Goal: Task Accomplishment & Management: Manage account settings

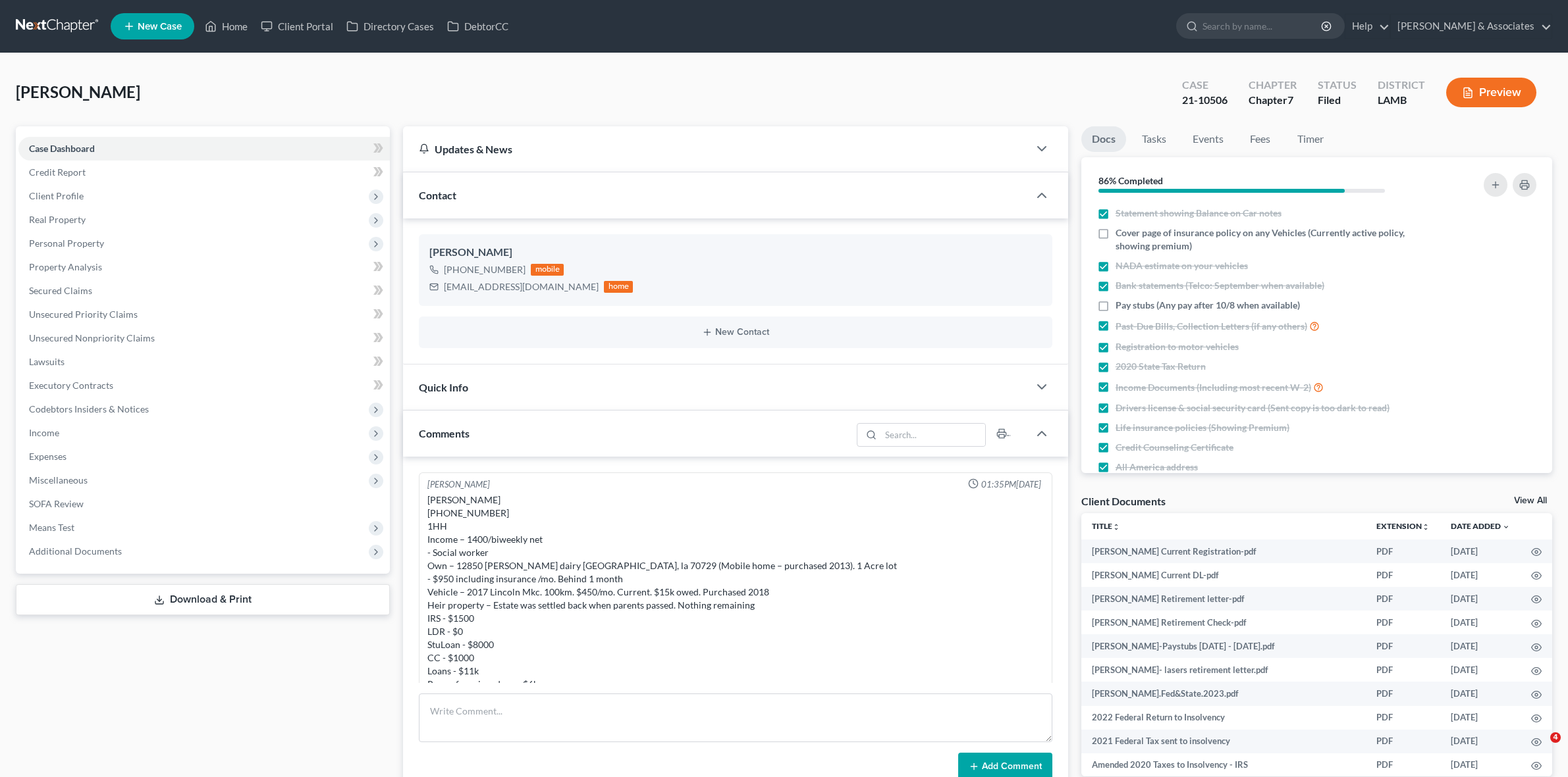
select select "0"
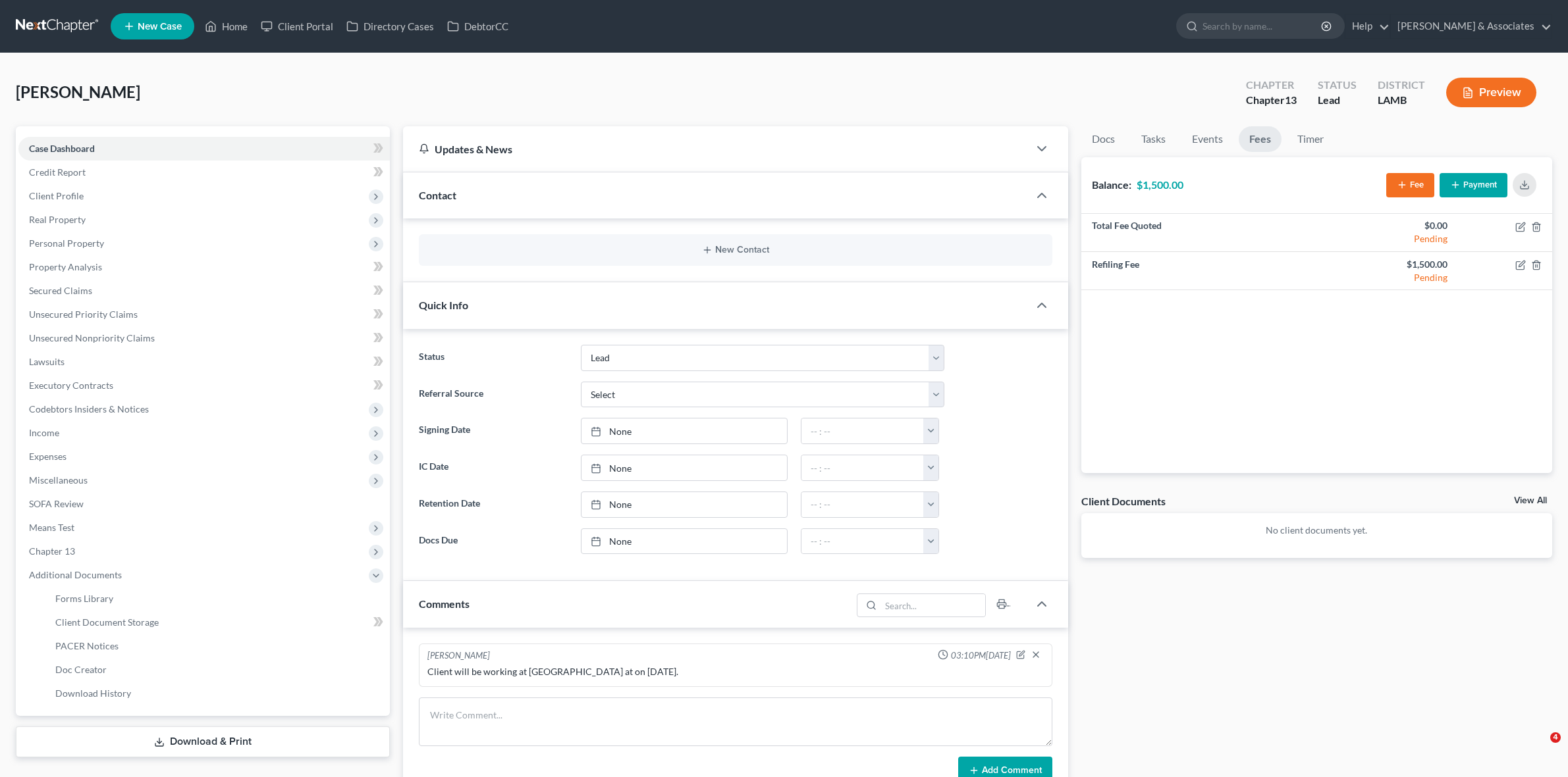
select select "13"
click at [44, 23] on link at bounding box center [58, 26] width 85 height 24
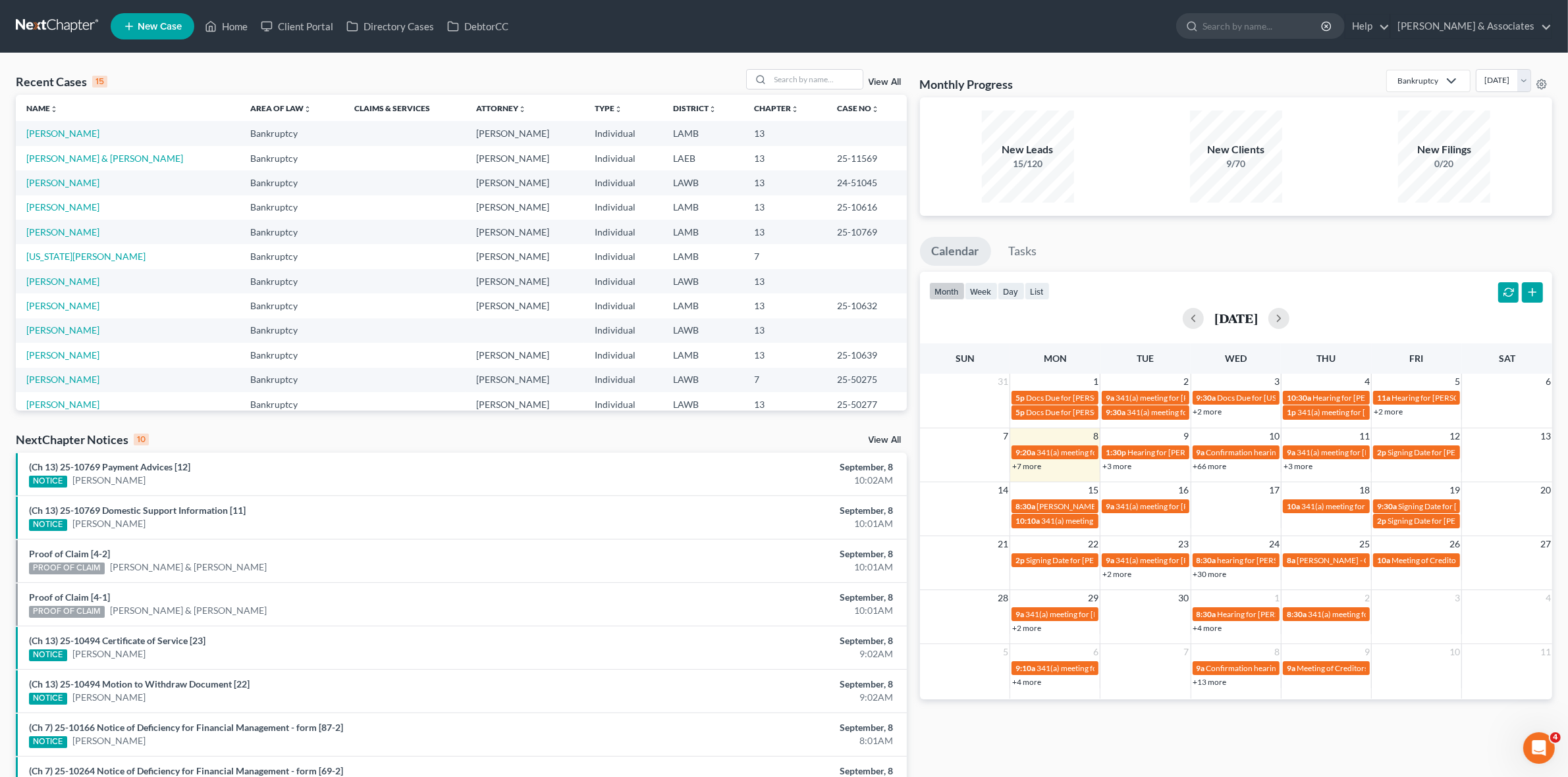
click at [1172, 727] on div "Monthly Progress Bankruptcy Bankruptcy Business Formation and Planning Collecti…" at bounding box center [1235, 488] width 645 height 839
click at [1111, 465] on link "+3 more" at bounding box center [1117, 466] width 29 height 10
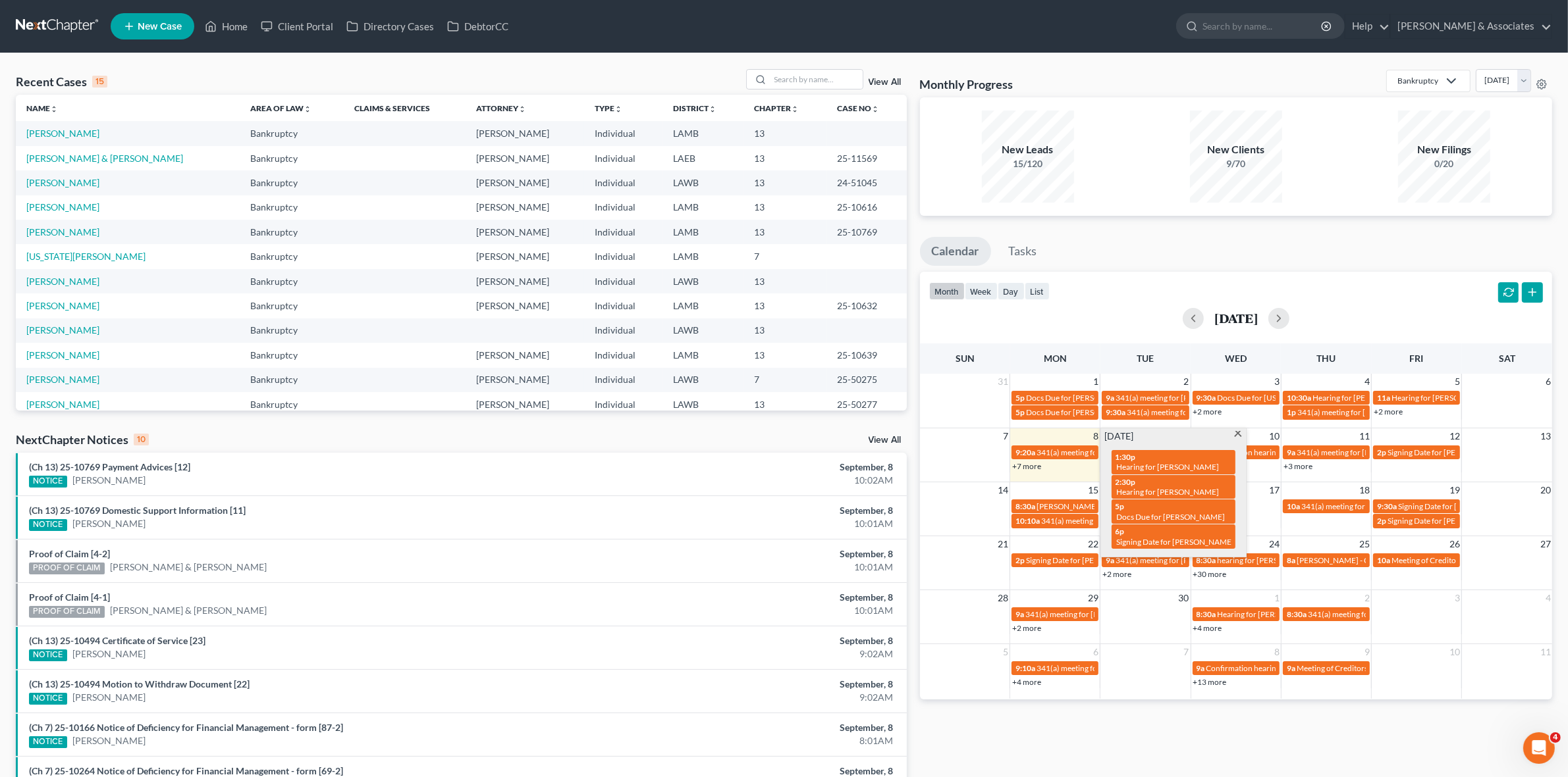
click at [1320, 763] on div "Monthly Progress Bankruptcy Bankruptcy Business Formation and Planning Collecti…" at bounding box center [1235, 488] width 645 height 839
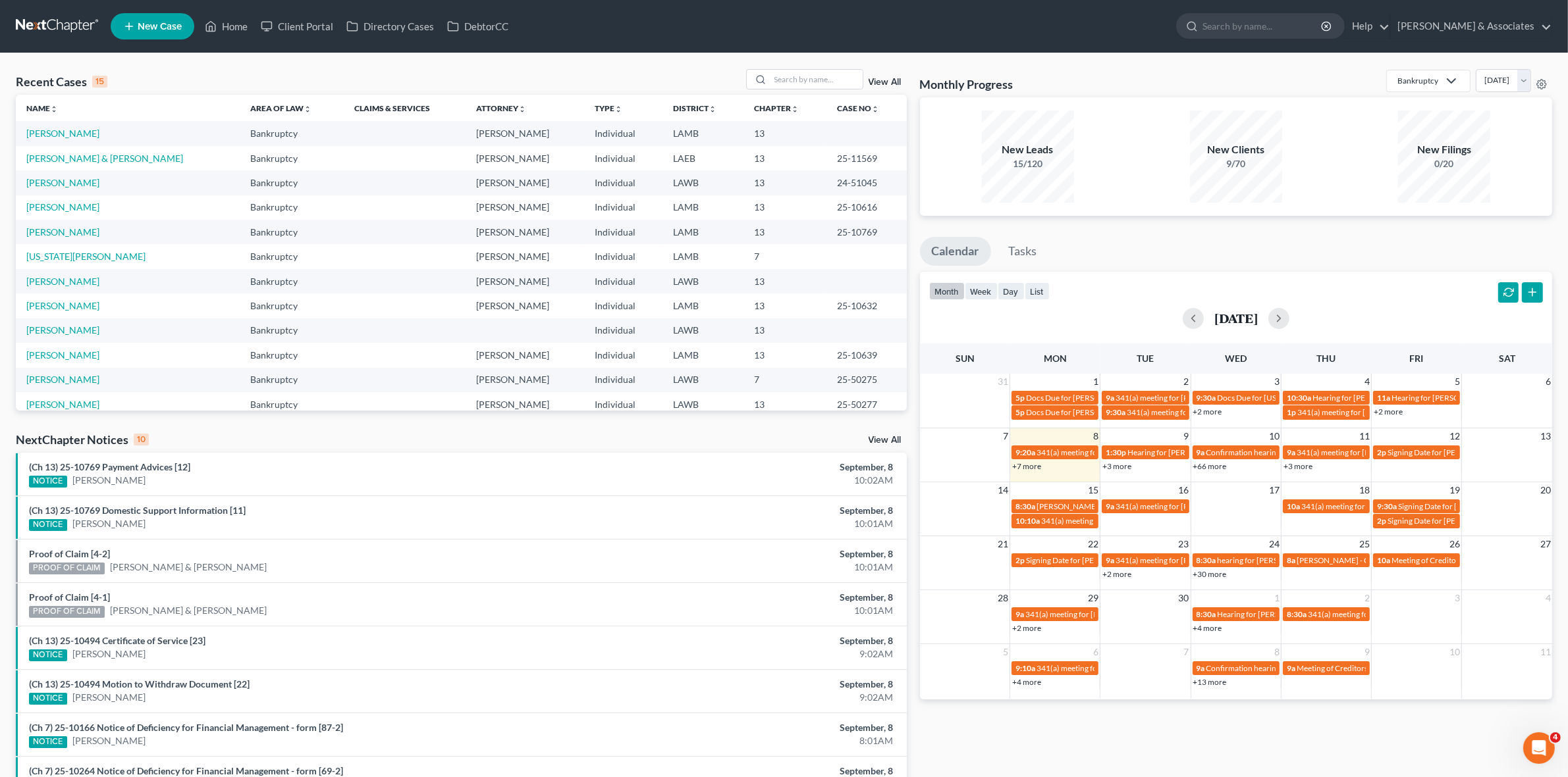
click at [1226, 471] on div "+66 more" at bounding box center [1235, 465] width 89 height 13
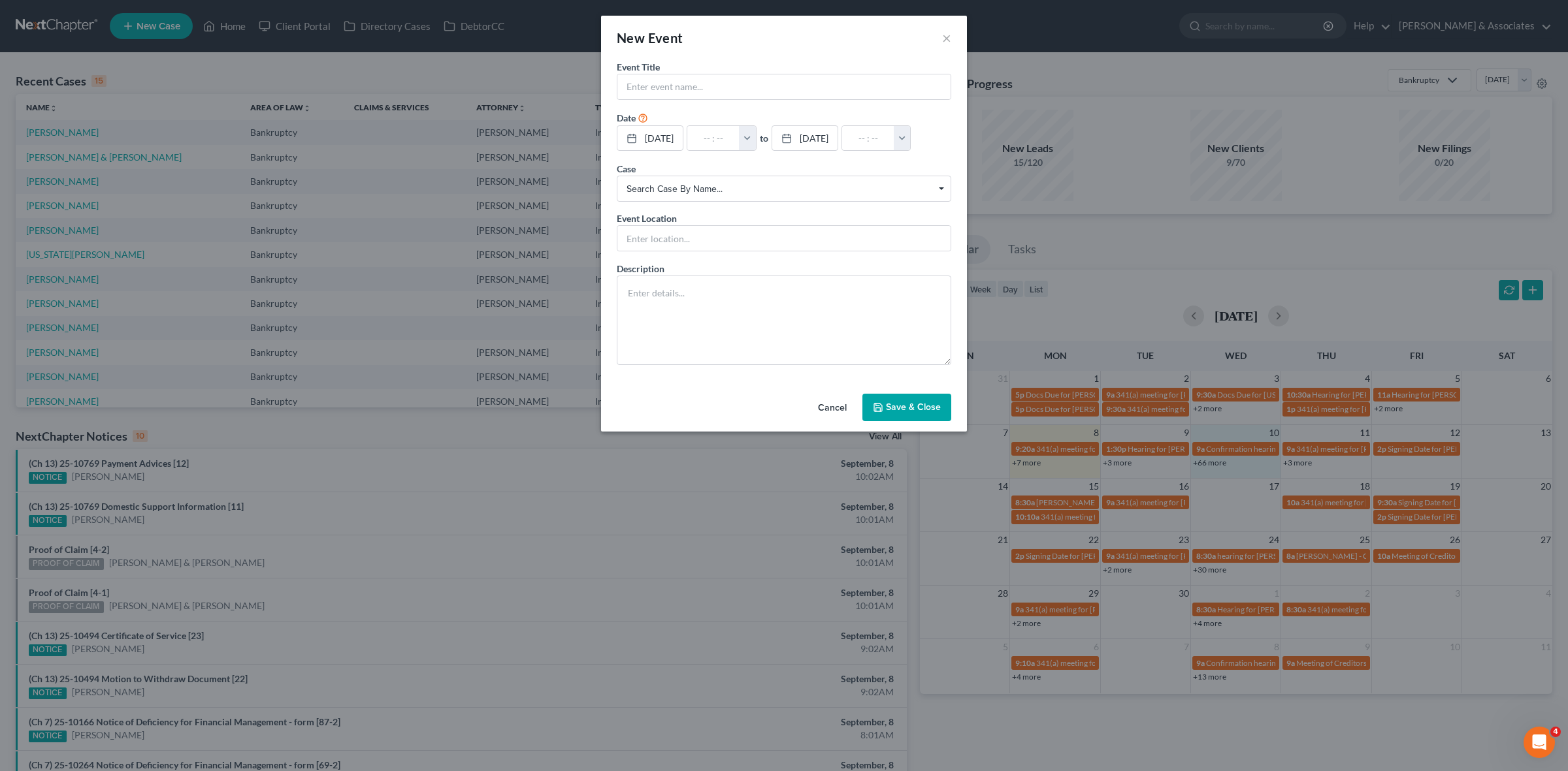
click at [1213, 466] on div "New Event × Event Title * Date 9/10/2025 close Date 9/10/2025 Time 12:00 AM che…" at bounding box center [784, 386] width 1568 height 771
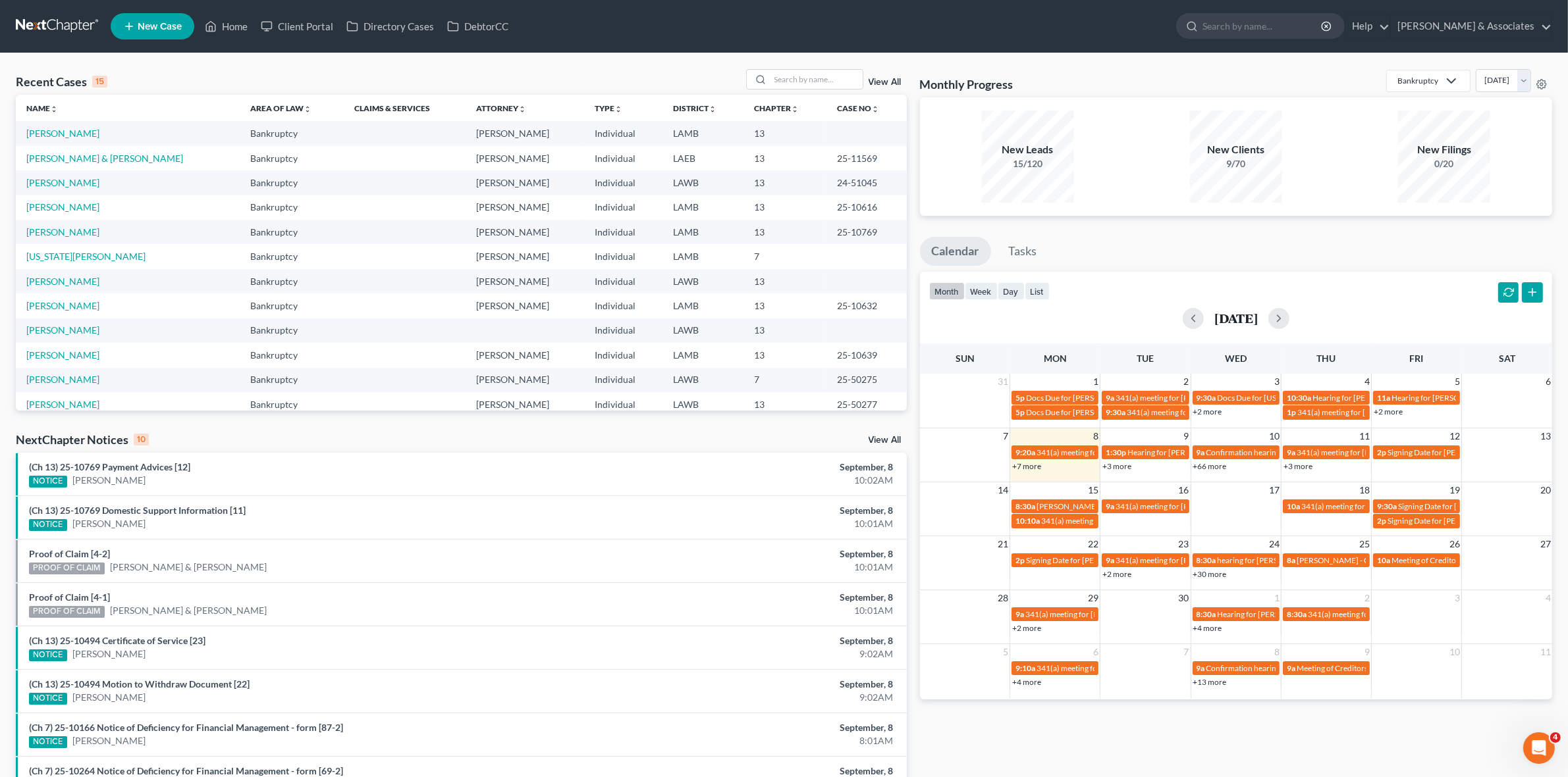
click at [1219, 469] on link "+66 more" at bounding box center [1210, 466] width 33 height 10
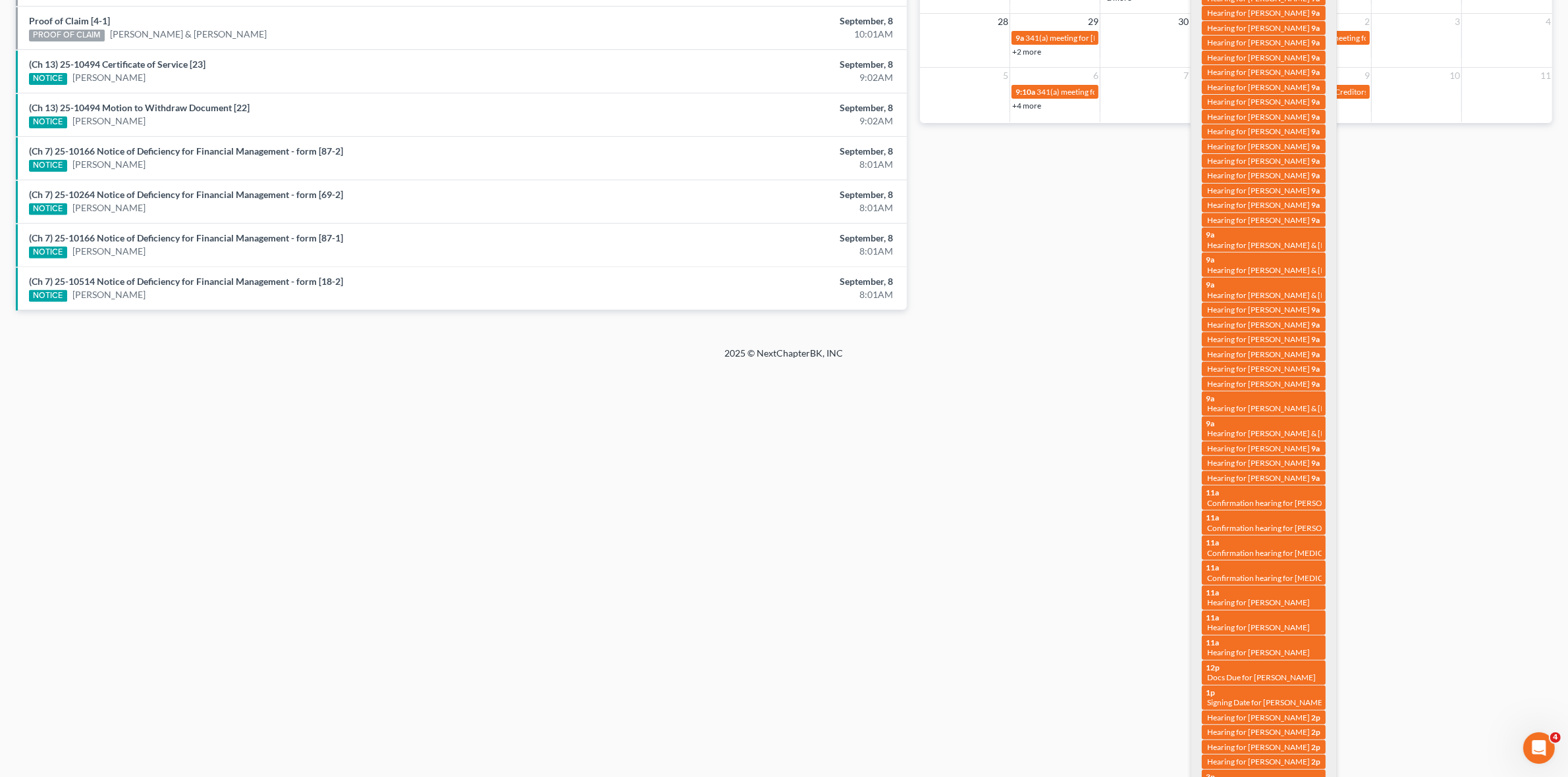
scroll to position [584, 0]
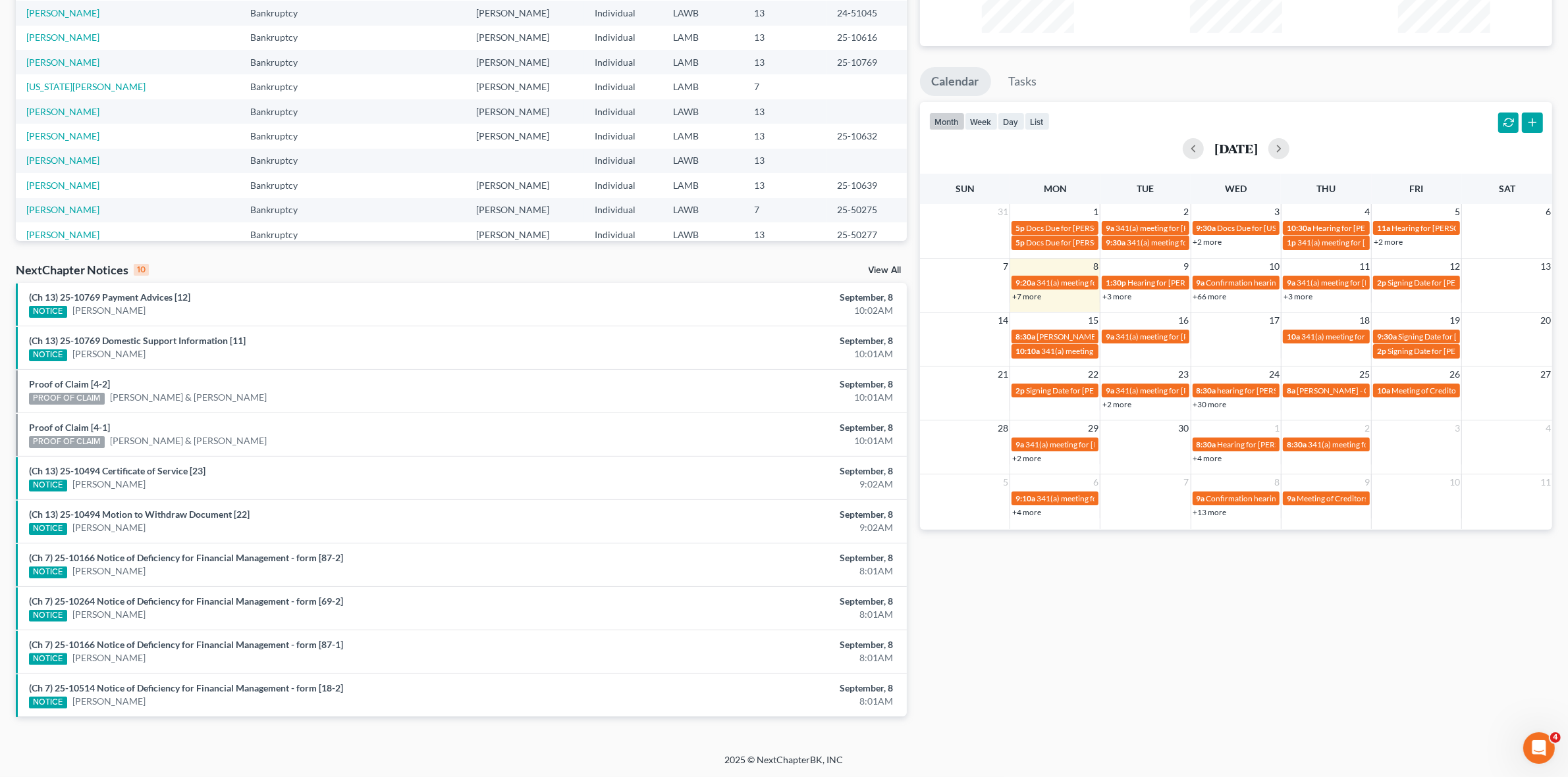
click at [1483, 584] on div "Monthly Progress Bankruptcy Bankruptcy Business Formation and Planning Collecti…" at bounding box center [1235, 319] width 645 height 839
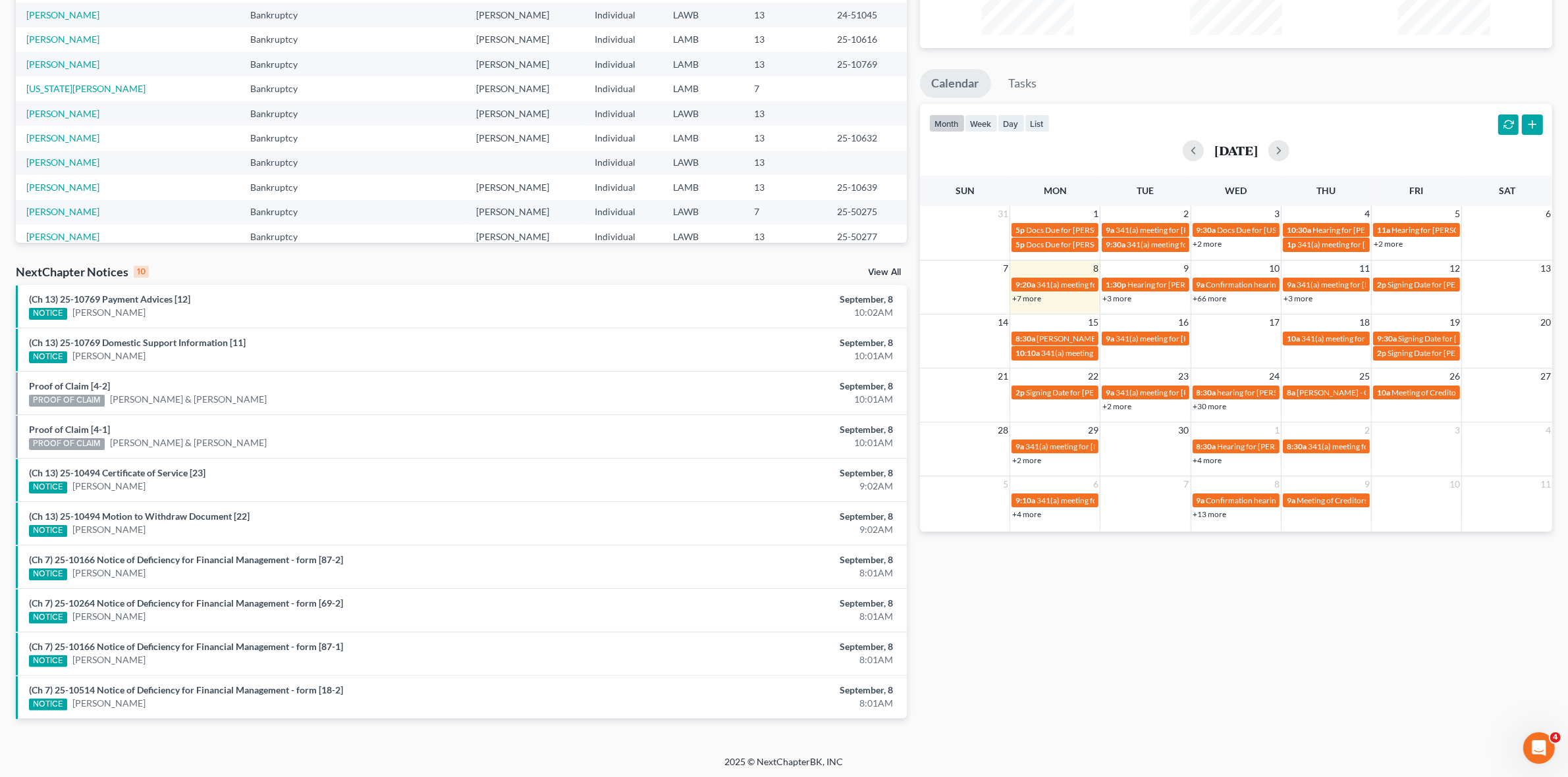
click at [1292, 298] on link "+3 more" at bounding box center [1298, 298] width 29 height 10
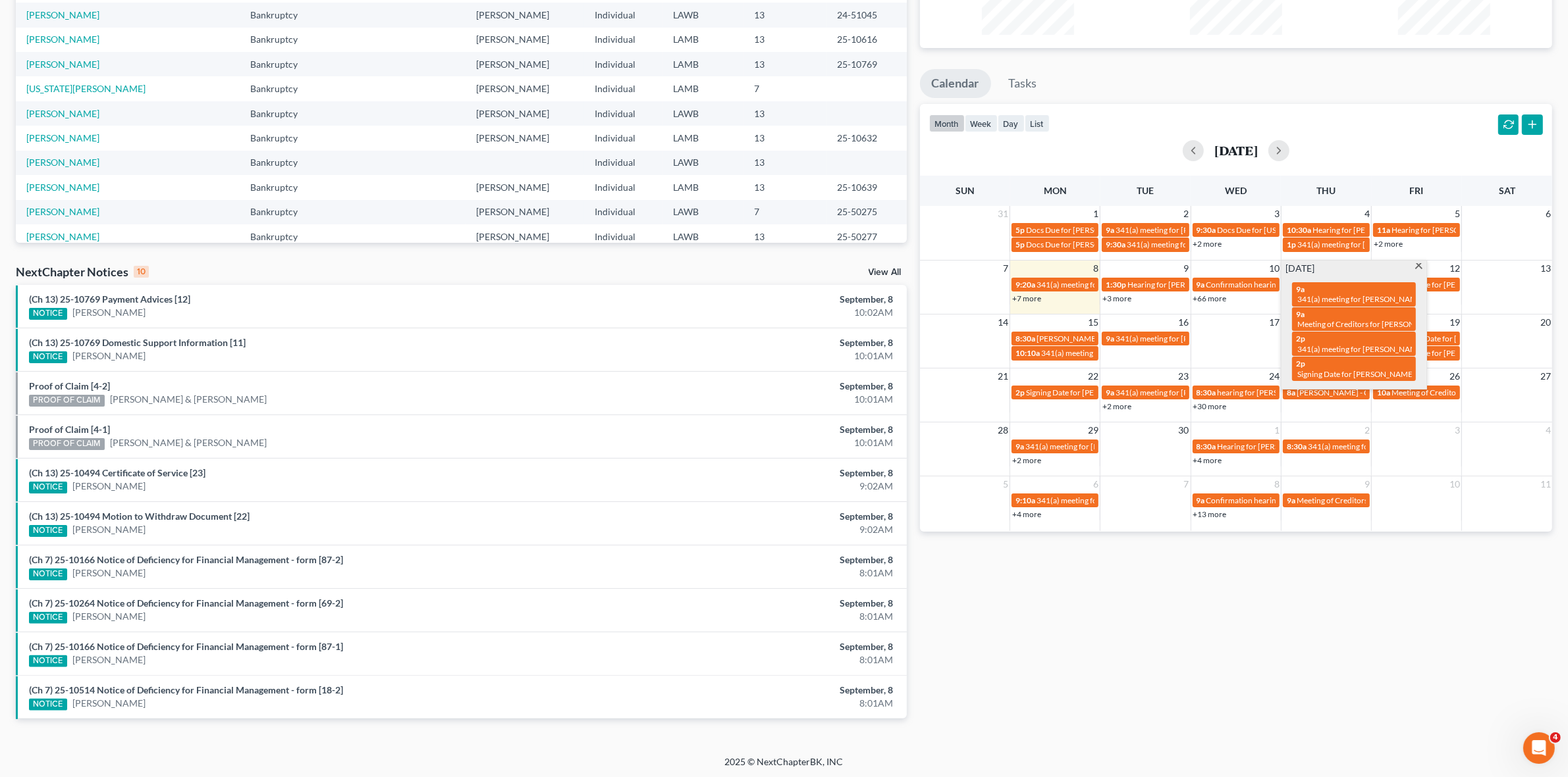
click at [1210, 704] on div "Monthly Progress Bankruptcy Bankruptcy Business Formation and Planning Collecti…" at bounding box center [1235, 320] width 645 height 839
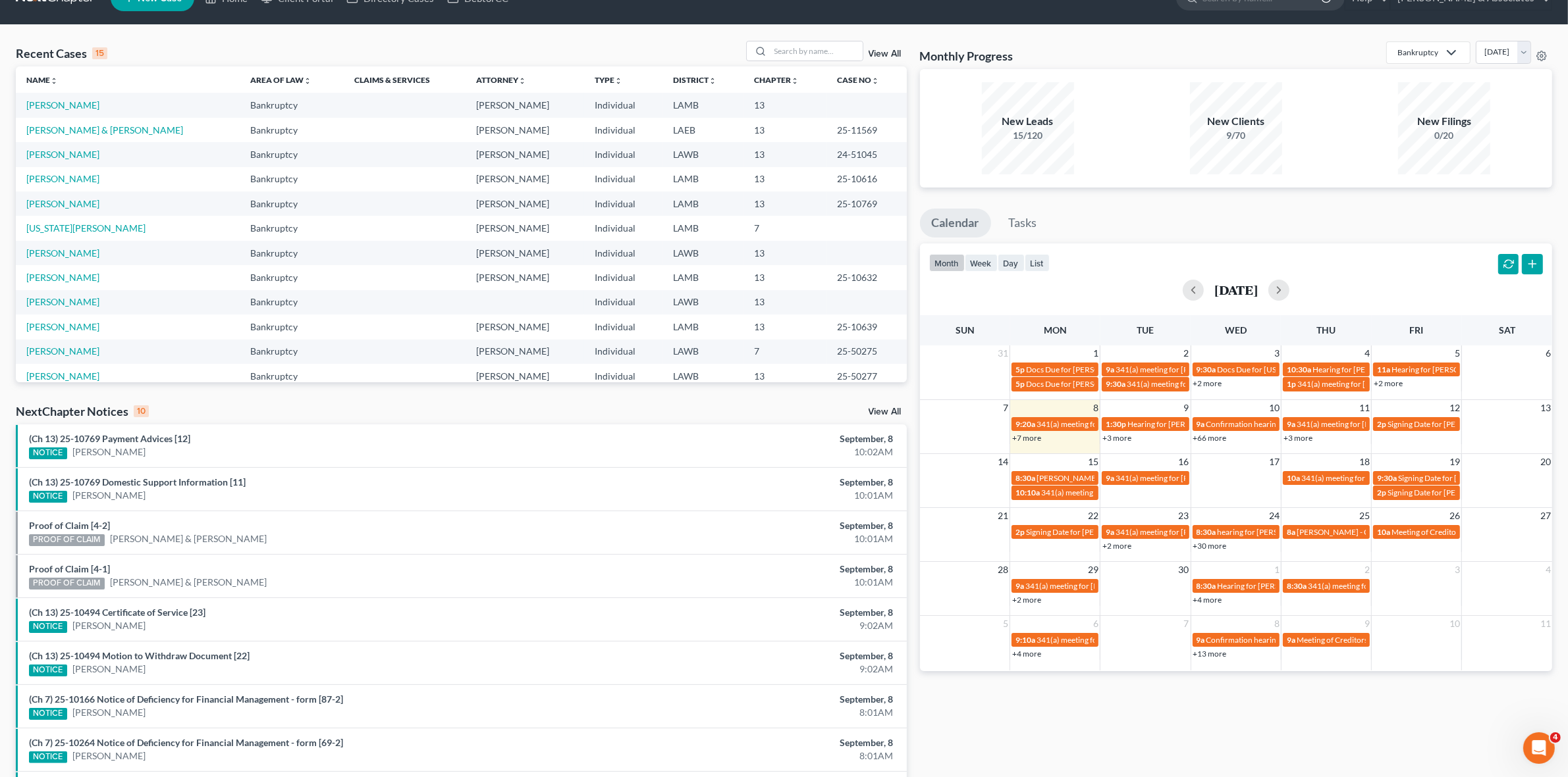
scroll to position [0, 0]
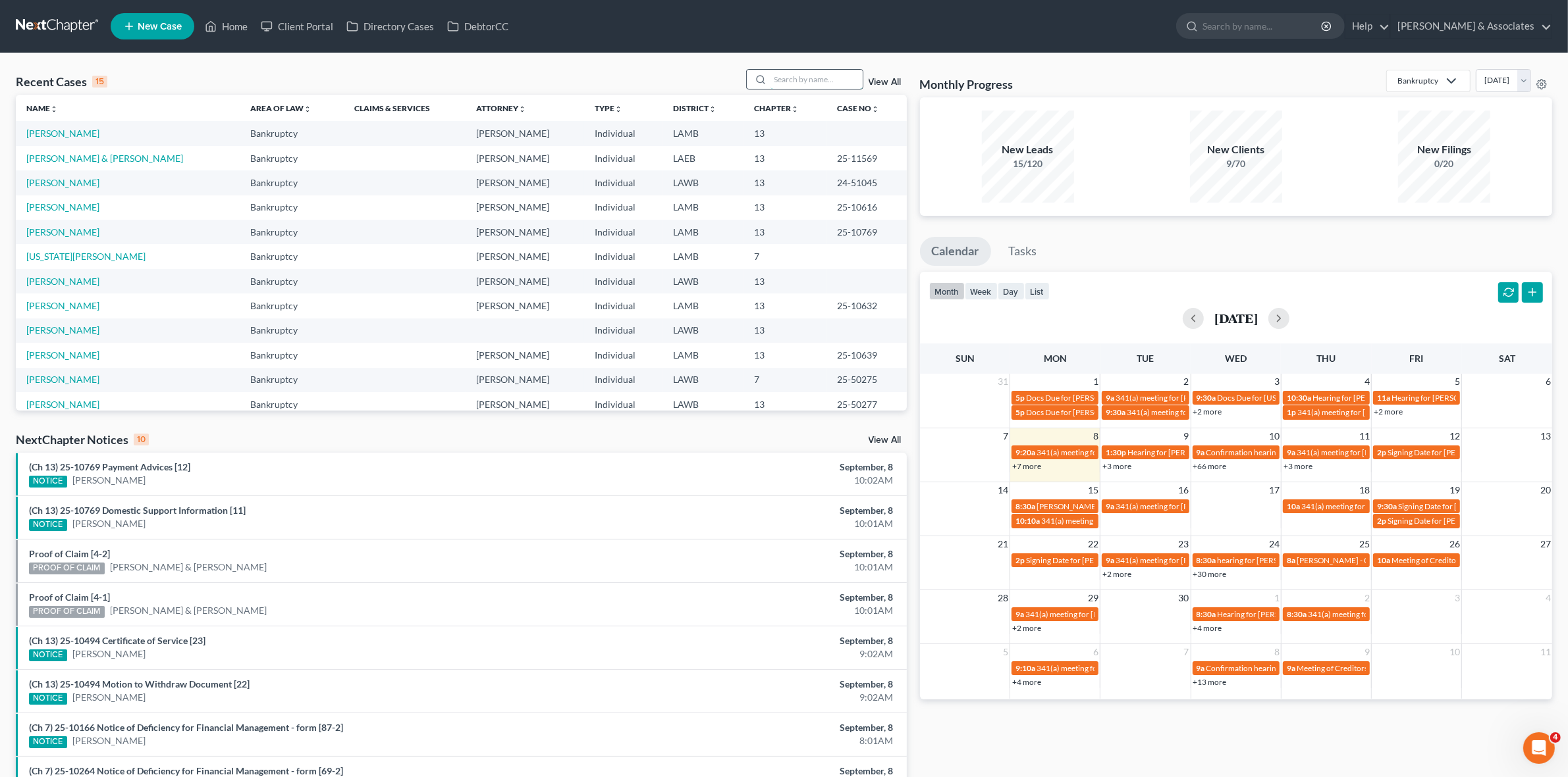
click at [807, 87] on input "search" at bounding box center [816, 80] width 92 height 19
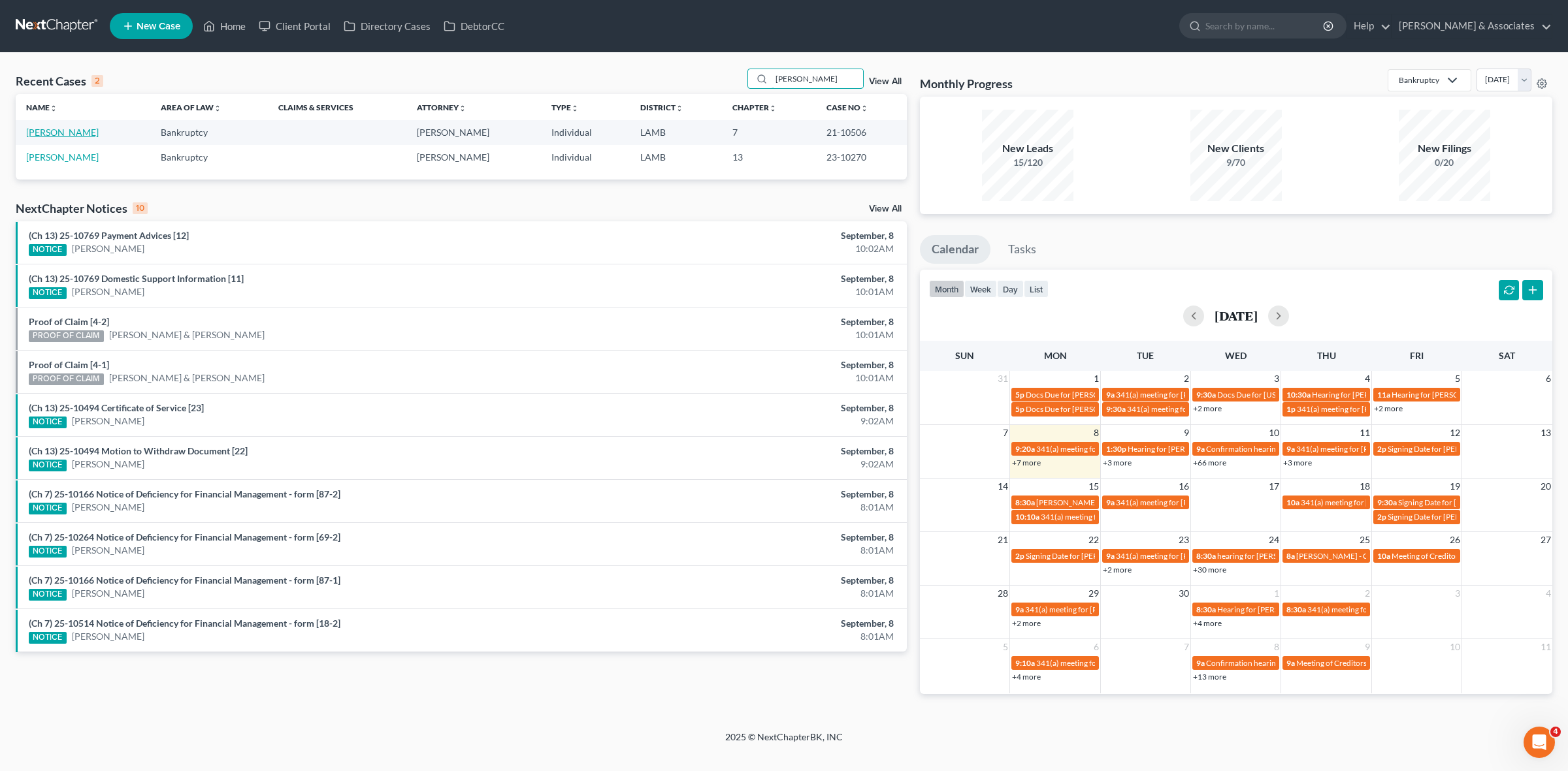
type input "leduff"
click at [63, 135] on link "[PERSON_NAME]" at bounding box center [62, 132] width 72 height 11
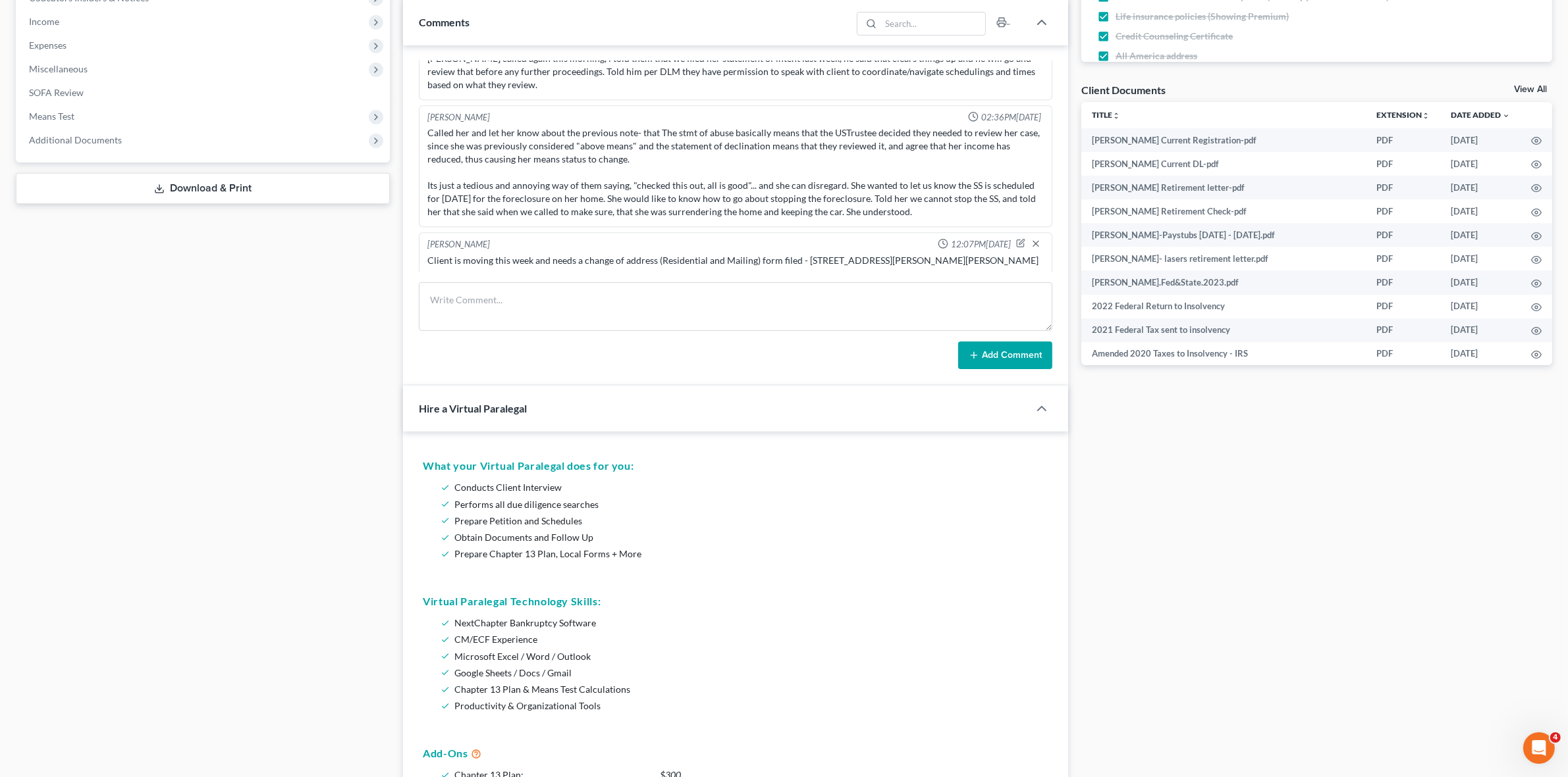
scroll to position [1998, 0]
click at [848, 294] on textarea at bounding box center [734, 307] width 633 height 48
type textarea "REAFF sent to creditor atty."
click at [1015, 354] on button "Add Comment" at bounding box center [1005, 355] width 94 height 28
click at [1009, 350] on button "Add Comment" at bounding box center [1005, 355] width 94 height 28
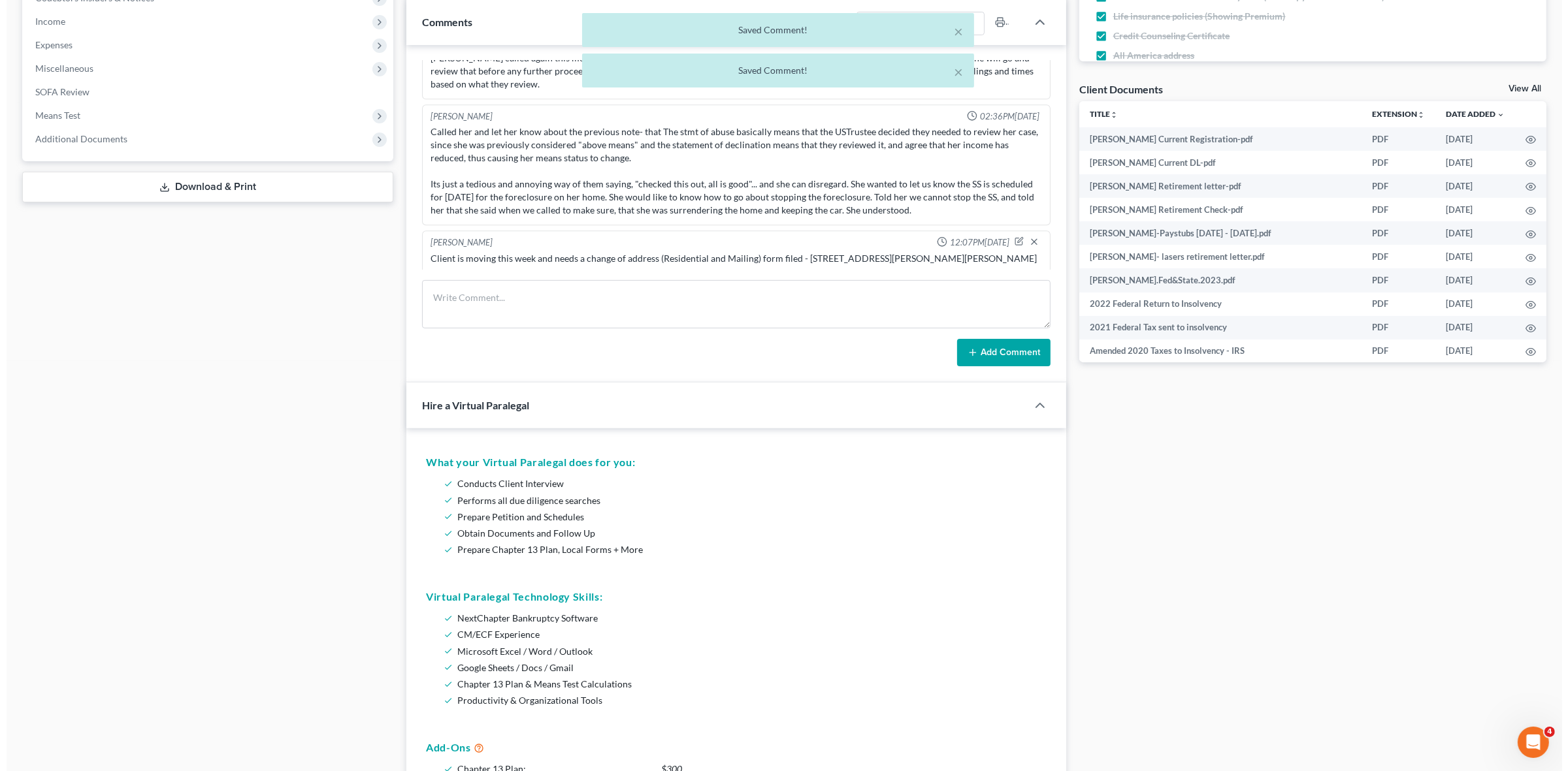
scroll to position [10280, 0]
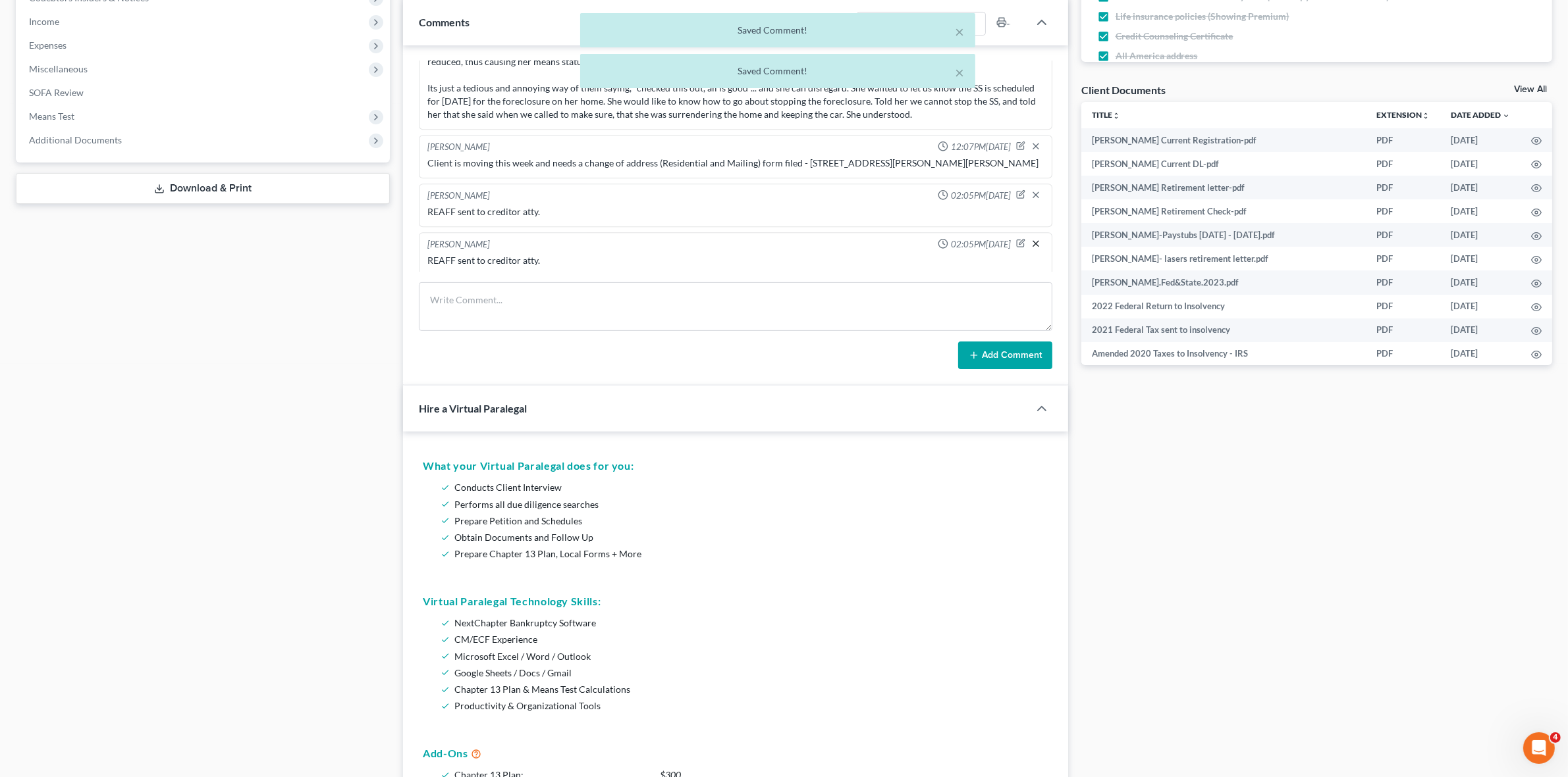
click at [1030, 238] on icon "button" at bounding box center [1035, 243] width 10 height 10
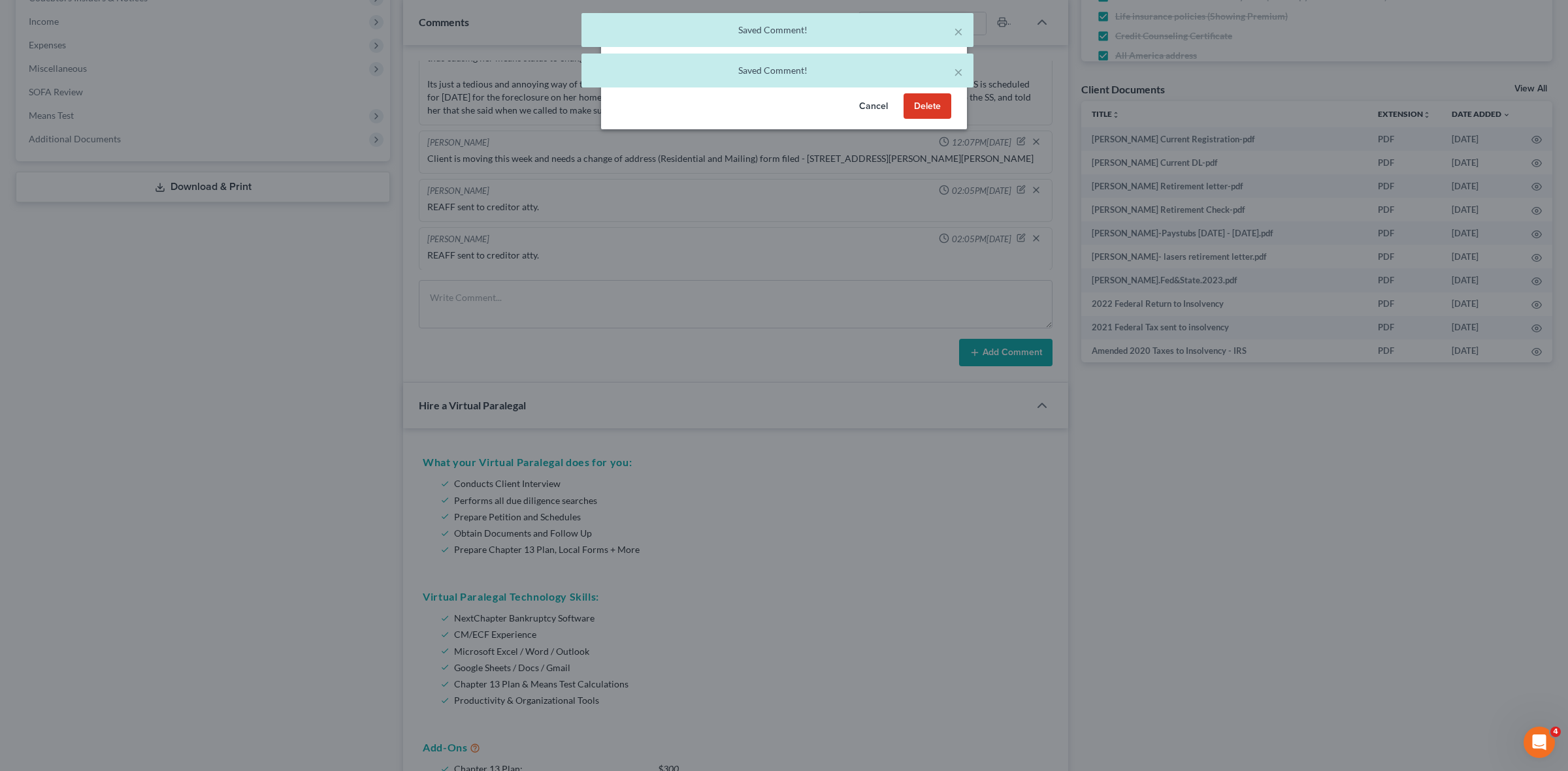
scroll to position [10267, 0]
click at [932, 98] on button "Delete" at bounding box center [927, 107] width 47 height 26
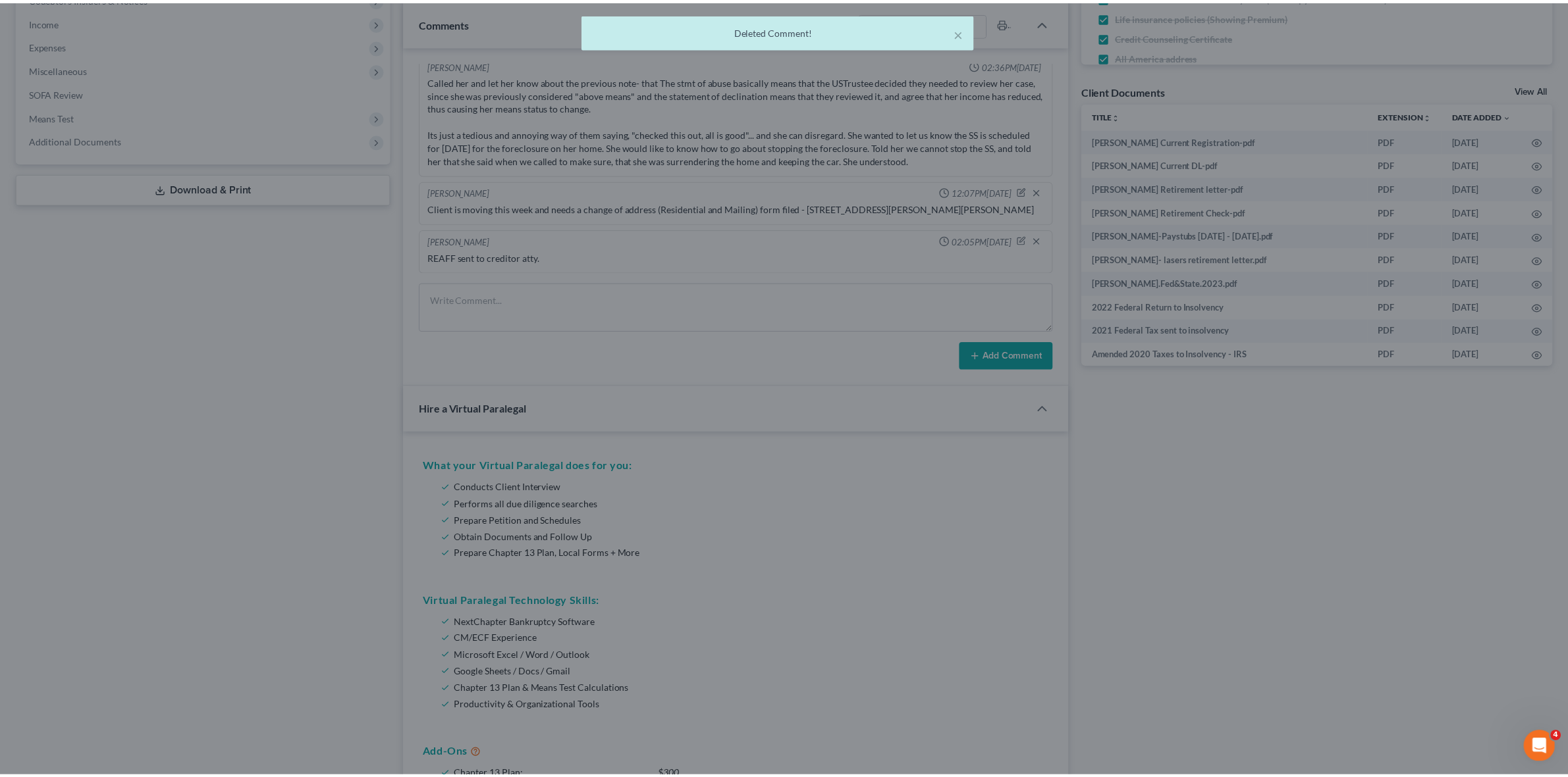
scroll to position [10311, 0]
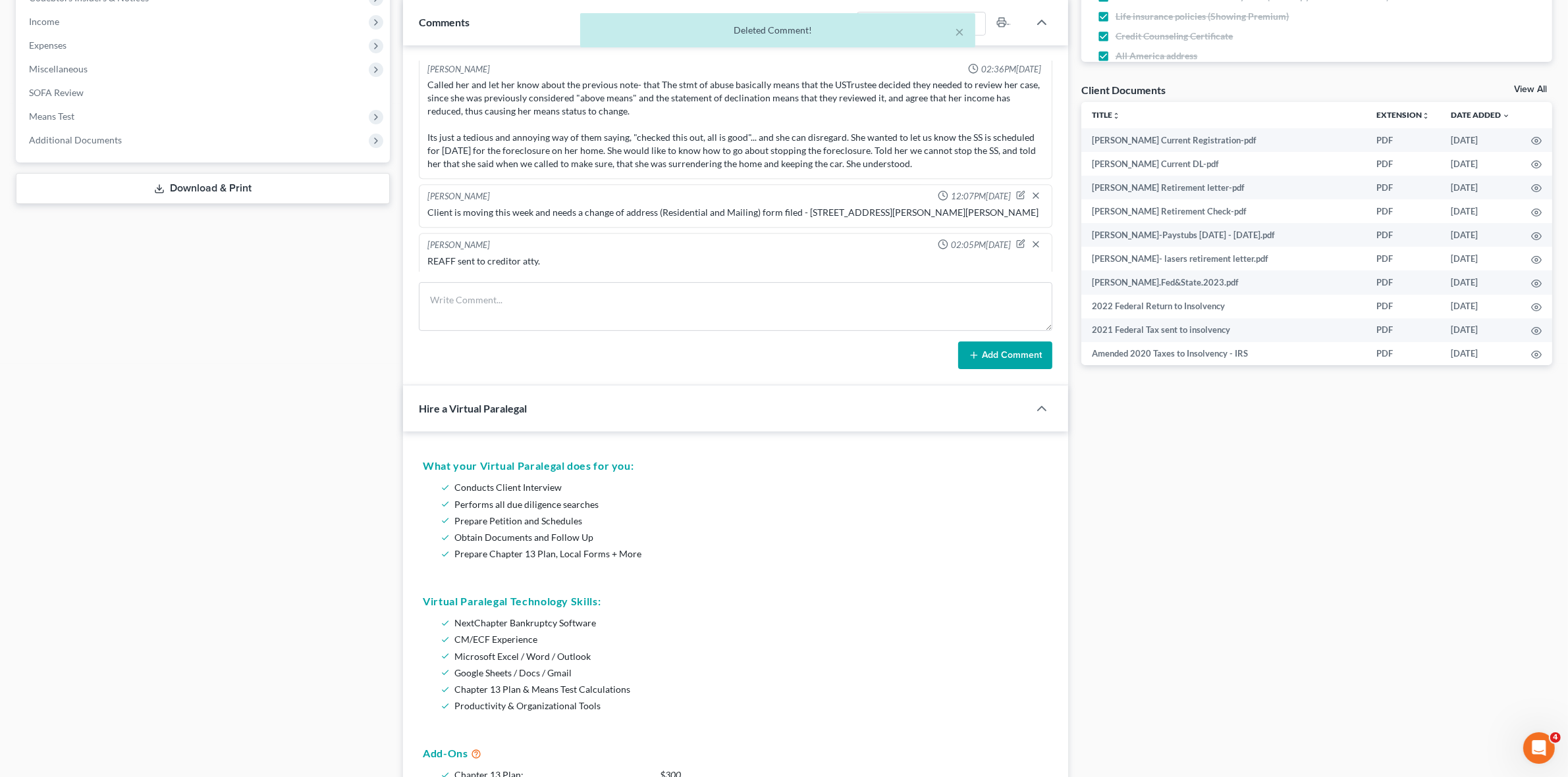
click at [1238, 611] on div "Docs Tasks Events Fees Timer 86% Completed Nothing here yet! Statement showing …" at bounding box center [1316, 592] width 484 height 1753
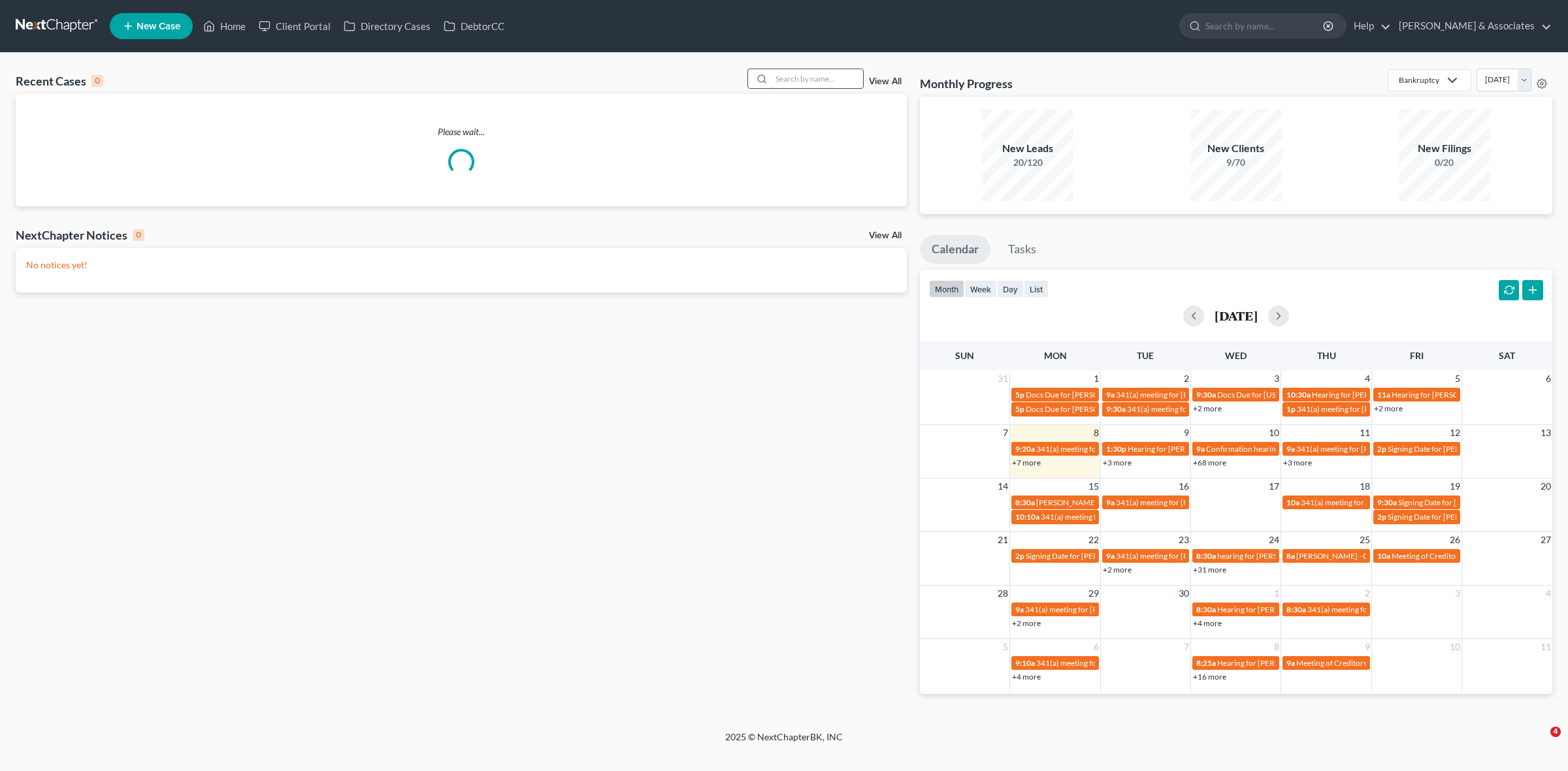
click at [848, 76] on input "search" at bounding box center [817, 79] width 91 height 19
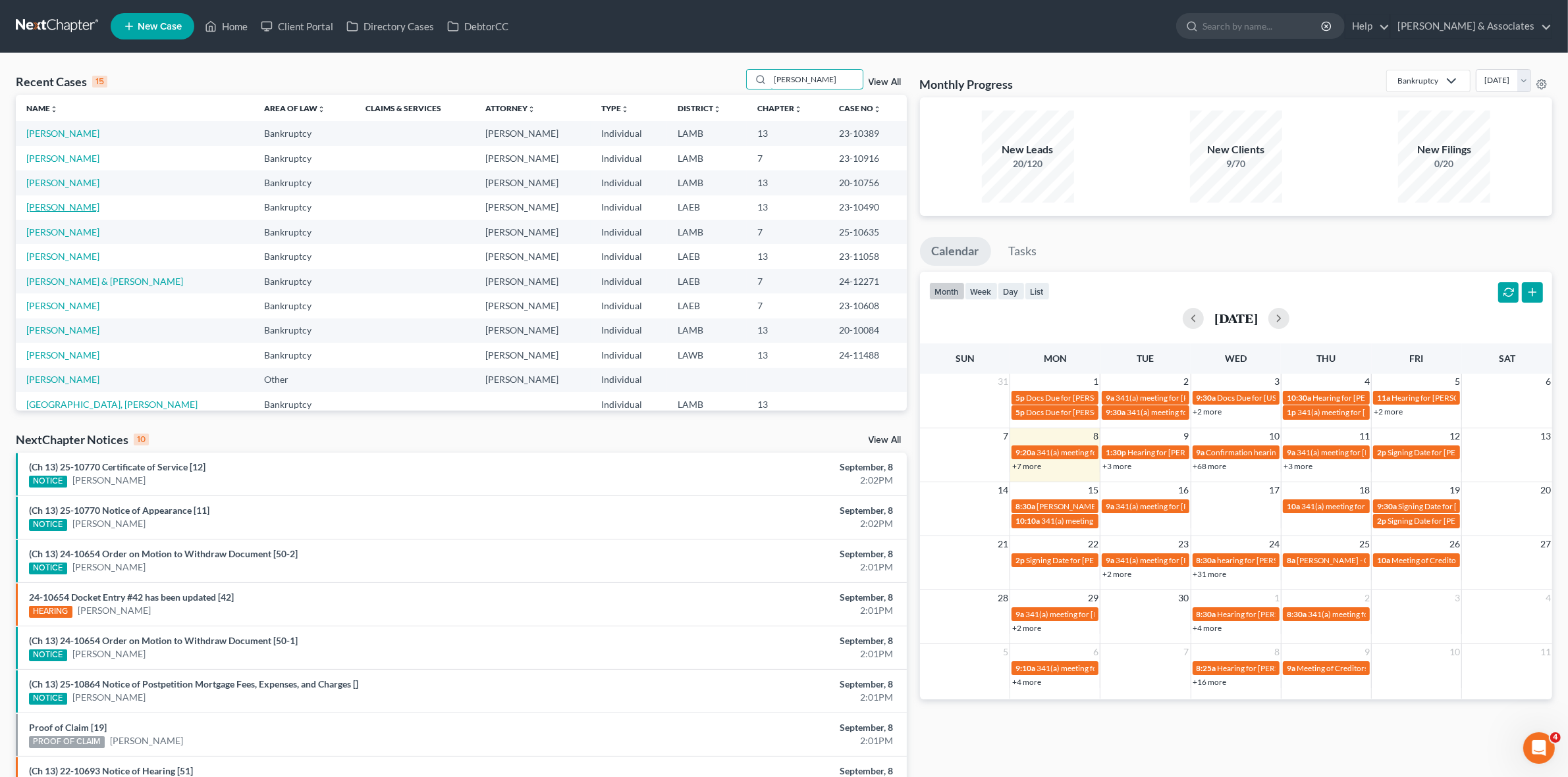
type input "scott"
click at [67, 205] on link "[PERSON_NAME]" at bounding box center [62, 207] width 73 height 11
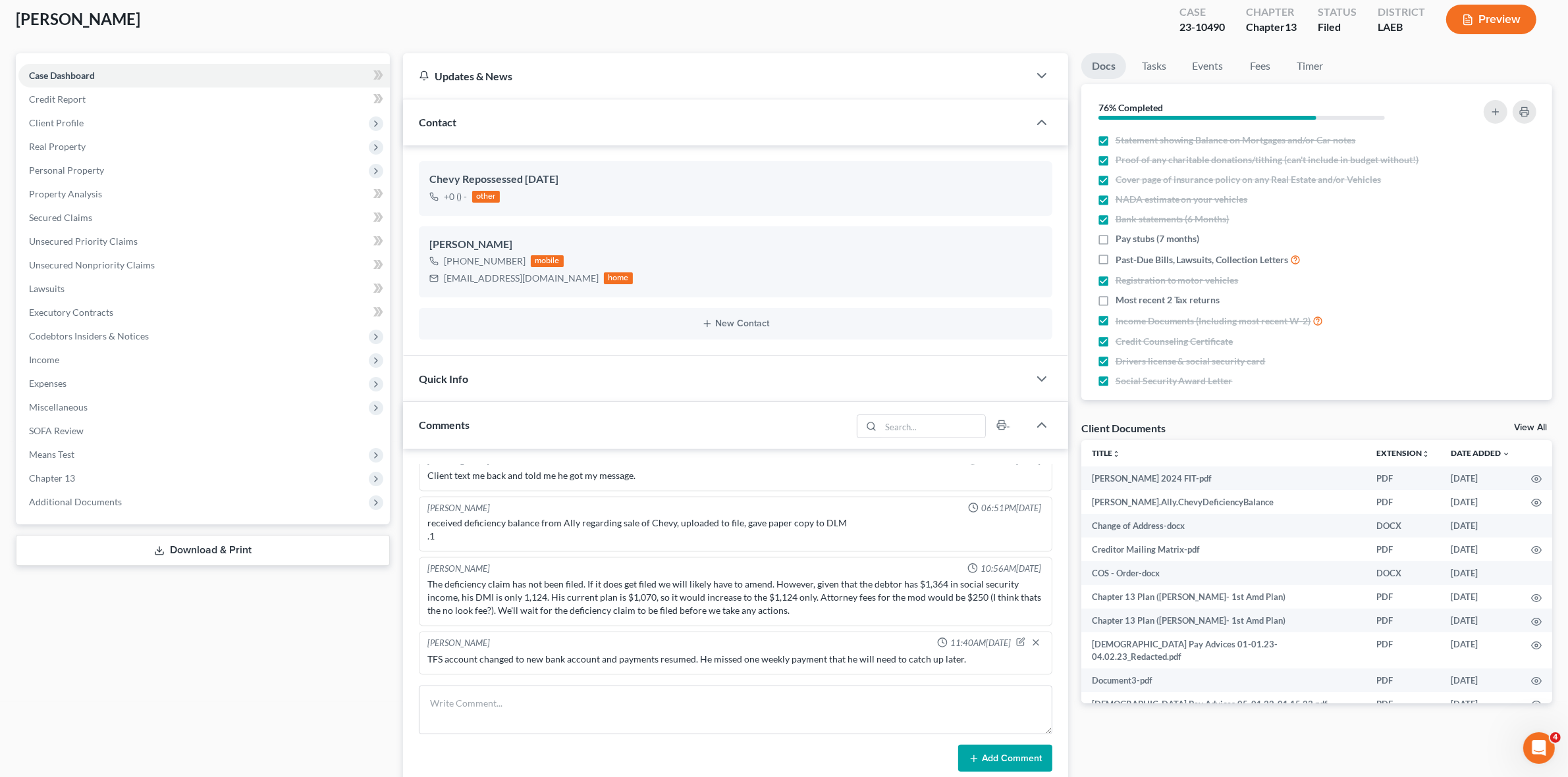
scroll to position [165, 0]
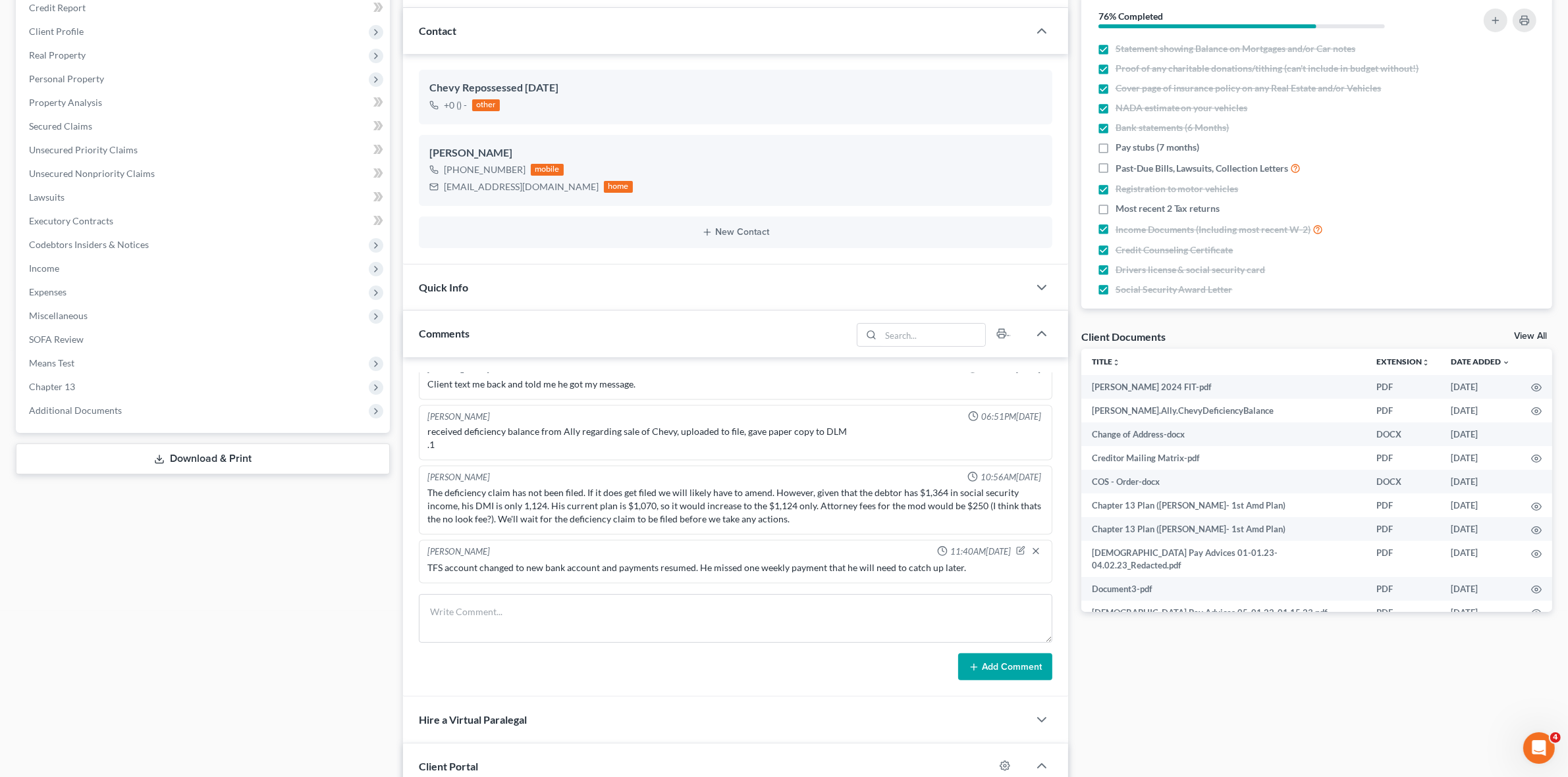
click at [722, 564] on div "TFS account changed to new bank account and payments resumed. He missed one wee…" at bounding box center [735, 569] width 616 height 13
click at [827, 570] on div "TFS account changed to new bank account and payments resumed. He missed one wee…" at bounding box center [735, 569] width 616 height 13
click at [558, 492] on div "The deficiency claim has not been filed. If it does get filed we will likely ha…" at bounding box center [735, 506] width 616 height 39
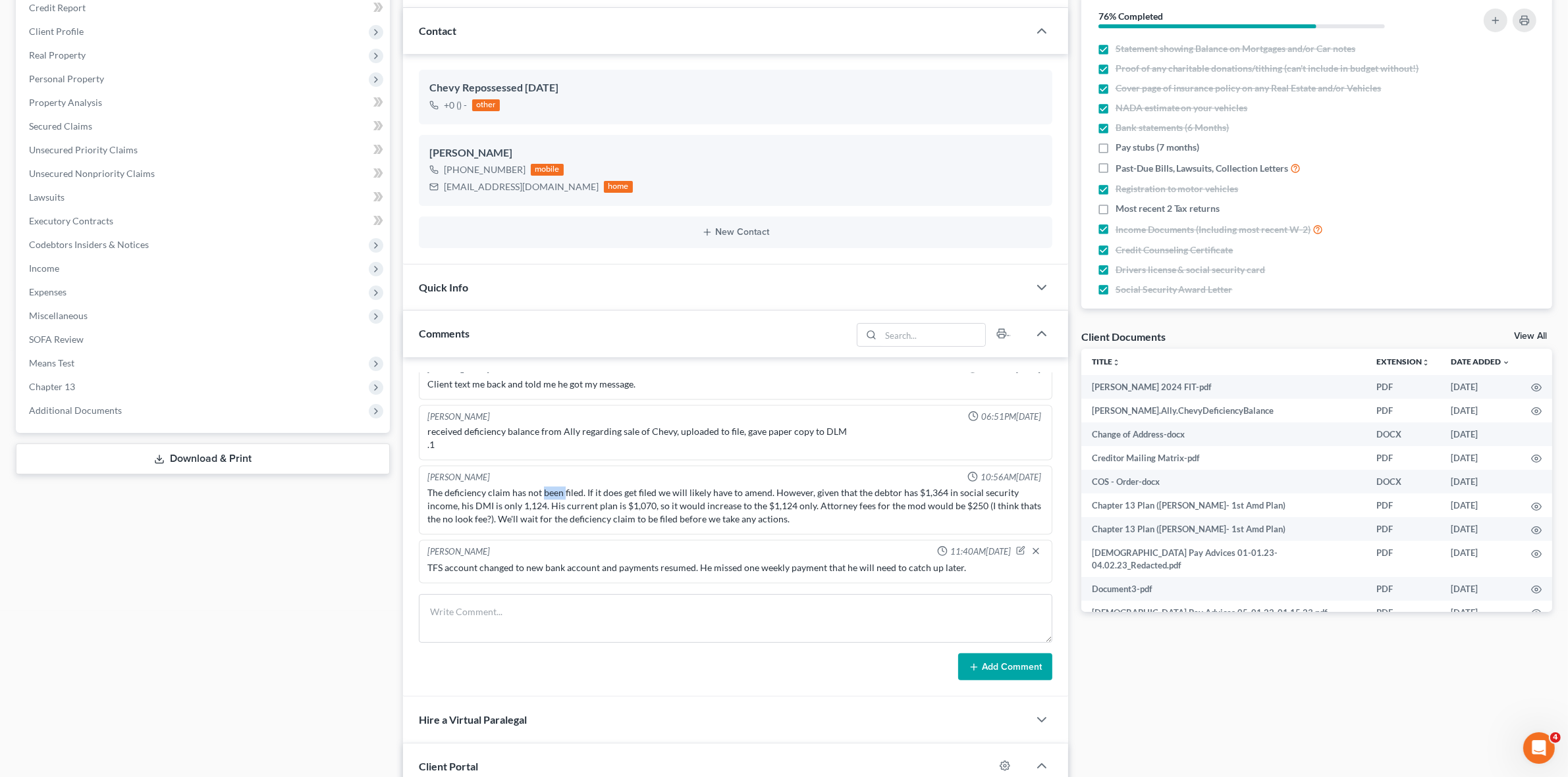
click at [558, 492] on div "The deficiency claim has not been filed. If it does get filed we will likely ha…" at bounding box center [735, 506] width 616 height 39
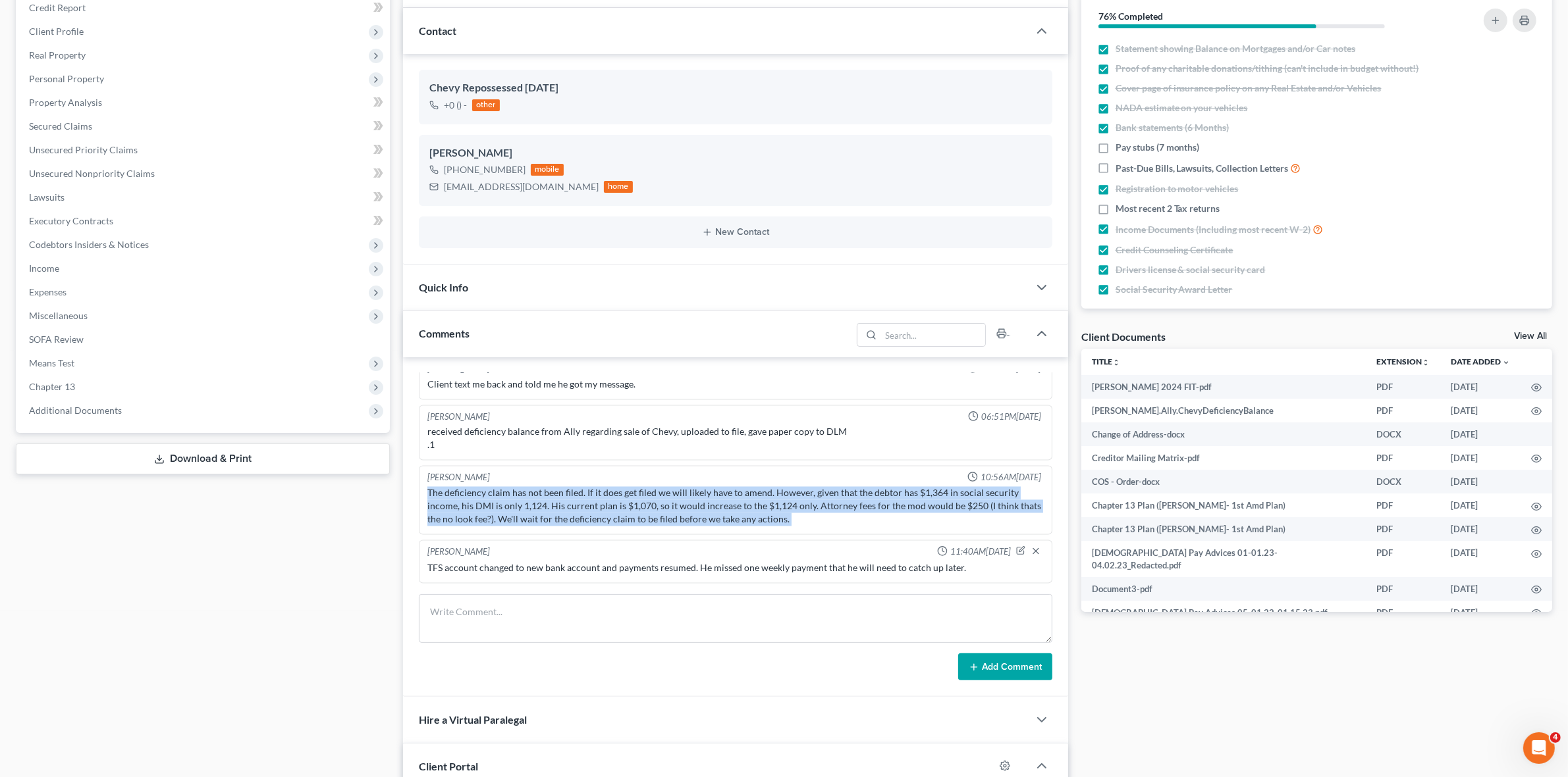
click at [558, 492] on div "The deficiency claim has not been filed. If it does get filed we will likely ha…" at bounding box center [735, 506] width 616 height 39
click at [616, 506] on div "The deficiency claim has not been filed. If it does get filed we will likely ha…" at bounding box center [735, 506] width 616 height 39
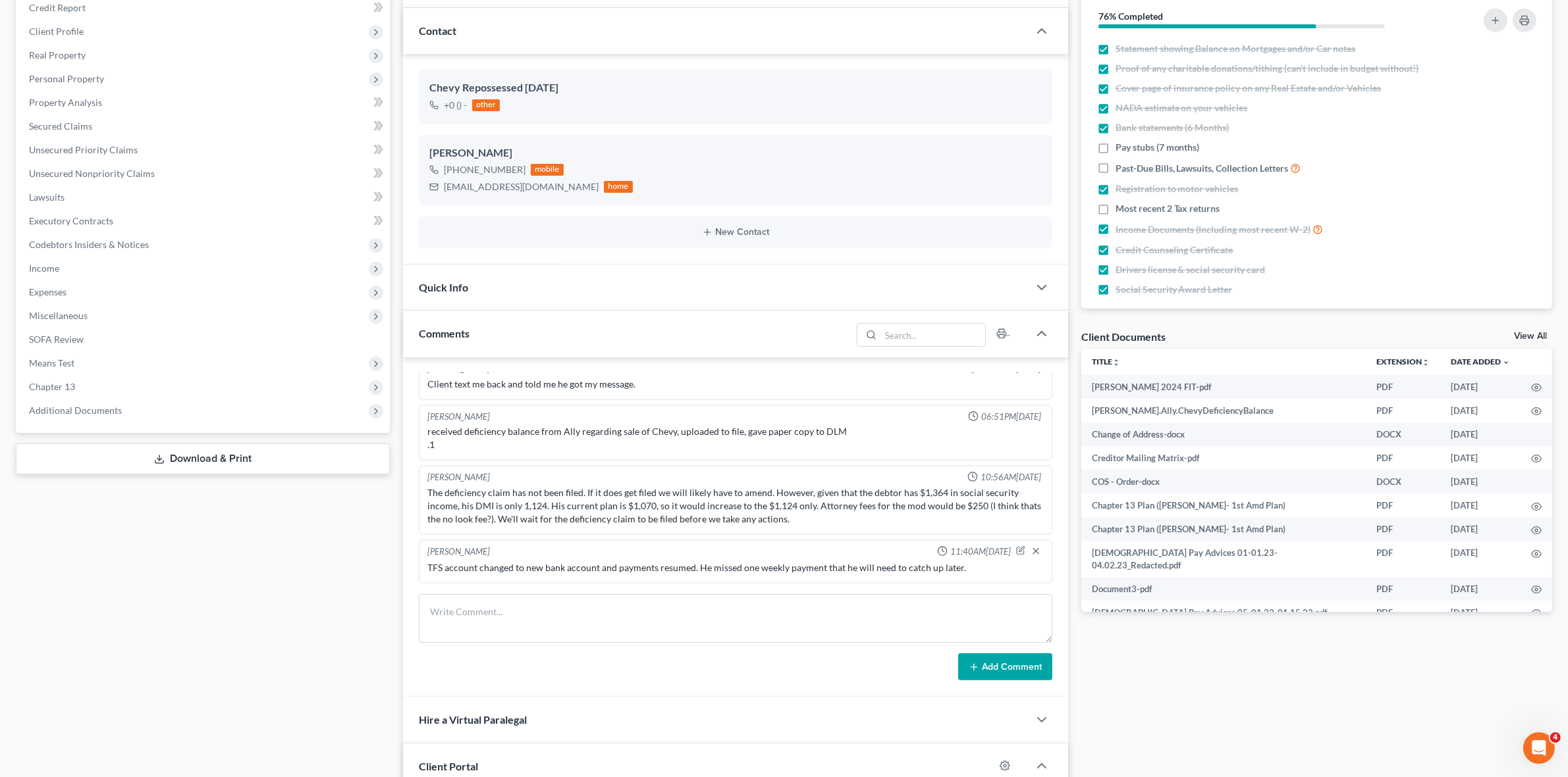
drag, startPoint x: 854, startPoint y: 537, endPoint x: 1241, endPoint y: 703, distance: 421.1
click at [1241, 703] on div "Docs Tasks Events Fees Timer 76% Completed Nothing here yet! Statement showing …" at bounding box center [1316, 645] width 484 height 1366
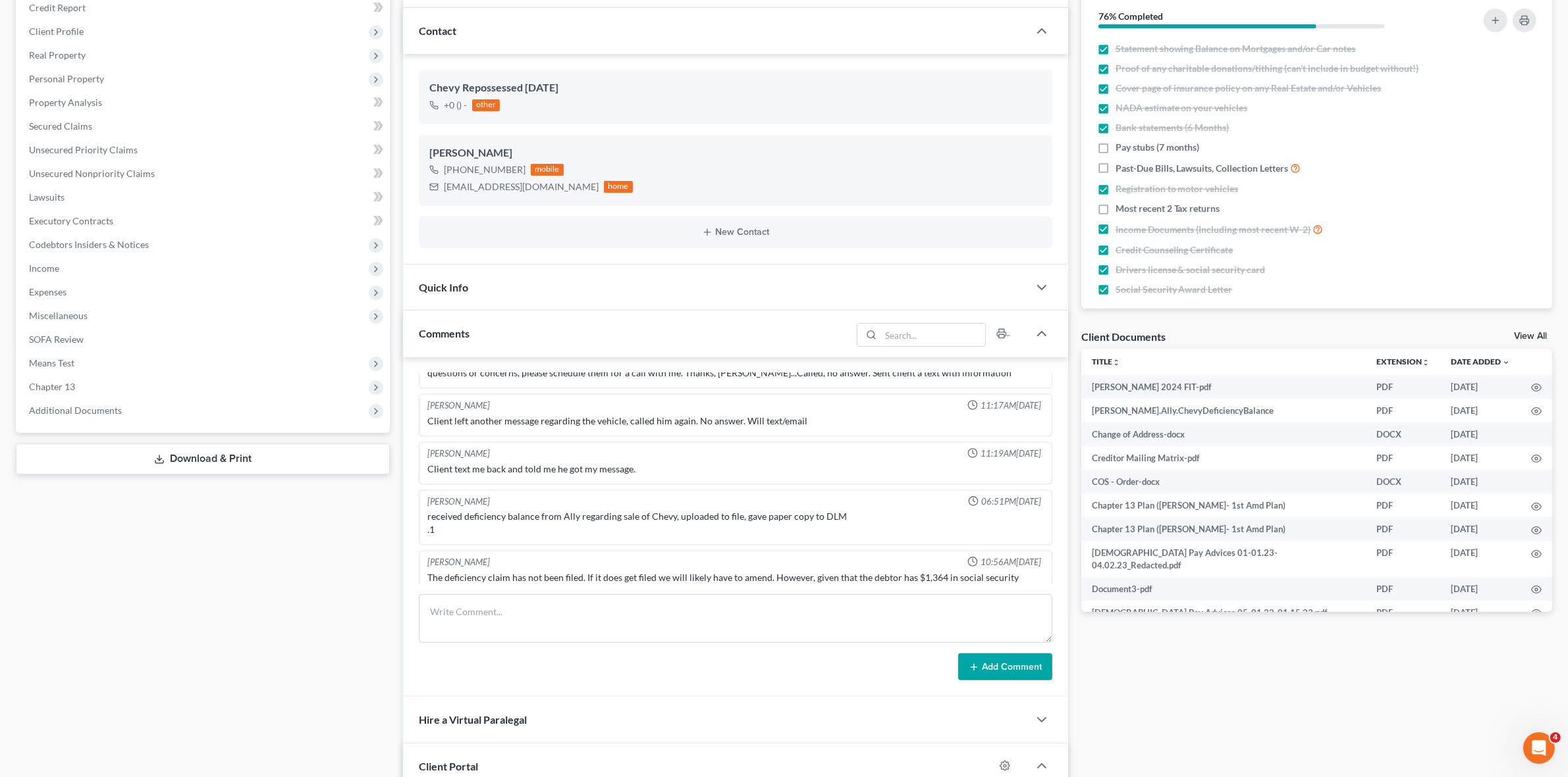
scroll to position [3403, 0]
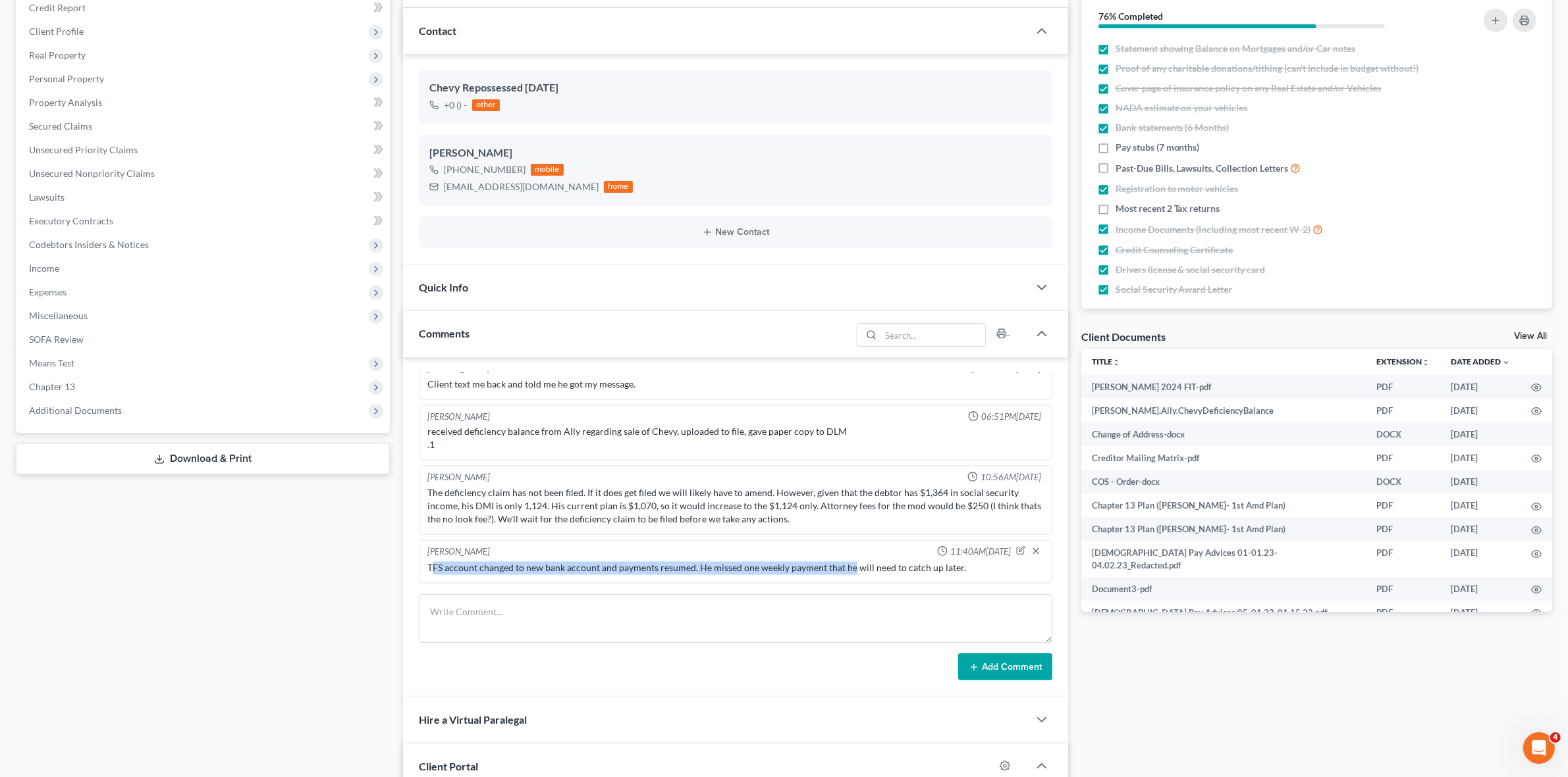
drag, startPoint x: 435, startPoint y: 569, endPoint x: 850, endPoint y: 571, distance: 415.0
click at [850, 571] on div "TFS account changed to new bank account and payments resumed. He missed one wee…" at bounding box center [735, 569] width 616 height 13
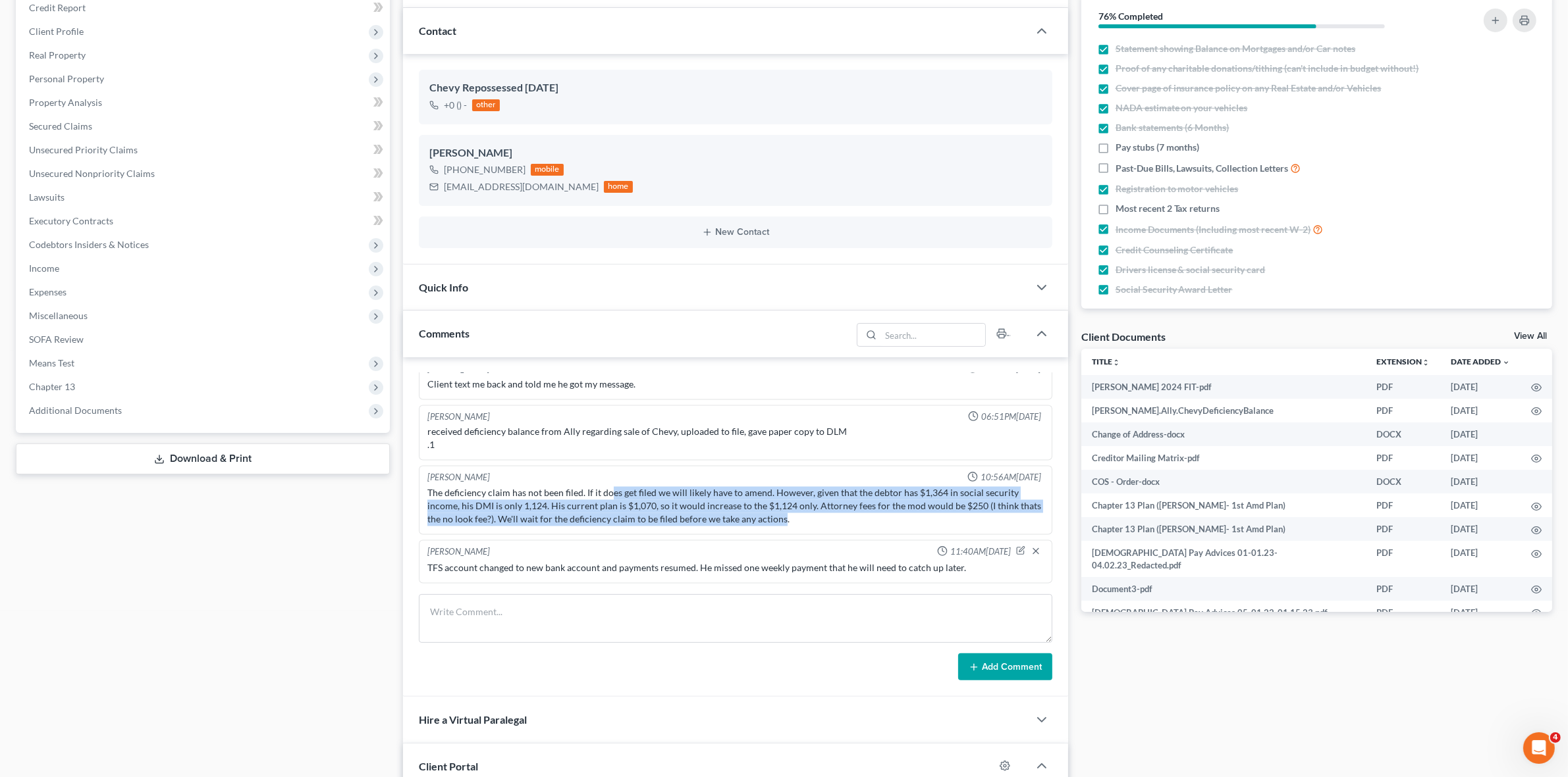
drag, startPoint x: 610, startPoint y: 494, endPoint x: 780, endPoint y: 528, distance: 173.4
click at [780, 528] on div "Morley Diment 10:56AM, 12/29/2023 The deficiency claim has not been filed. If i…" at bounding box center [734, 501] width 633 height 69
click at [683, 502] on div "The deficiency claim has not been filed. If it does get filed we will likely ha…" at bounding box center [735, 506] width 616 height 39
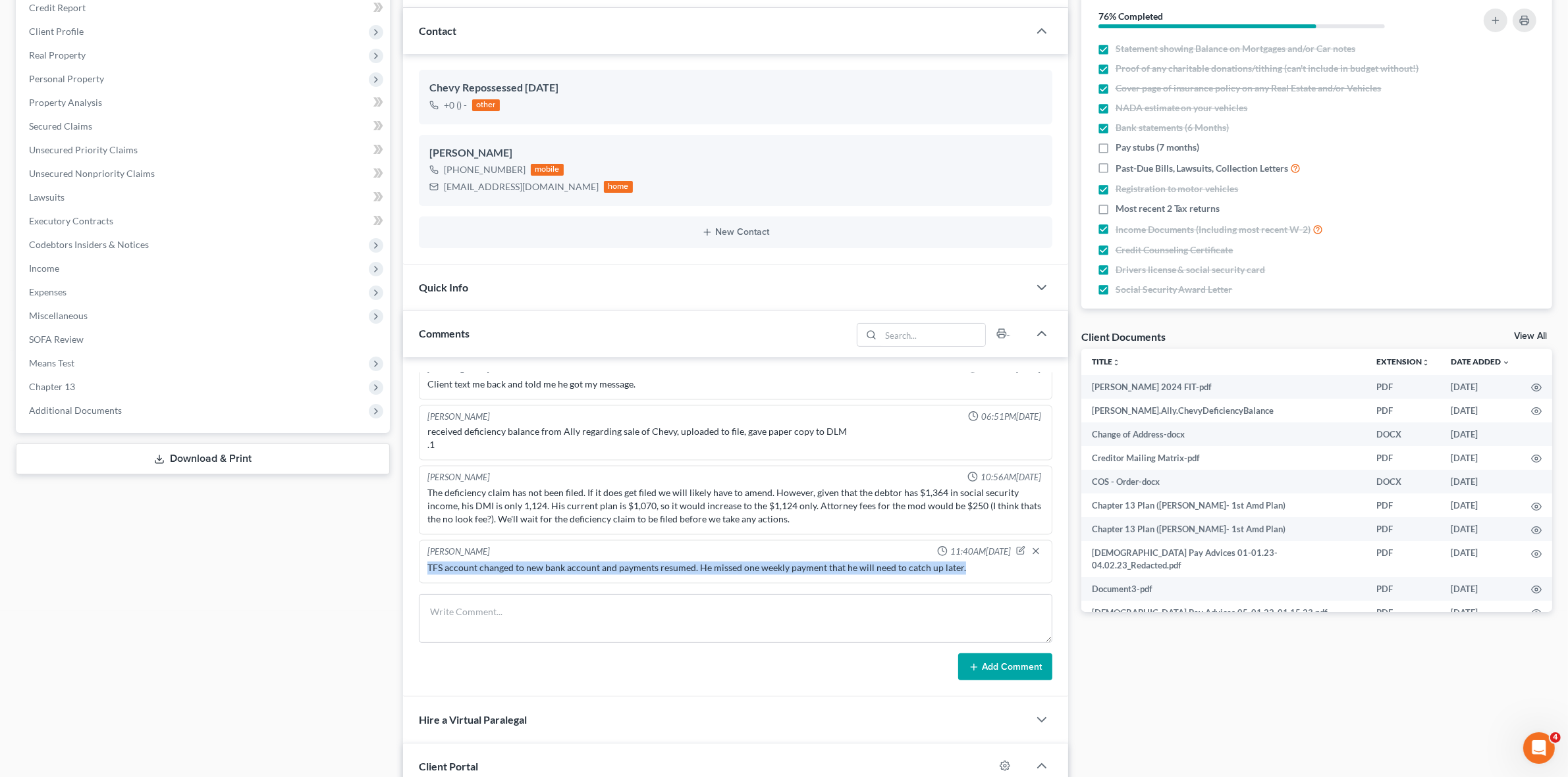
drag, startPoint x: 973, startPoint y: 563, endPoint x: 429, endPoint y: 571, distance: 544.1
click at [429, 571] on div "TFS account changed to new bank account and payments resumed. He missed one wee…" at bounding box center [735, 569] width 616 height 13
click at [374, 562] on div "Case Dashboard Payments Invoices Payments Payments Credit Report Client Profile" at bounding box center [202, 645] width 387 height 1366
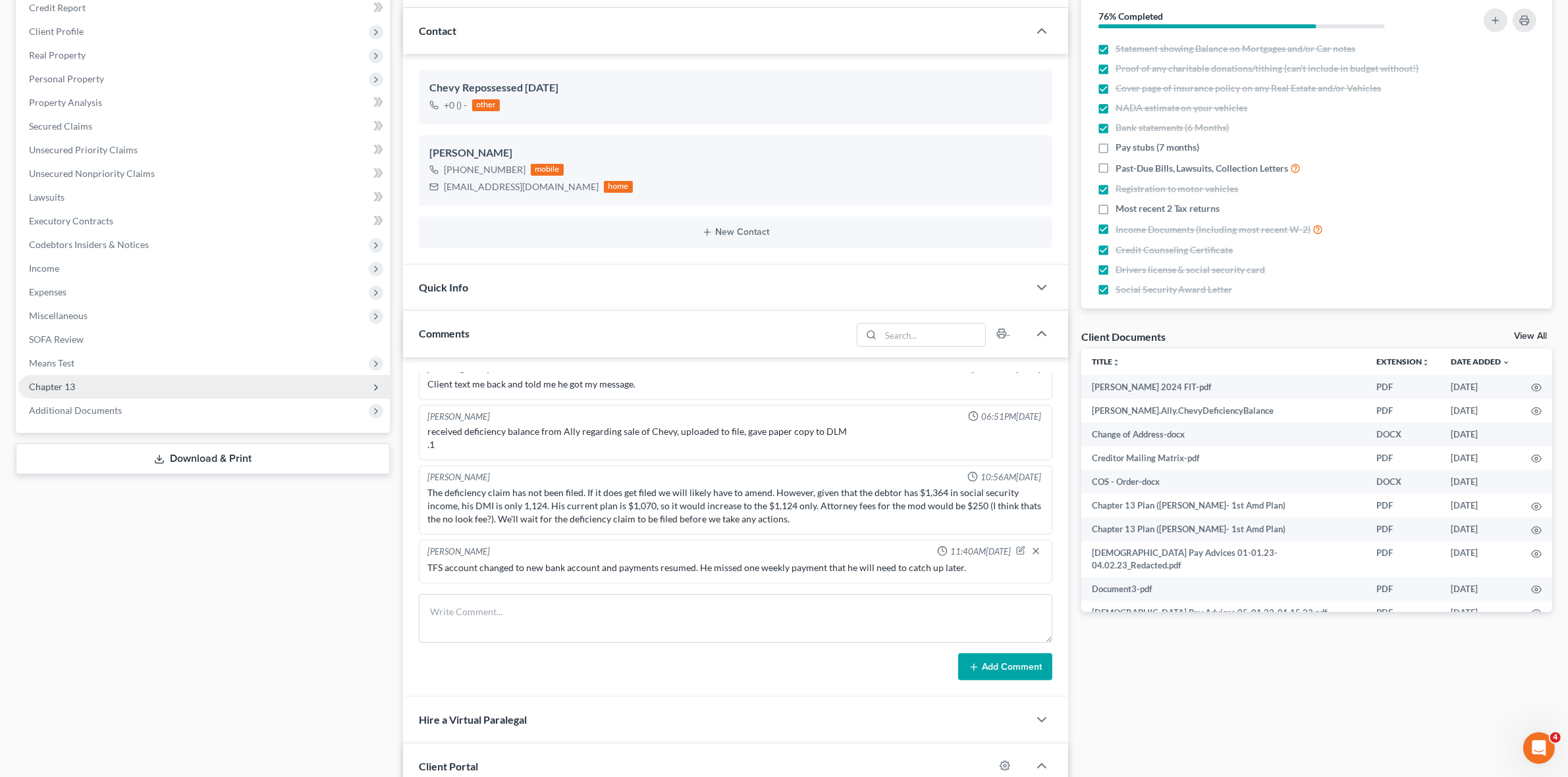
click at [199, 390] on span "Chapter 13" at bounding box center [204, 387] width 371 height 24
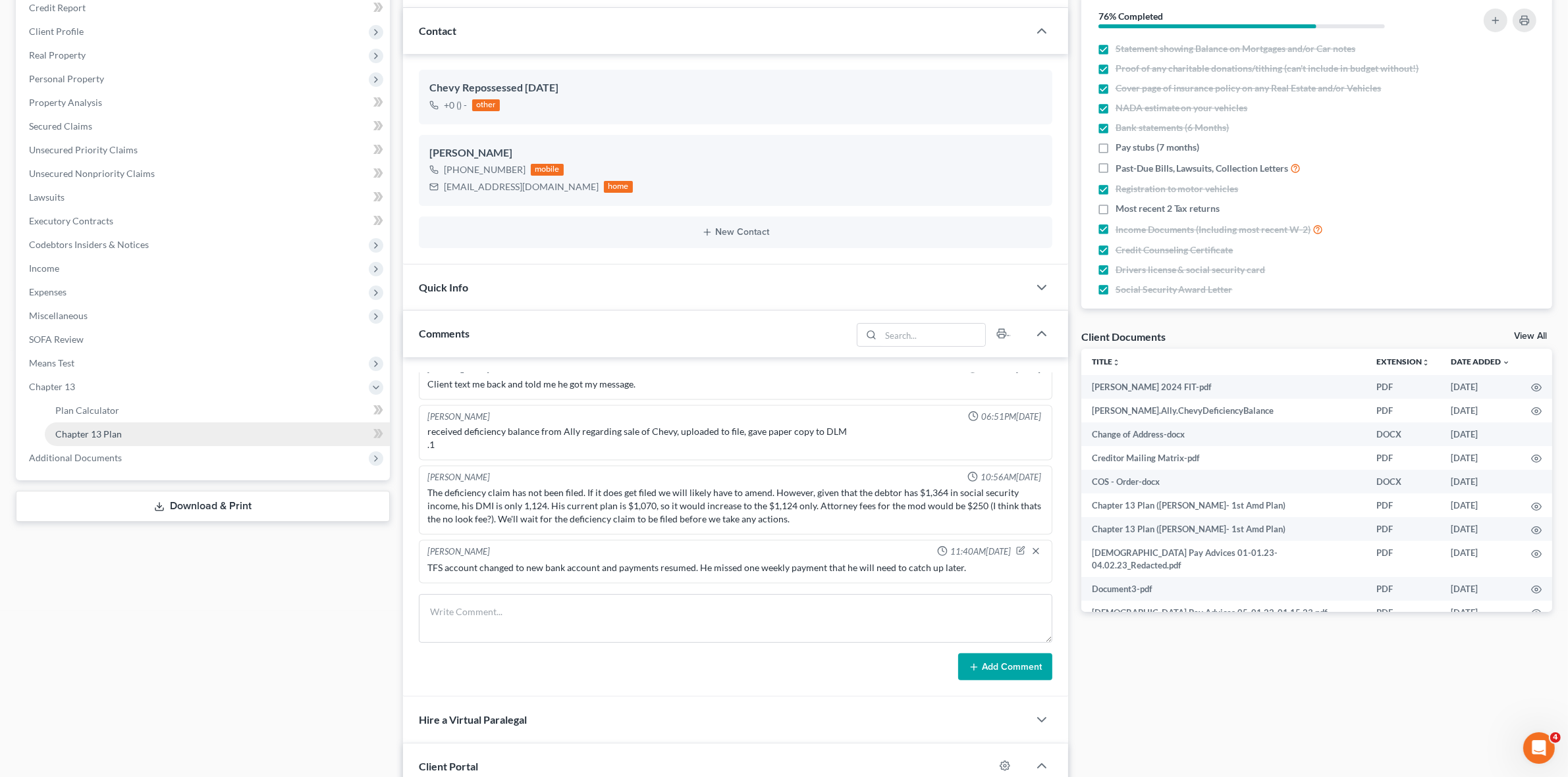
click at [263, 430] on link "Chapter 13 Plan" at bounding box center [218, 434] width 345 height 24
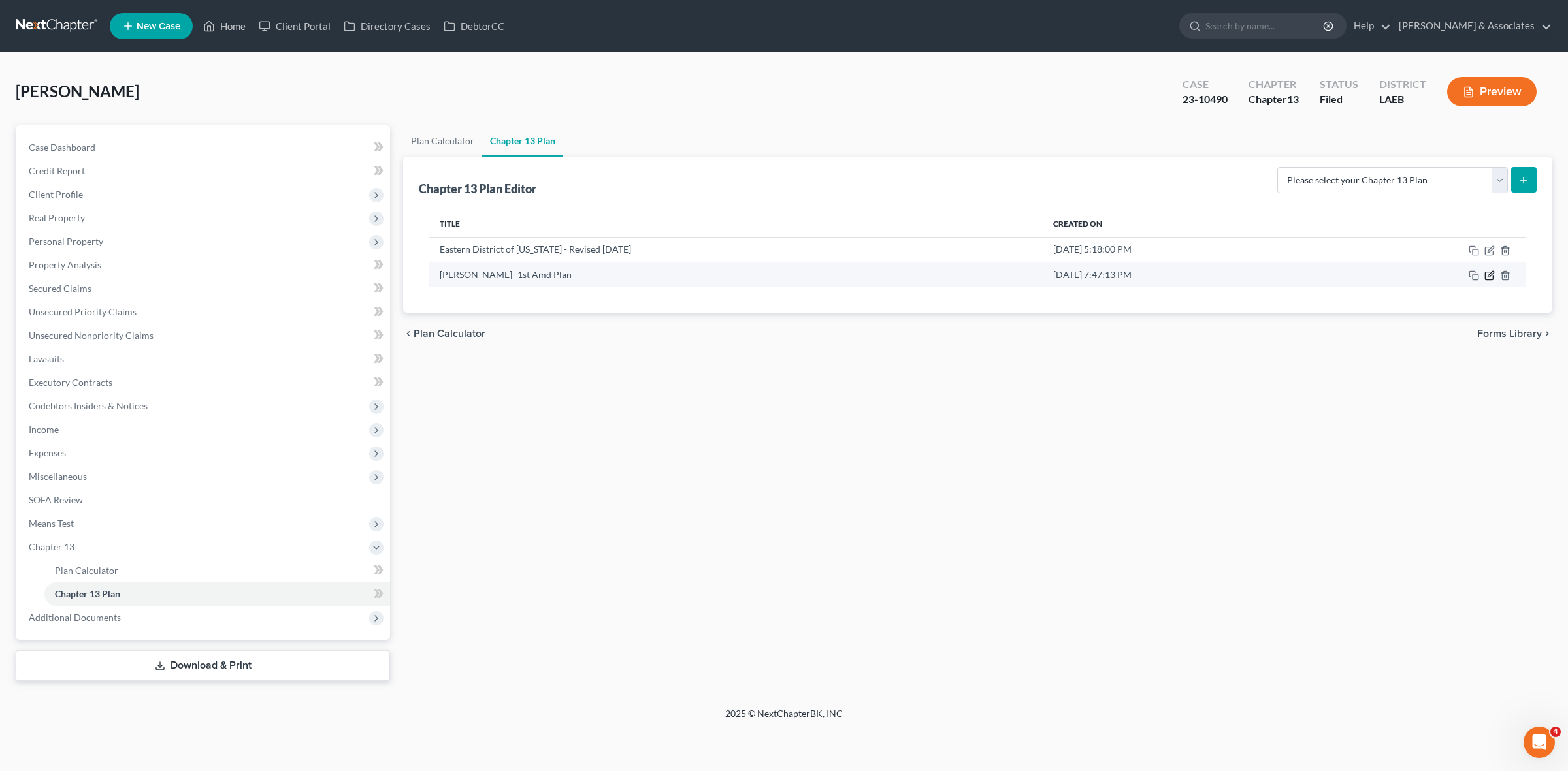
click at [1485, 273] on icon "button" at bounding box center [1488, 276] width 8 height 8
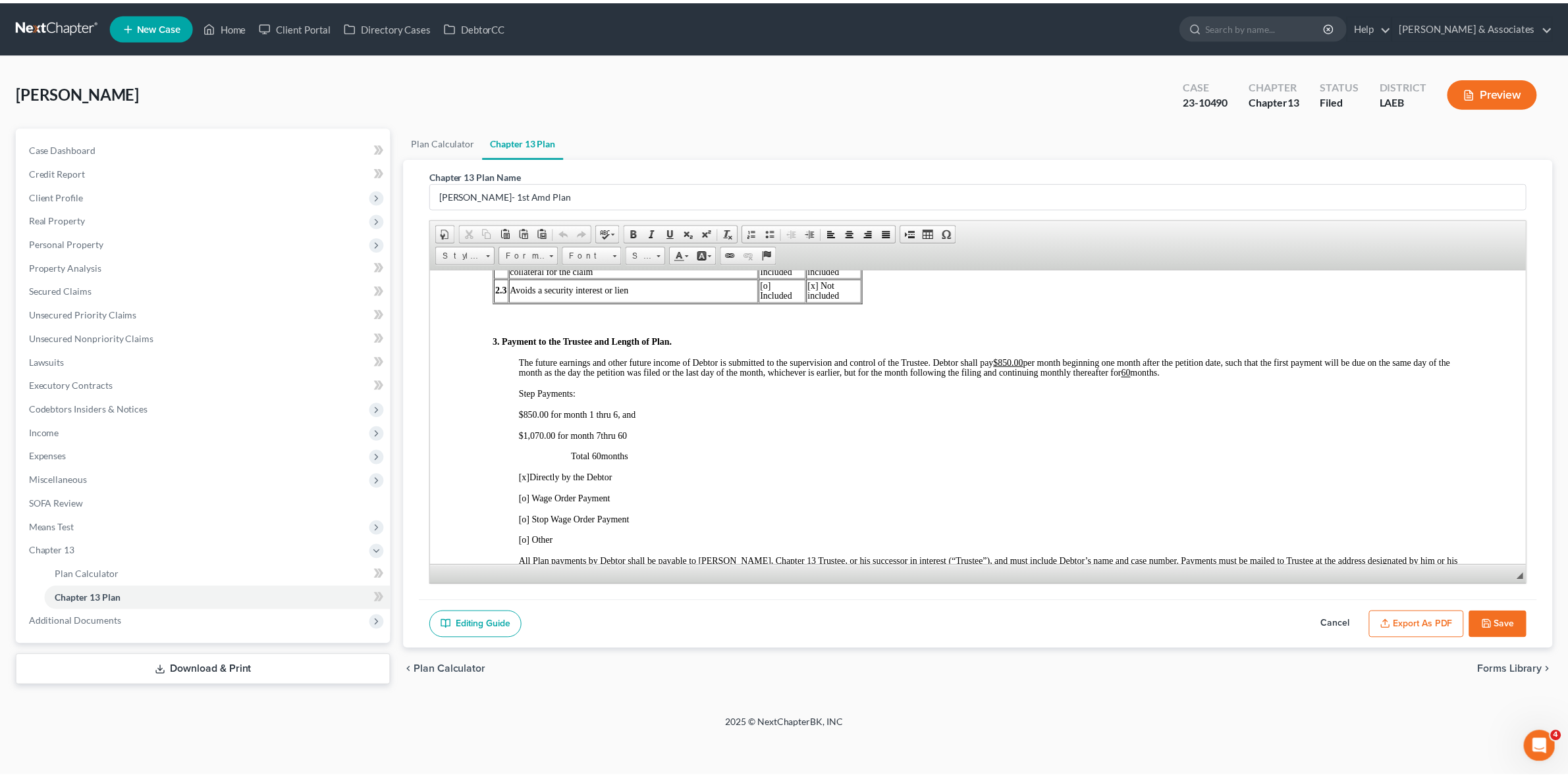
scroll to position [658, 0]
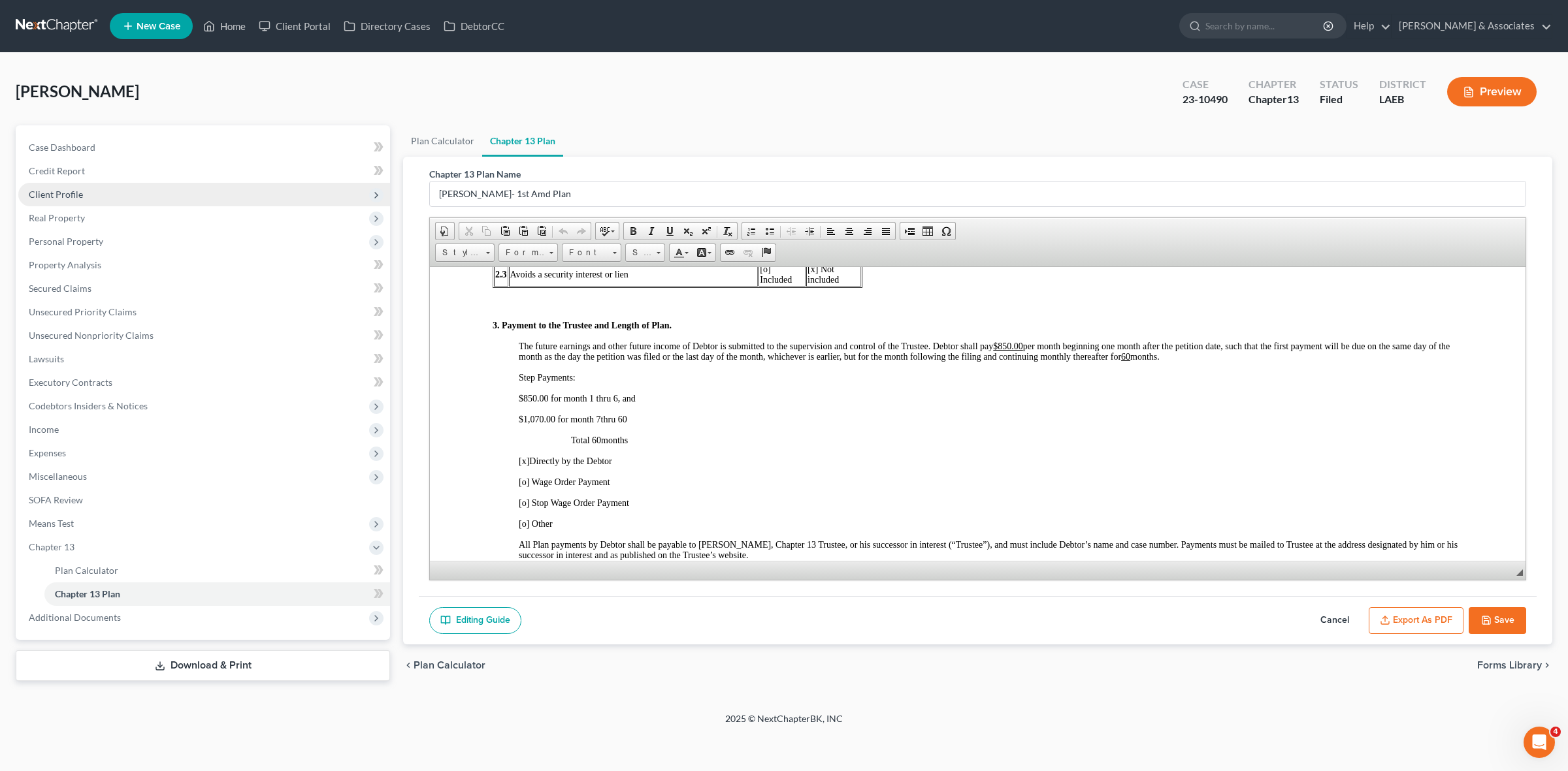
click at [177, 190] on span "Client Profile" at bounding box center [204, 194] width 372 height 23
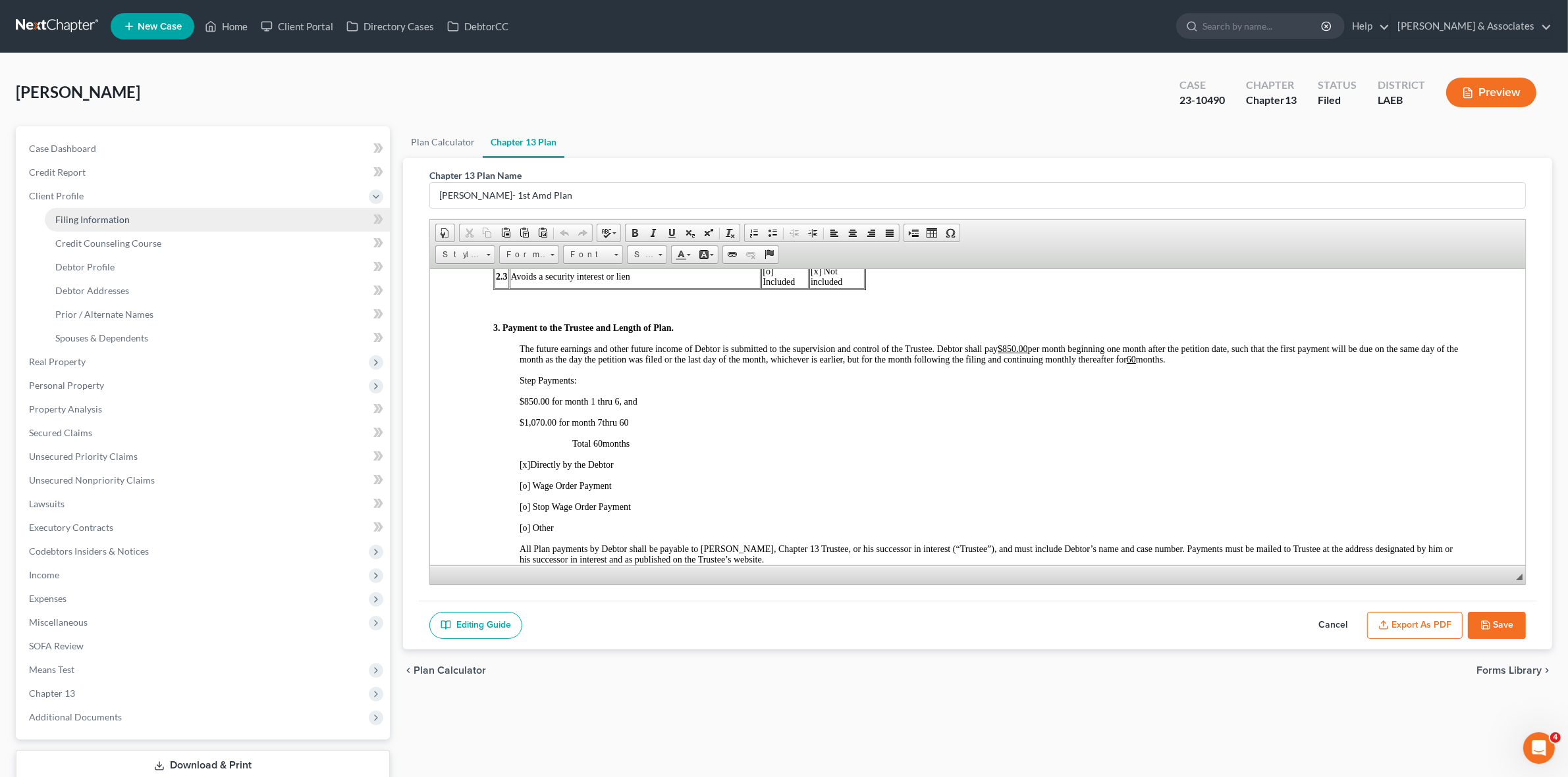
click at [179, 222] on link "Filing Information" at bounding box center [218, 220] width 345 height 24
select select "1"
select select "0"
select select "3"
select select "19"
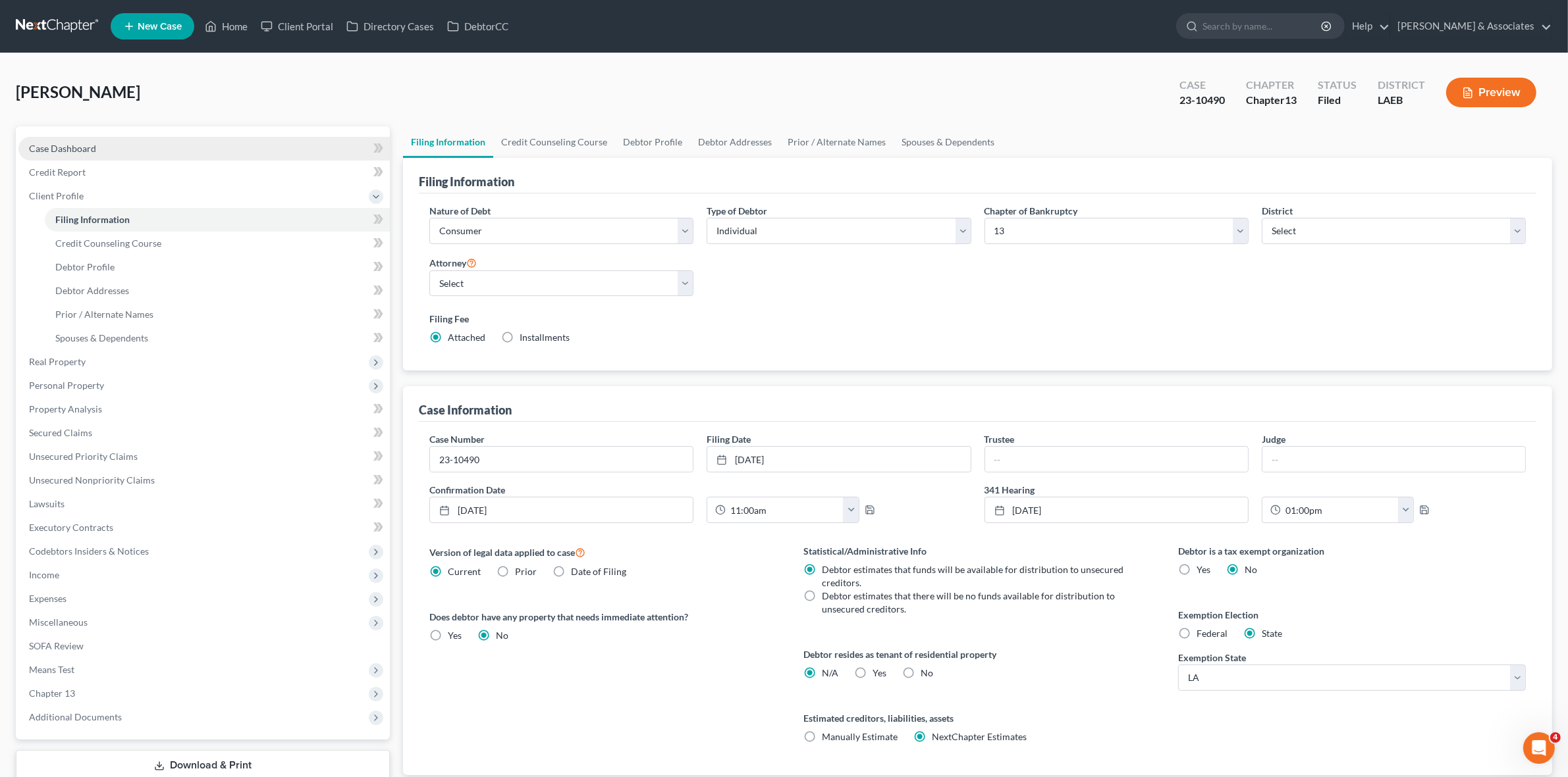
click at [139, 146] on link "Case Dashboard" at bounding box center [204, 149] width 371 height 24
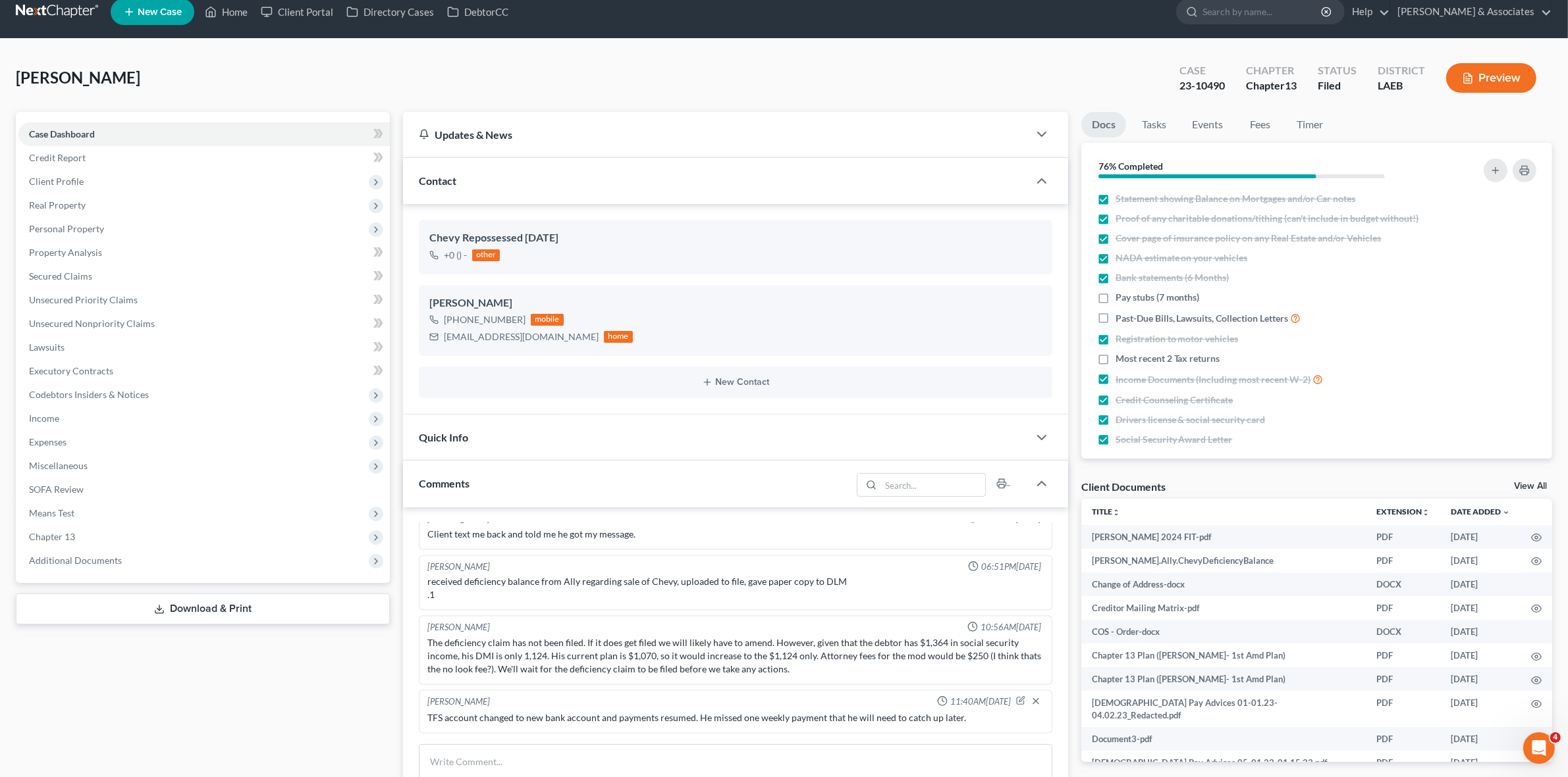
scroll to position [411, 0]
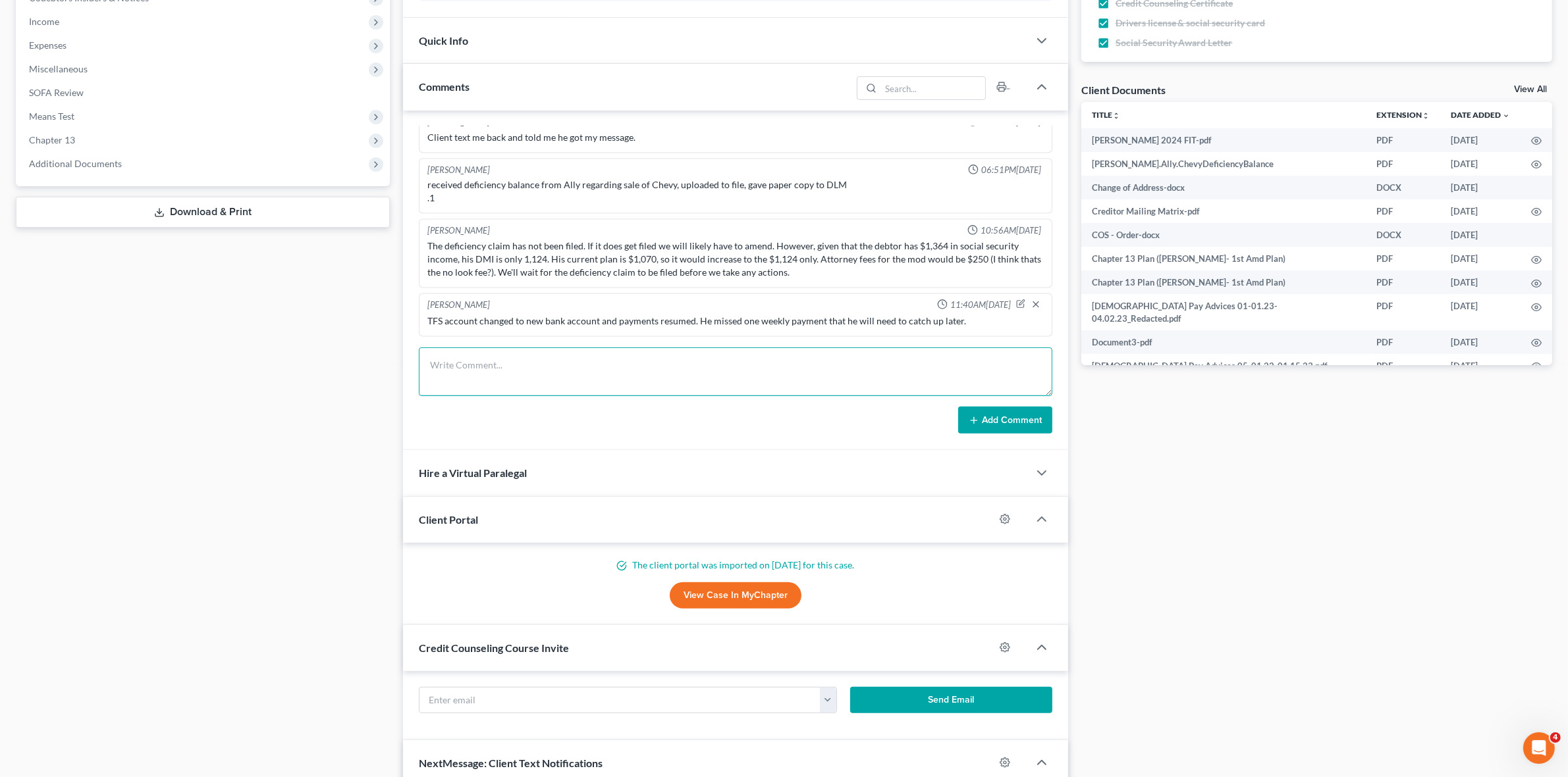
click at [632, 379] on textarea at bounding box center [734, 372] width 633 height 48
paste textarea "WAYYY ahead of plan and needed some $$ to pay for Dr. visits. I had him make a …"
type textarea "WAYYY ahead of plan and needed some $$ to pay for Dr. visits. I had him make a …"
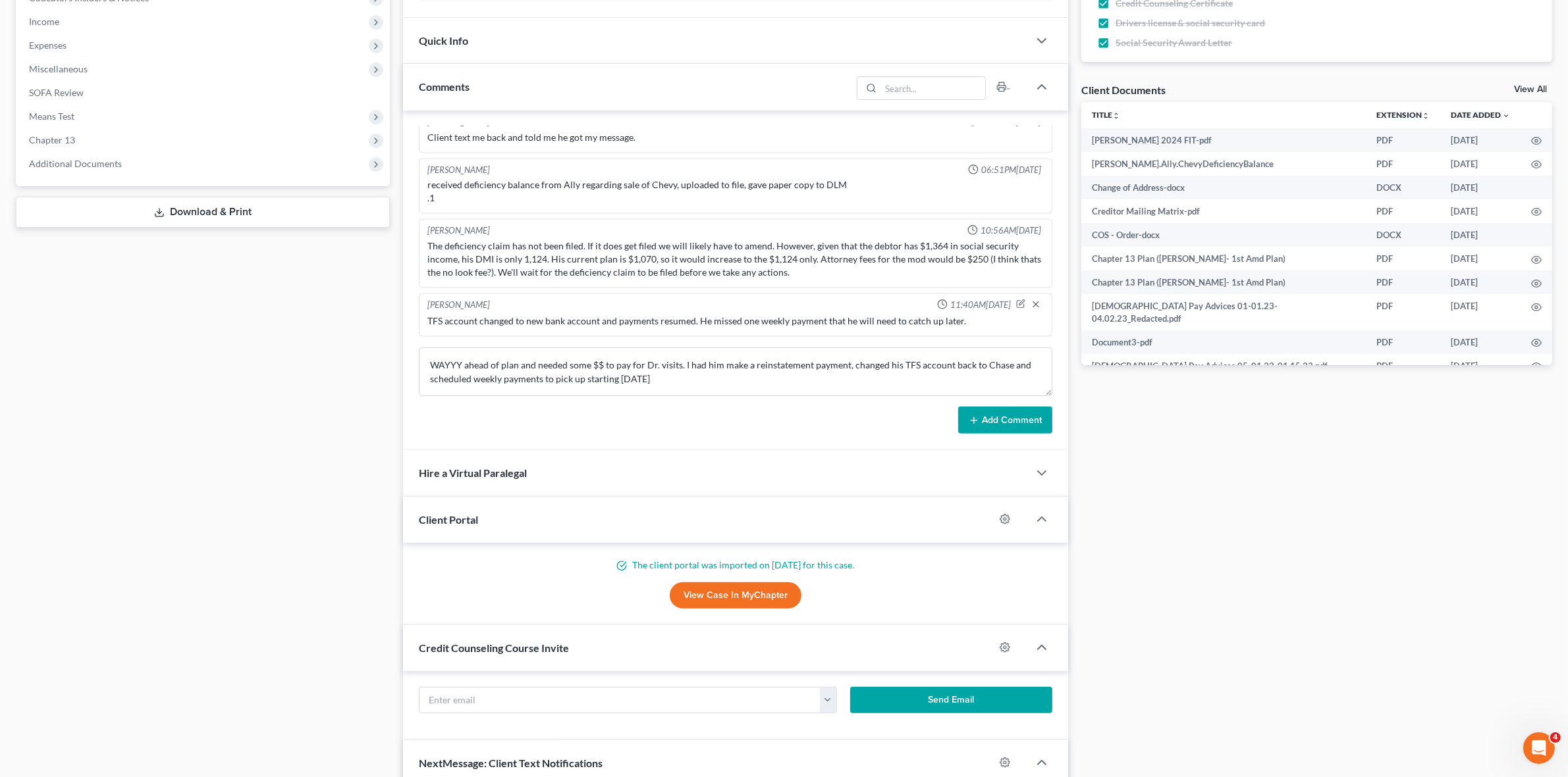
click at [1006, 416] on button "Add Comment" at bounding box center [1005, 420] width 94 height 28
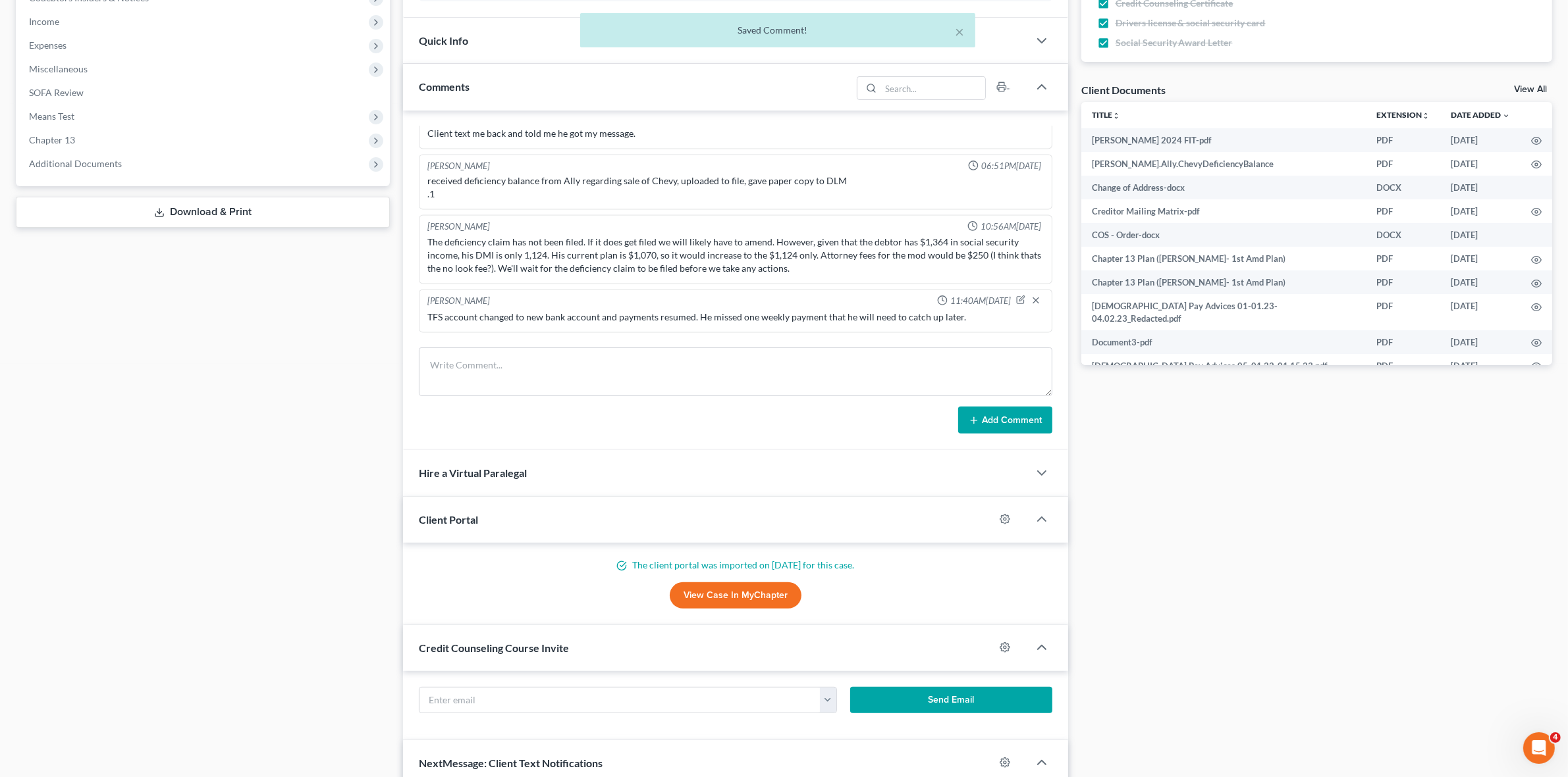
scroll to position [3465, 0]
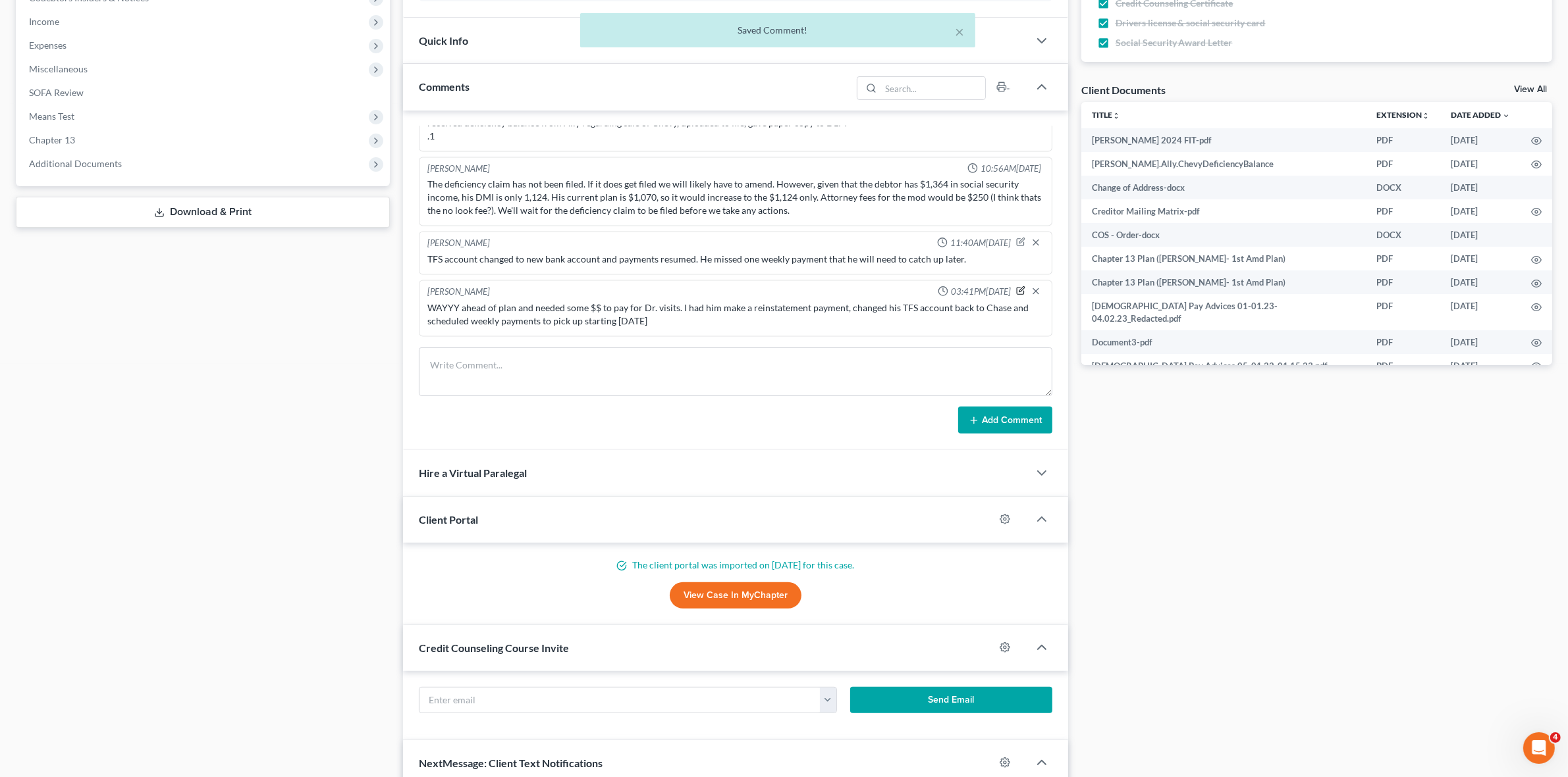
click at [1016, 287] on icon "button" at bounding box center [1020, 290] width 9 height 9
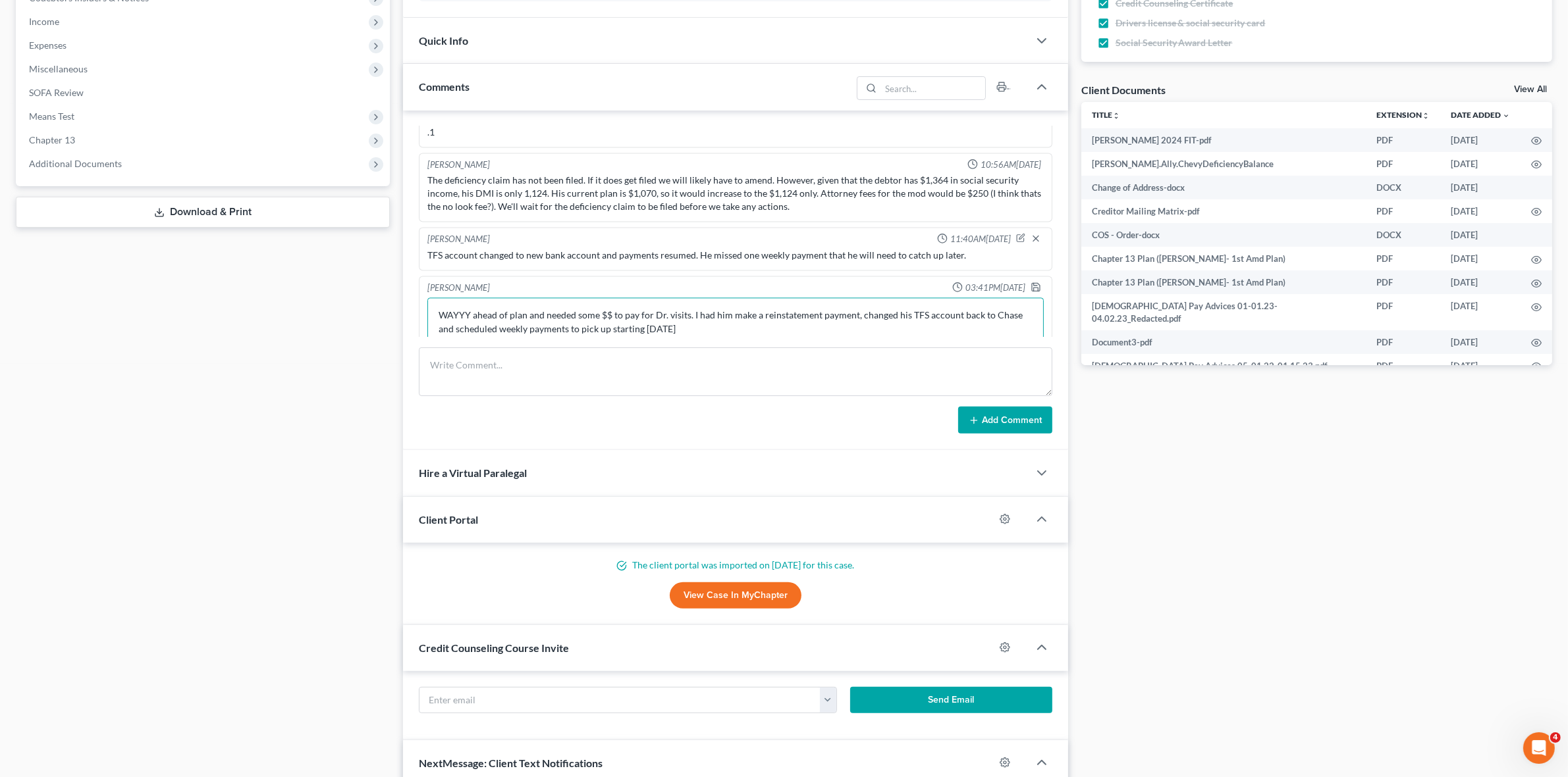
drag, startPoint x: 469, startPoint y: 317, endPoint x: 423, endPoint y: 316, distance: 46.0
click at [425, 316] on div "WAYYY ahead of plan and needed some $$ to pay for Dr. visits. I had him make a …" at bounding box center [735, 323] width 621 height 54
type textarea "6 months ahead of plan and needed some $$ to pay for Dr. visits. I had him make…"
click at [1033, 291] on polyline "button" at bounding box center [1035, 289] width 5 height 3
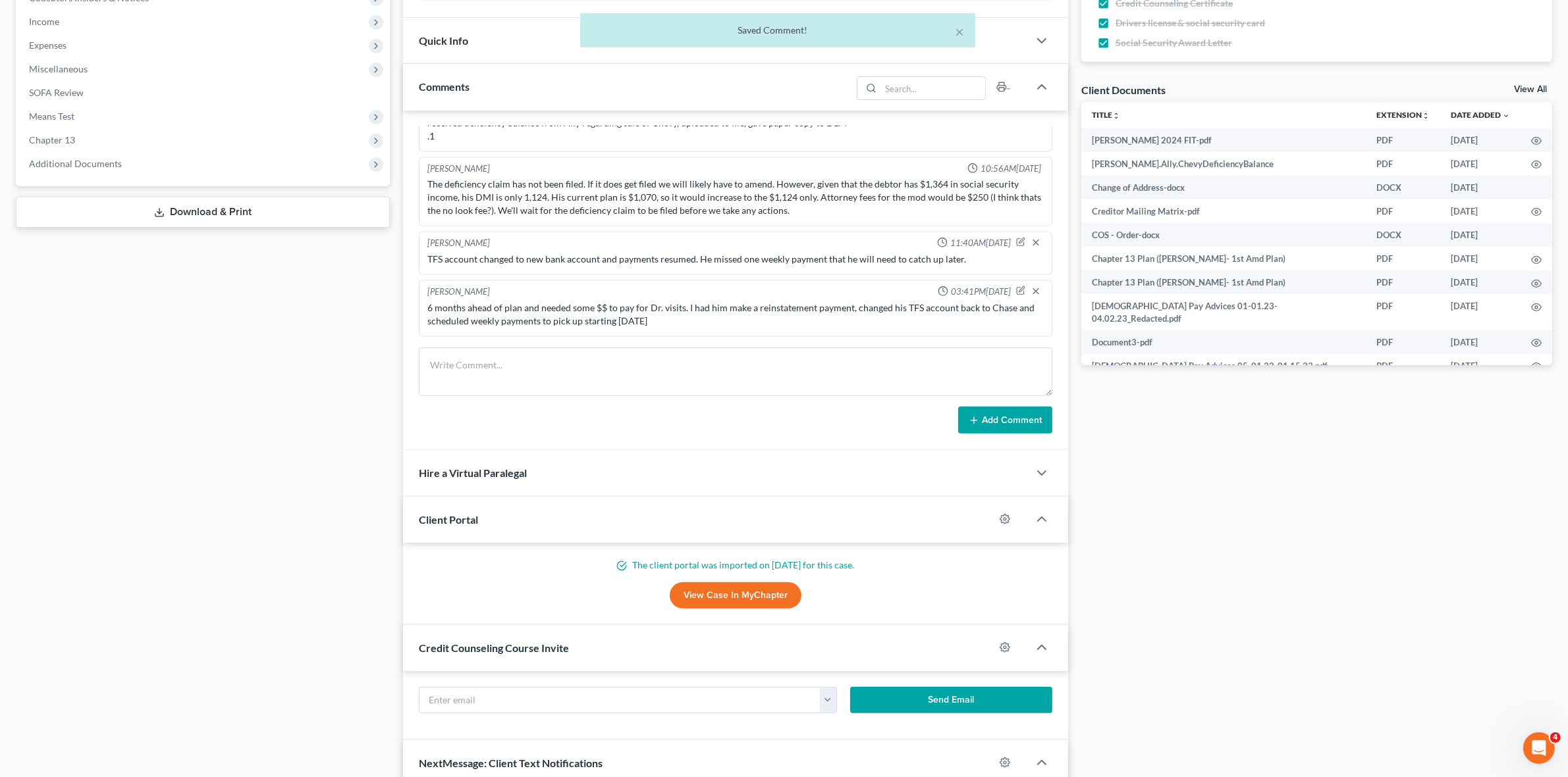
drag, startPoint x: 823, startPoint y: 305, endPoint x: 919, endPoint y: 323, distance: 97.7
click at [919, 323] on div "6 months ahead of plan and needed some $$ to pay for Dr. visits. I had him make…" at bounding box center [735, 315] width 616 height 26
click at [914, 329] on div "6 months ahead of plan and needed some $$ to pay for Dr. visits. I had him make…" at bounding box center [735, 315] width 621 height 32
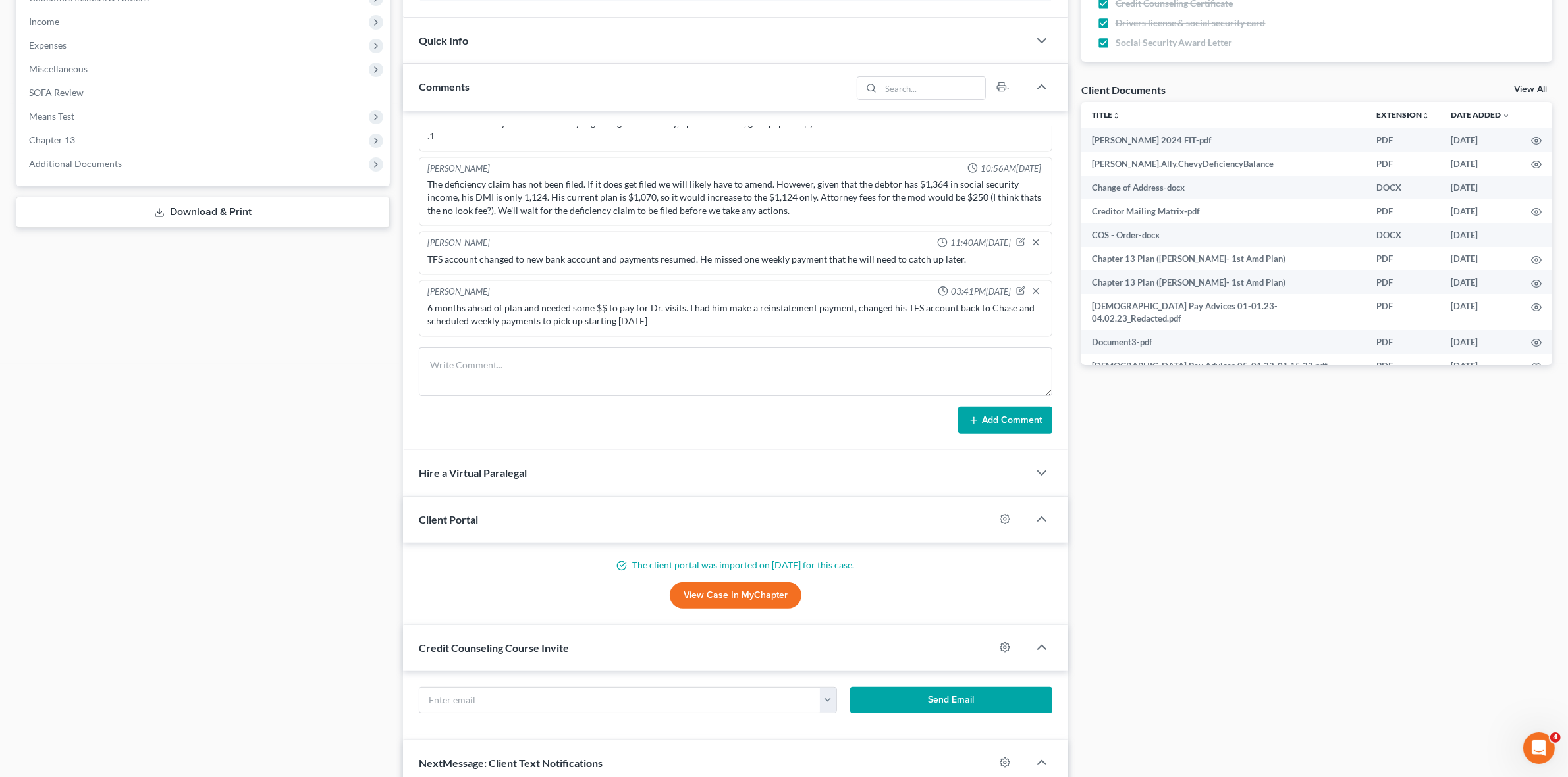
scroll to position [0, 0]
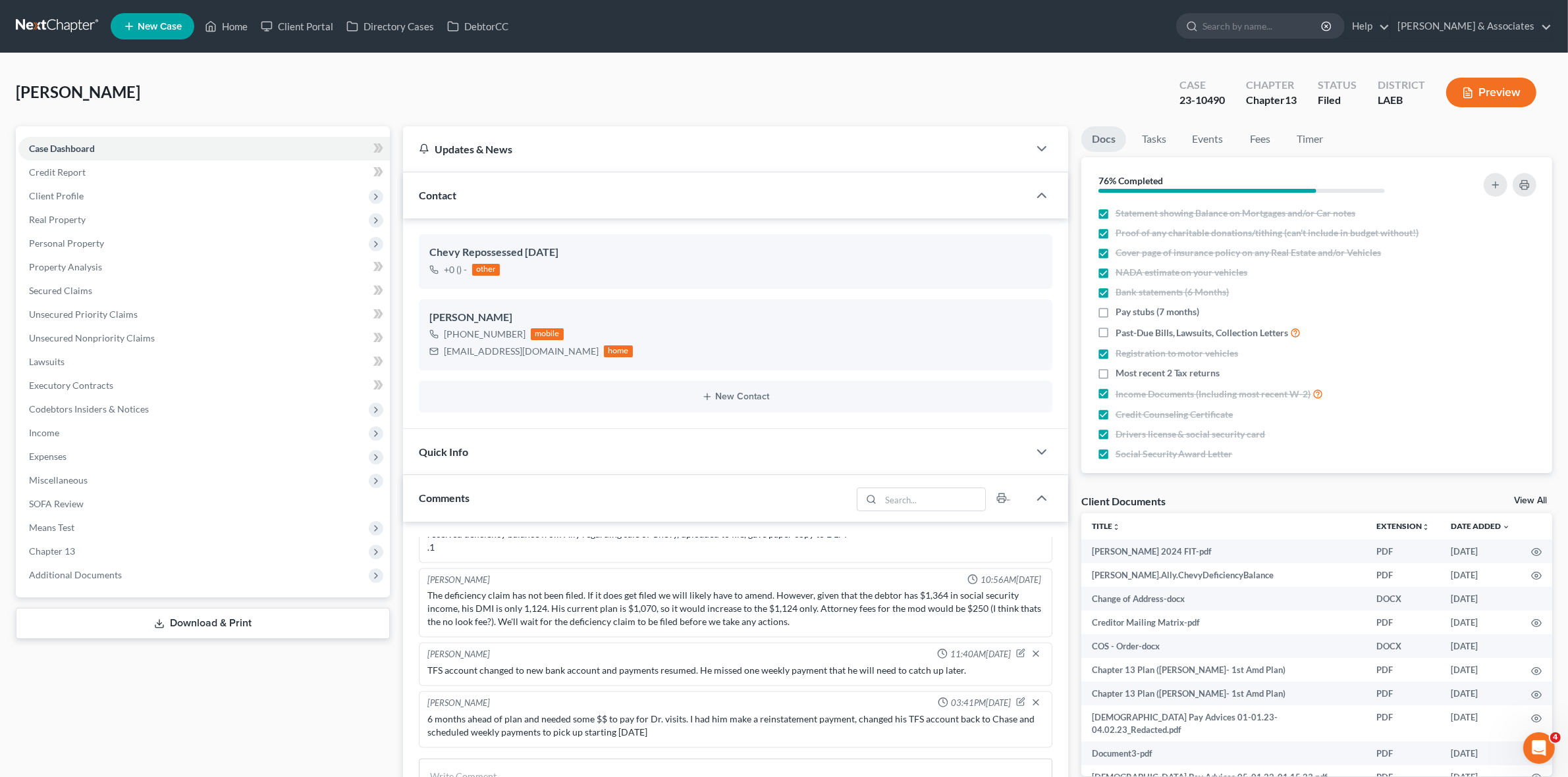
click at [39, 17] on link at bounding box center [58, 26] width 85 height 24
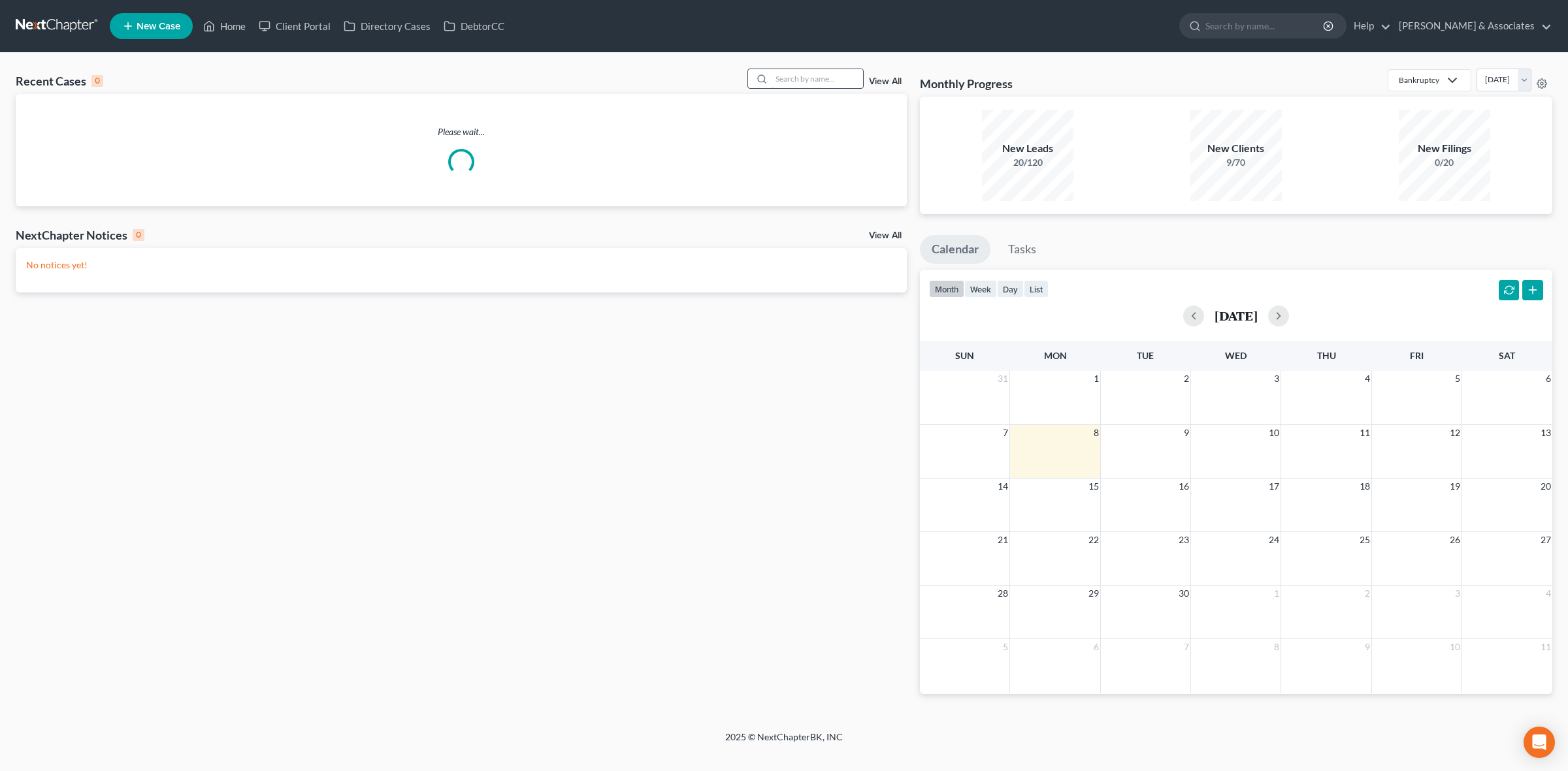
click at [788, 77] on input "search" at bounding box center [817, 79] width 91 height 19
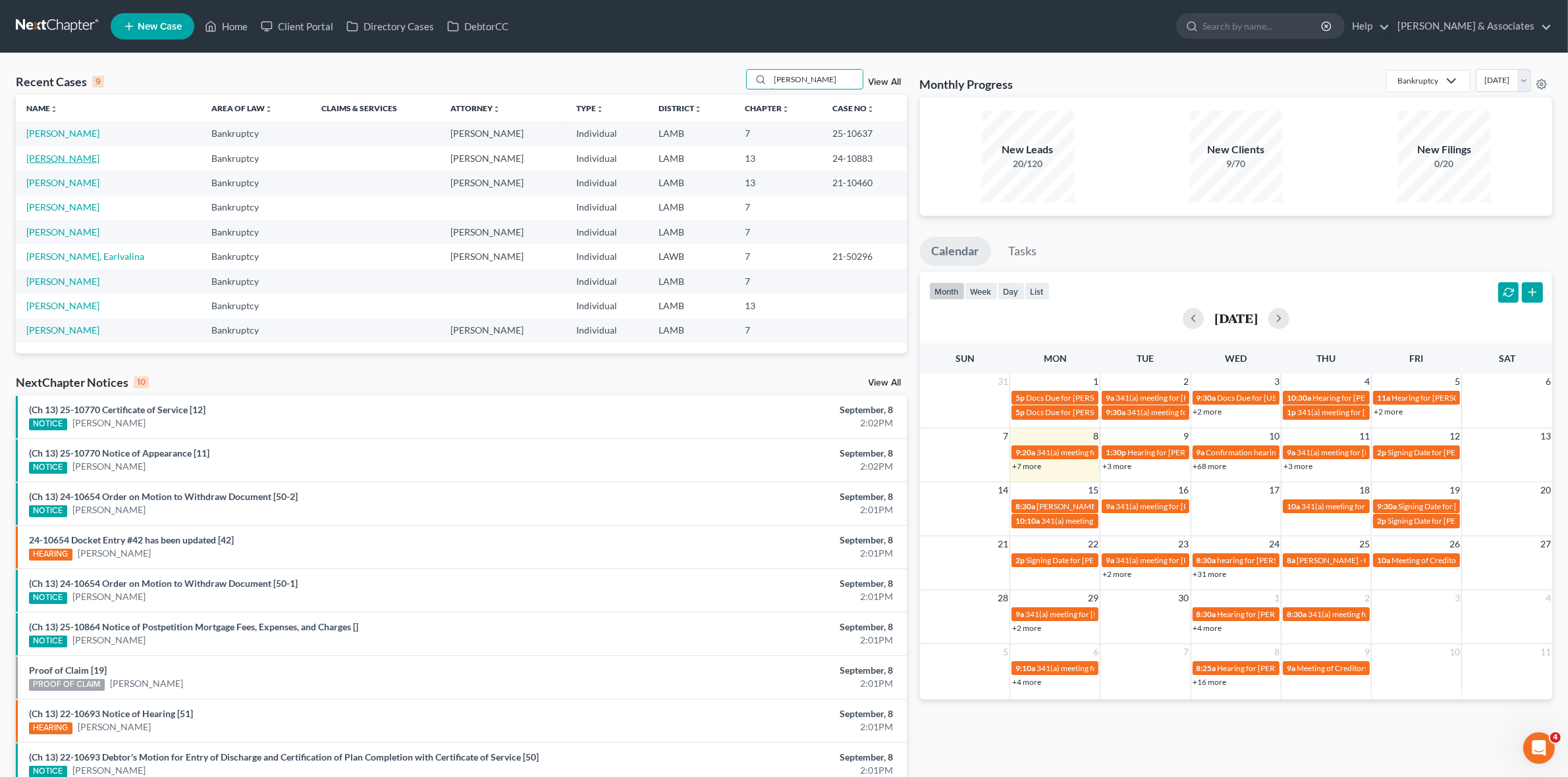
type input "[PERSON_NAME]"
click at [60, 158] on link "[PERSON_NAME]" at bounding box center [62, 158] width 73 height 11
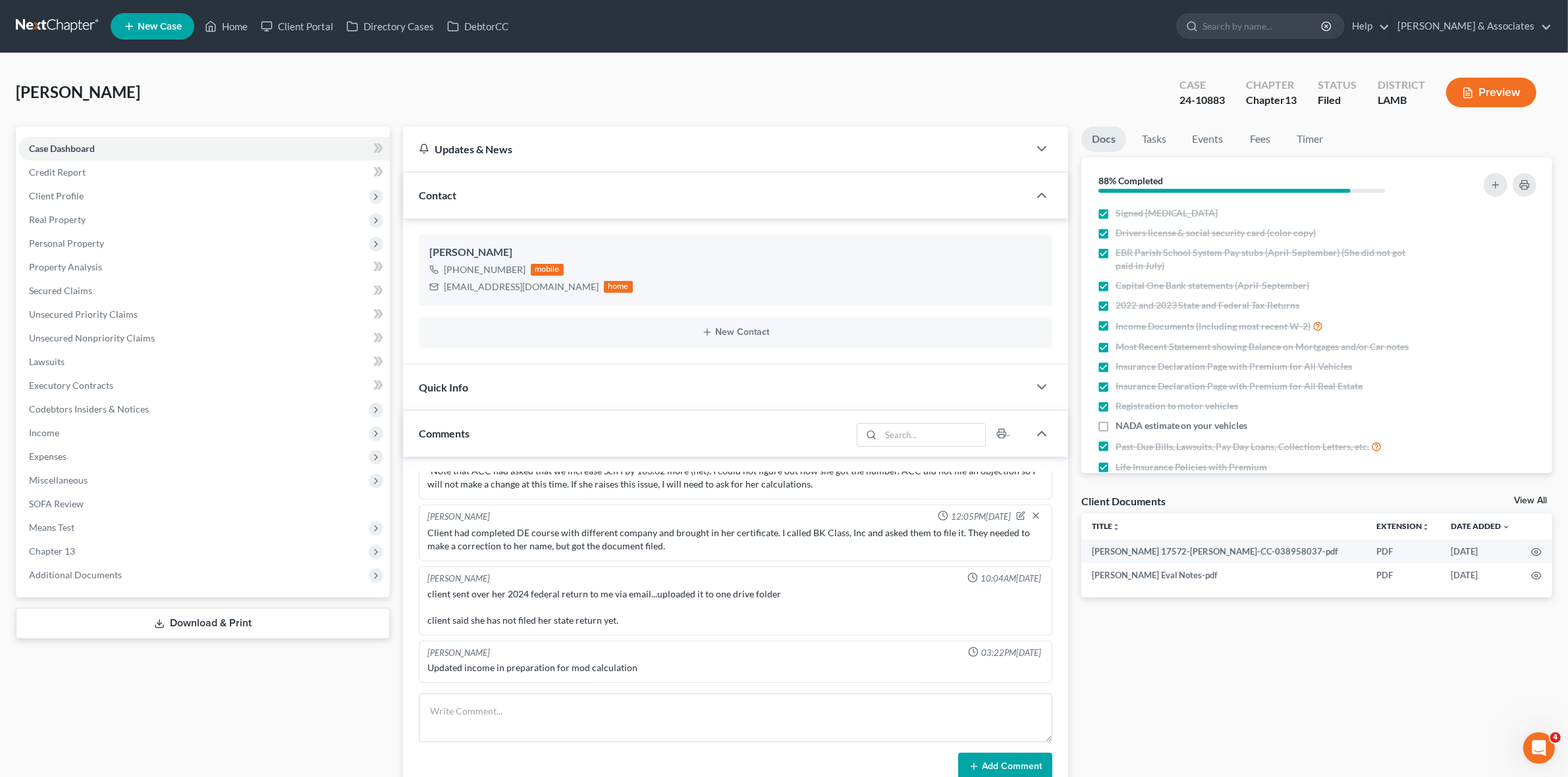
scroll to position [1543, 0]
click at [598, 670] on div "Updated income in preparation for mod calculation" at bounding box center [735, 668] width 616 height 13
click at [598, 669] on div "Updated income in preparation for mod calculation" at bounding box center [735, 668] width 616 height 13
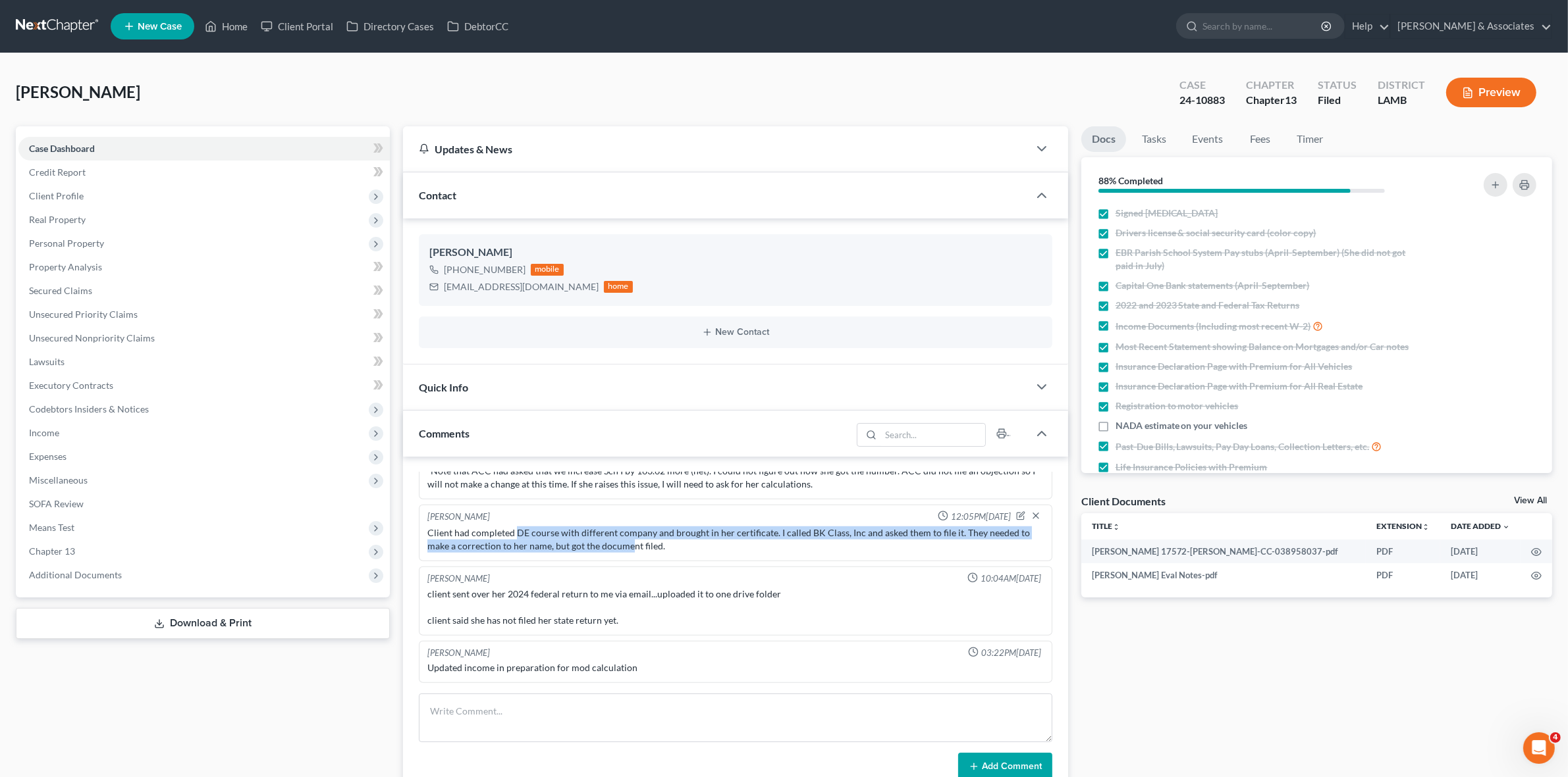
drag, startPoint x: 516, startPoint y: 534, endPoint x: 629, endPoint y: 553, distance: 114.6
click at [629, 553] on div "Client had completed DE course with different company and brought in her certif…" at bounding box center [735, 539] width 621 height 32
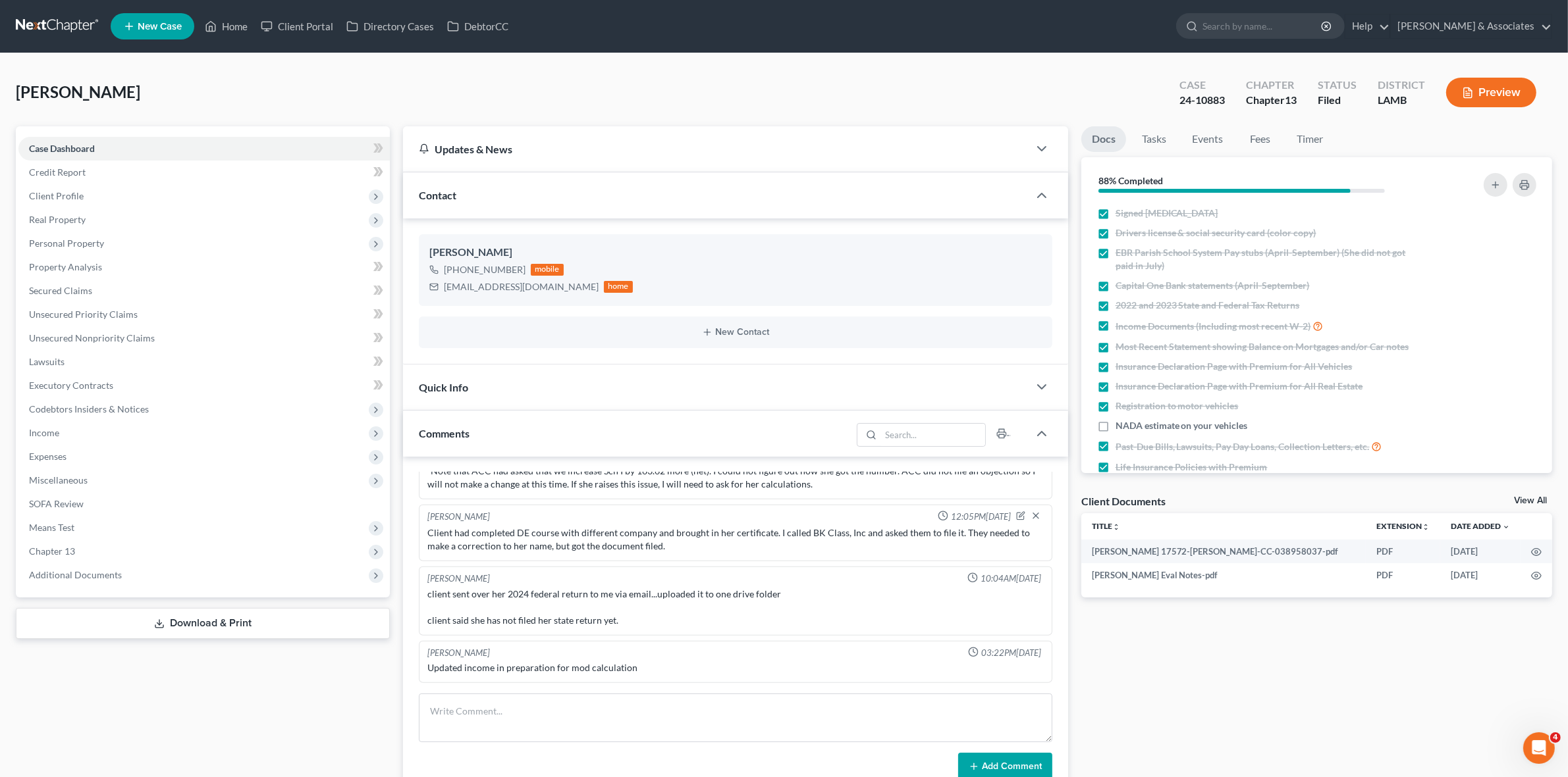
click at [710, 549] on div "Client had completed DE course with different company and brought in her certif…" at bounding box center [735, 539] width 616 height 26
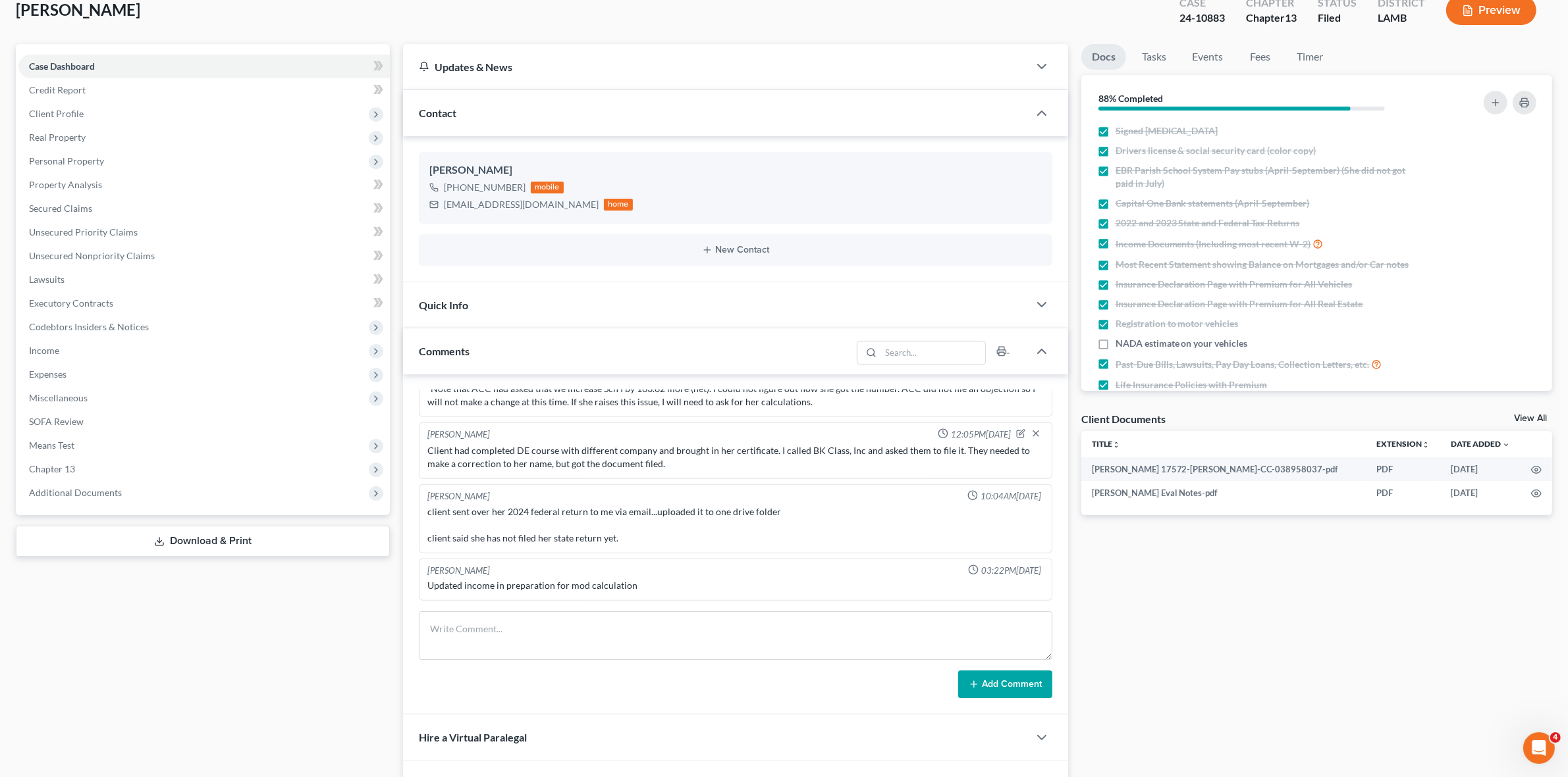
click at [615, 583] on div "Updated income in preparation for mod calculation" at bounding box center [735, 585] width 616 height 13
click at [502, 532] on div "client sent over her 2024 federal return to me via email...uploaded it to one d…" at bounding box center [735, 525] width 616 height 39
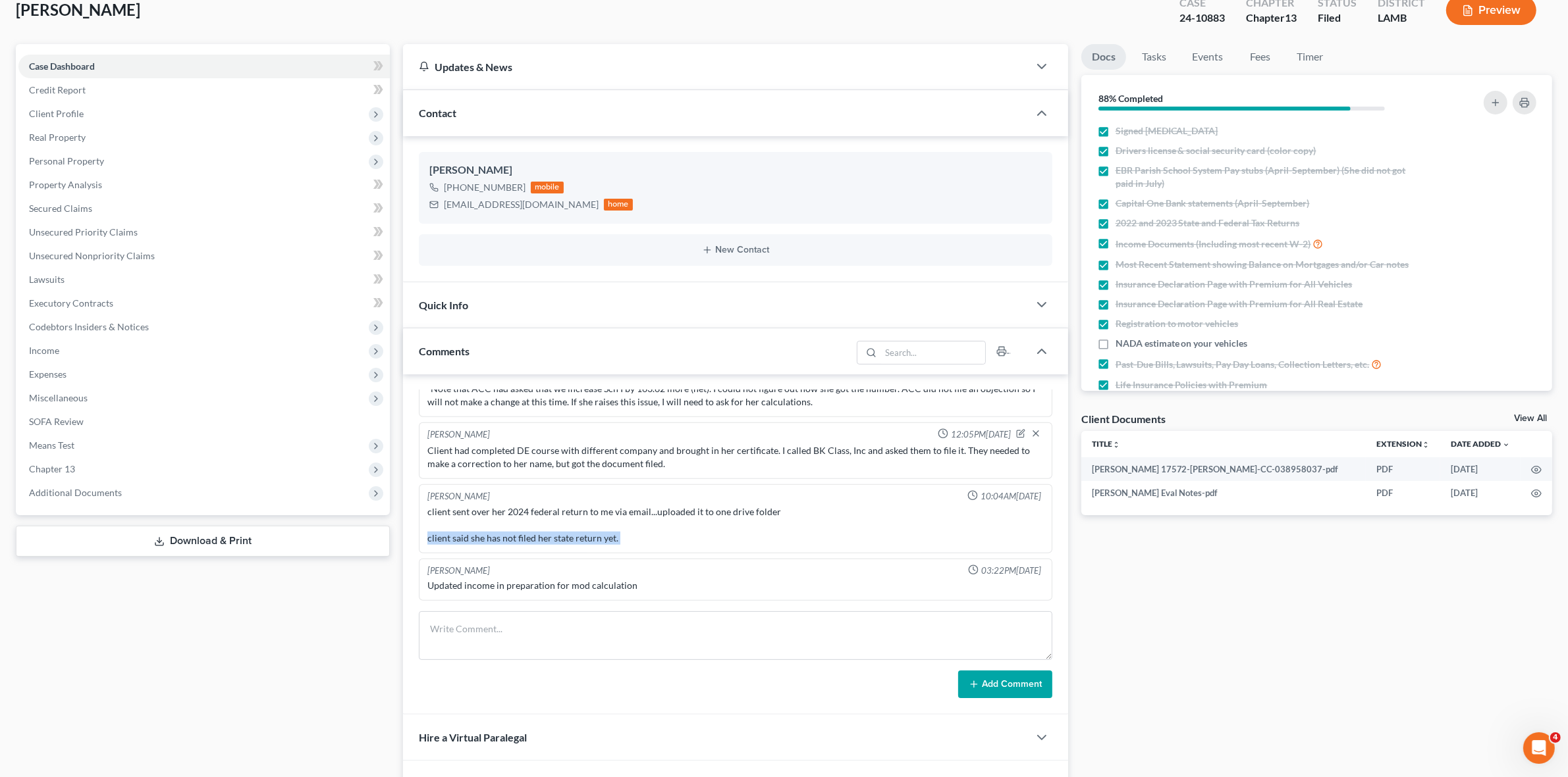
click at [502, 532] on div "client sent over her 2024 federal return to me via email...uploaded it to one d…" at bounding box center [735, 525] width 616 height 39
click at [606, 587] on div "Updated income in preparation for mod calculation" at bounding box center [735, 585] width 616 height 13
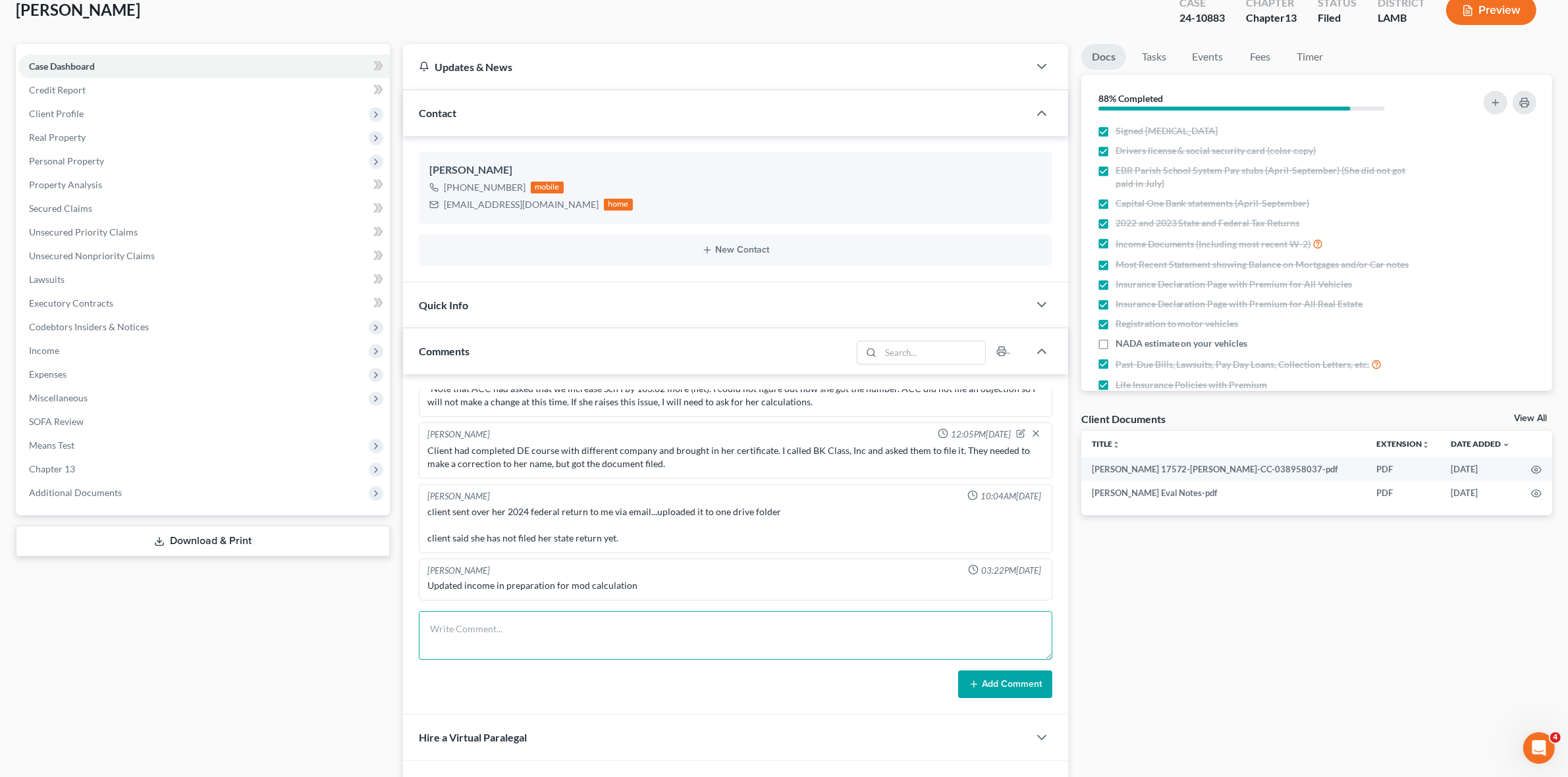
click at [695, 636] on textarea at bounding box center [734, 636] width 633 height 48
type textarea "M"
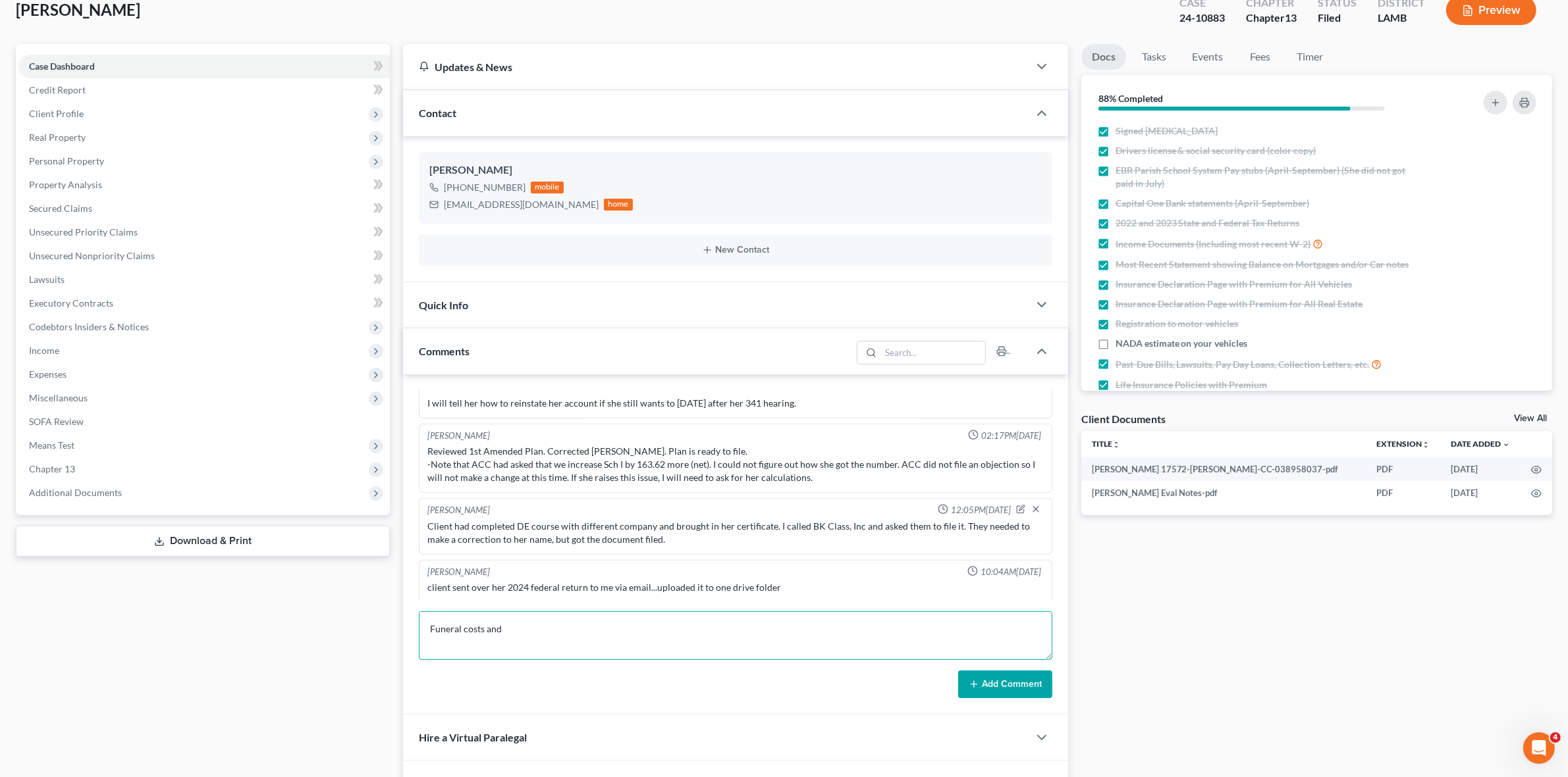
scroll to position [1543, 0]
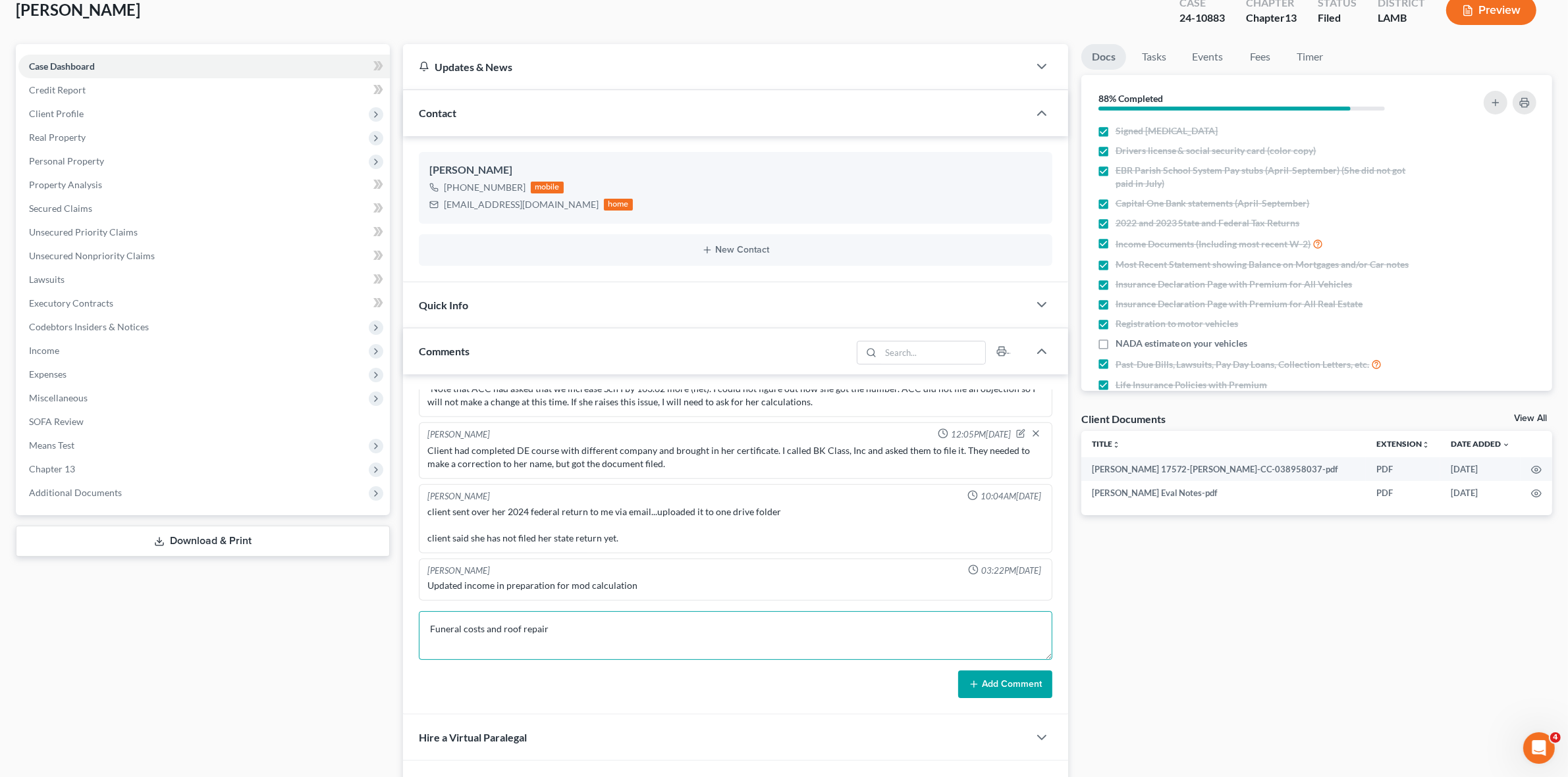
click at [484, 632] on textarea "Funeral costs and roof repair" at bounding box center [734, 636] width 633 height 48
click at [637, 632] on textarea "Funeral costs (her mother) and roof repair" at bounding box center [734, 636] width 633 height 48
click at [543, 633] on textarea "Funeral costs (her mother) and roof repair cos" at bounding box center [734, 636] width 633 height 48
click at [550, 624] on textarea "Funeral costs (her mother) and roof repair cos" at bounding box center [734, 636] width 633 height 48
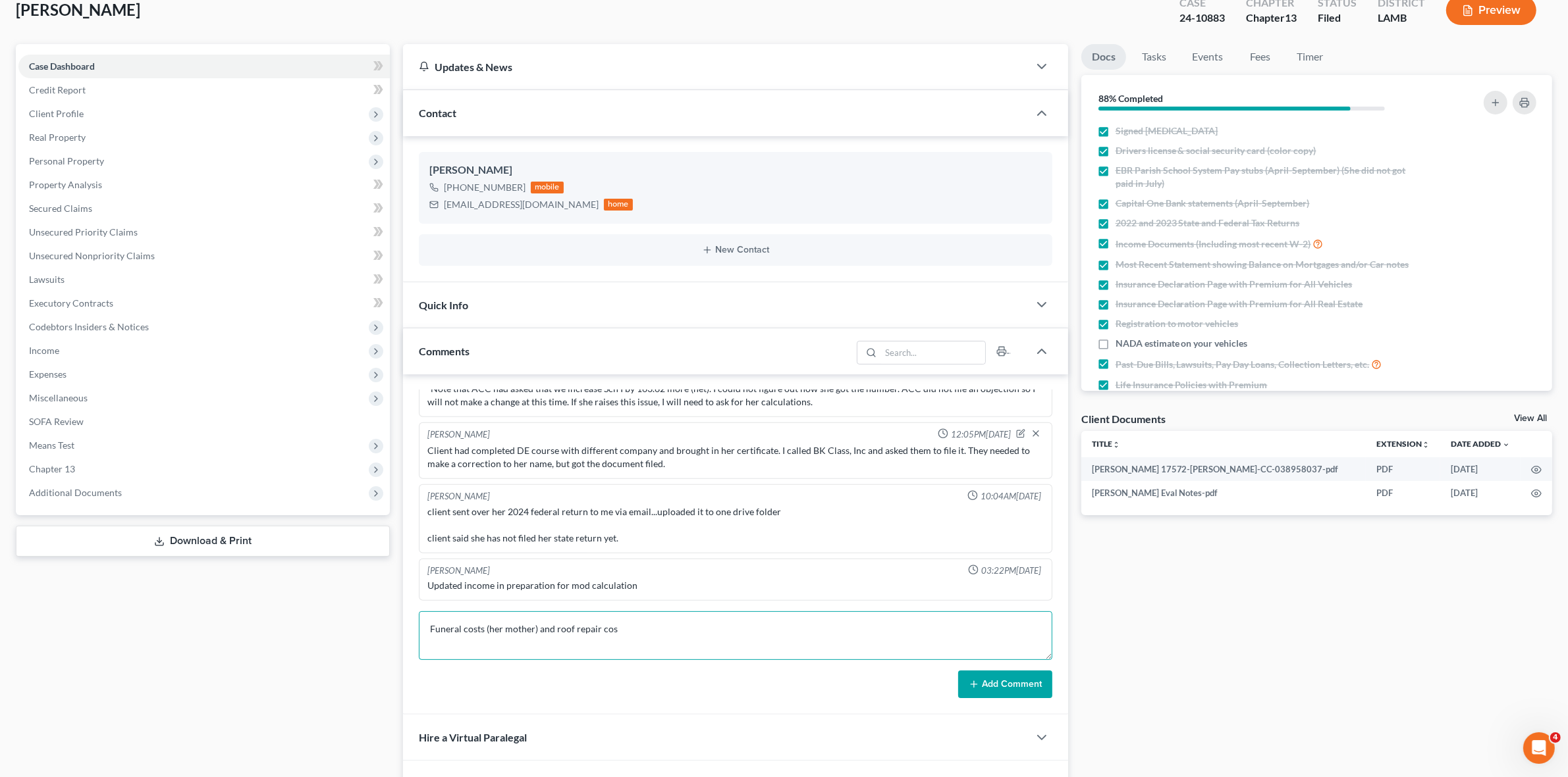
click at [545, 625] on textarea "Funeral costs (her mother) and roof repair cos" at bounding box center [734, 636] width 633 height 48
click at [647, 632] on textarea "Funeral costs (her mother), A/C repairs and roof repair cos" at bounding box center [734, 636] width 633 height 48
click at [693, 632] on textarea "Funeral costs (her mother), A/C repairs and roof repair cos" at bounding box center [734, 636] width 633 height 48
type textarea "Funeral costs (her mother), A/C repairs and roof repair caused Ms. Dunn to get …"
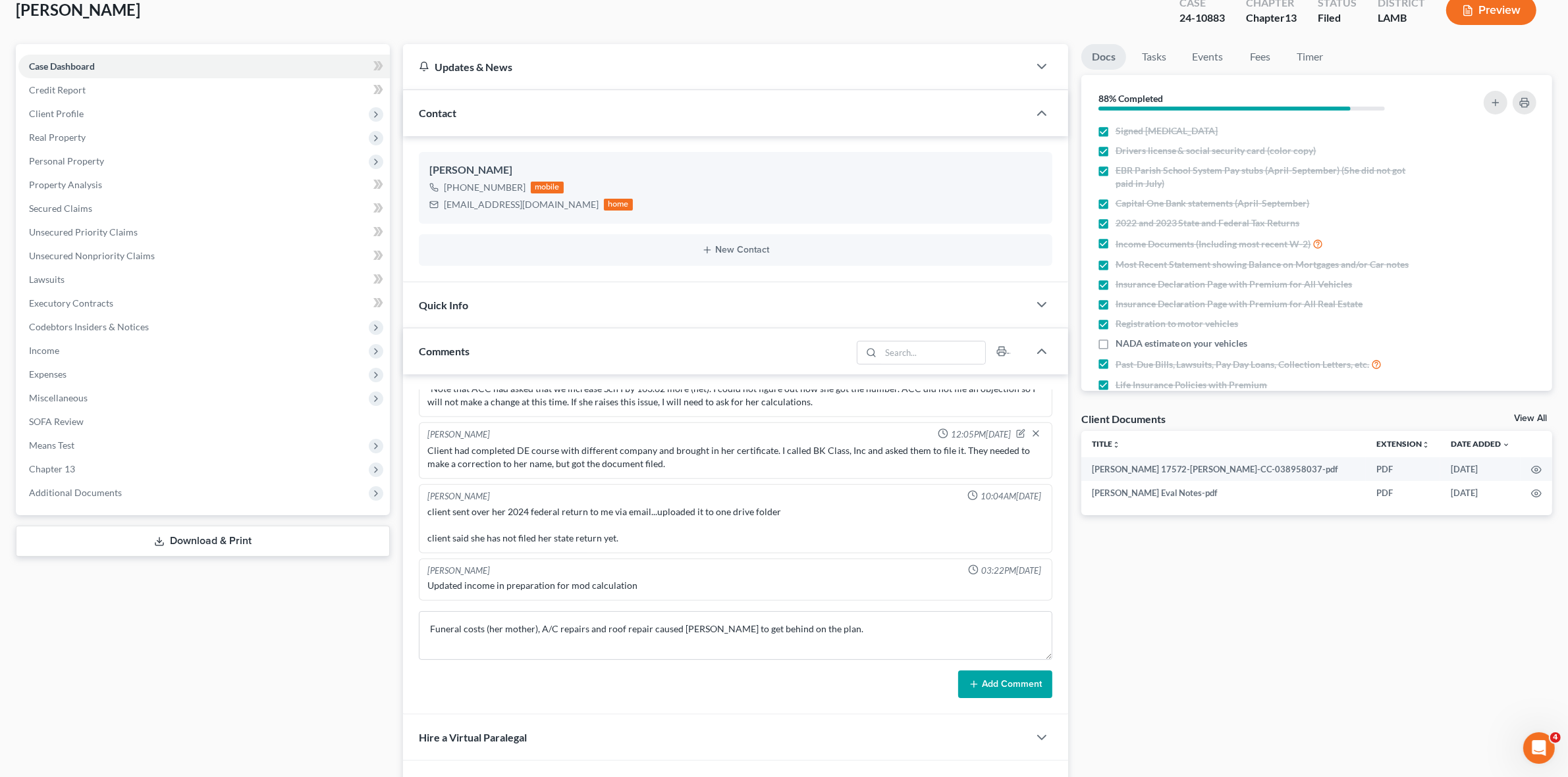
click at [999, 682] on button "Add Comment" at bounding box center [1005, 684] width 94 height 28
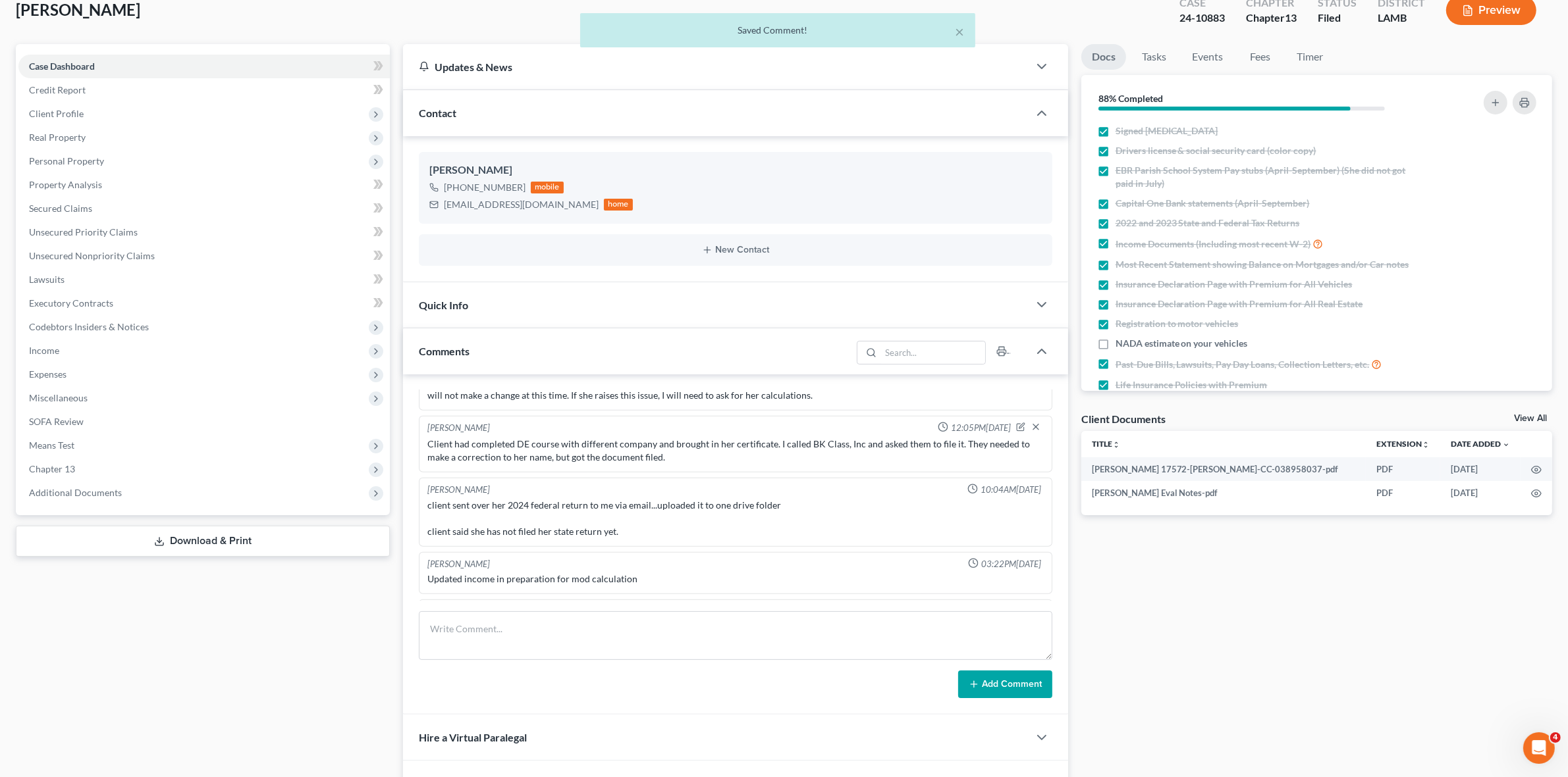
scroll to position [1593, 0]
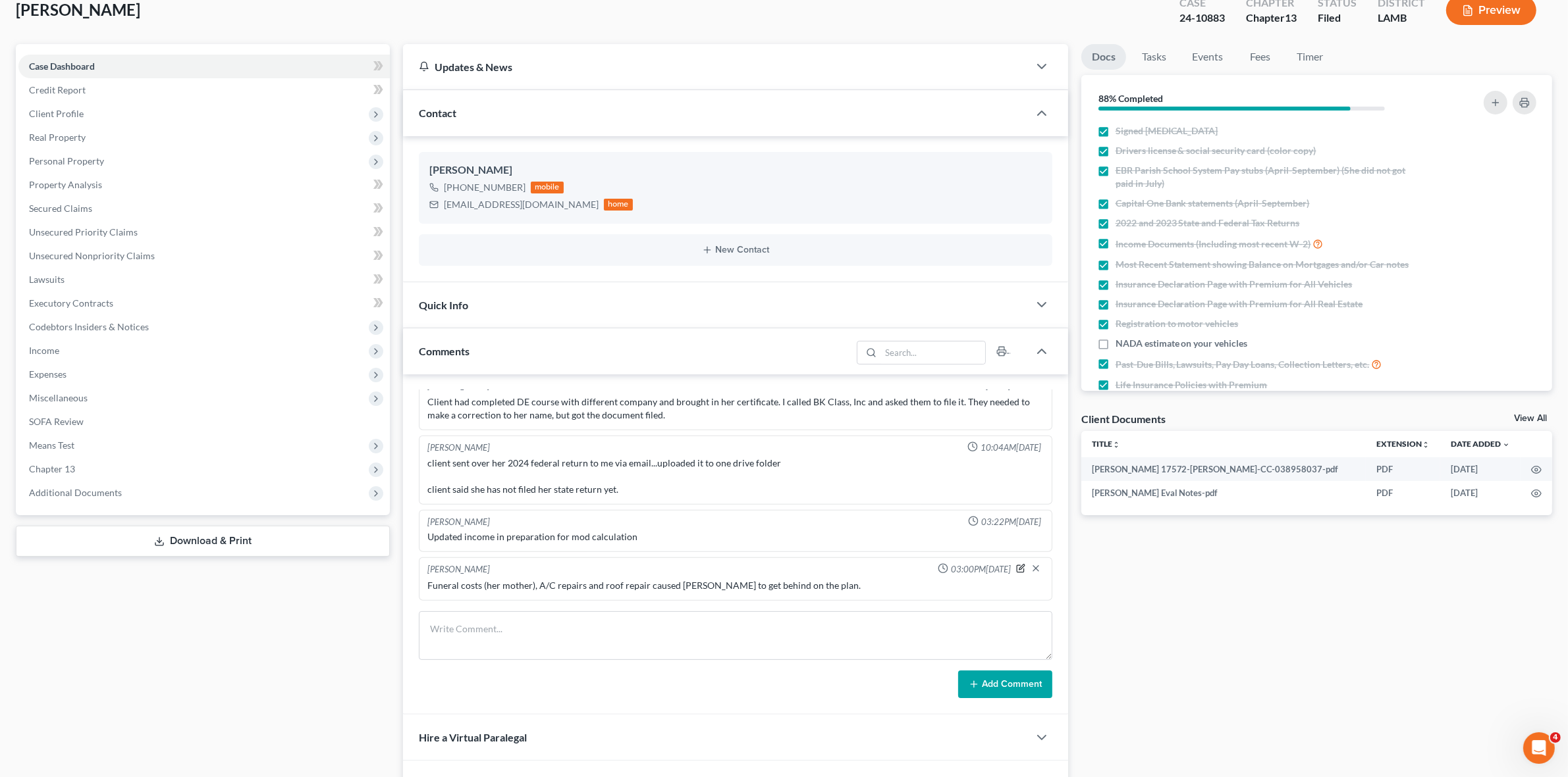
click at [1016, 568] on icon "button" at bounding box center [1020, 568] width 9 height 9
click at [962, 593] on textarea "Funeral costs (her mother), A/C repairs and roof repair caused Ms. Dunn to get …" at bounding box center [735, 596] width 616 height 48
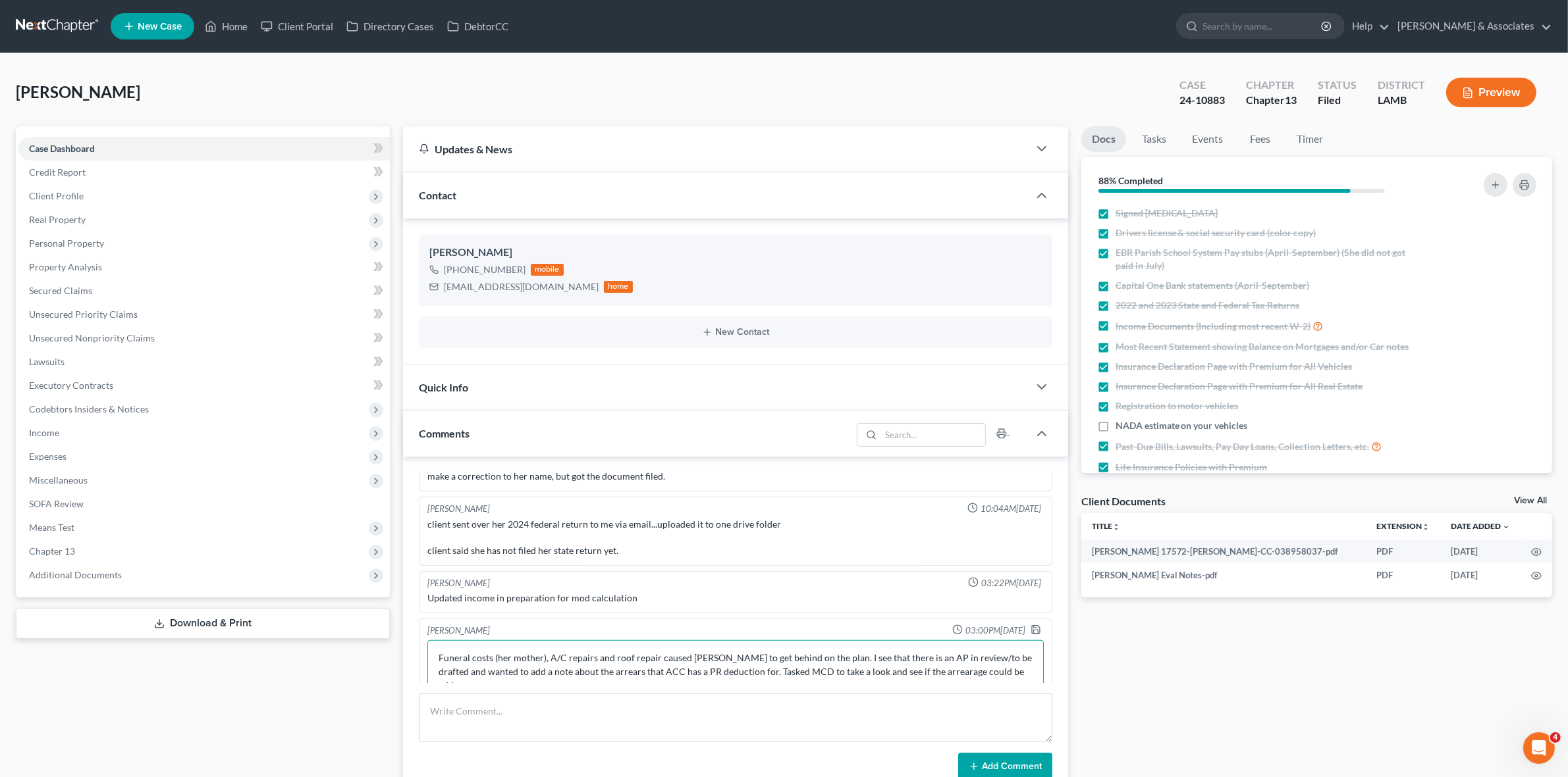
scroll to position [1619, 0]
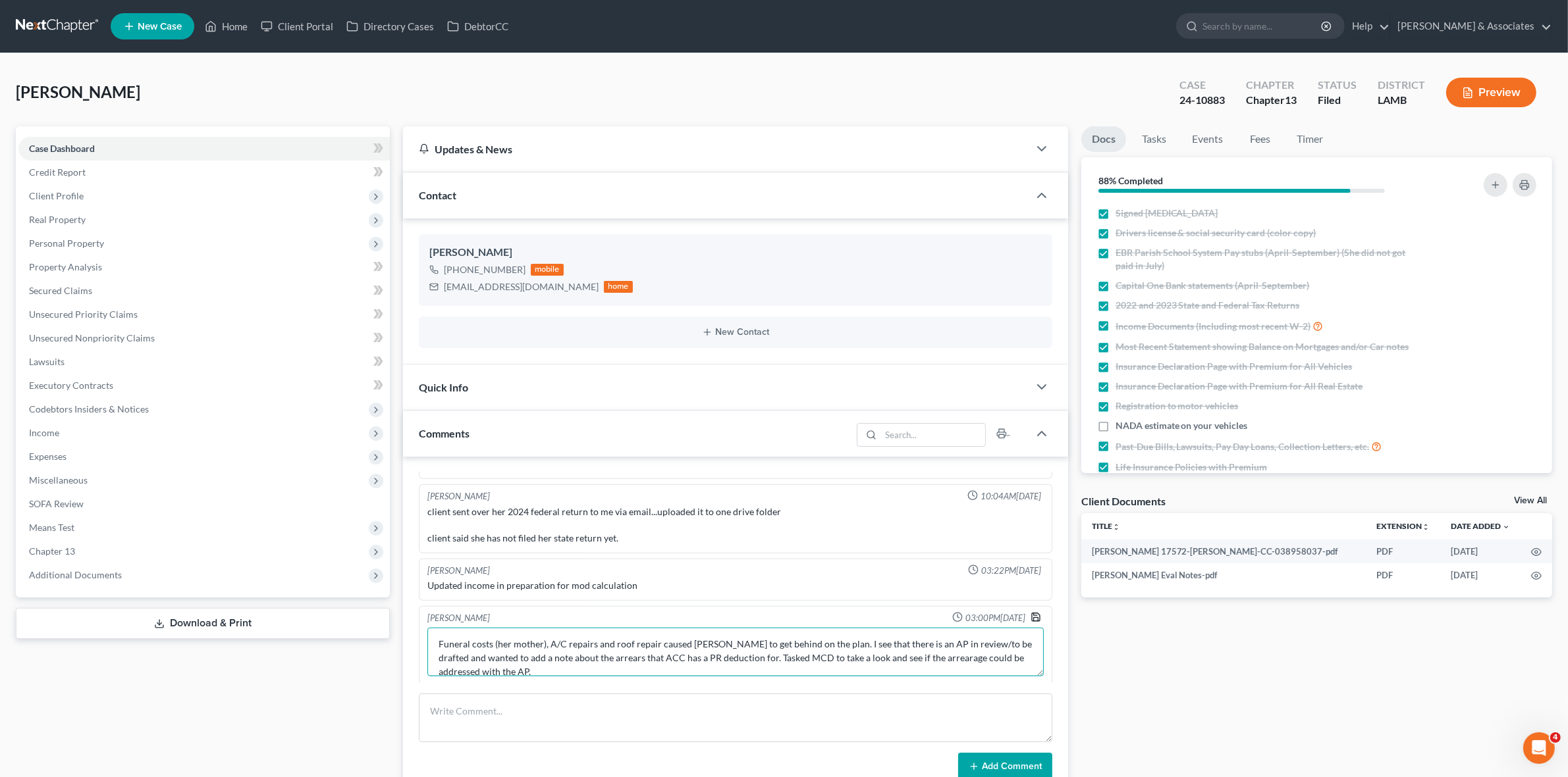
type textarea "Funeral costs (her mother), A/C repairs and roof repair caused Ms. Dunn to get …"
click at [1030, 623] on icon "button" at bounding box center [1035, 617] width 10 height 10
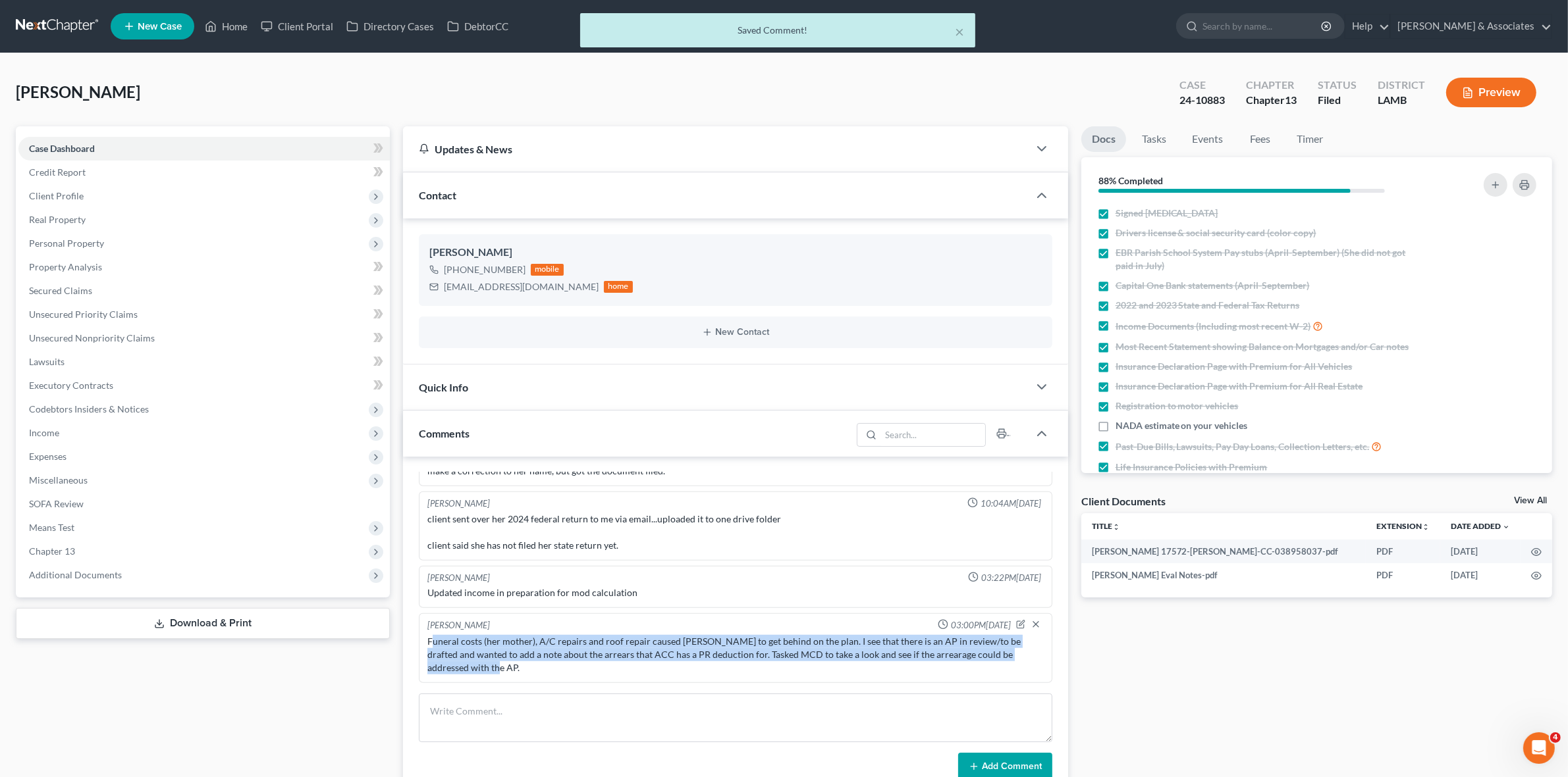
drag, startPoint x: 432, startPoint y: 640, endPoint x: 568, endPoint y: 668, distance: 138.9
click at [568, 668] on div "Funeral costs (her mother), A/C repairs and roof repair caused Ms. Dunn to get …" at bounding box center [735, 654] width 616 height 39
click at [554, 663] on div "Funeral costs (her mother), A/C repairs and roof repair caused Ms. Dunn to get …" at bounding box center [735, 654] width 616 height 39
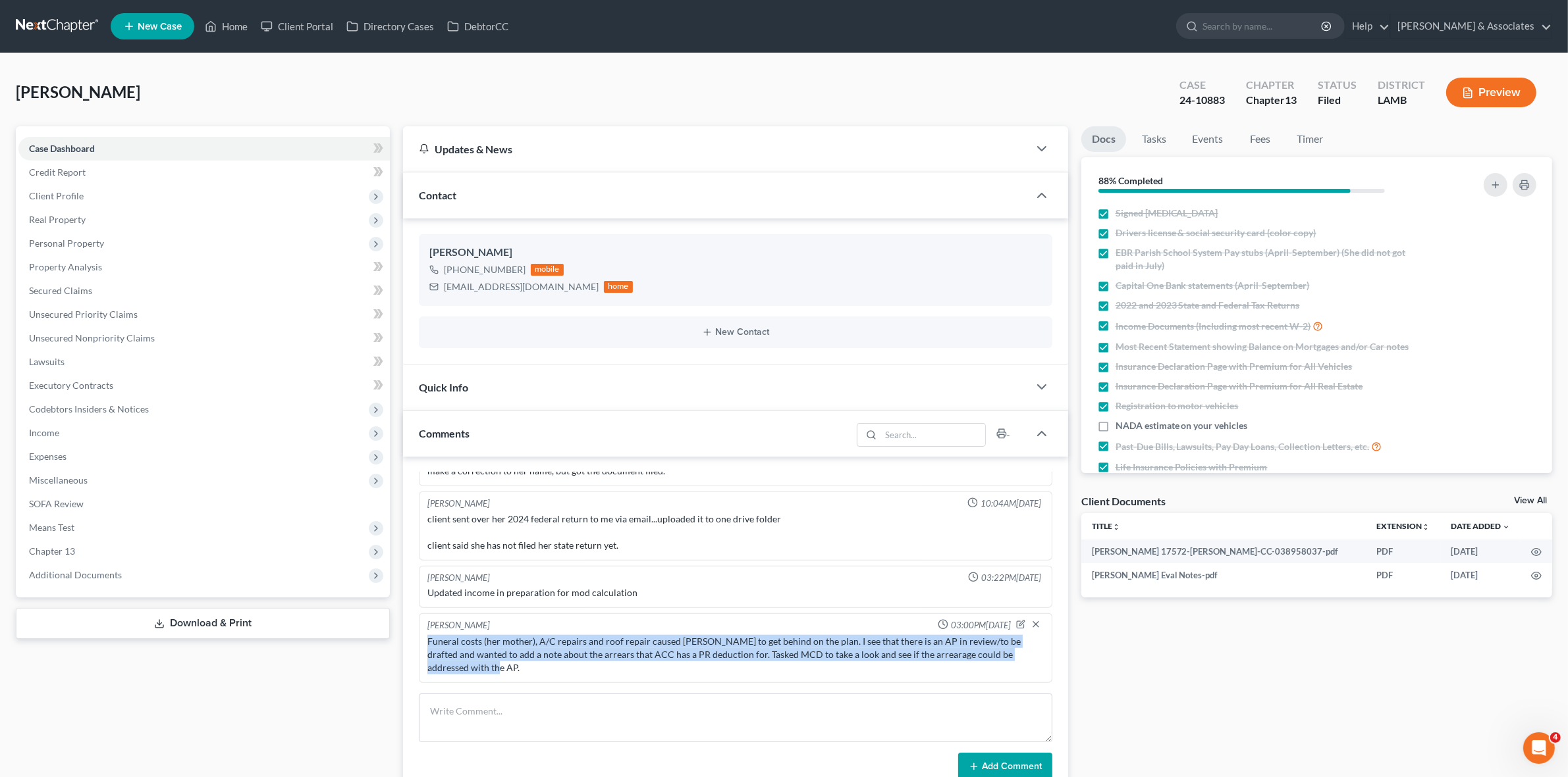
drag, startPoint x: 524, startPoint y: 667, endPoint x: 417, endPoint y: 645, distance: 109.2
click at [417, 645] on div "Richard Prunick 08:53AM, 08/31/2024 Client has a decent amount of debt, she is …" at bounding box center [735, 626] width 664 height 340
copy div "Funeral costs (her mother), A/C repairs and roof repair caused Ms. Dunn to get …"
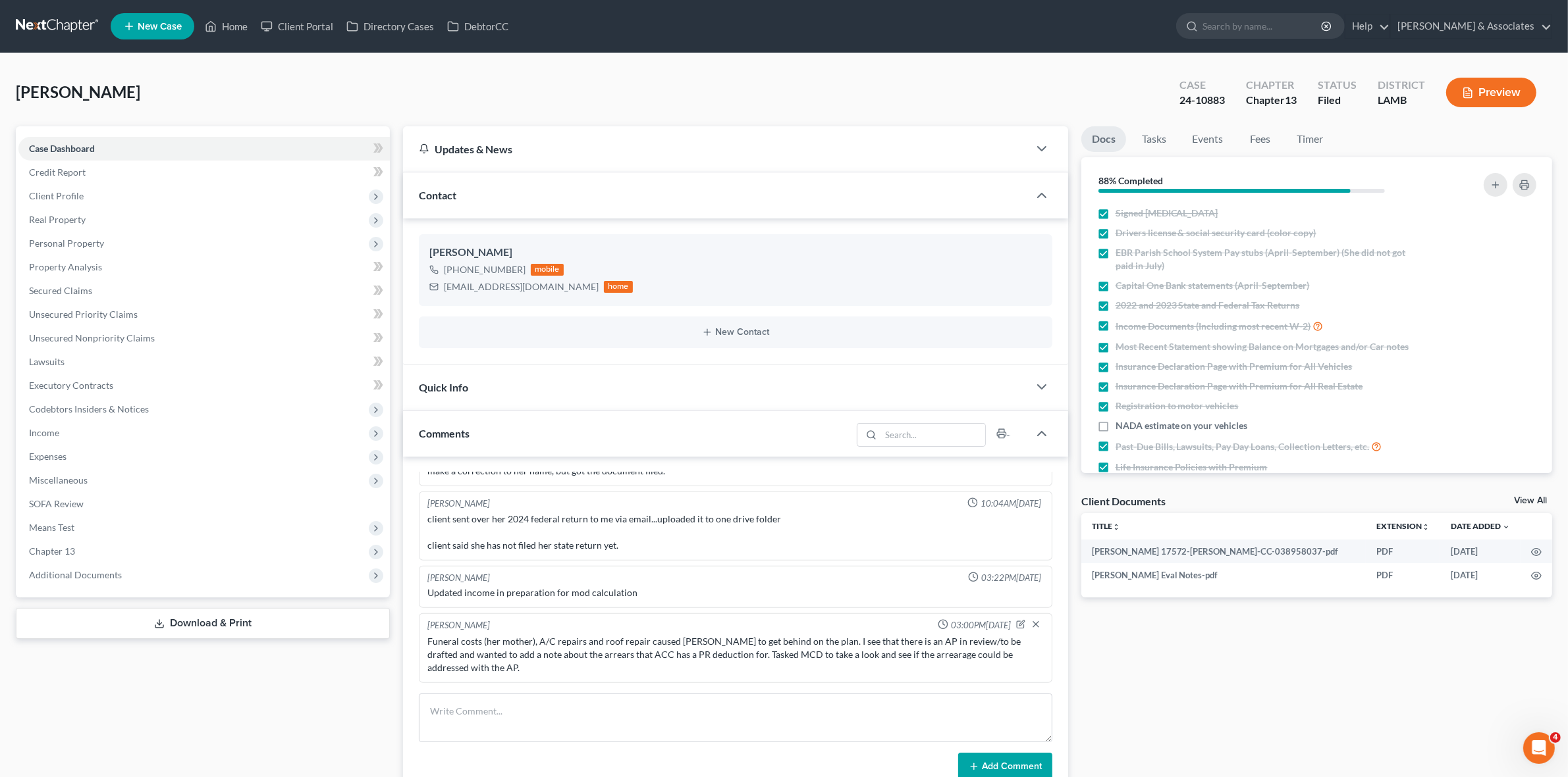
click at [793, 153] on div "Updates & News" at bounding box center [715, 149] width 593 height 14
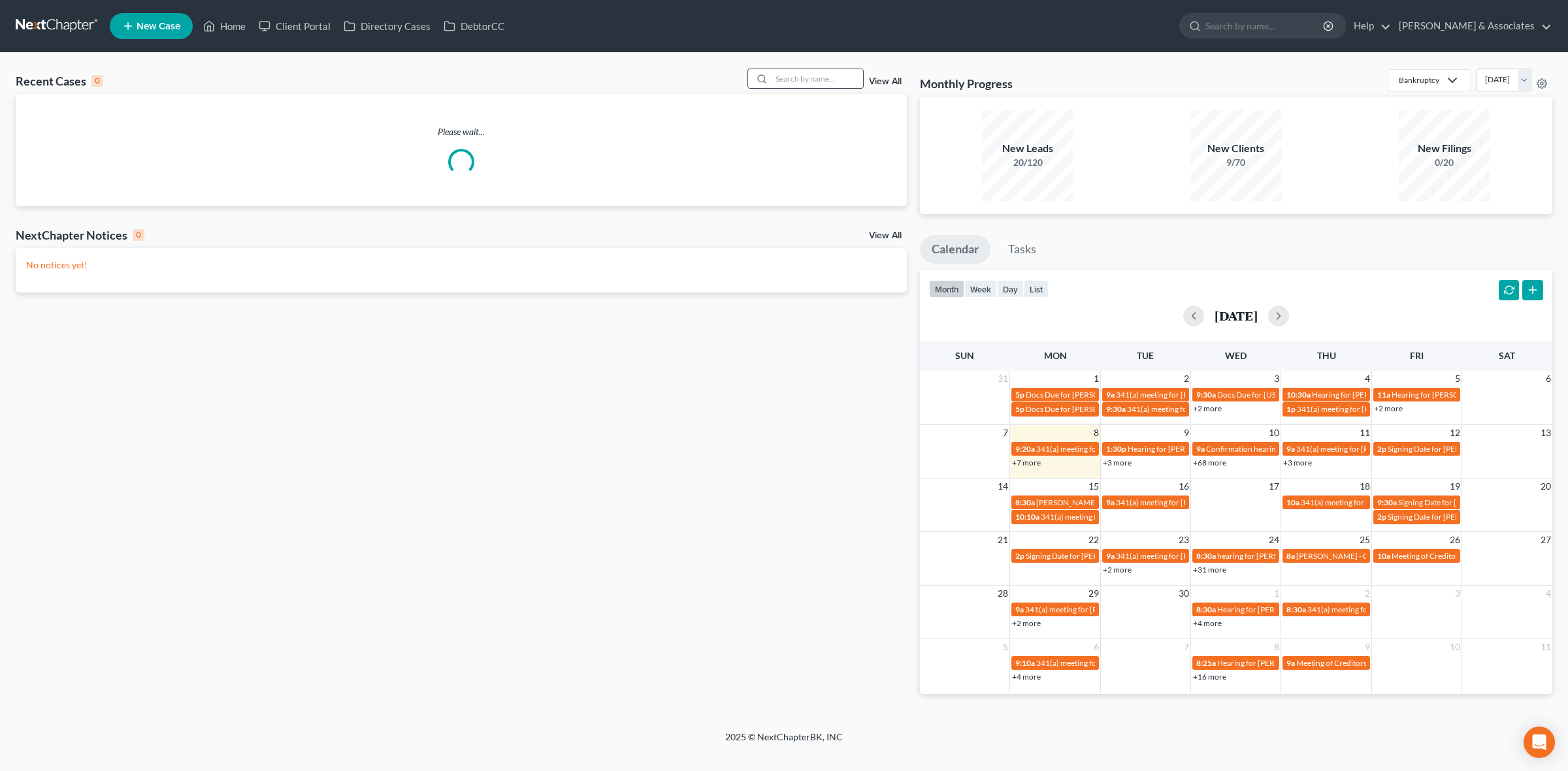
click at [840, 80] on input "search" at bounding box center [817, 79] width 91 height 19
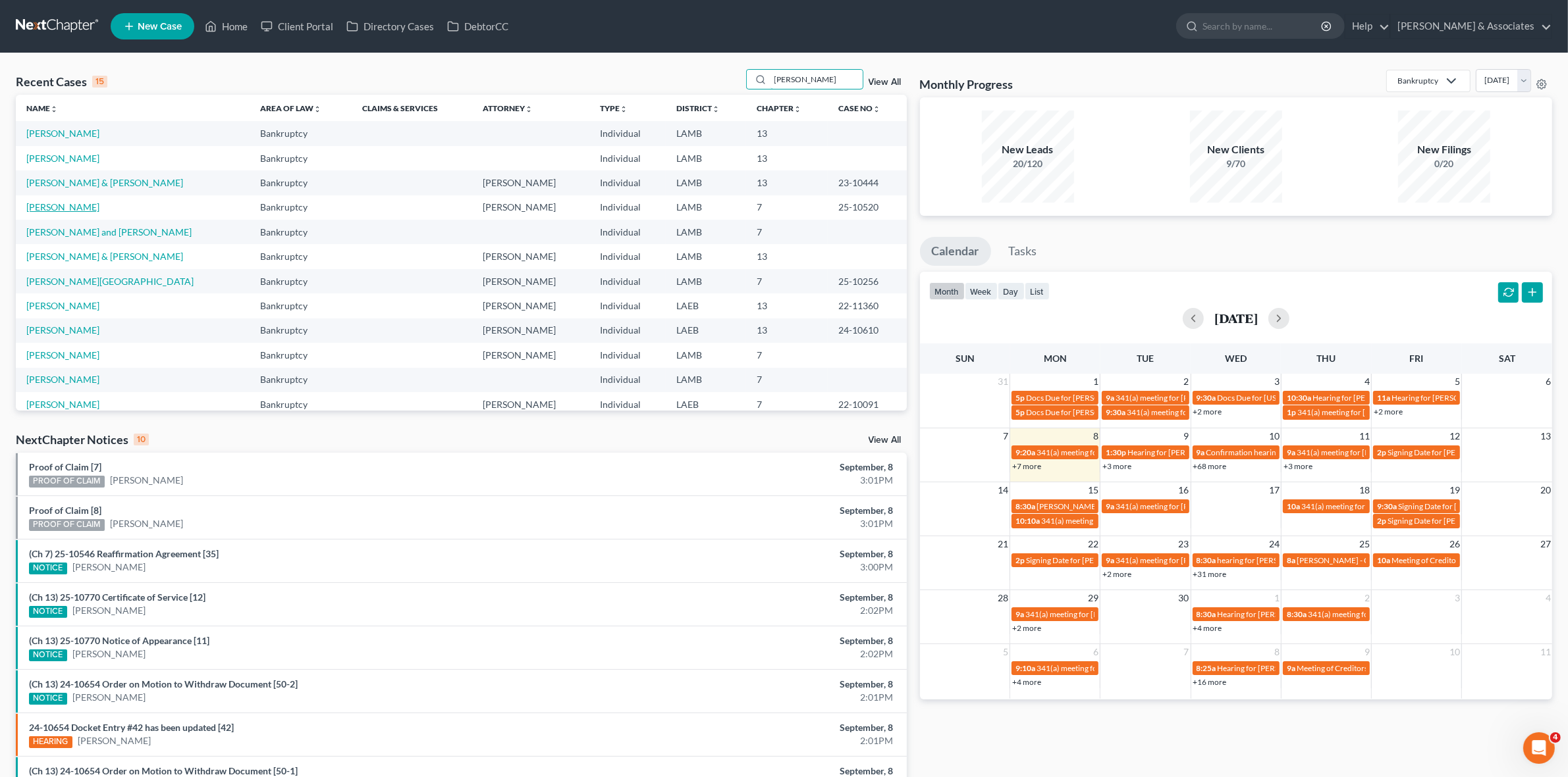
type input "[PERSON_NAME]"
click at [67, 212] on link "[PERSON_NAME]" at bounding box center [62, 207] width 73 height 11
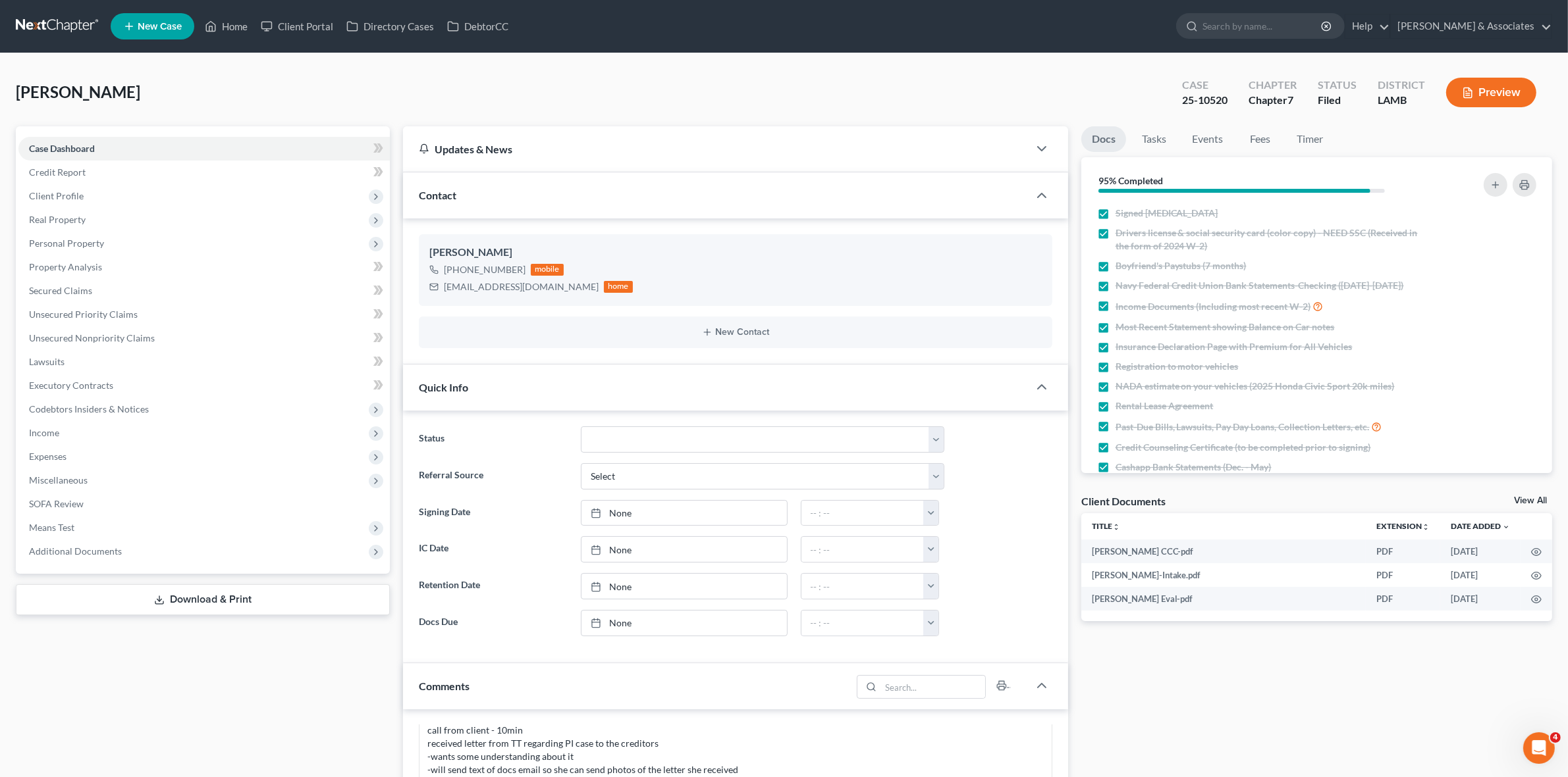
scroll to position [1895, 0]
drag, startPoint x: 156, startPoint y: 87, endPoint x: 0, endPoint y: 87, distance: 156.0
copy span "[PERSON_NAME]"
click at [218, 540] on span "Additional Documents" at bounding box center [204, 551] width 371 height 24
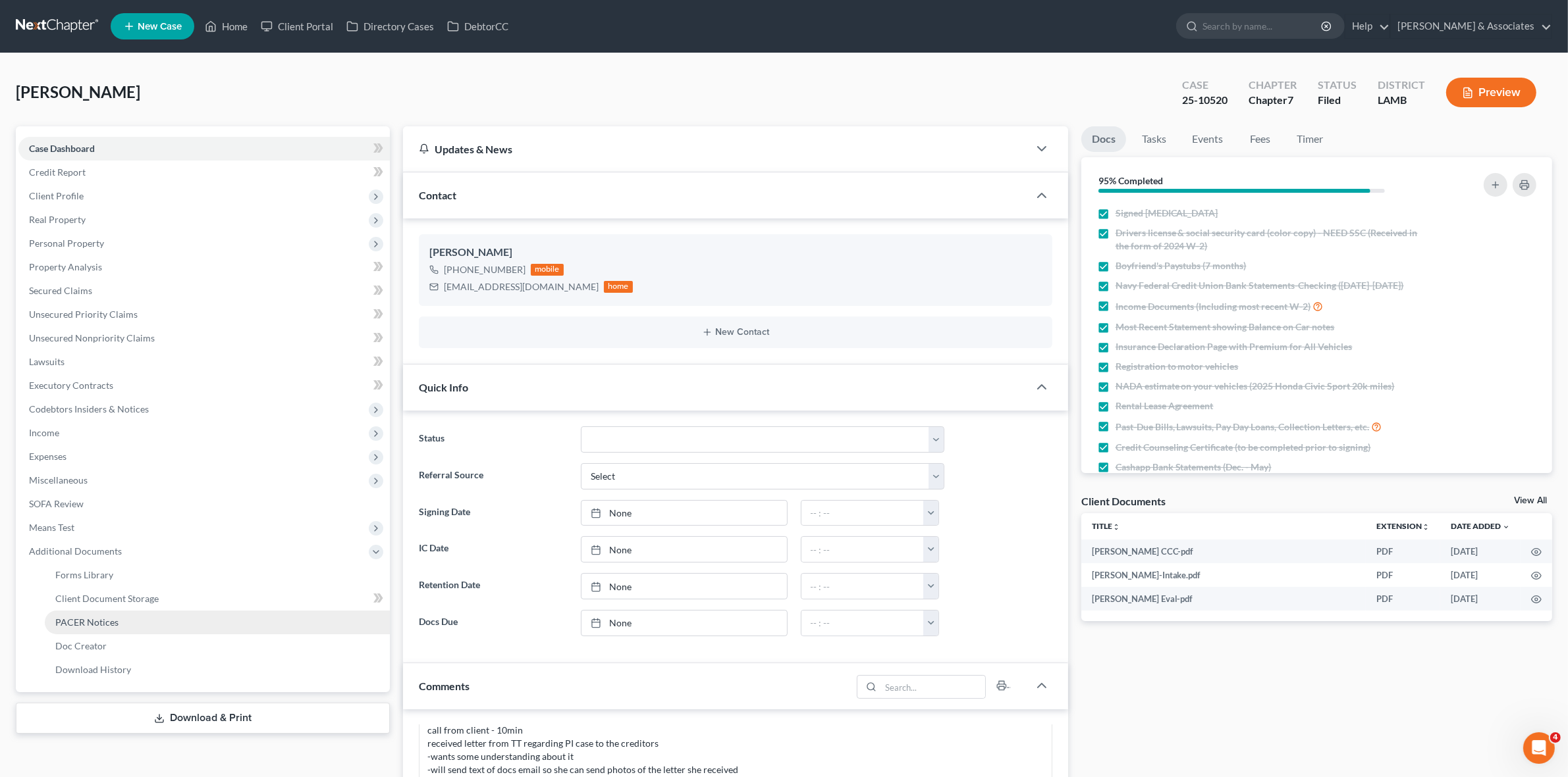
click at [227, 616] on link "PACER Notices" at bounding box center [218, 623] width 345 height 24
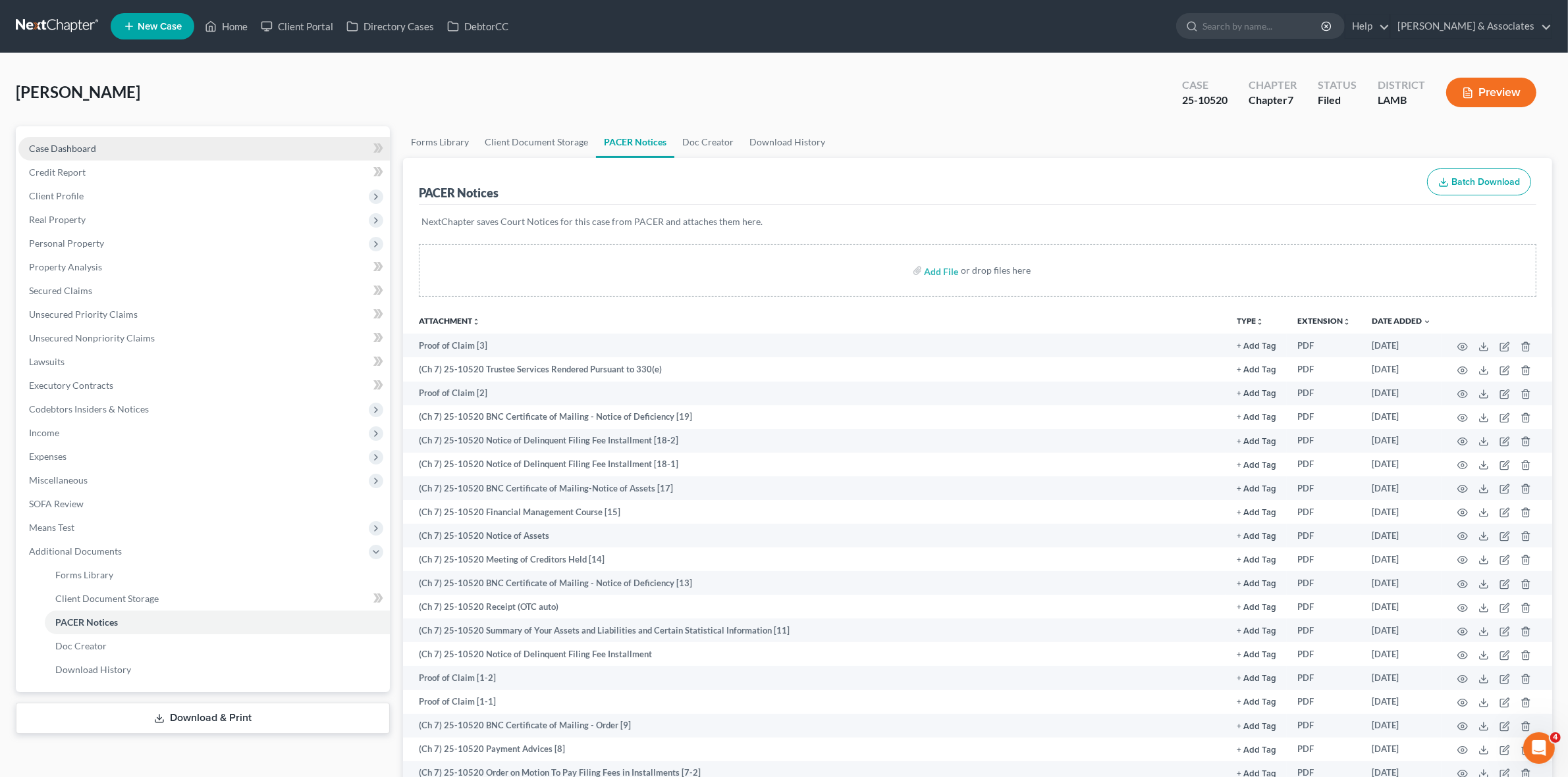
click at [114, 145] on link "Case Dashboard" at bounding box center [204, 149] width 371 height 24
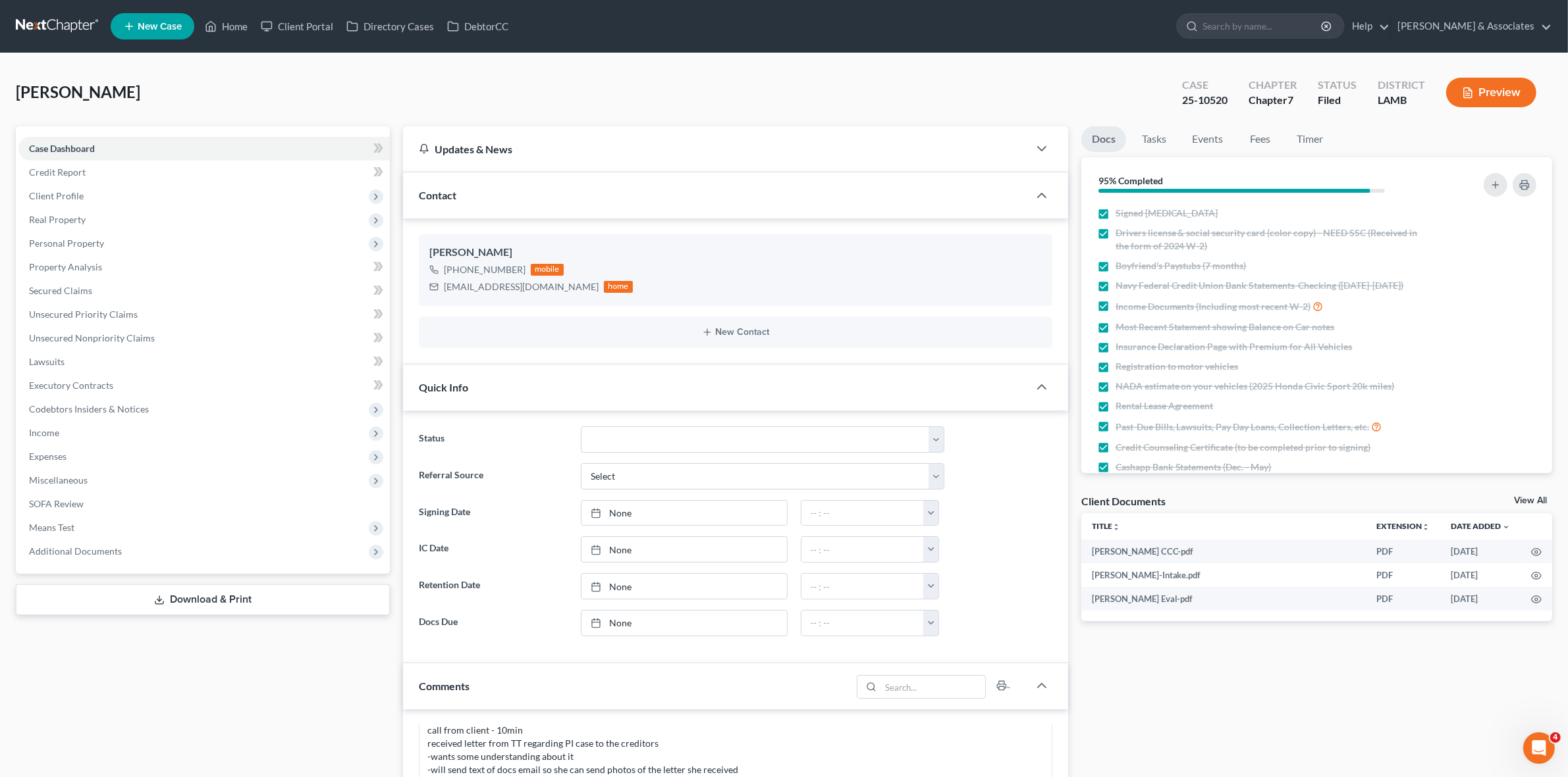
scroll to position [1895, 0]
drag, startPoint x: 132, startPoint y: 82, endPoint x: 17, endPoint y: 96, distance: 115.8
click at [17, 96] on div "Jones, Siomara Upgraded Case 25-10520 Chapter Chapter 7 Status Filed District L…" at bounding box center [784, 98] width 1536 height 57
copy span "[PERSON_NAME]"
click at [195, 547] on span "Additional Documents" at bounding box center [204, 551] width 371 height 24
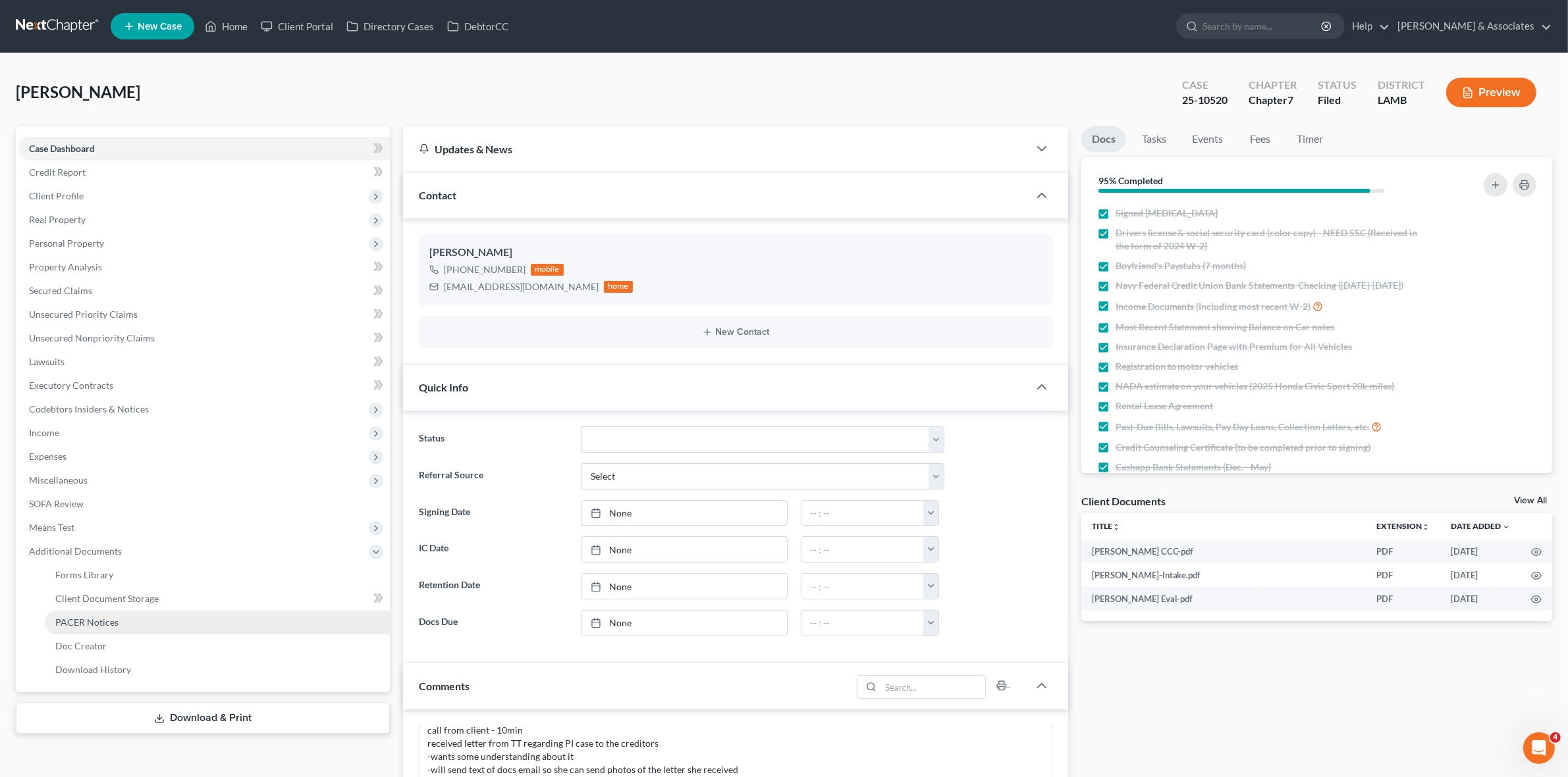
click at [195, 623] on link "PACER Notices" at bounding box center [218, 623] width 345 height 24
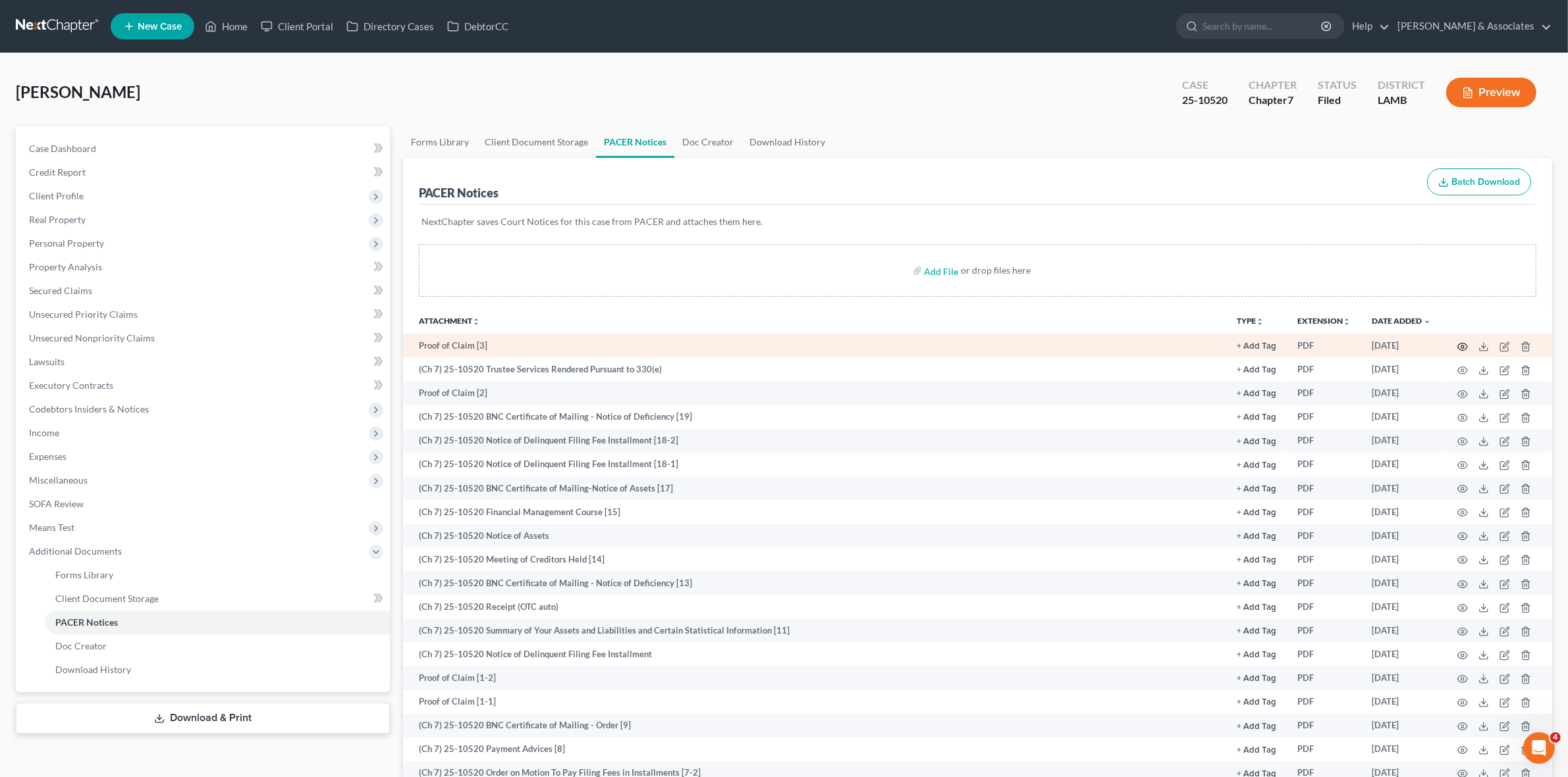
click at [1461, 343] on icon "button" at bounding box center [1462, 346] width 10 height 10
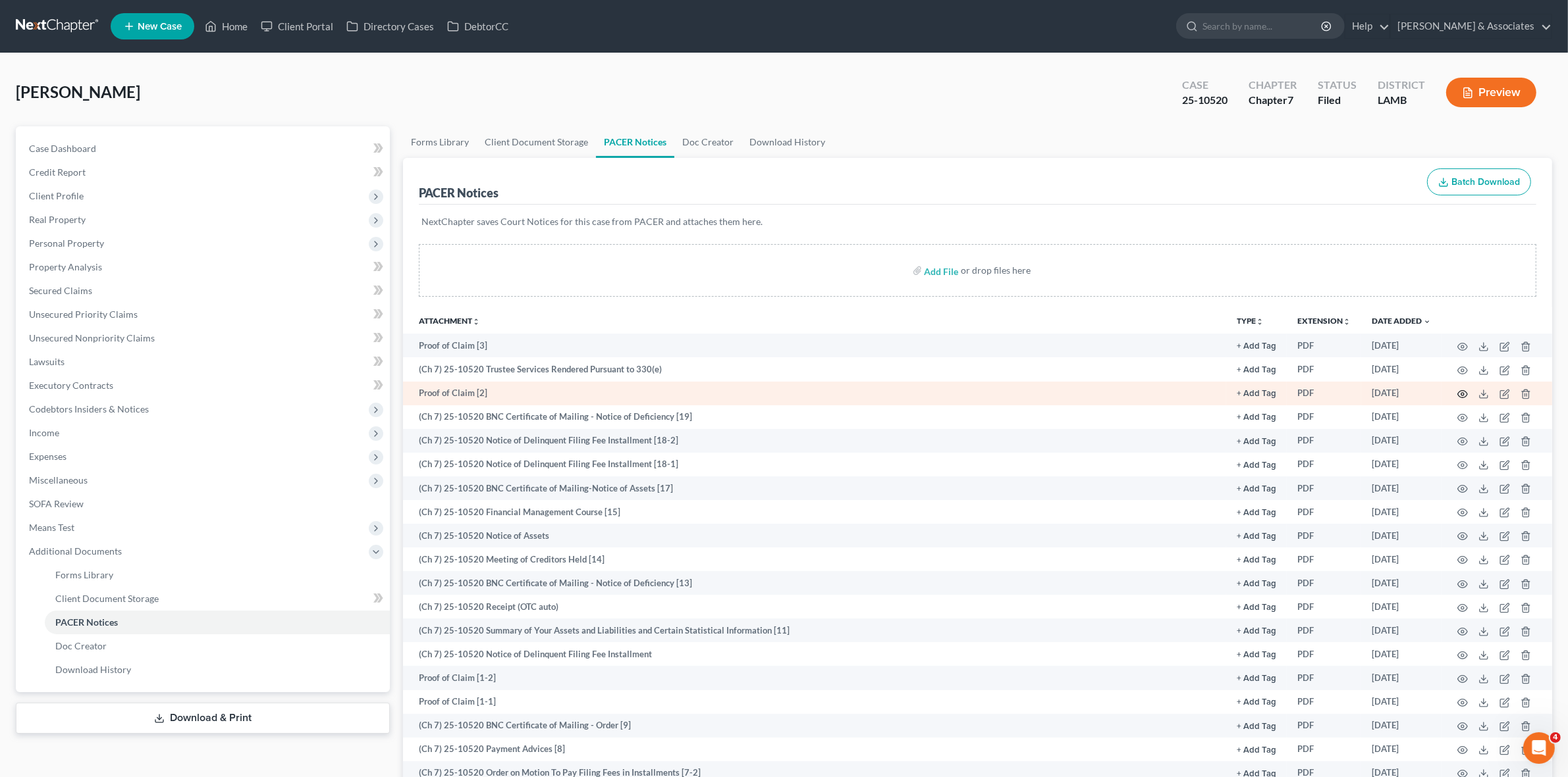
click at [1463, 391] on icon "button" at bounding box center [1463, 394] width 10 height 7
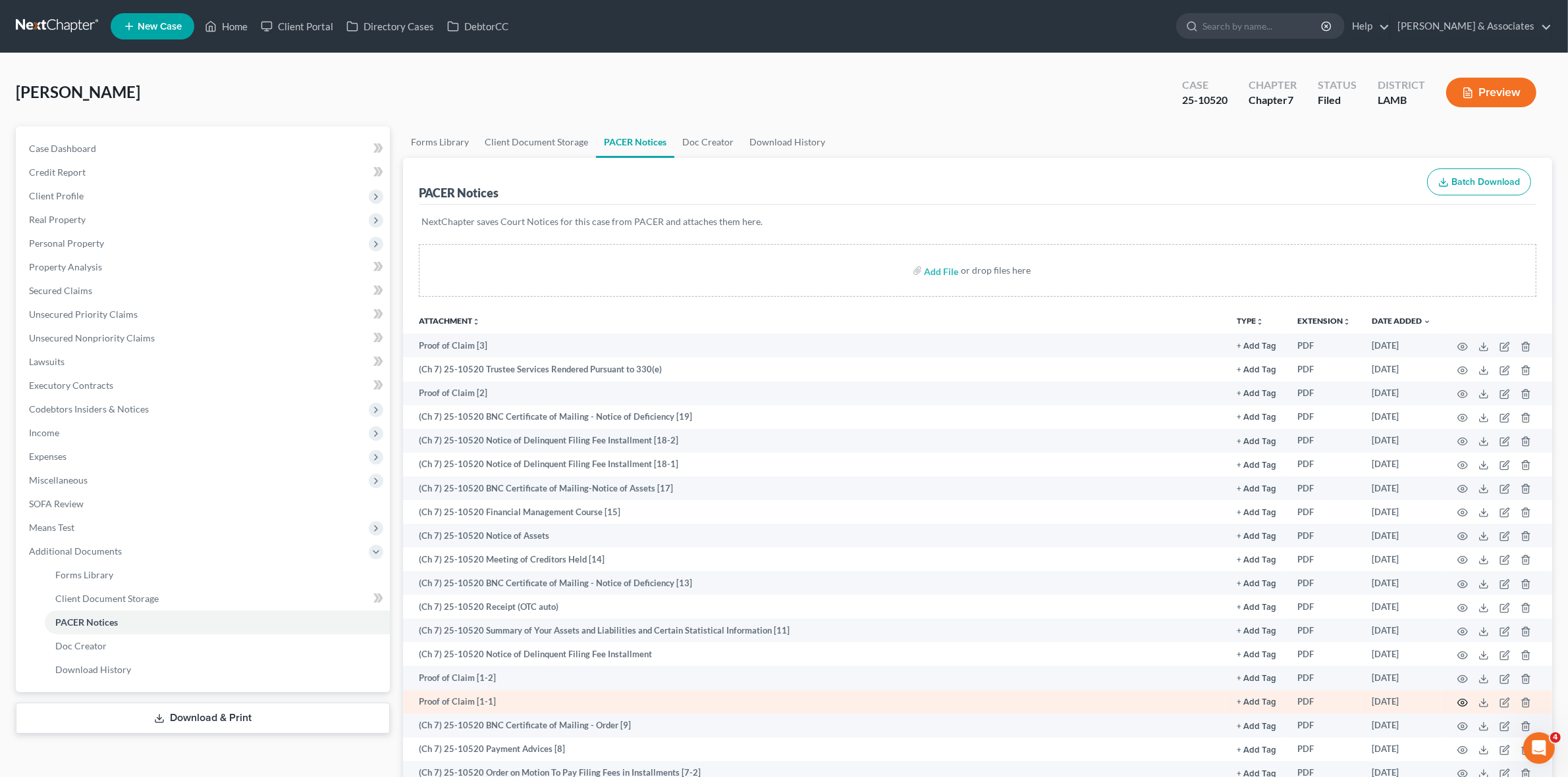
click at [1463, 701] on icon "button" at bounding box center [1462, 702] width 10 height 10
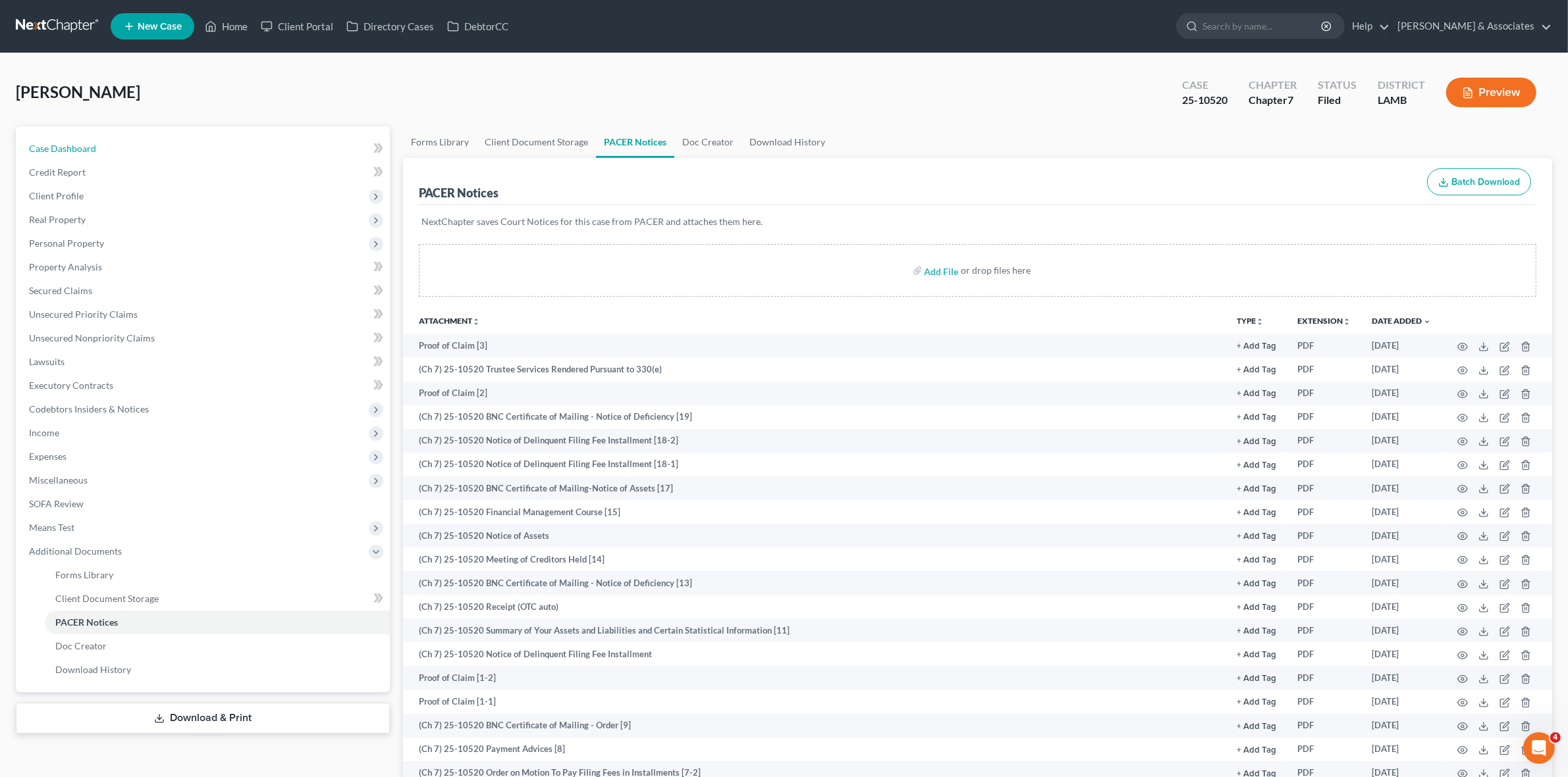
drag, startPoint x: 116, startPoint y: 152, endPoint x: 566, endPoint y: 112, distance: 451.8
click at [116, 152] on link "Case Dashboard" at bounding box center [204, 149] width 371 height 24
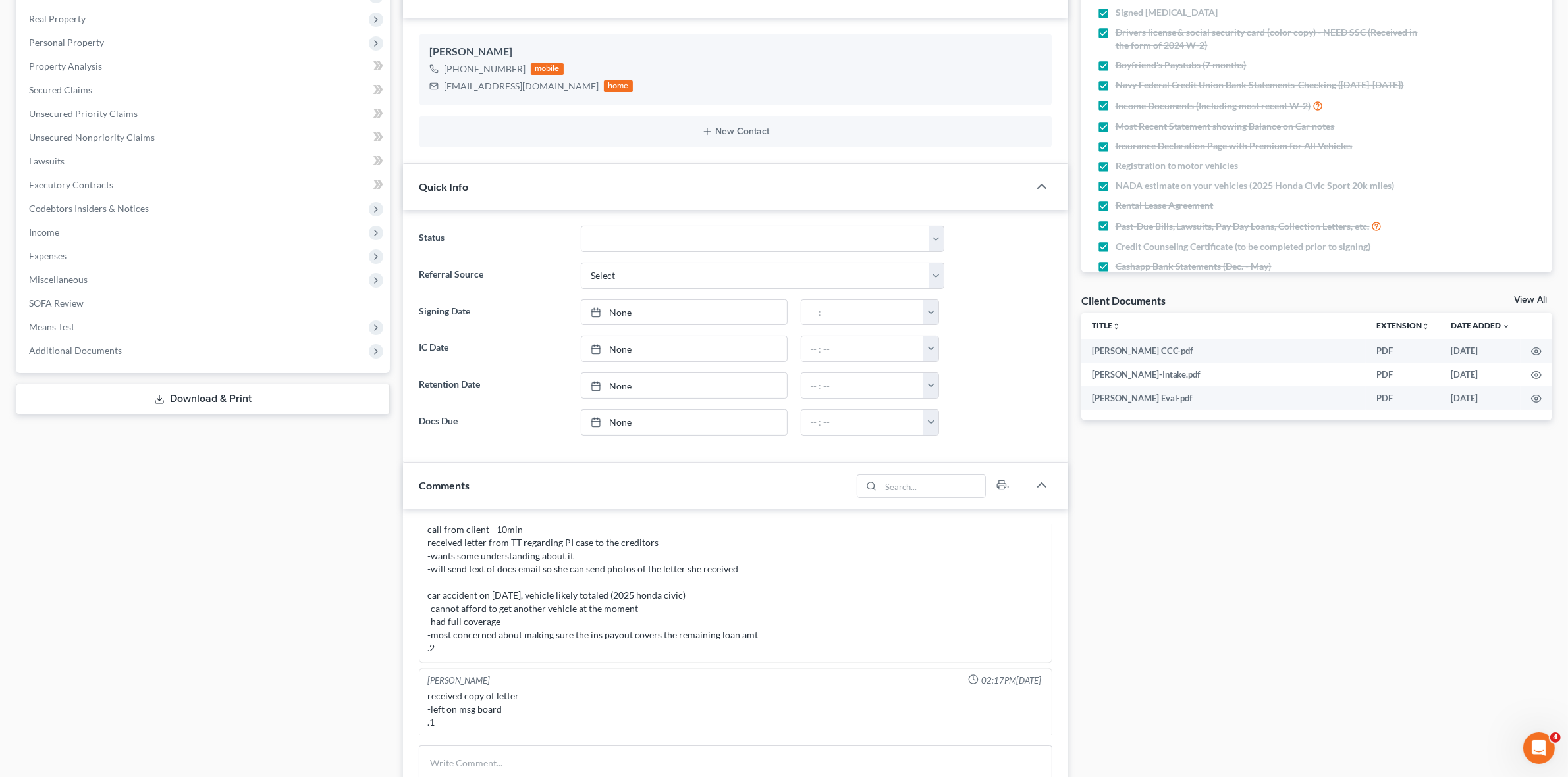
scroll to position [329, 0]
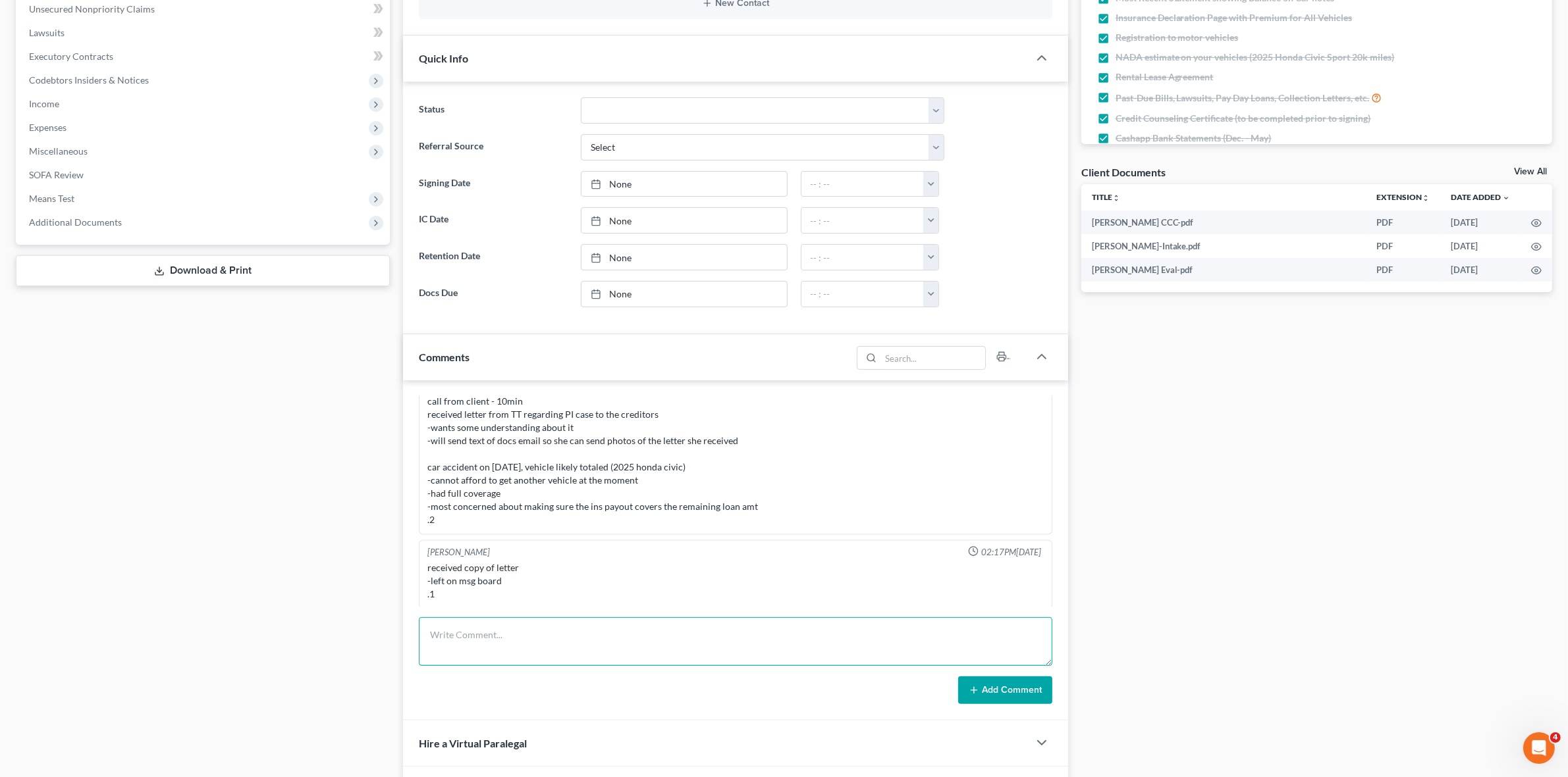
click at [527, 657] on textarea at bounding box center [734, 641] width 633 height 48
type textarea "Vio. Letter sent"
click at [1027, 695] on button "Add Comment" at bounding box center [1005, 690] width 94 height 28
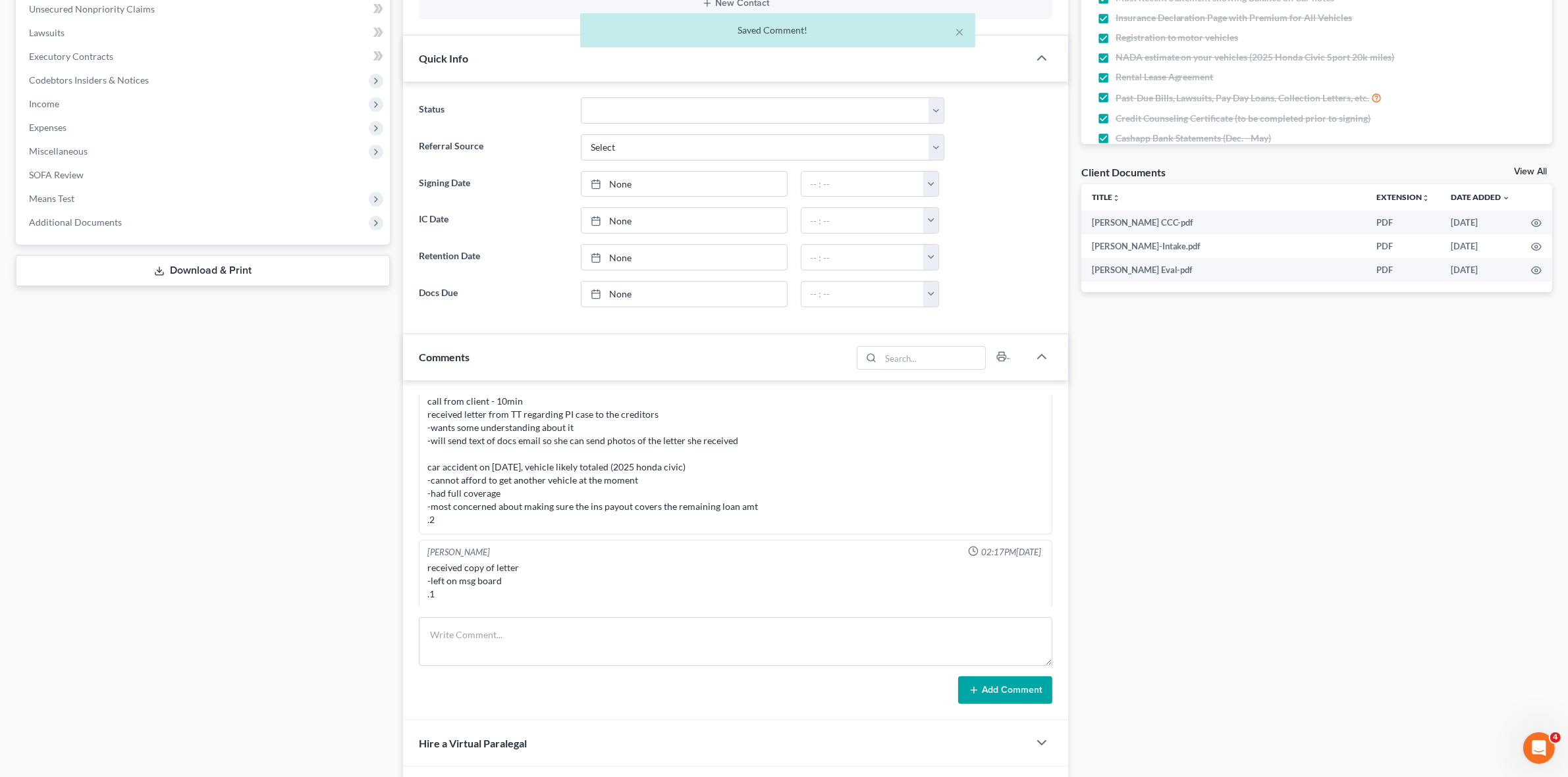
scroll to position [2575, 0]
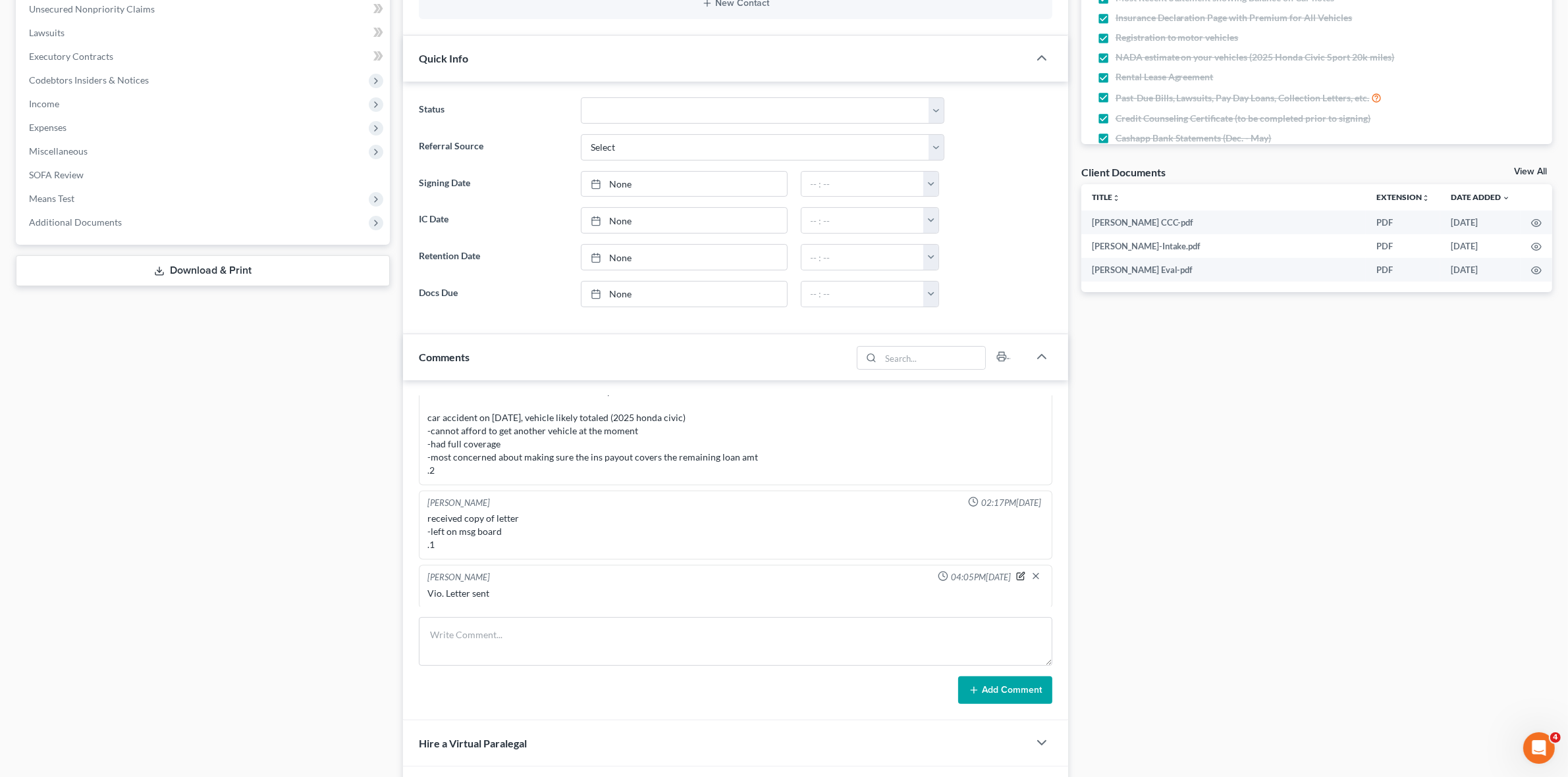
click at [1016, 576] on icon "button" at bounding box center [1020, 576] width 9 height 9
click at [894, 605] on textarea "Vio. Letter sent" at bounding box center [735, 611] width 616 height 48
type textarea "Vio. Letter sent to [PERSON_NAME] Fargo (Card Services)"
click at [1033, 576] on polyline "button" at bounding box center [1035, 578] width 5 height 3
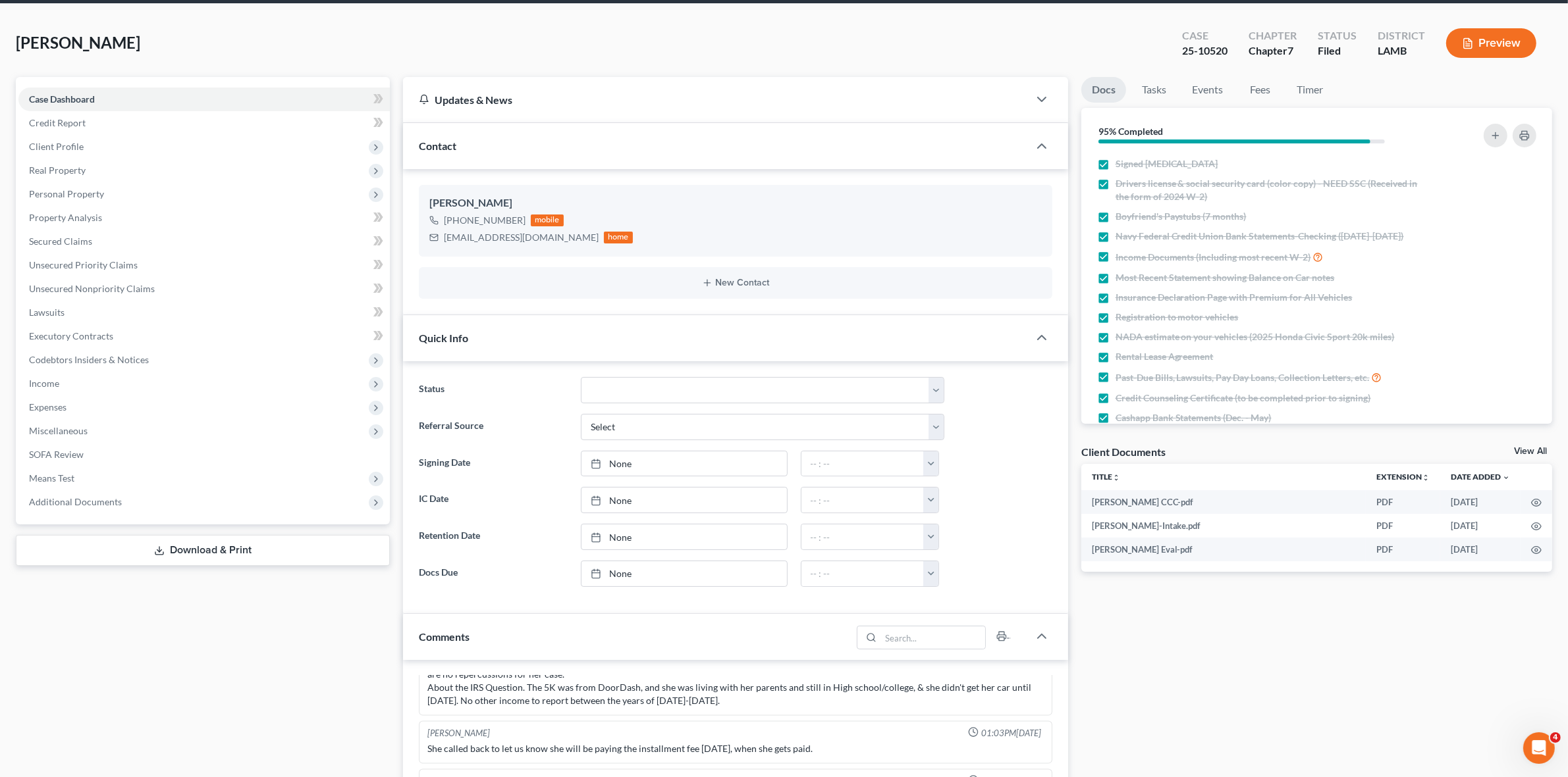
scroll to position [0, 0]
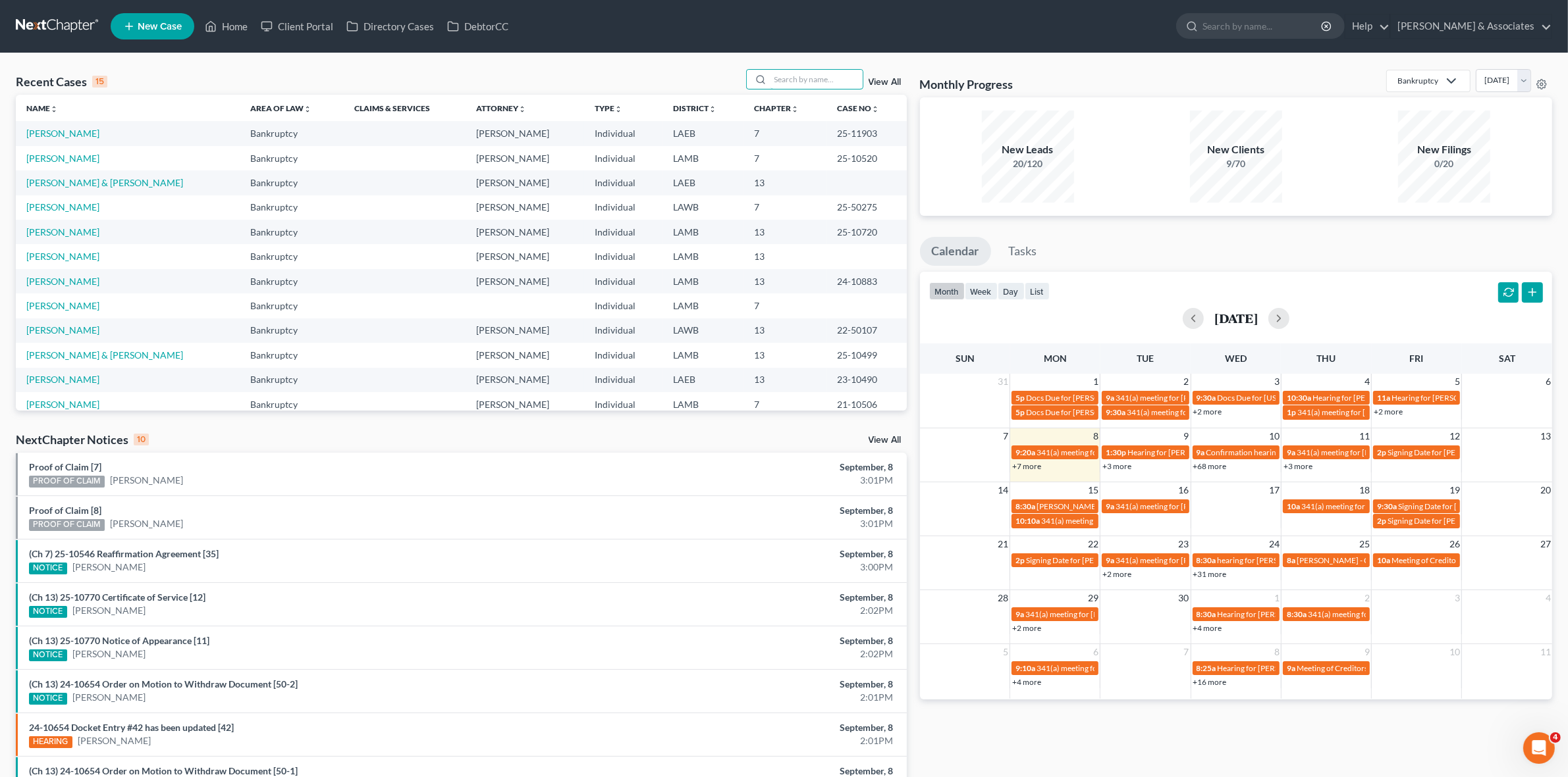
drag, startPoint x: 788, startPoint y: 82, endPoint x: 827, endPoint y: 91, distance: 40.0
click at [789, 82] on input "search" at bounding box center [816, 80] width 92 height 19
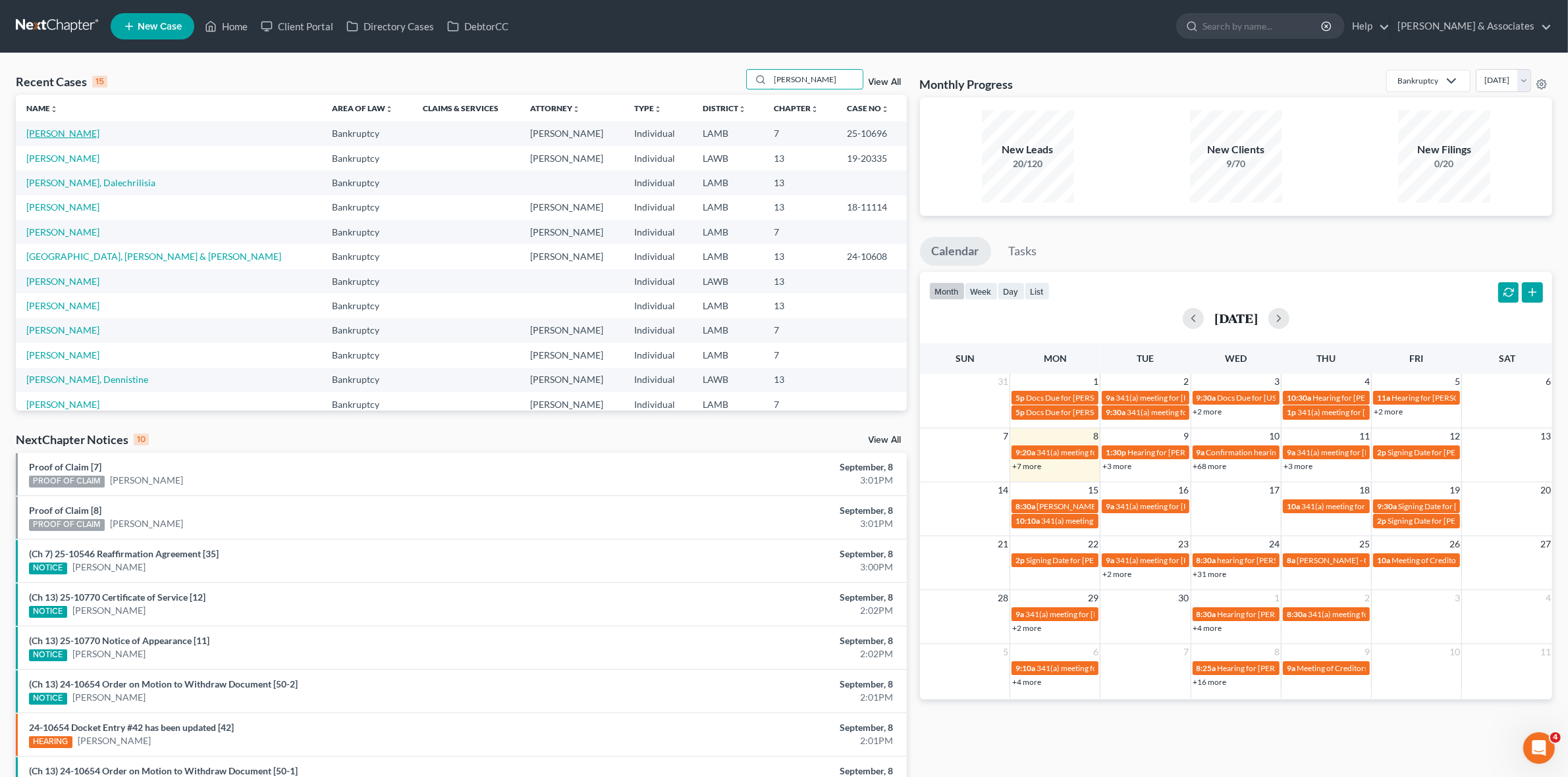
type input "[PERSON_NAME]"
click at [60, 127] on link "[PERSON_NAME]" at bounding box center [62, 133] width 73 height 11
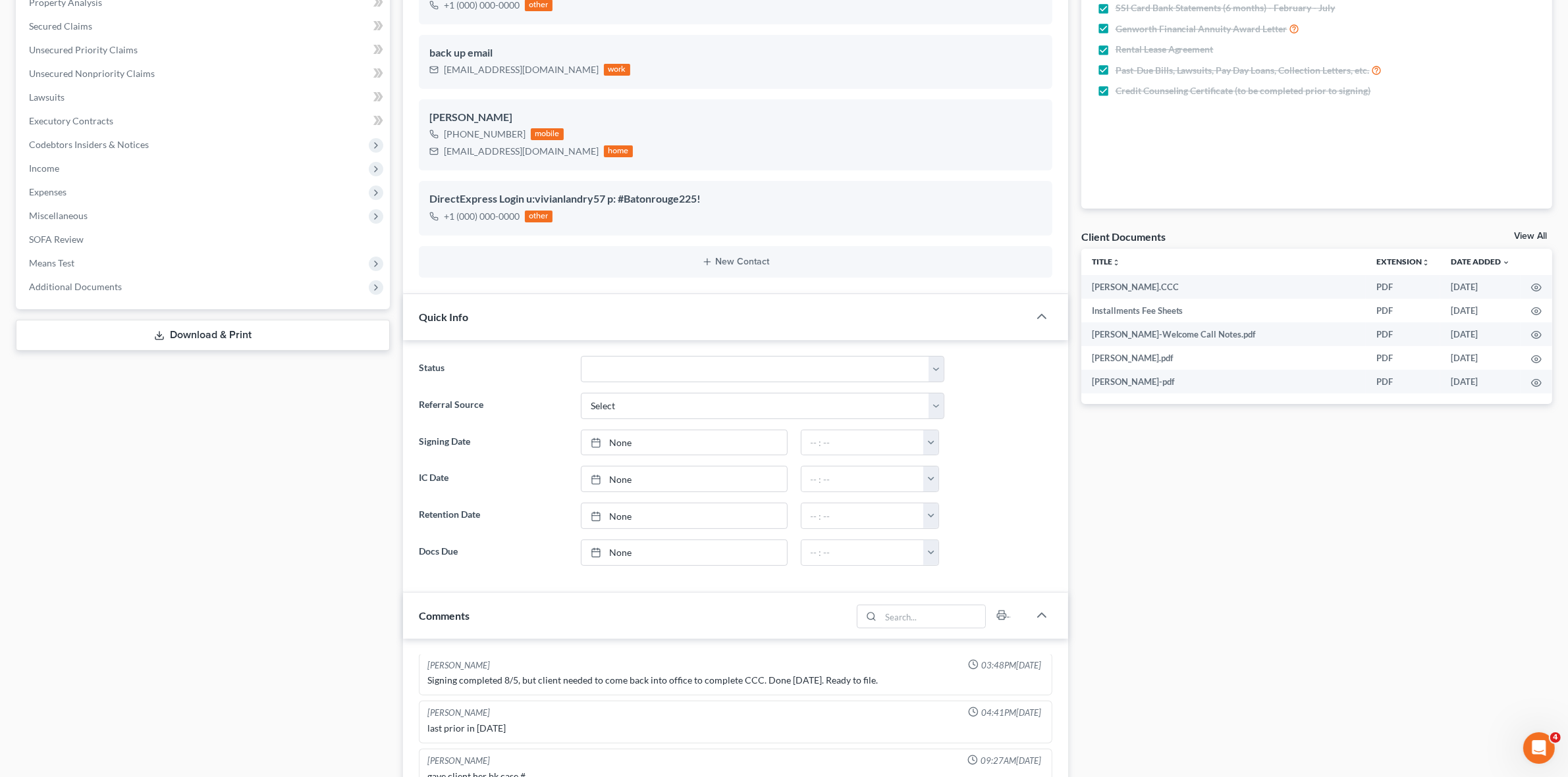
scroll to position [411, 0]
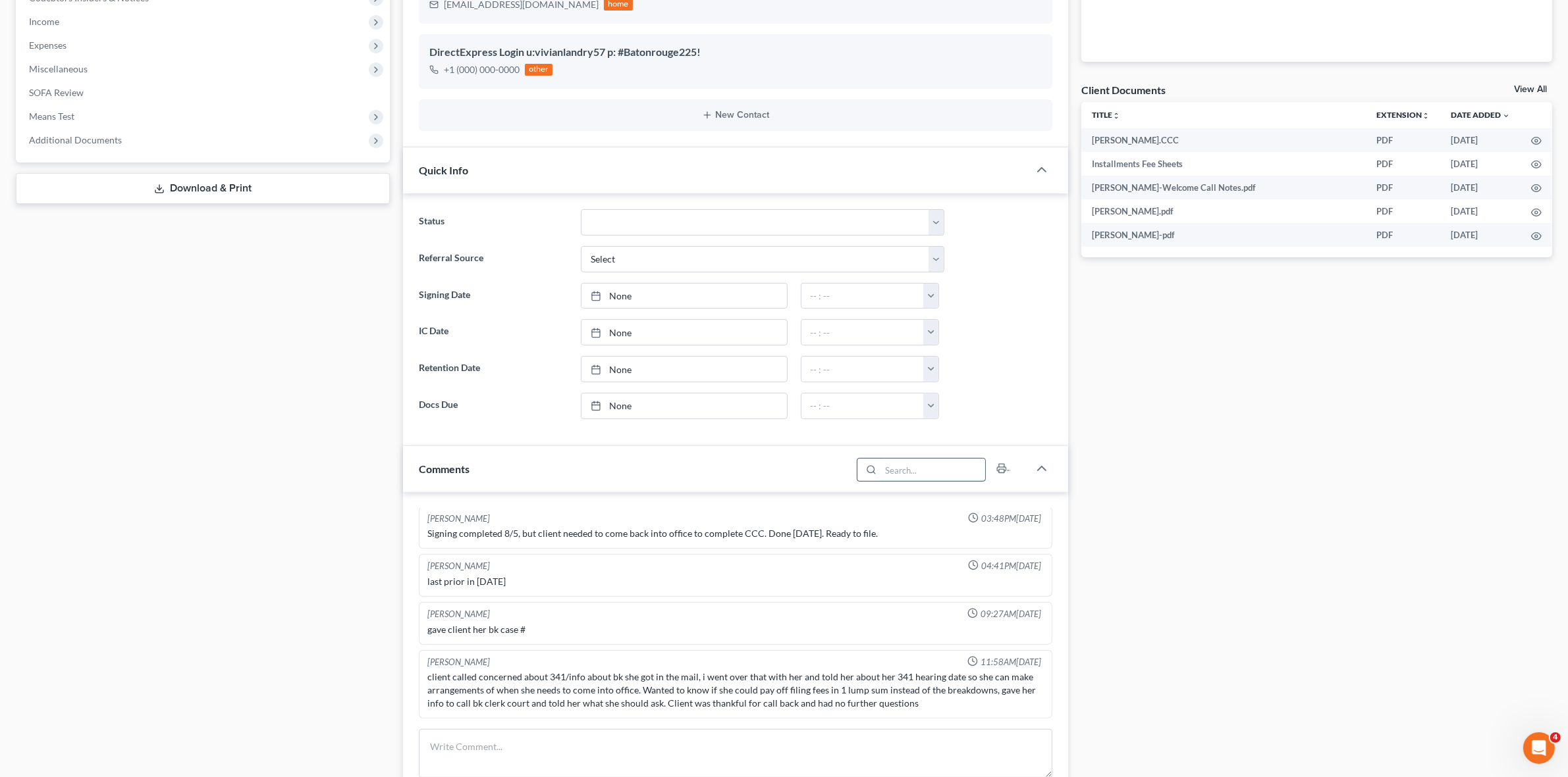
click at [924, 481] on input "search" at bounding box center [933, 470] width 105 height 22
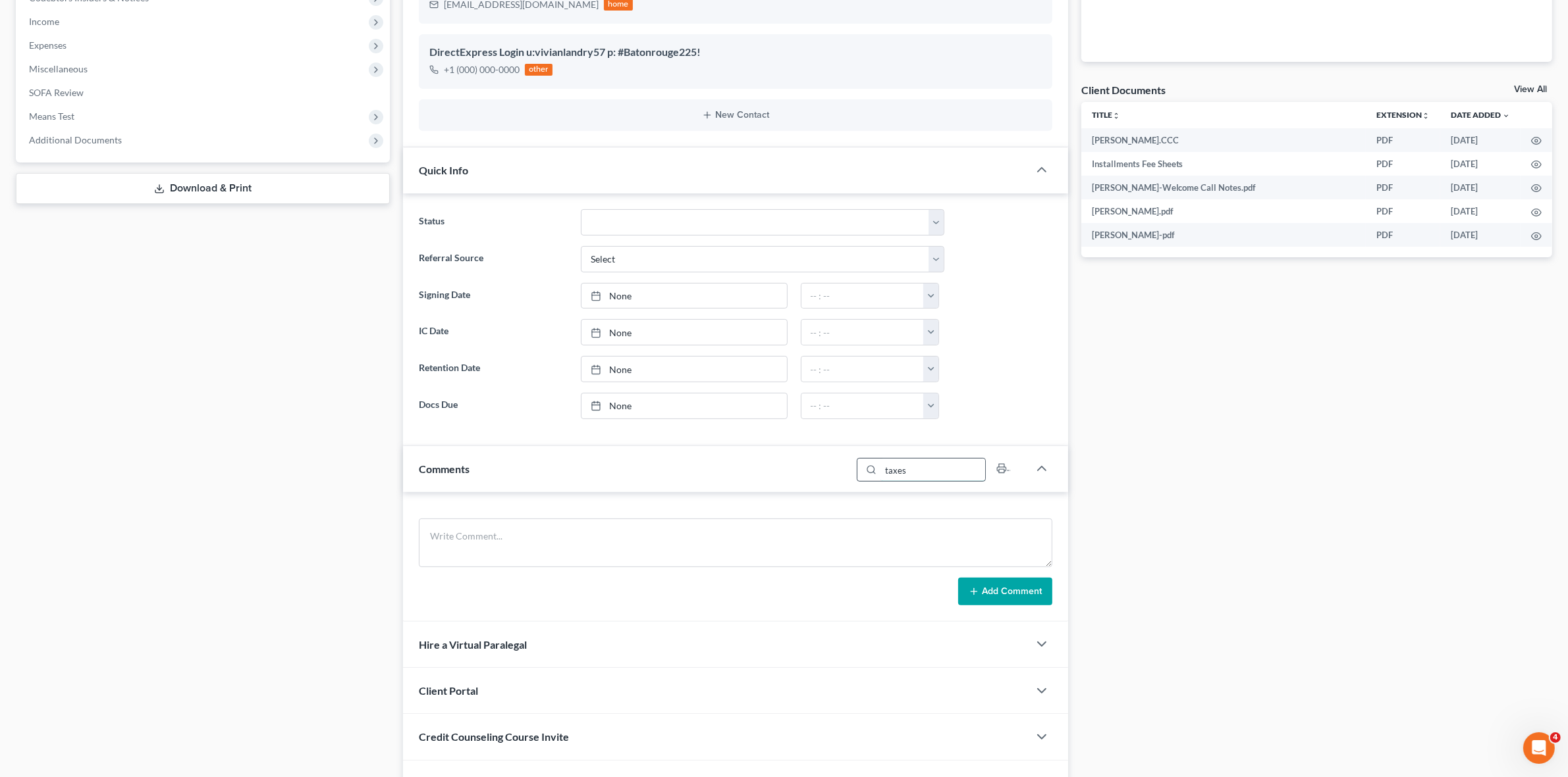
type input "taxes"
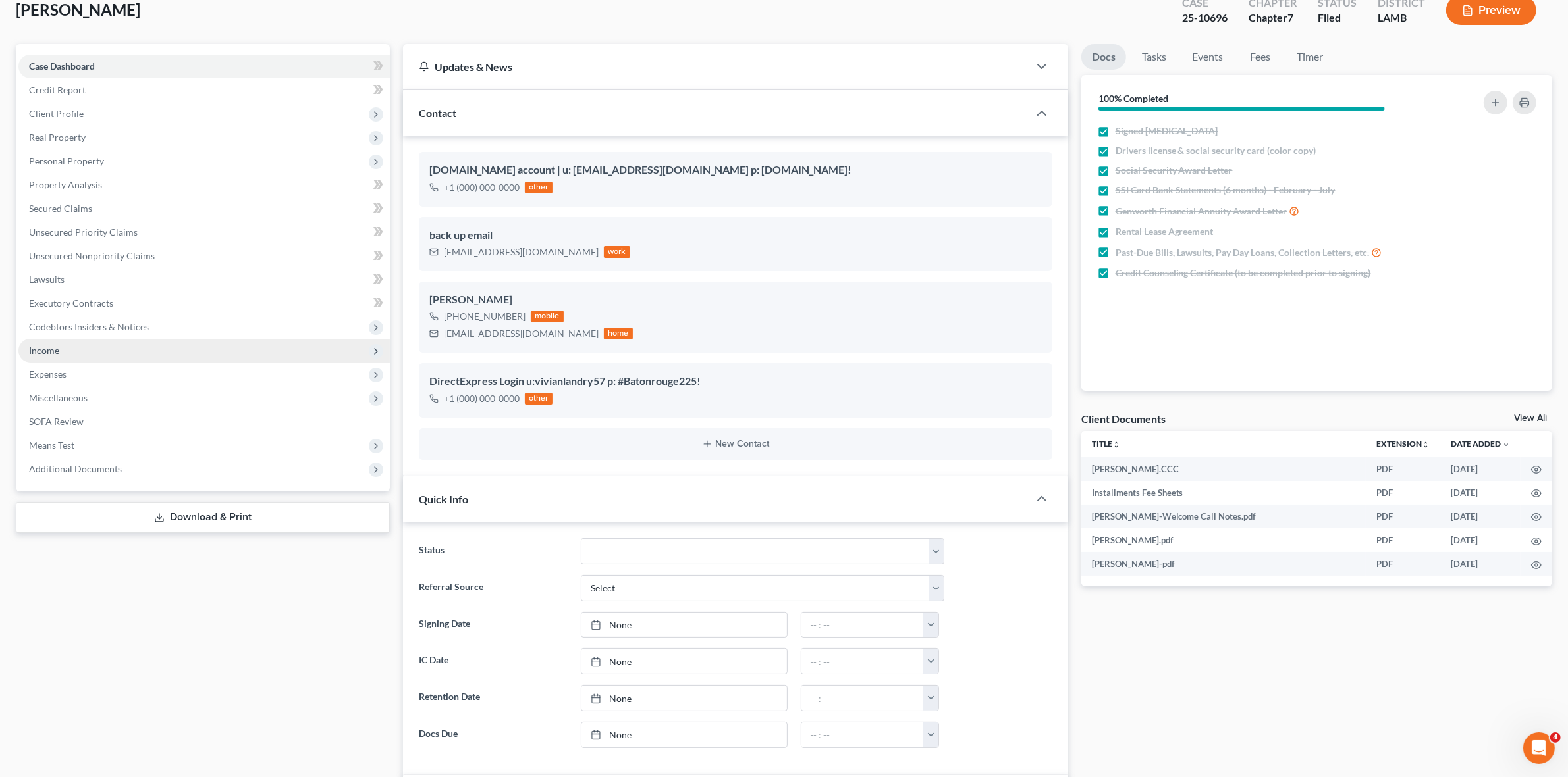
click at [166, 353] on span "Income" at bounding box center [204, 350] width 371 height 24
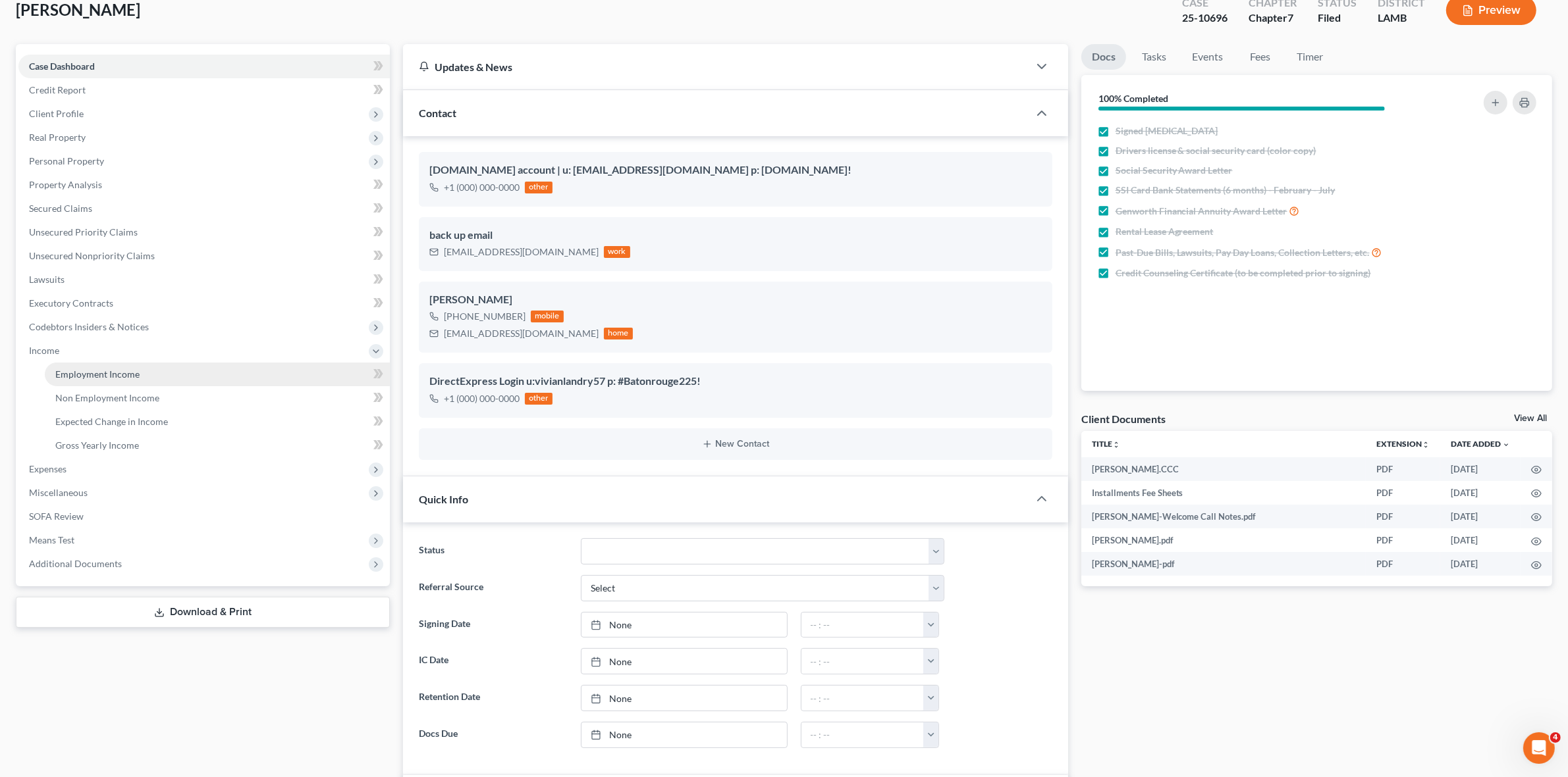
click at [185, 378] on link "Employment Income" at bounding box center [218, 375] width 345 height 24
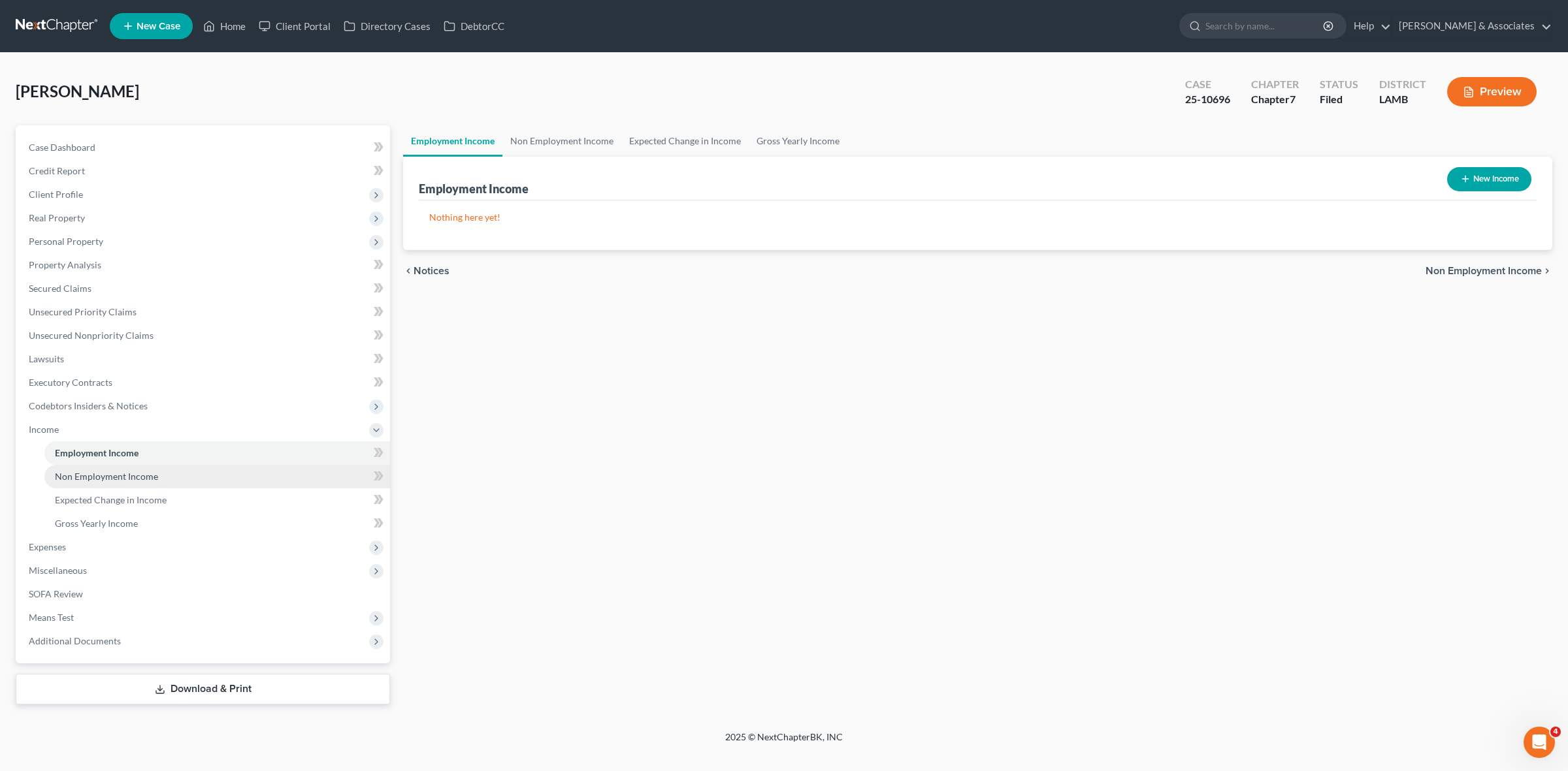
click at [292, 467] on link "Non Employment Income" at bounding box center [217, 477] width 346 height 23
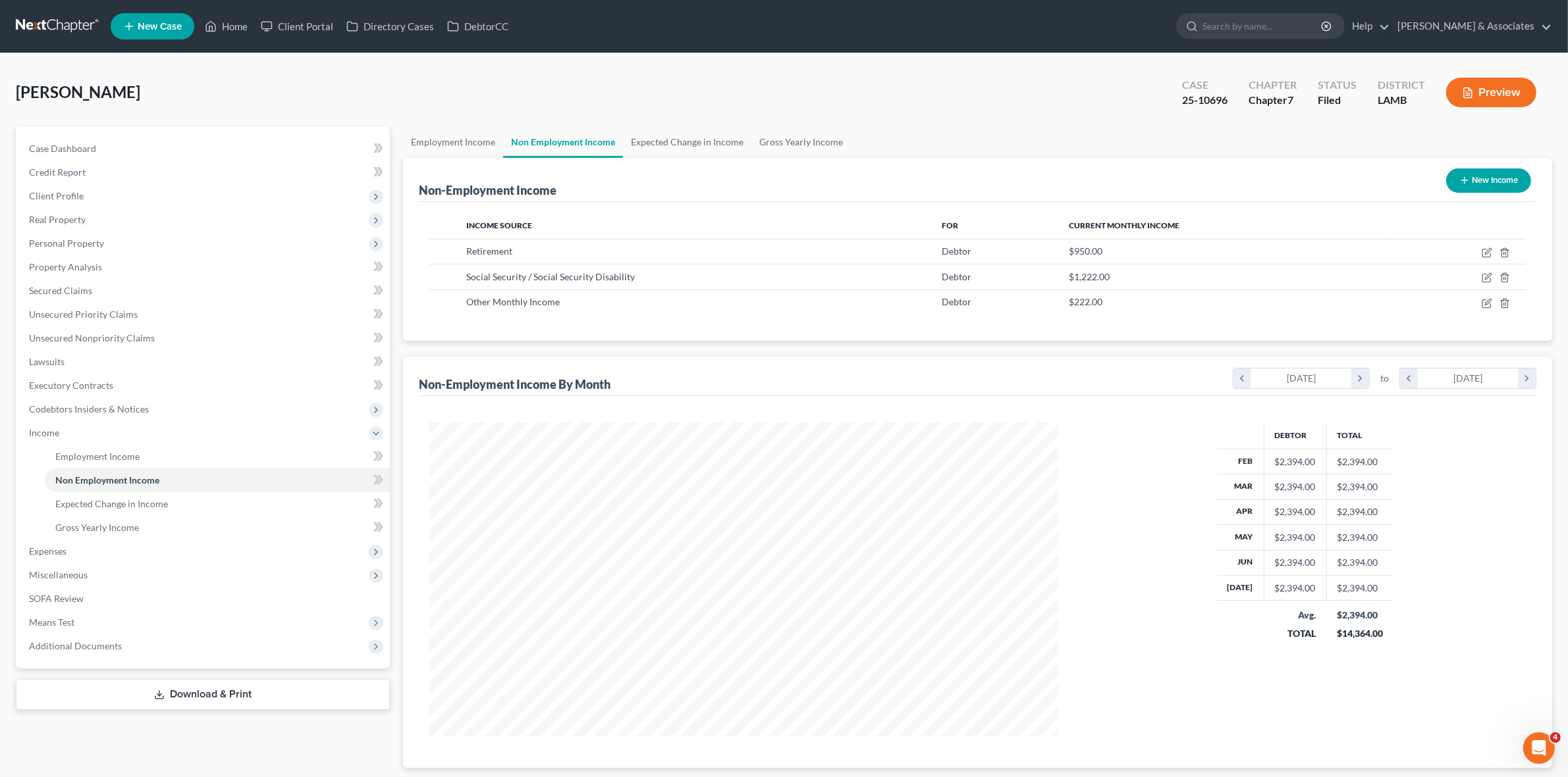
scroll to position [313, 654]
drag, startPoint x: 197, startPoint y: 143, endPoint x: 326, endPoint y: 191, distance: 137.6
click at [197, 143] on link "Case Dashboard" at bounding box center [204, 149] width 371 height 24
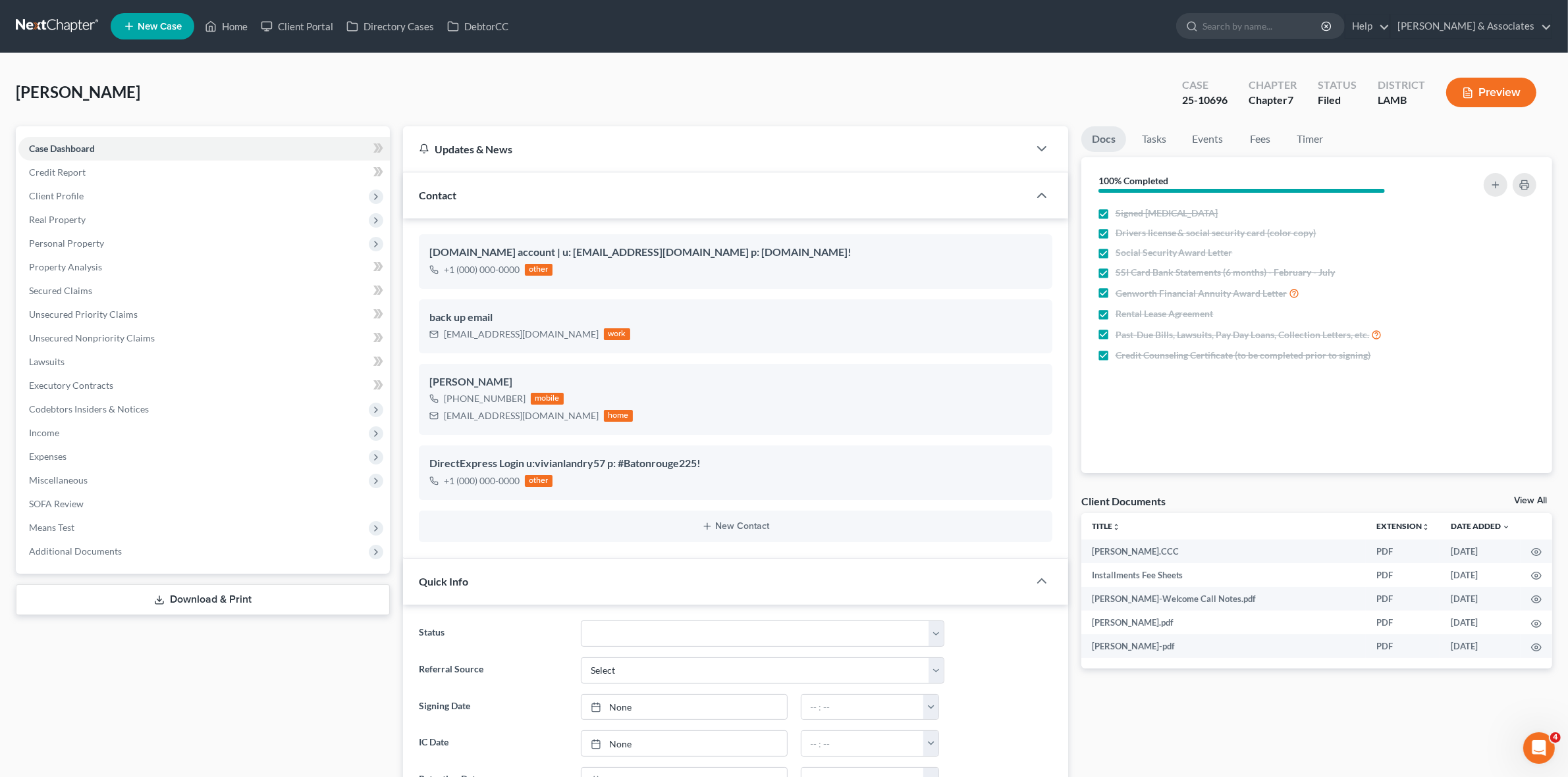
scroll to position [895, 0]
drag, startPoint x: 455, startPoint y: 399, endPoint x: 520, endPoint y: 402, distance: 65.1
click at [520, 402] on div "[PHONE_NUMBER]" at bounding box center [484, 398] width 82 height 13
copy div "[PHONE_NUMBER]"
click at [542, 93] on div "[PERSON_NAME] Upgraded Case 25-10696 Chapter Chapter 7 Status Filed District [G…" at bounding box center [784, 98] width 1536 height 57
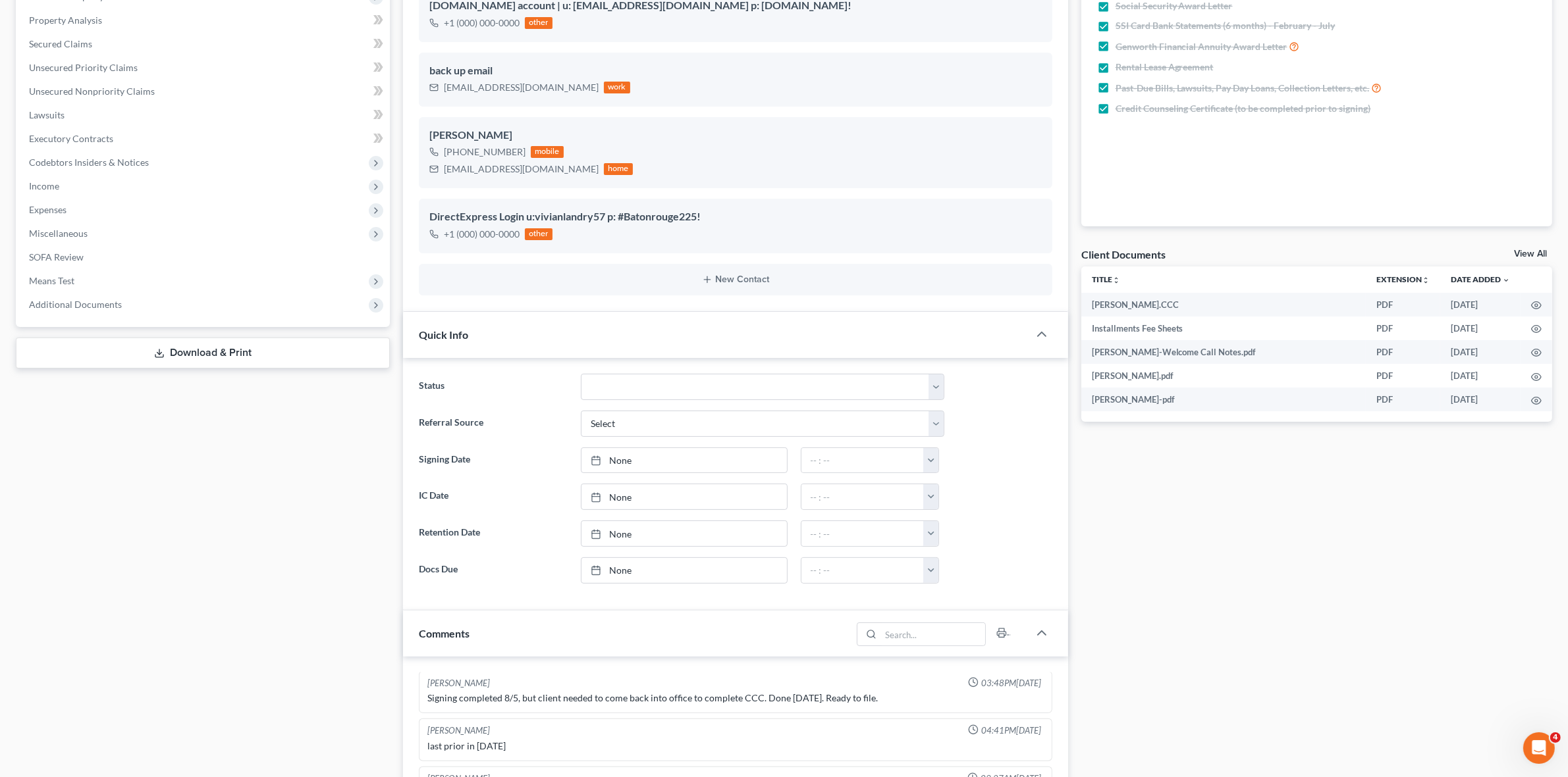
scroll to position [576, 0]
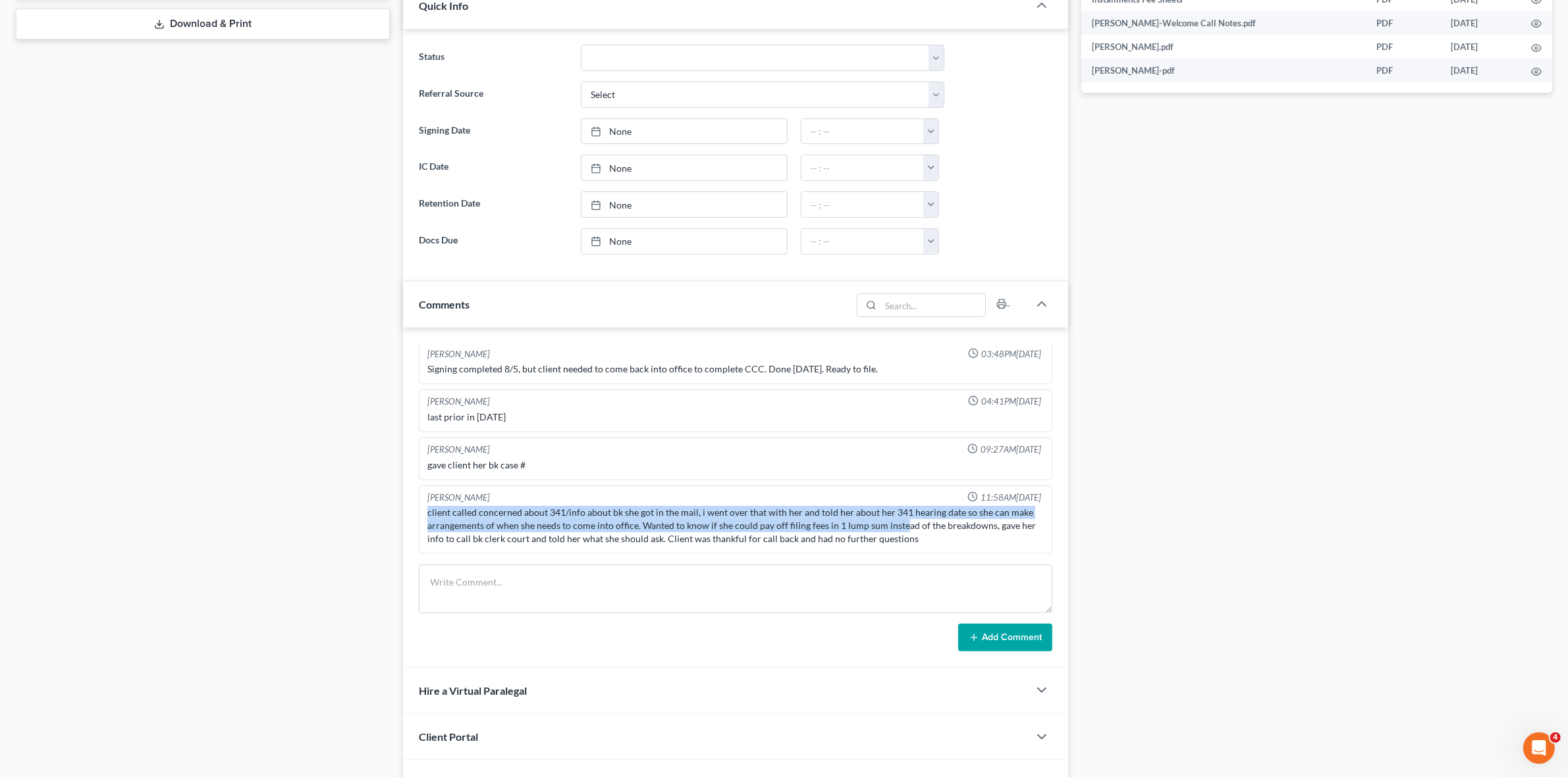
drag, startPoint x: 419, startPoint y: 508, endPoint x: 899, endPoint y: 528, distance: 480.4
click at [899, 528] on div "[PERSON_NAME] 11:58AM[DATE] client called concerned about 341/info about bk she…" at bounding box center [734, 520] width 633 height 69
click at [902, 534] on div "client called concerned about 341/info about bk she got in the mail, i went ove…" at bounding box center [735, 526] width 616 height 39
drag, startPoint x: 924, startPoint y: 535, endPoint x: 696, endPoint y: 515, distance: 228.9
click at [696, 515] on div "client called concerned about 341/info about bk she got in the mail, i went ove…" at bounding box center [735, 526] width 616 height 39
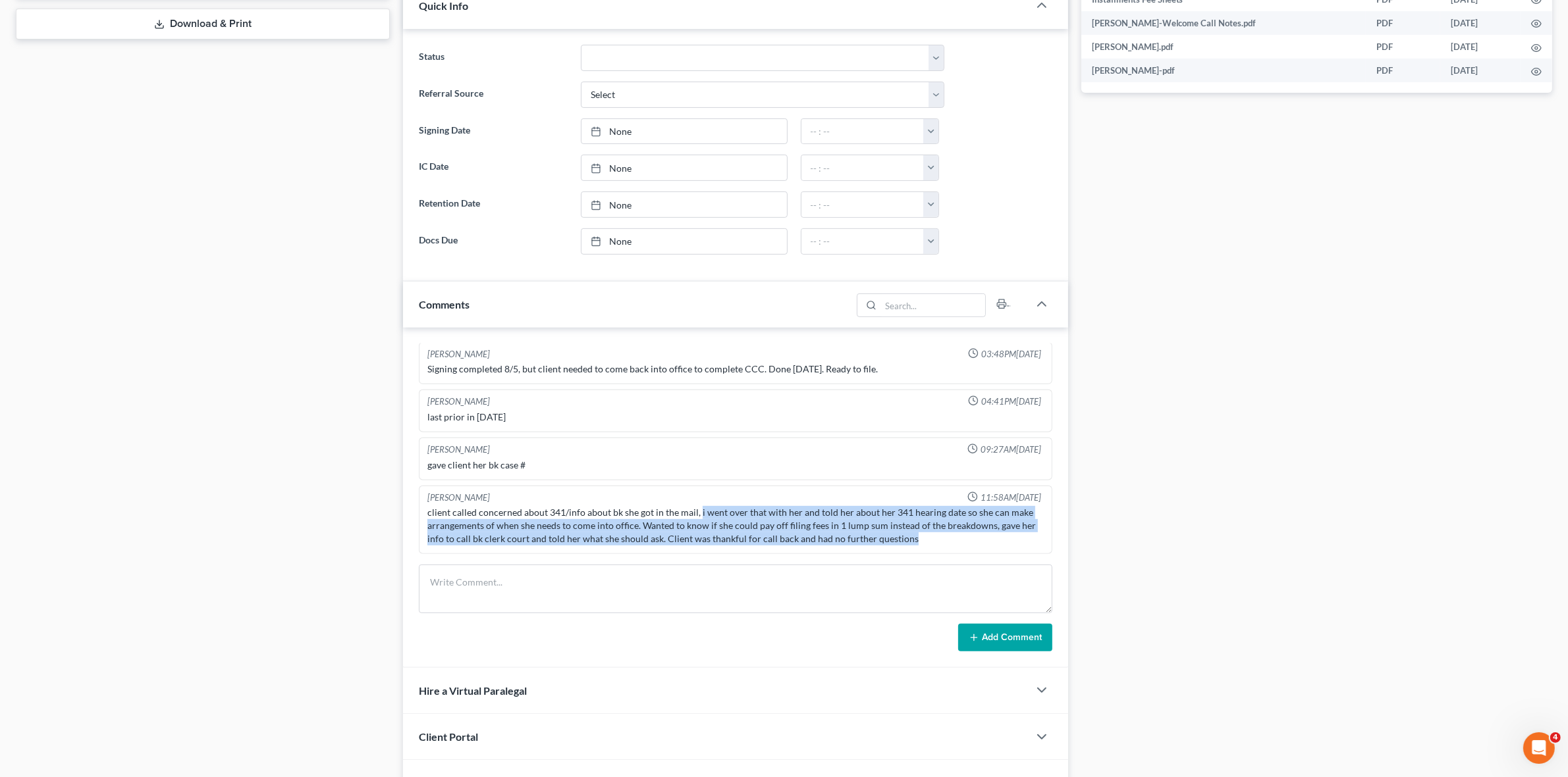
click at [667, 530] on div "client called concerned about 341/info about bk she got in the mail, i went ove…" at bounding box center [735, 526] width 616 height 39
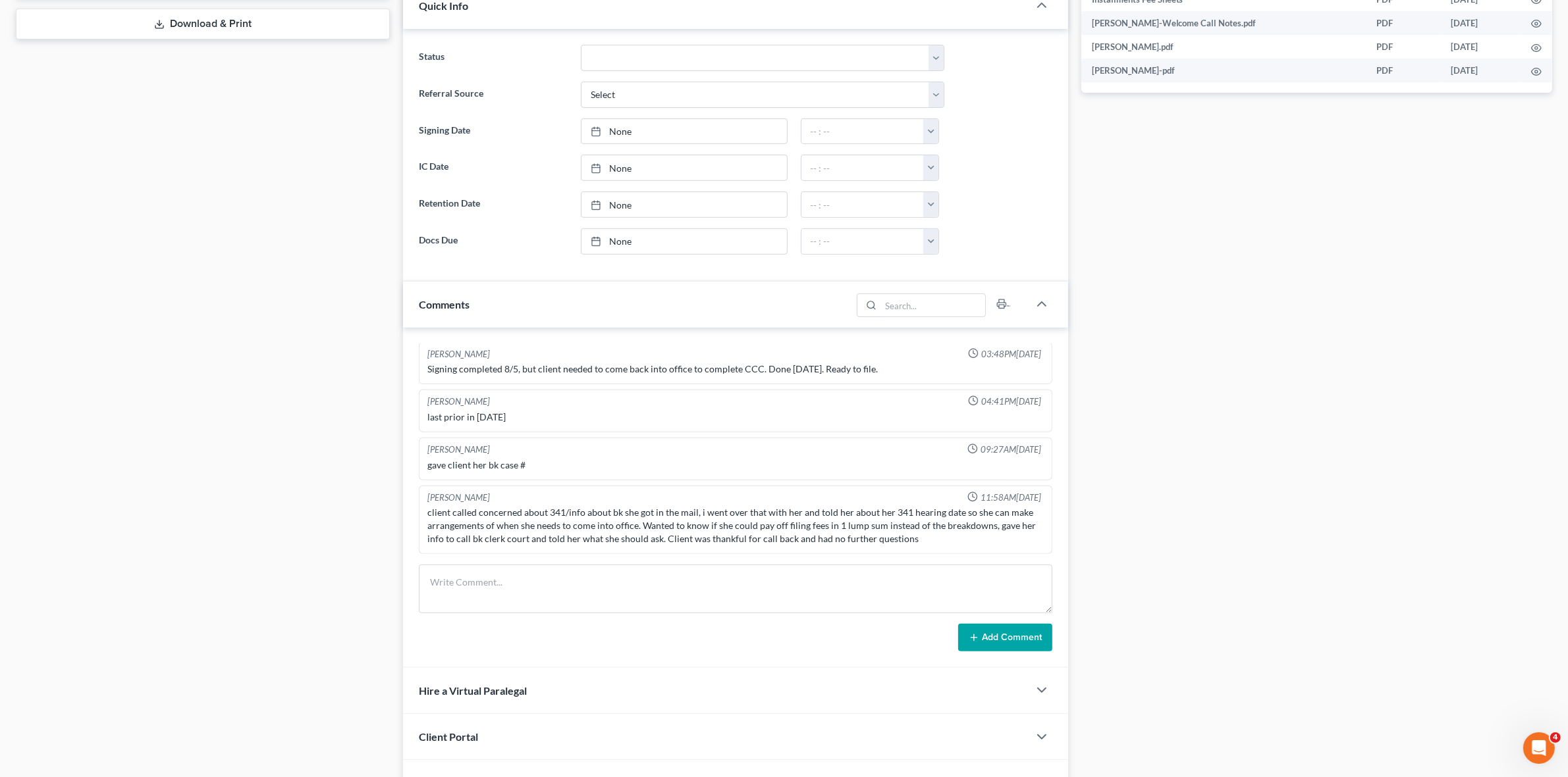
click at [580, 522] on div "client called concerned about 341/info about bk she got in the mail, i went ove…" at bounding box center [735, 526] width 616 height 39
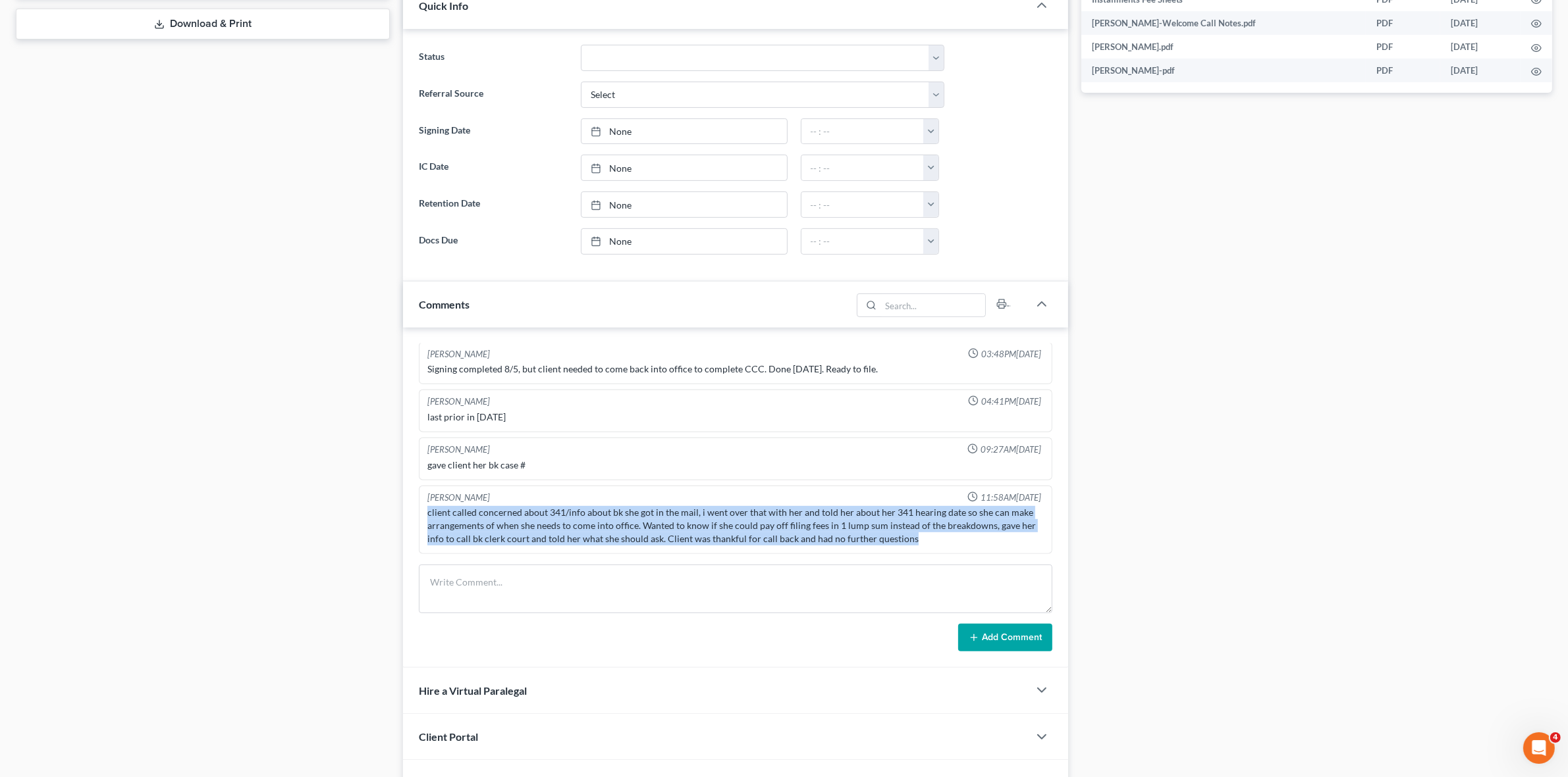
click at [580, 522] on div "client called concerned about 341/info about bk she got in the mail, i went ove…" at bounding box center [735, 526] width 616 height 39
click at [705, 532] on div "client called concerned about 341/info about bk she got in the mail, i went ove…" at bounding box center [735, 526] width 616 height 39
click at [702, 530] on div "client called concerned about 341/info about bk she got in the mail, i went ove…" at bounding box center [735, 526] width 616 height 39
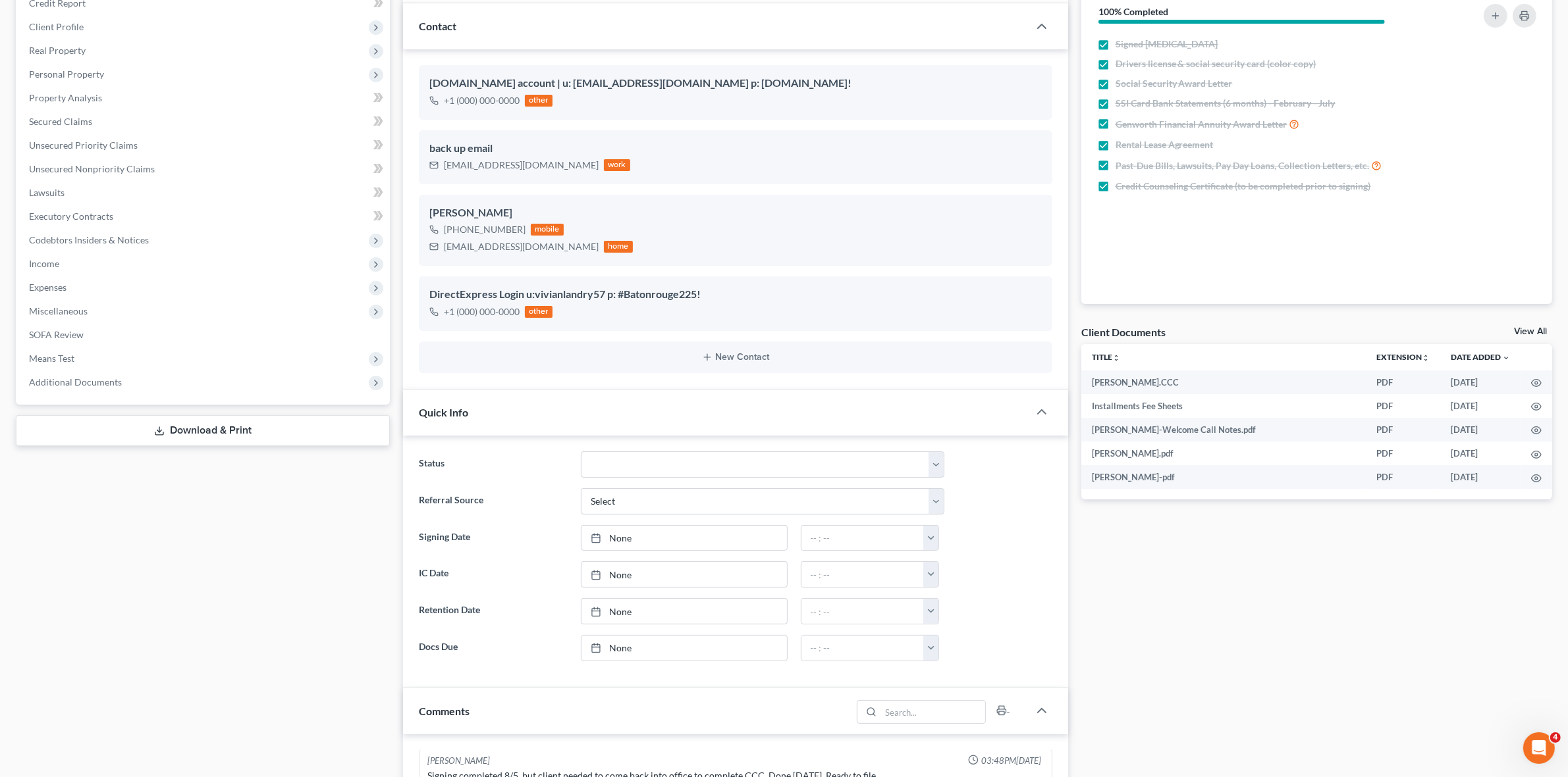
scroll to position [165, 0]
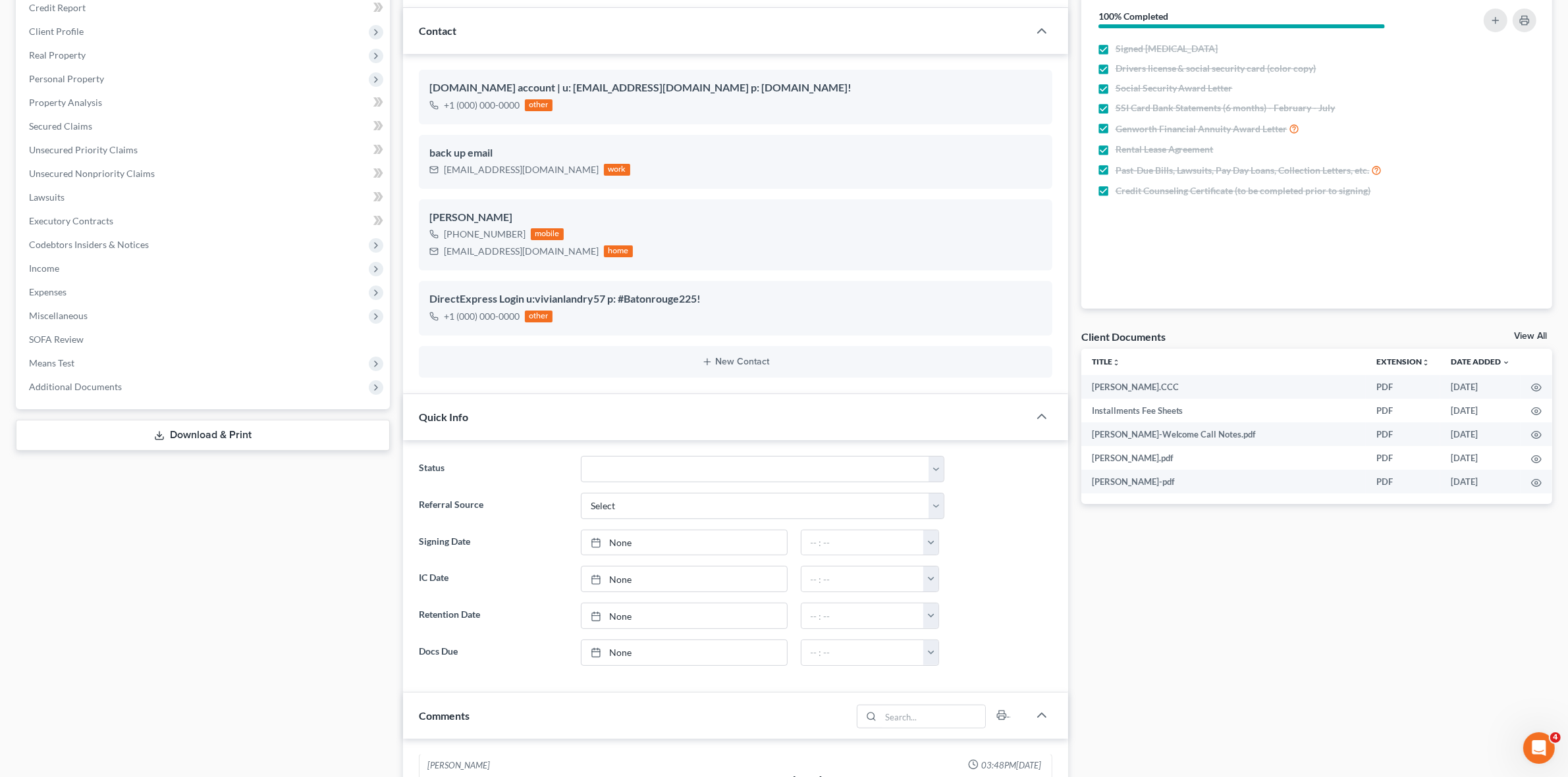
click at [1162, 639] on div "Docs Tasks Events Fees Timer 100% Completed Nothing here yet! Signed [MEDICAL_D…" at bounding box center [1316, 613] width 484 height 1303
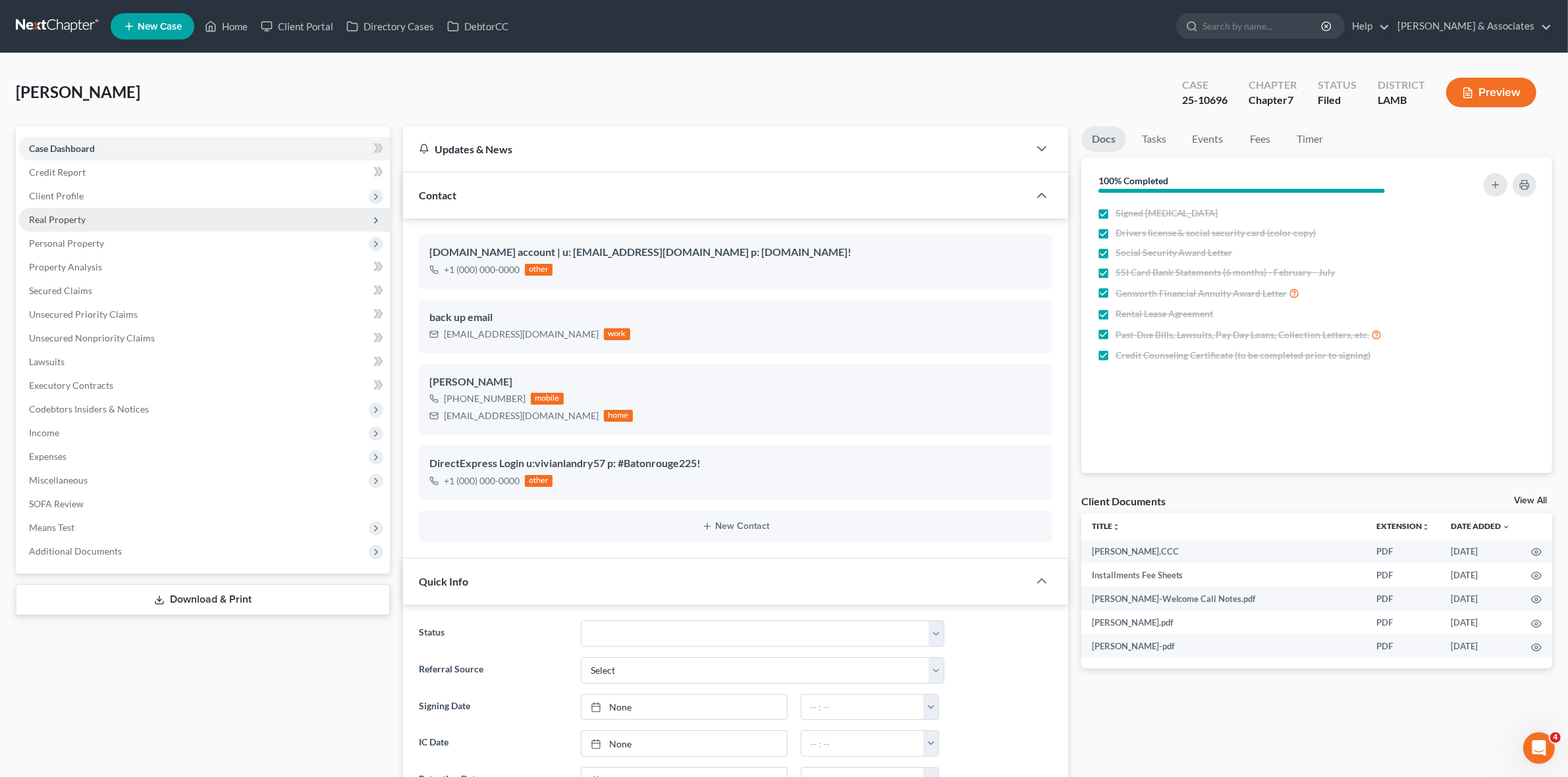
click at [186, 218] on span "Real Property" at bounding box center [204, 220] width 371 height 24
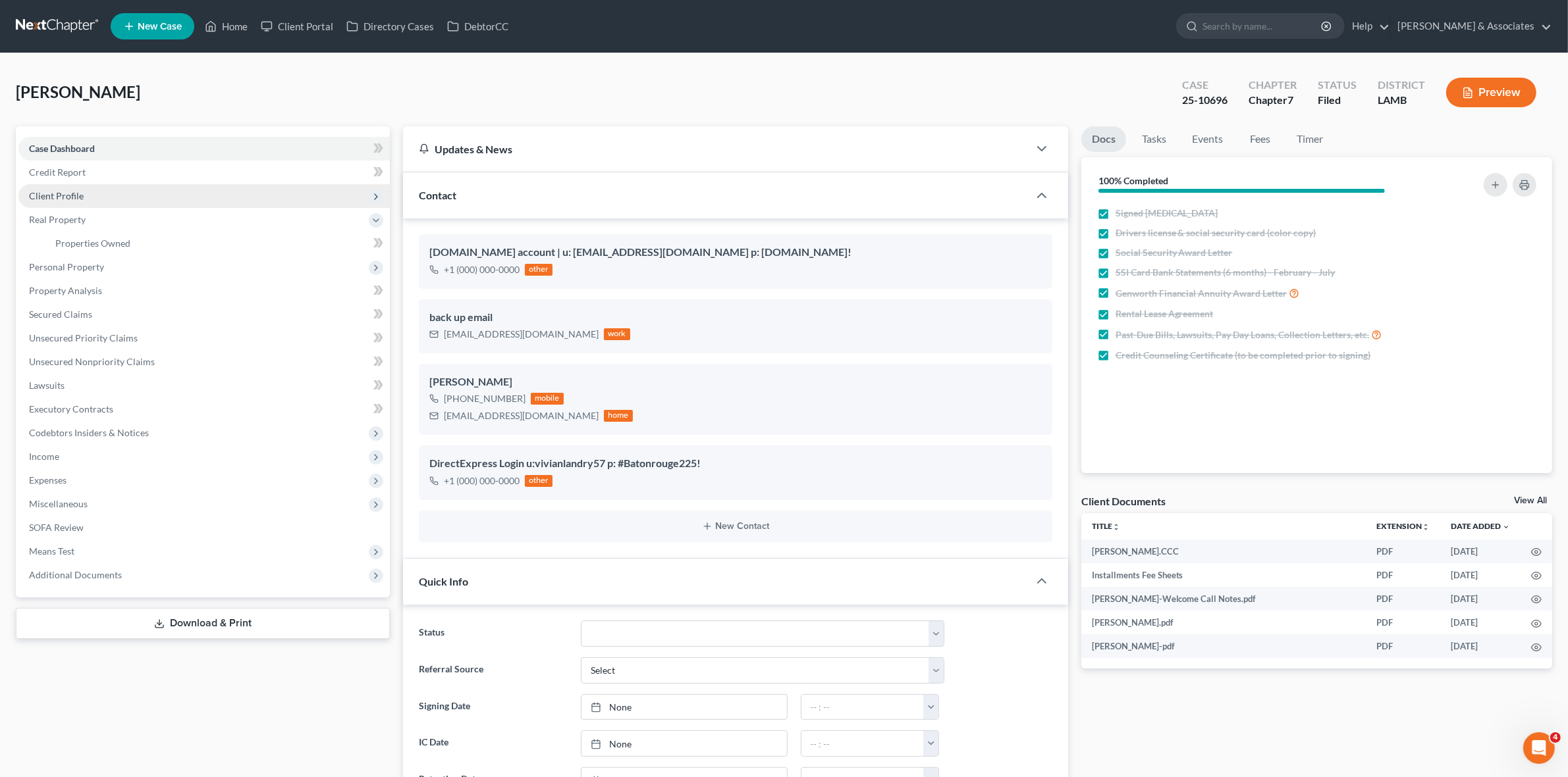
click at [179, 198] on span "Client Profile" at bounding box center [204, 196] width 371 height 24
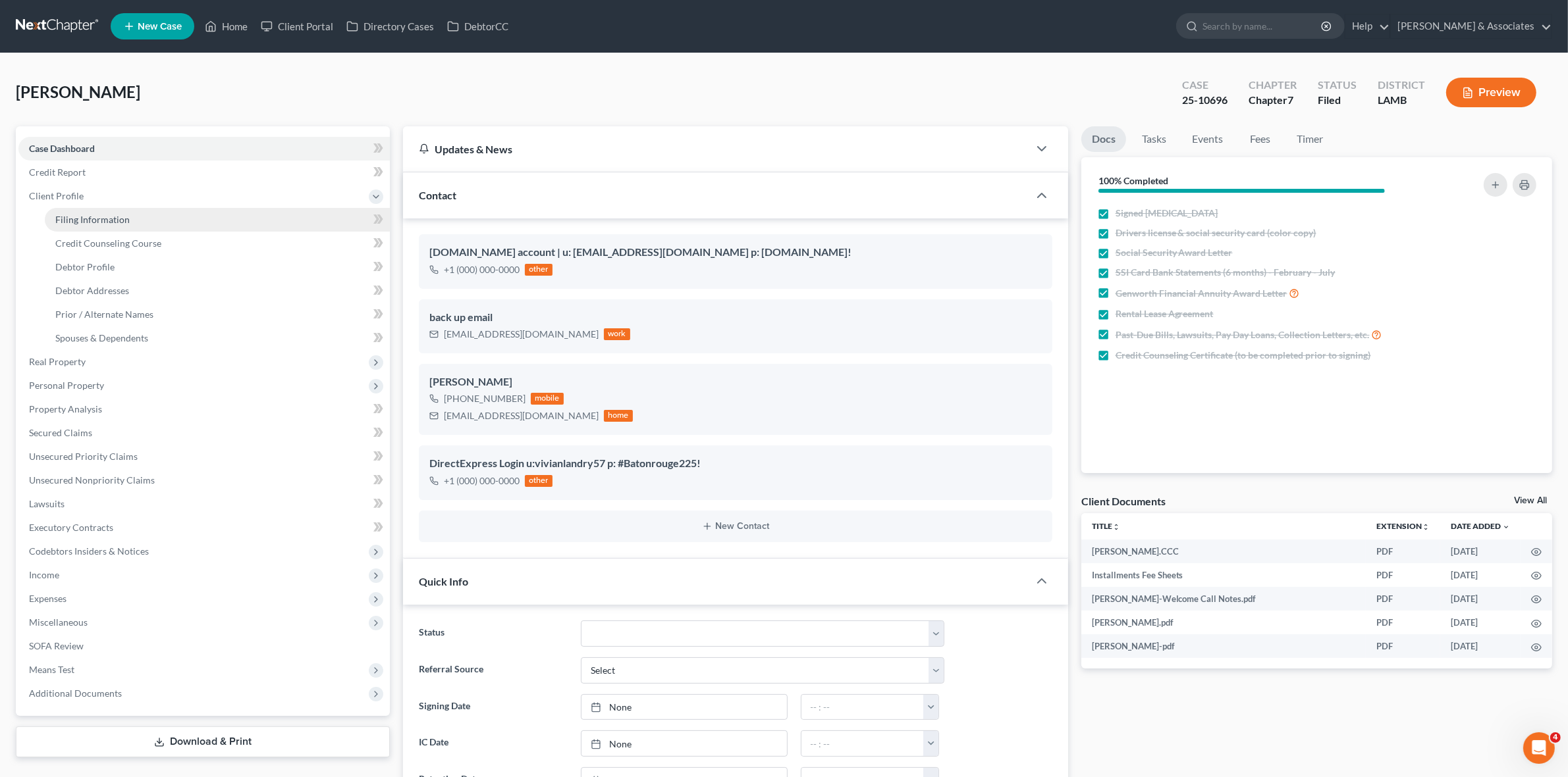
click at [173, 221] on link "Filing Information" at bounding box center [218, 220] width 345 height 24
select select "1"
select select "0"
select select "19"
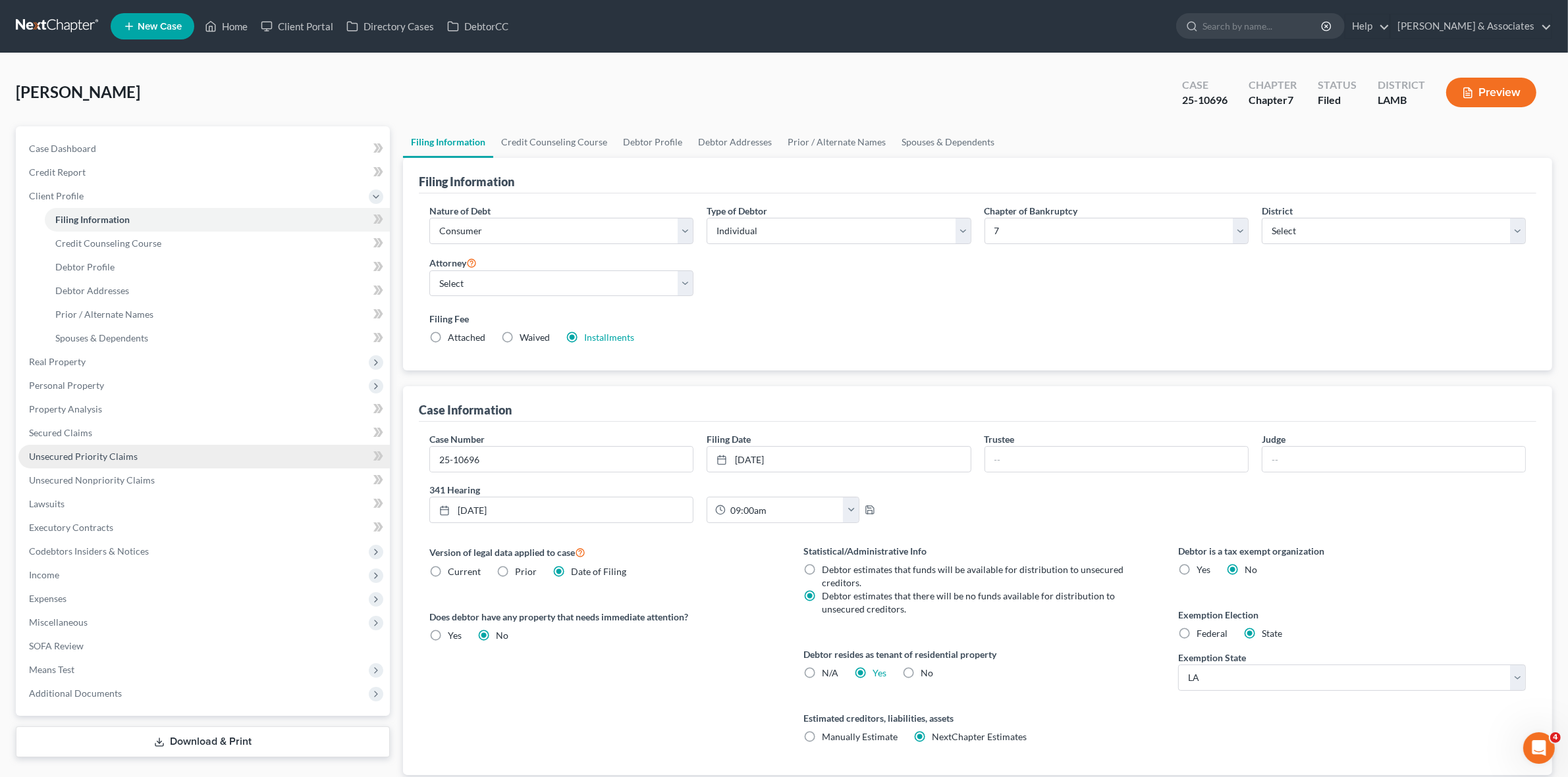
click at [261, 466] on link "Unsecured Priority Claims" at bounding box center [204, 456] width 371 height 24
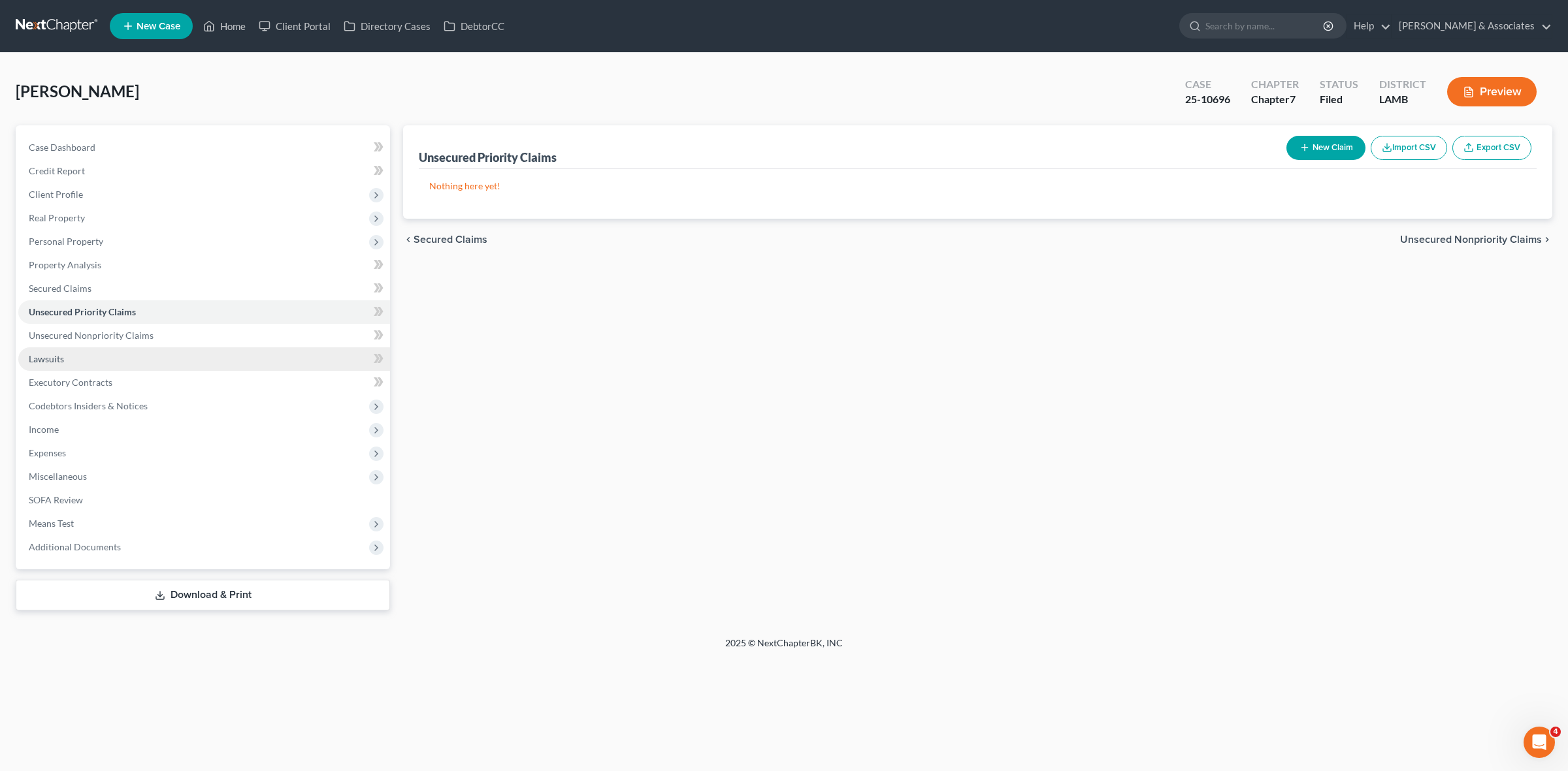
click at [305, 353] on link "Lawsuits" at bounding box center [204, 359] width 372 height 23
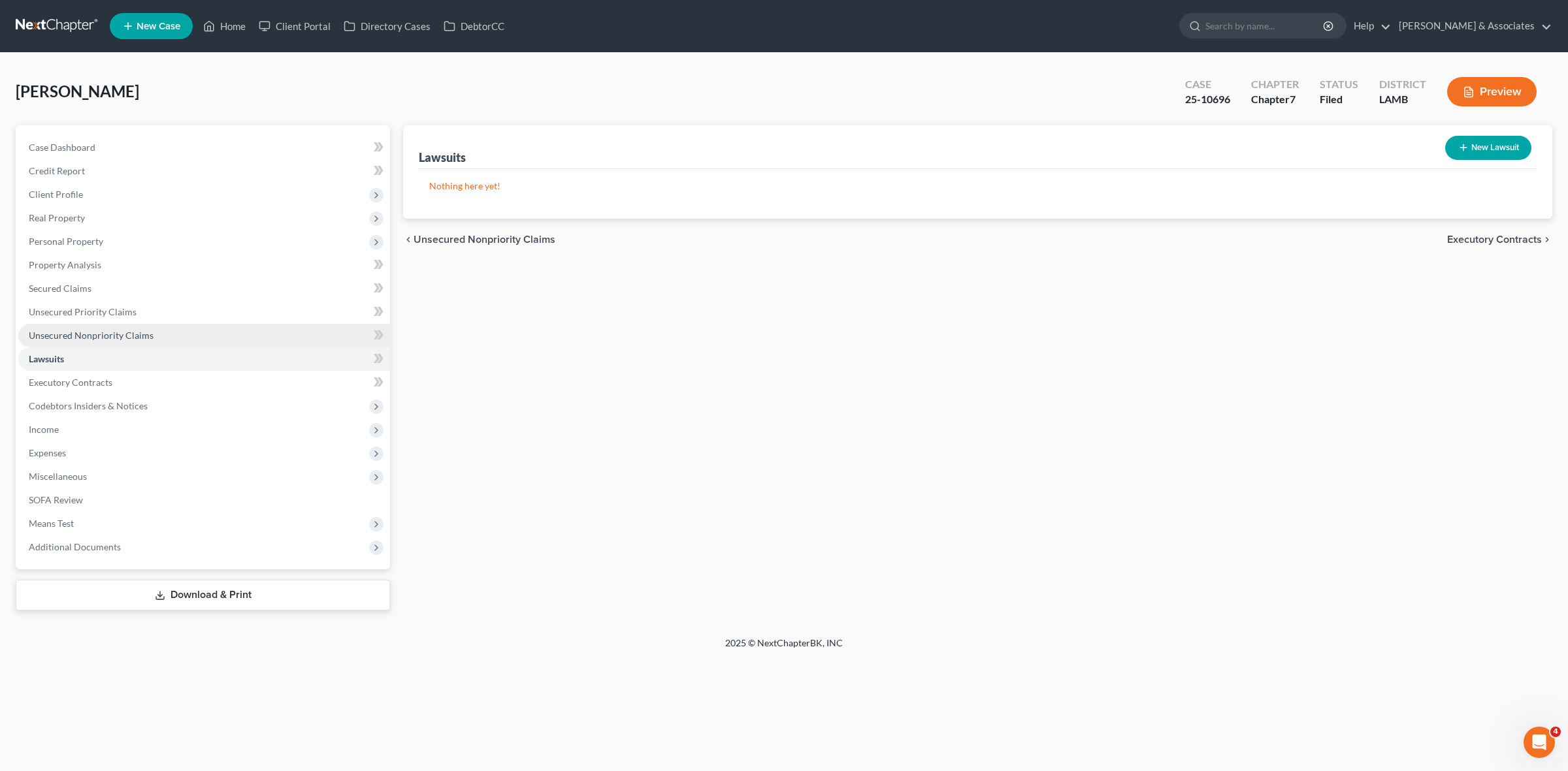
click at [302, 341] on link "Unsecured Nonpriority Claims" at bounding box center [204, 335] width 372 height 23
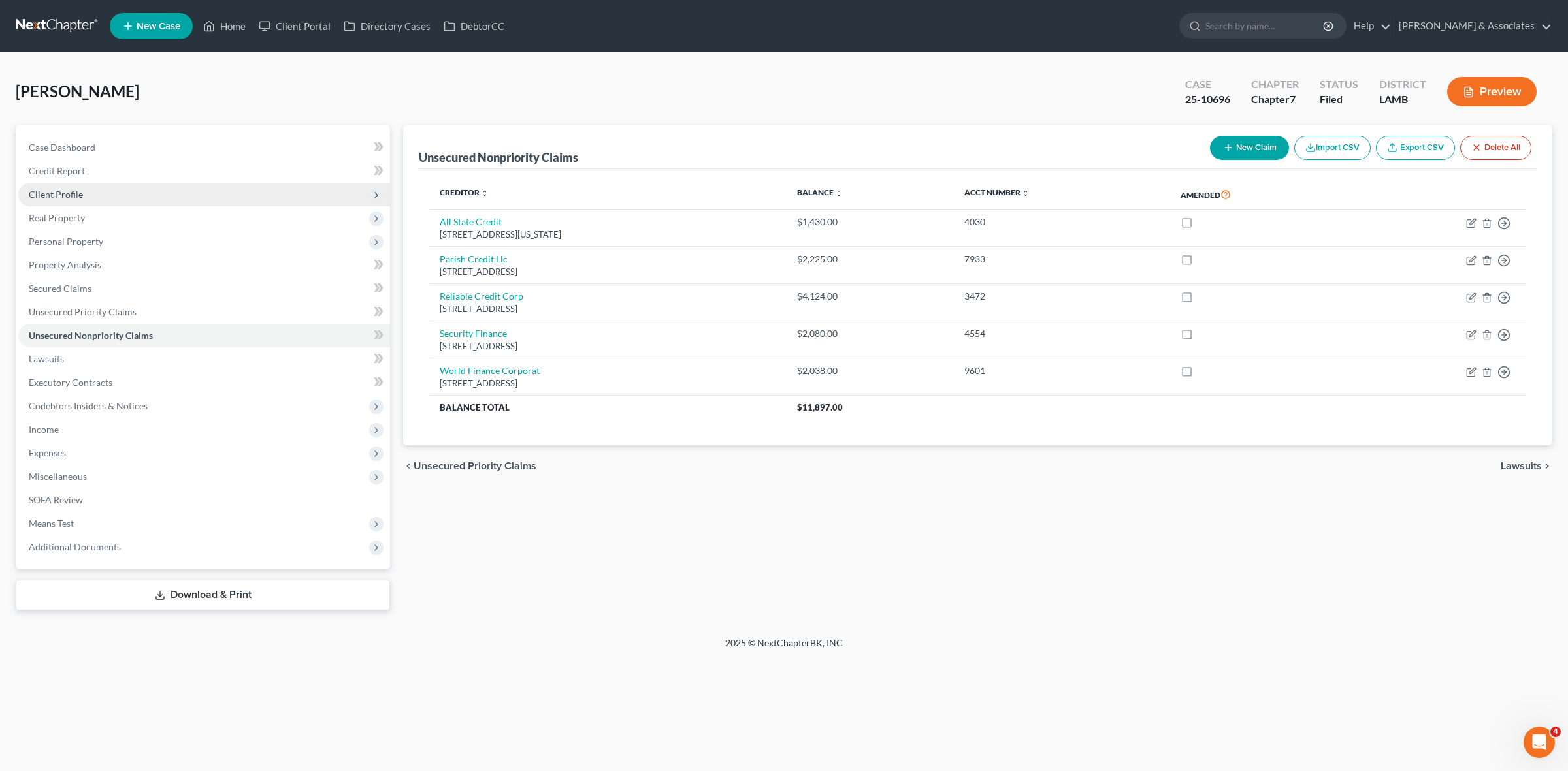
click at [222, 183] on span "Client Profile" at bounding box center [204, 194] width 372 height 23
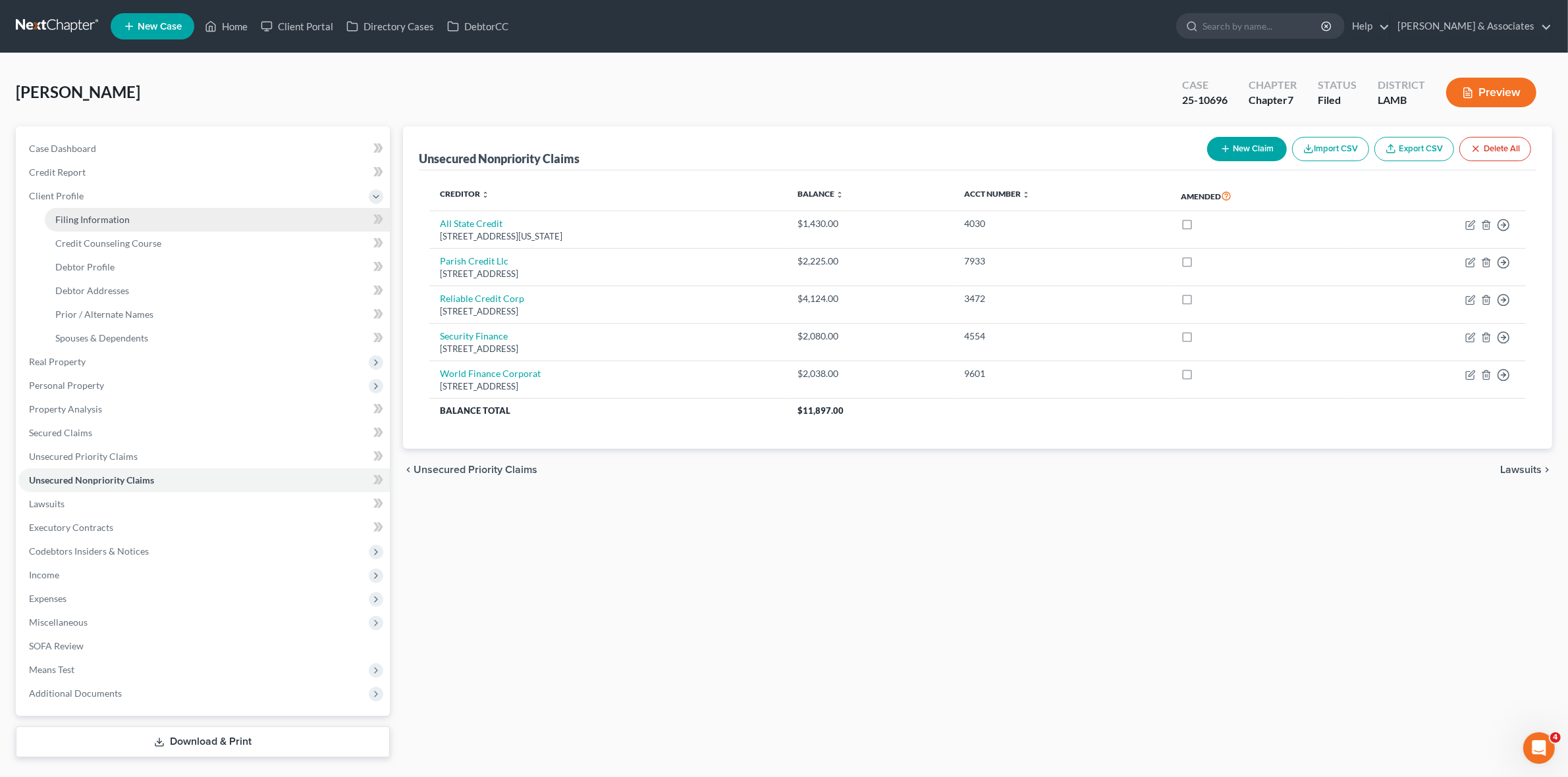
click at [220, 224] on link "Filing Information" at bounding box center [218, 220] width 345 height 24
select select "1"
select select "0"
select select "35"
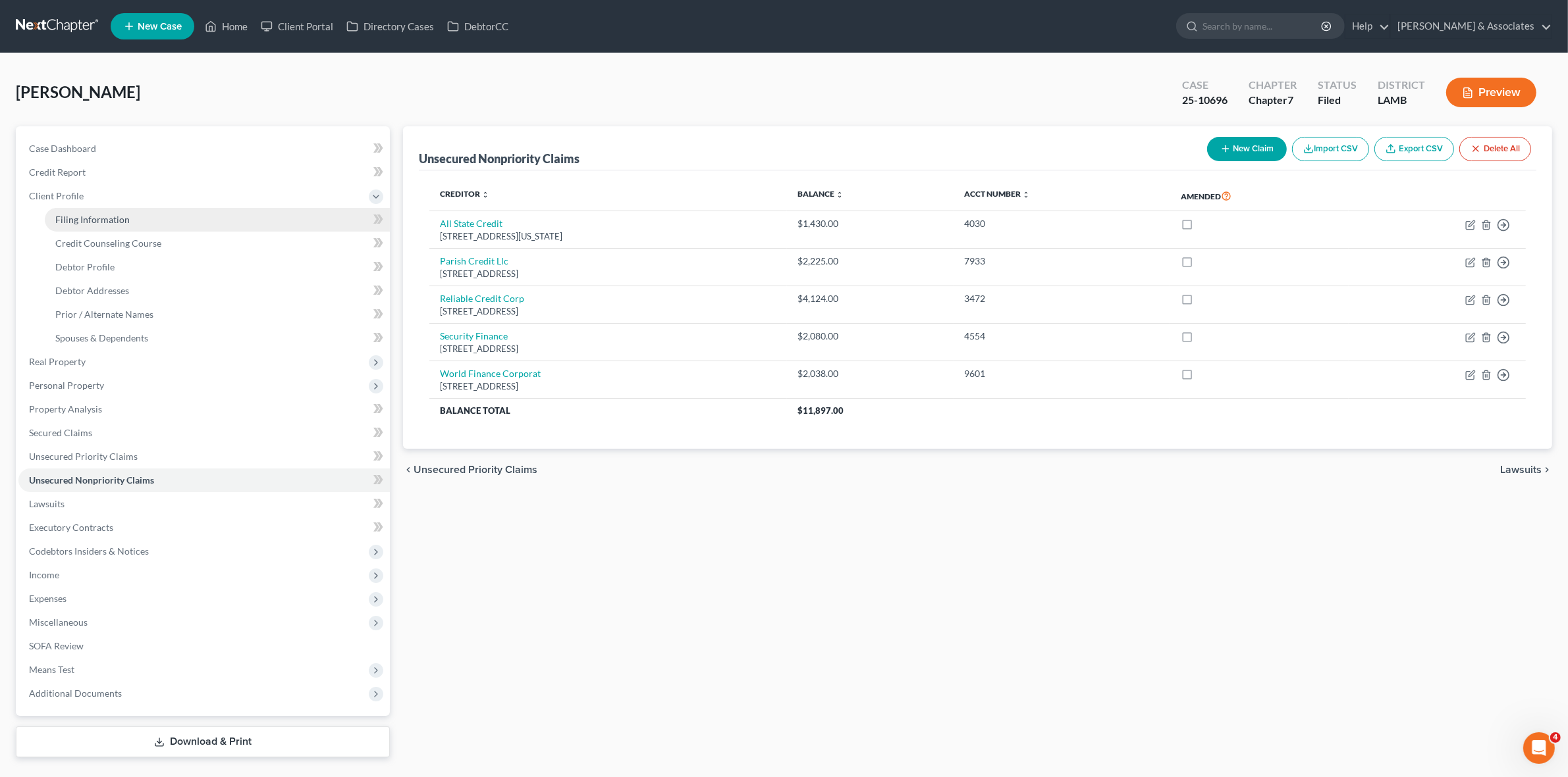
select select "0"
select select "19"
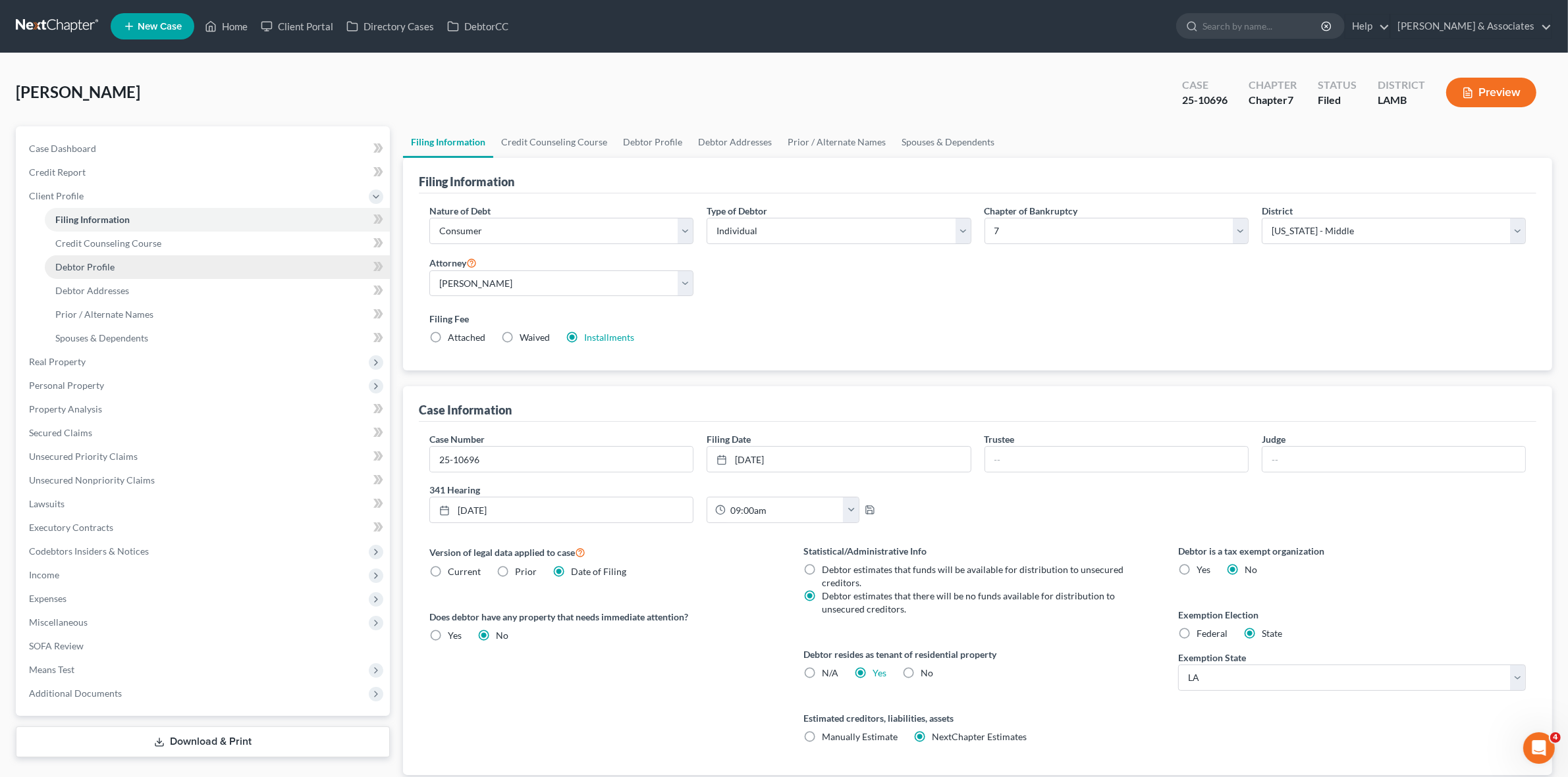
click at [211, 265] on link "Debtor Profile" at bounding box center [218, 267] width 345 height 24
select select "0"
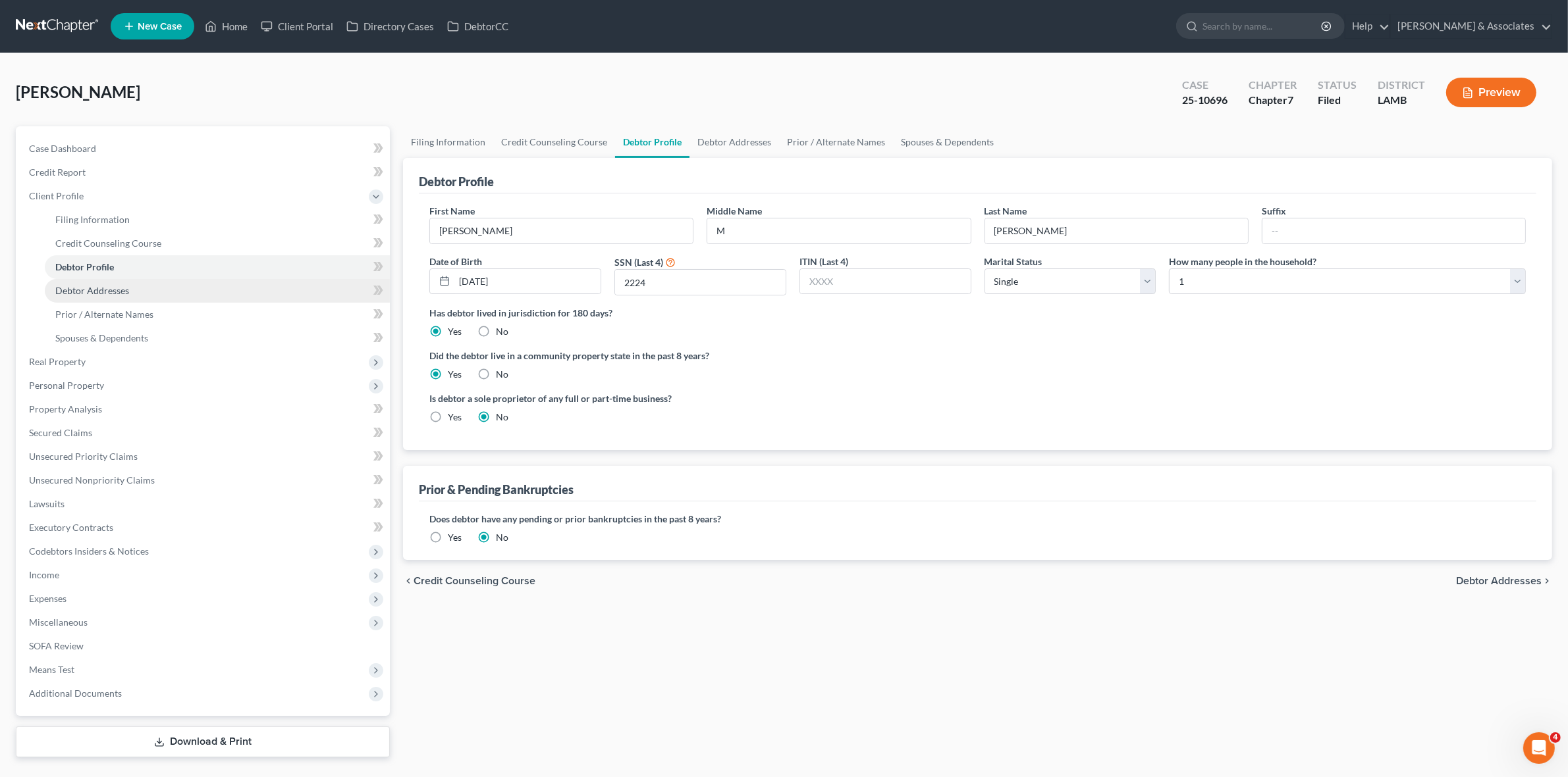
click at [204, 292] on link "Debtor Addresses" at bounding box center [218, 291] width 345 height 24
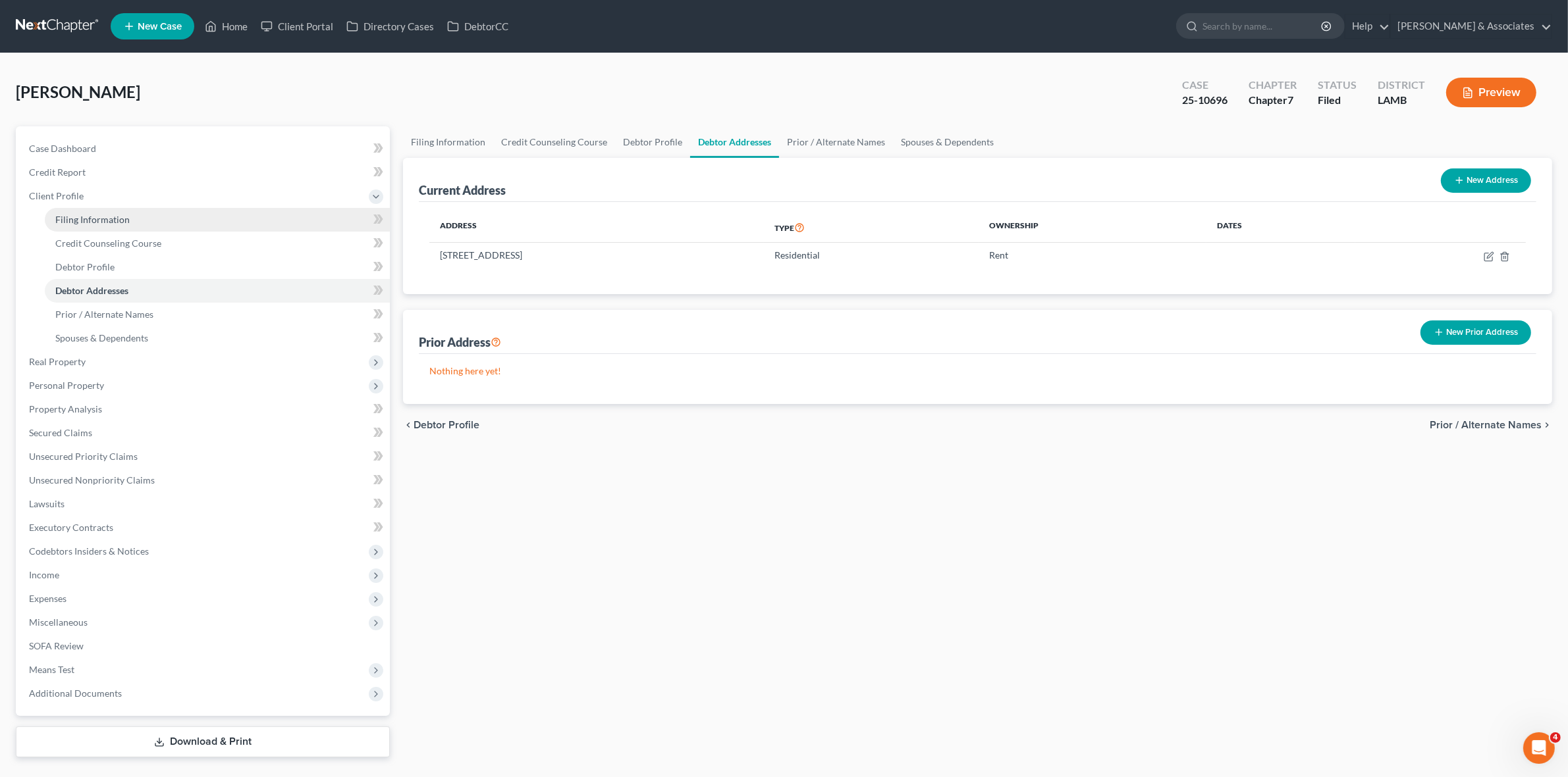
click at [203, 221] on link "Filing Information" at bounding box center [218, 220] width 345 height 24
select select "1"
select select "0"
select select "35"
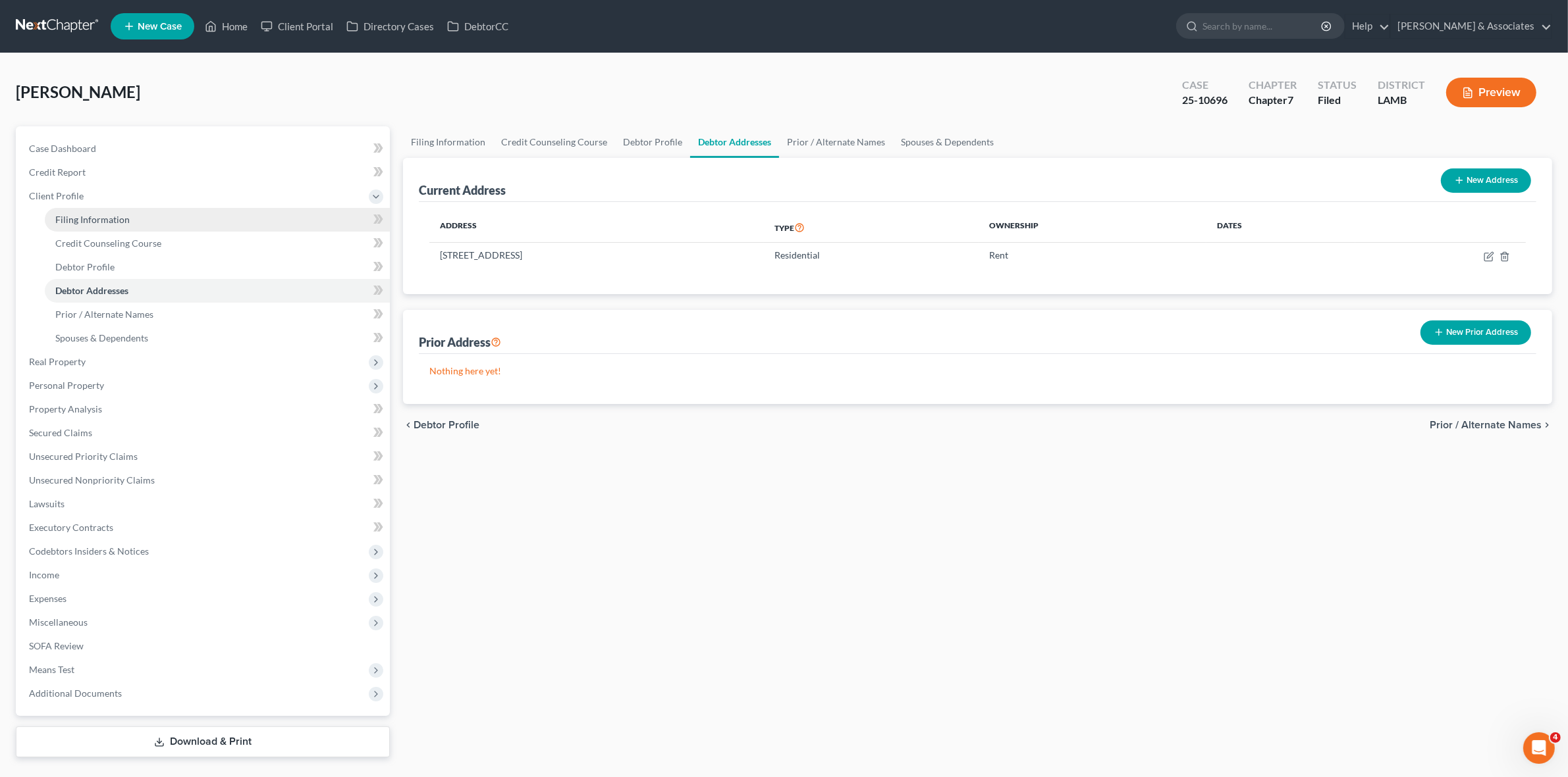
select select "0"
select select "19"
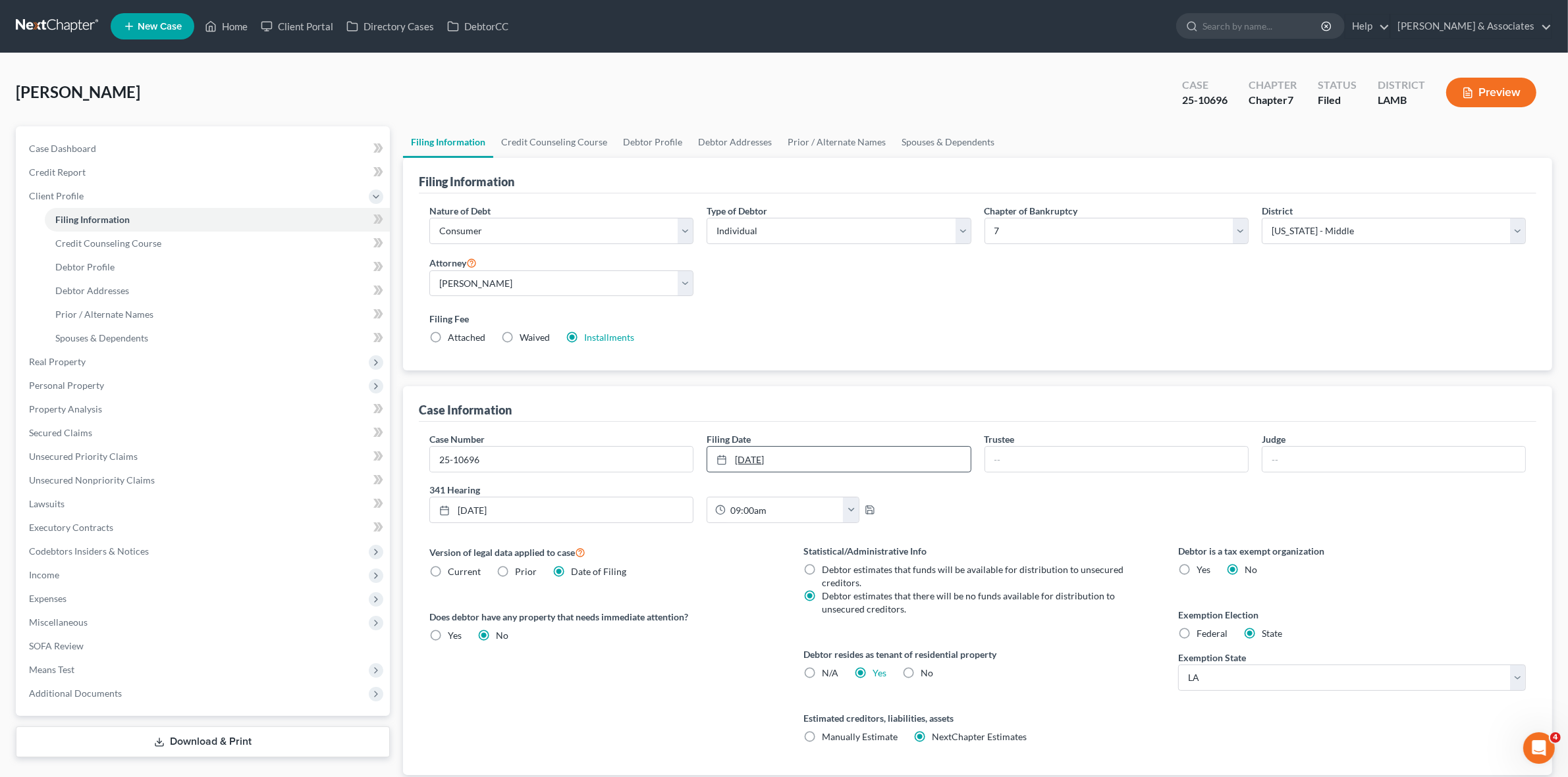
drag, startPoint x: 724, startPoint y: 436, endPoint x: 789, endPoint y: 465, distance: 71.2
click at [789, 465] on div "Filing Date [DATE] close Date [DATE] Time 12:00 AM chevron_left [DATE] chevron_…" at bounding box center [838, 452] width 277 height 40
click at [843, 368] on div "Nature of Debt Select Business Consumer Other Nature of Business Select Clearin…" at bounding box center [977, 282] width 1118 height 178
click at [245, 650] on link "SOFA Review" at bounding box center [204, 646] width 371 height 24
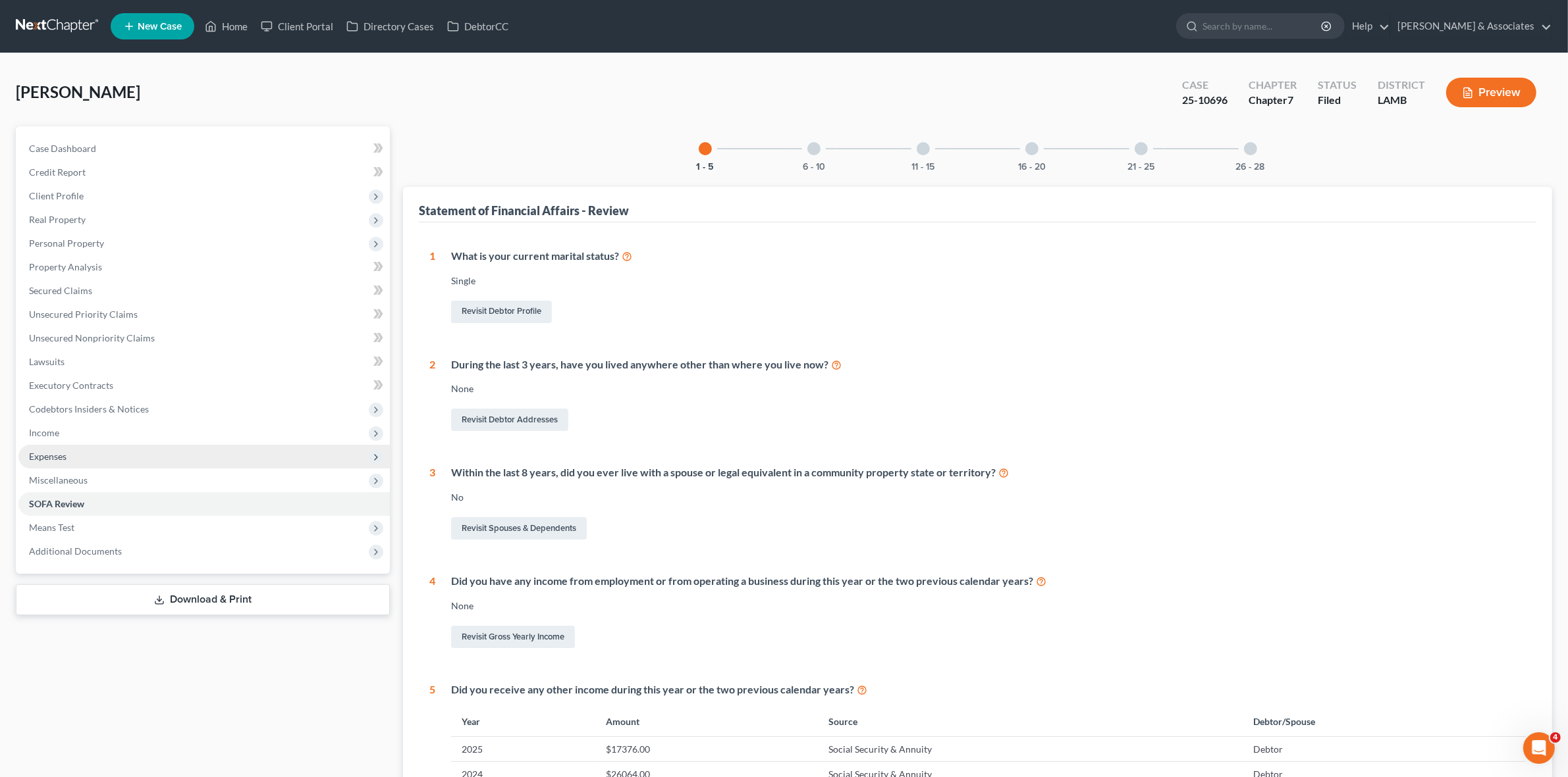
click at [231, 447] on span "Expenses" at bounding box center [204, 456] width 371 height 24
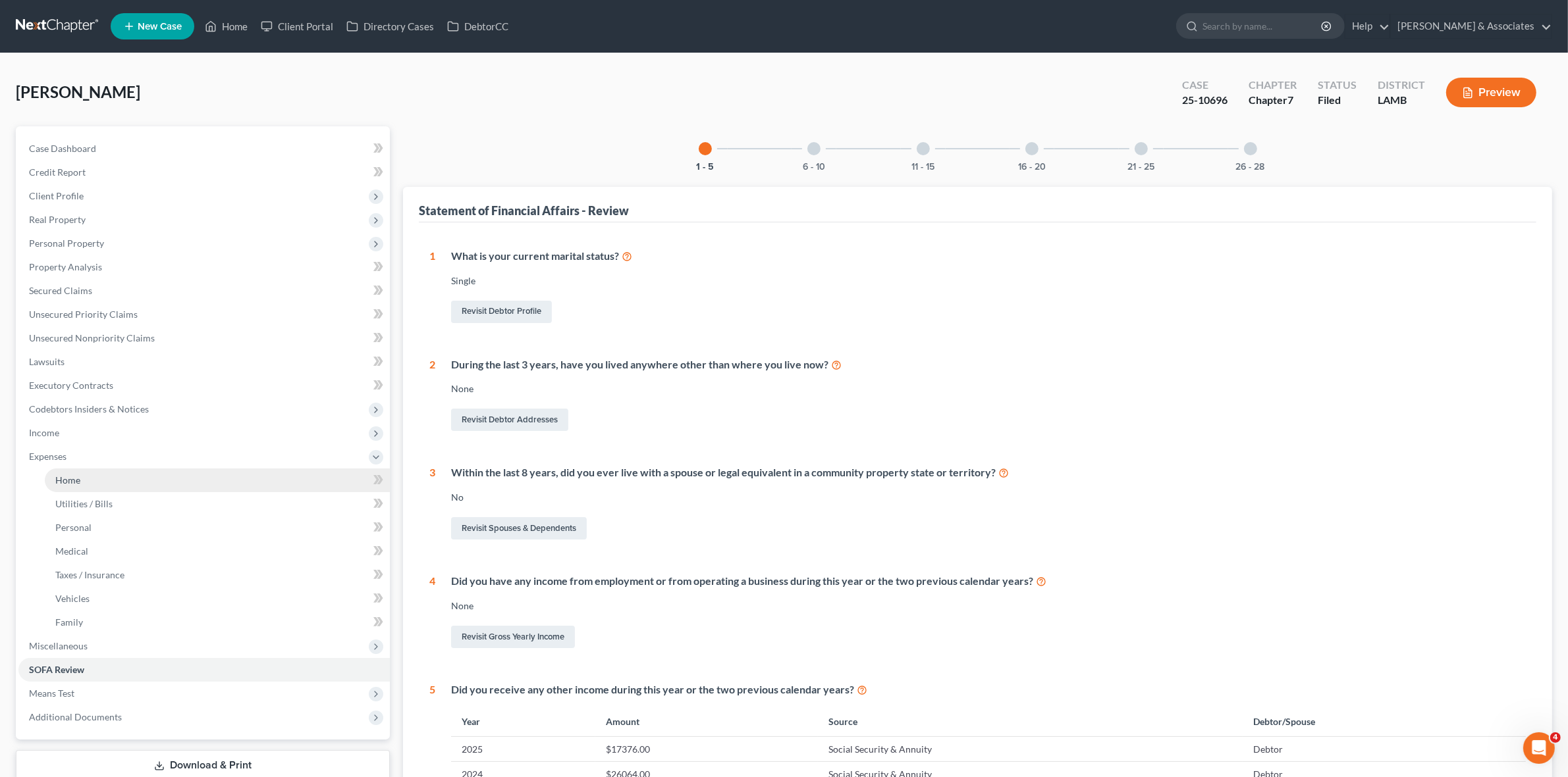
click at [214, 479] on link "Home" at bounding box center [218, 481] width 345 height 24
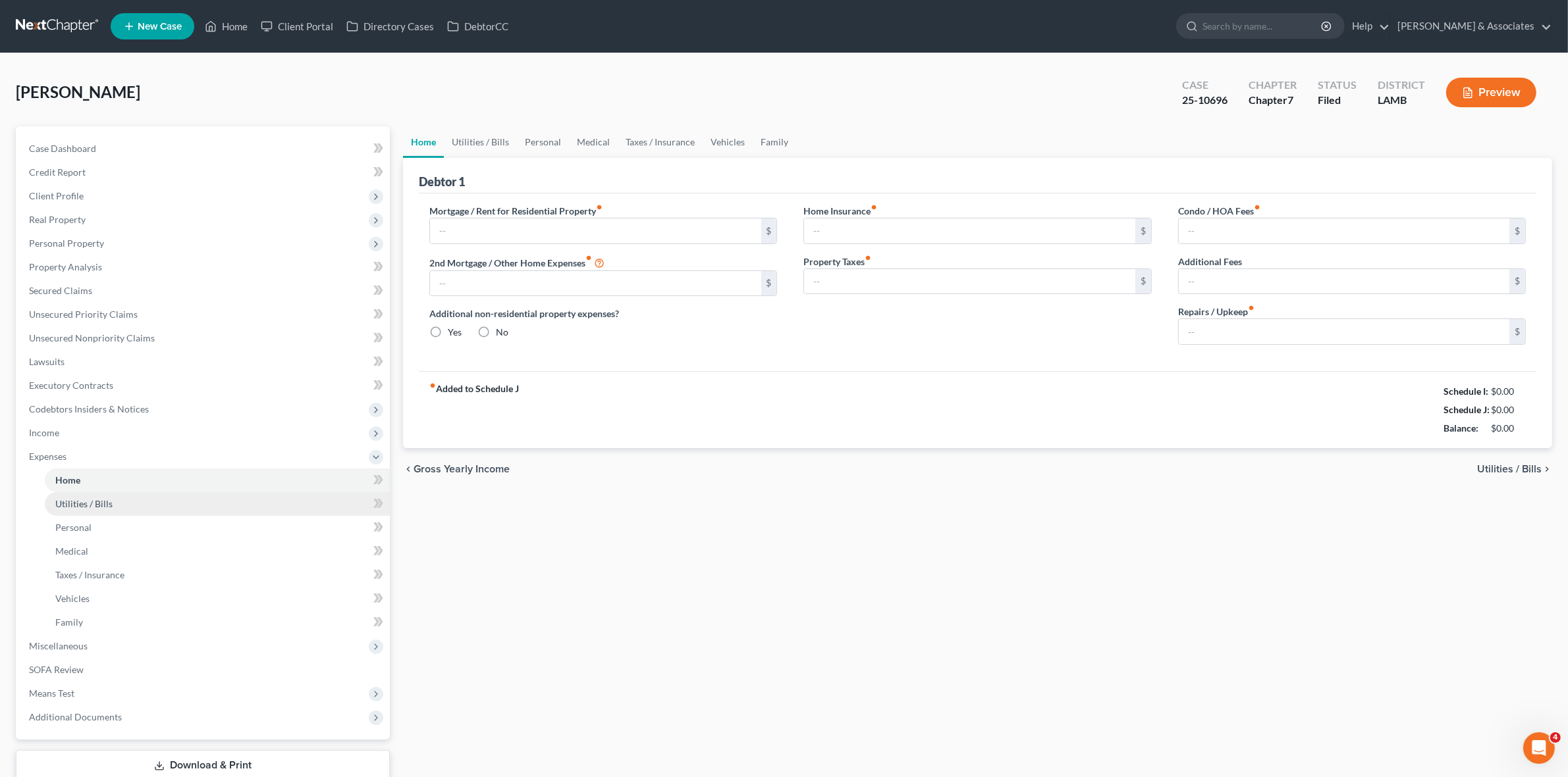
type input "735.00"
type input "0.00"
radio input "true"
type input "0.00"
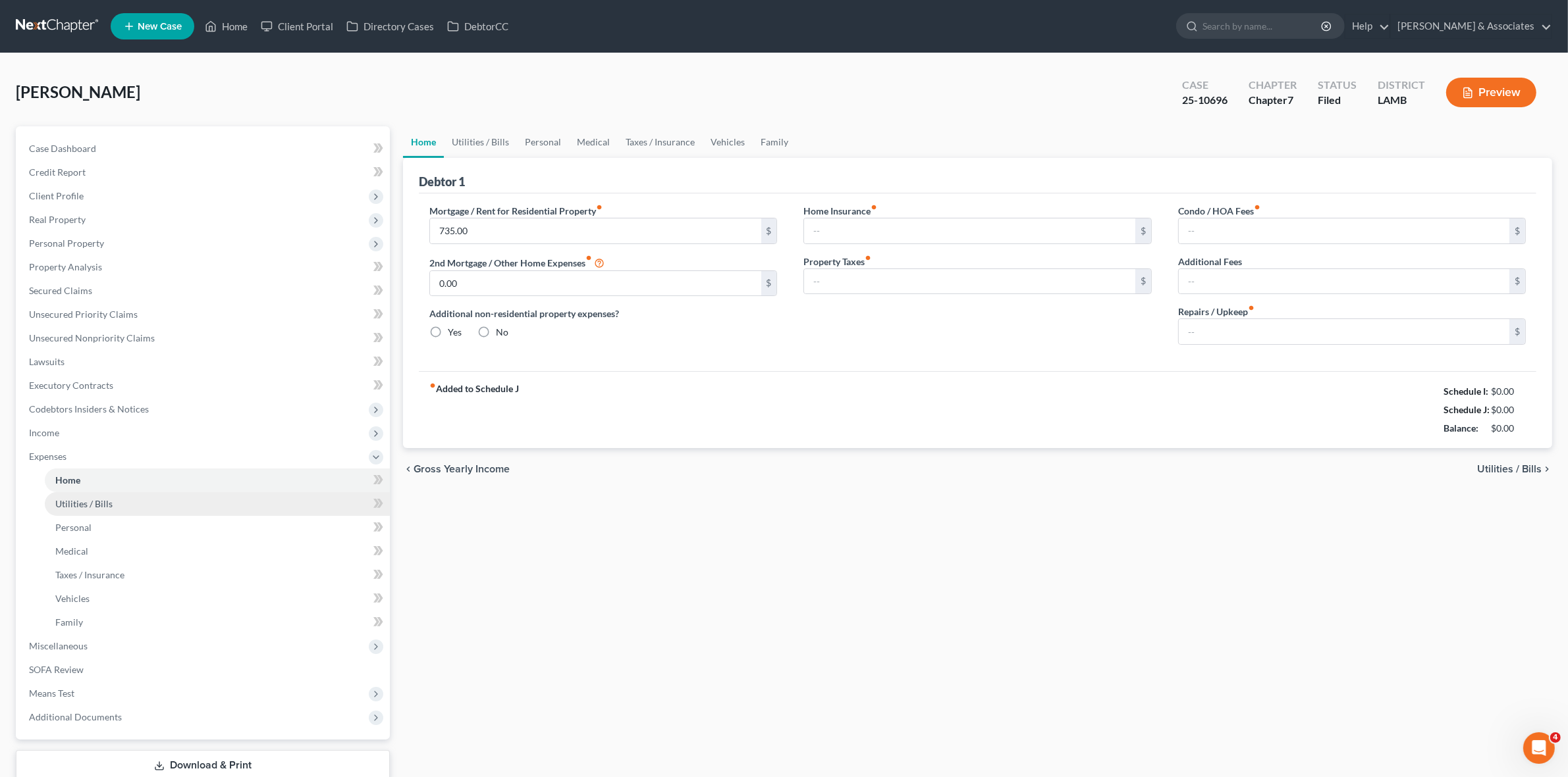
type input "0.00"
click at [185, 510] on link "Utilities / Bills" at bounding box center [218, 504] width 345 height 24
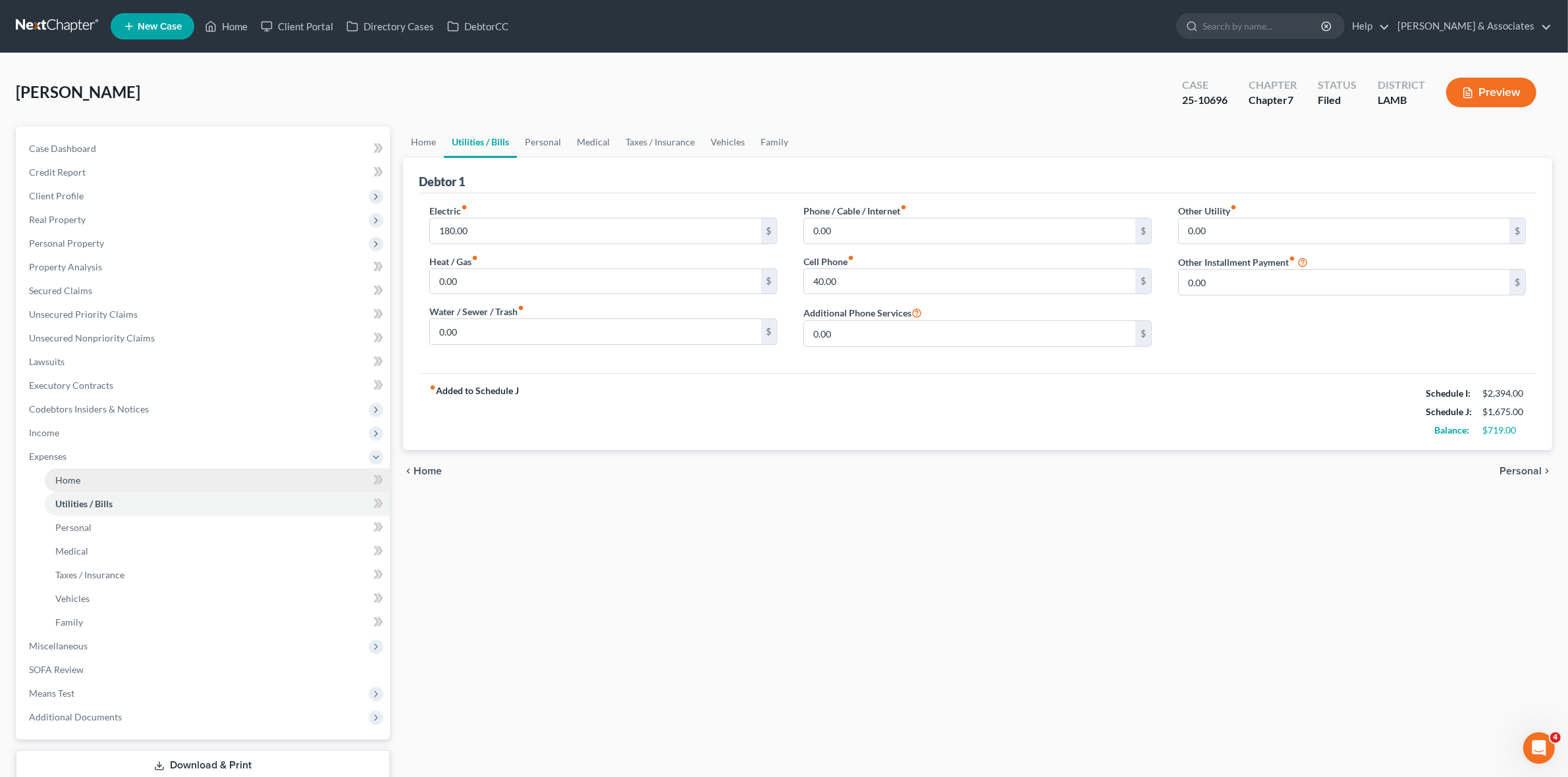
click at [265, 472] on link "Home" at bounding box center [218, 481] width 345 height 24
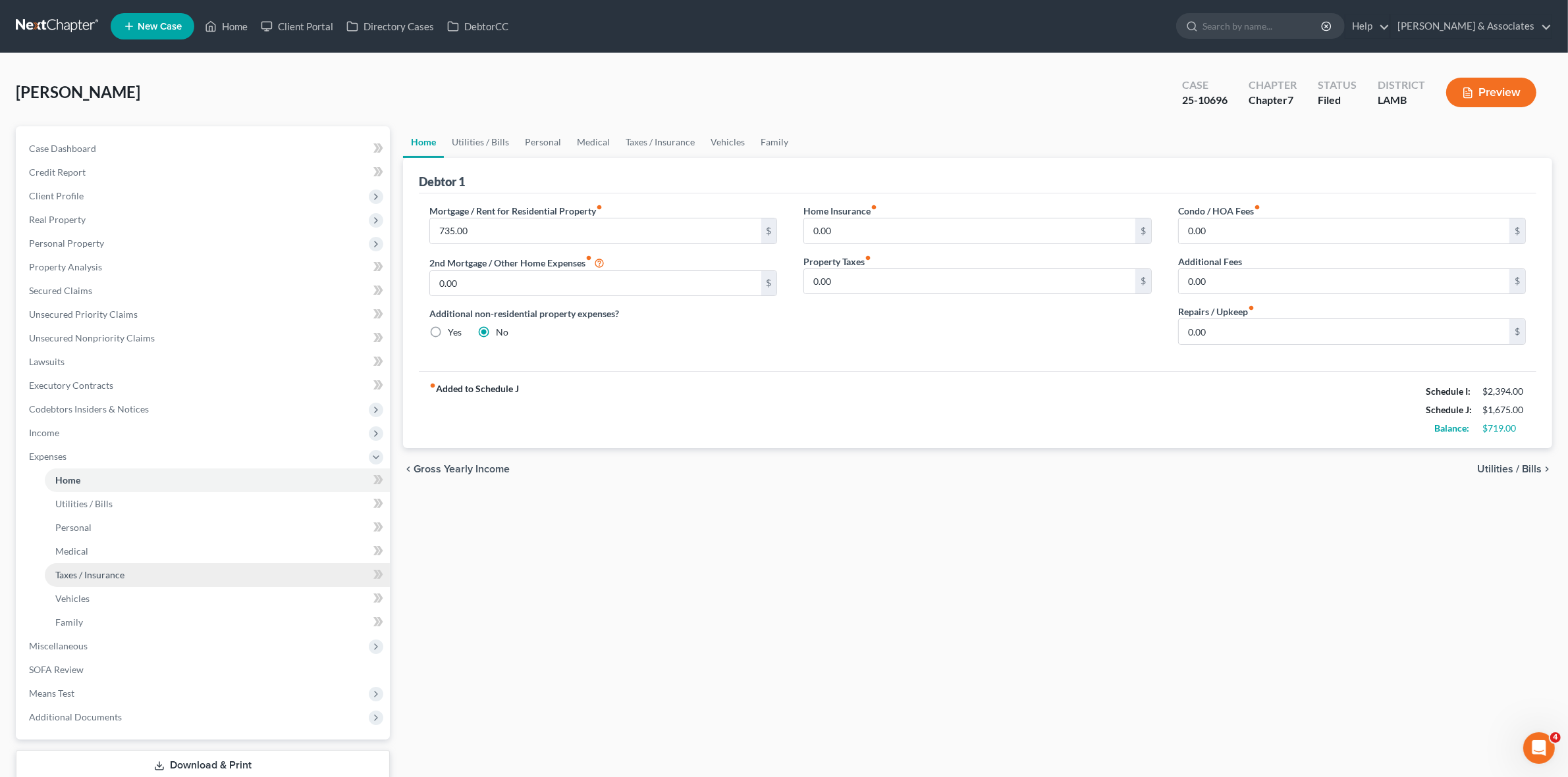
click at [218, 573] on link "Taxes / Insurance" at bounding box center [218, 575] width 345 height 24
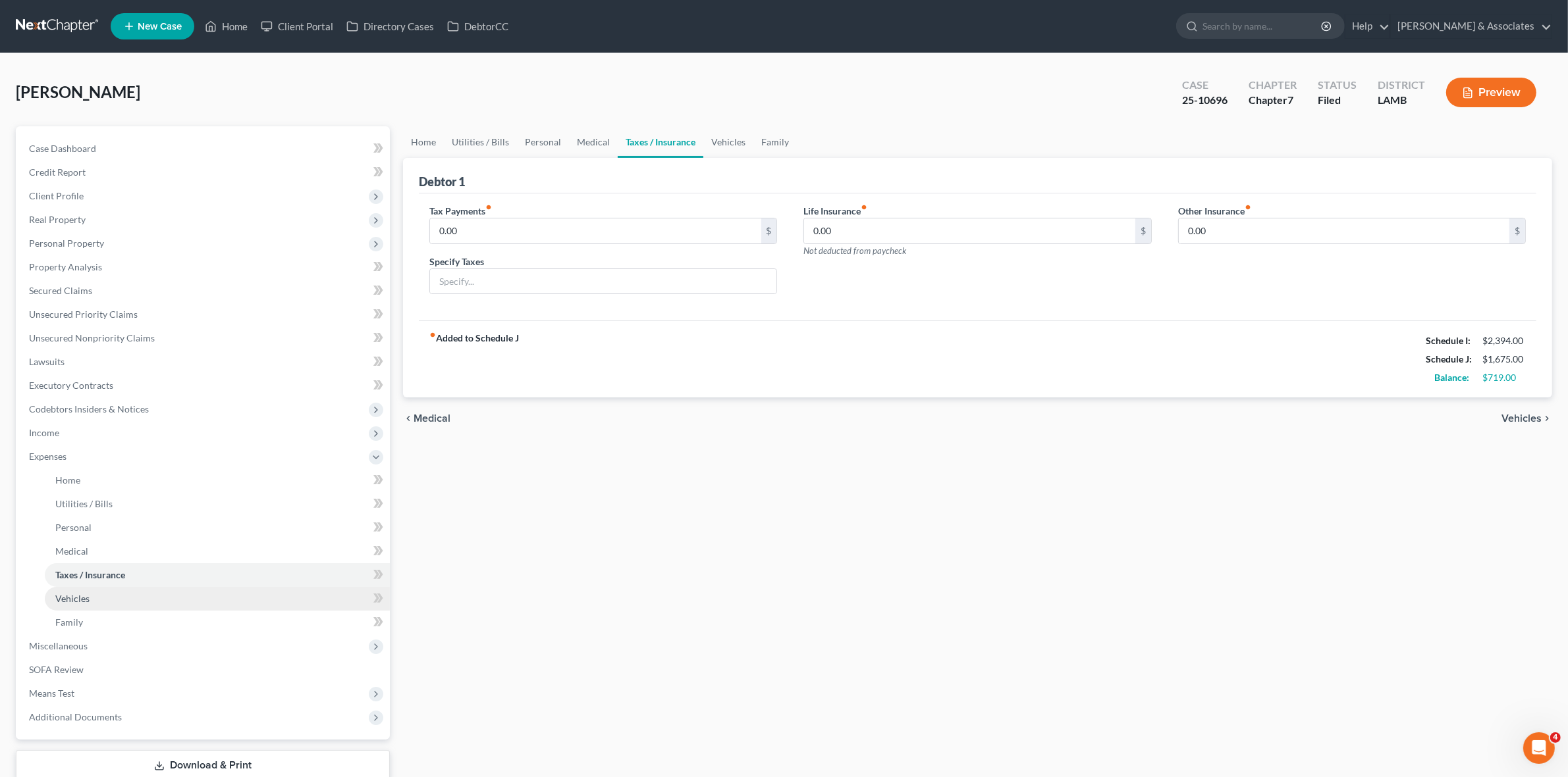
click at [216, 603] on link "Vehicles" at bounding box center [218, 599] width 345 height 24
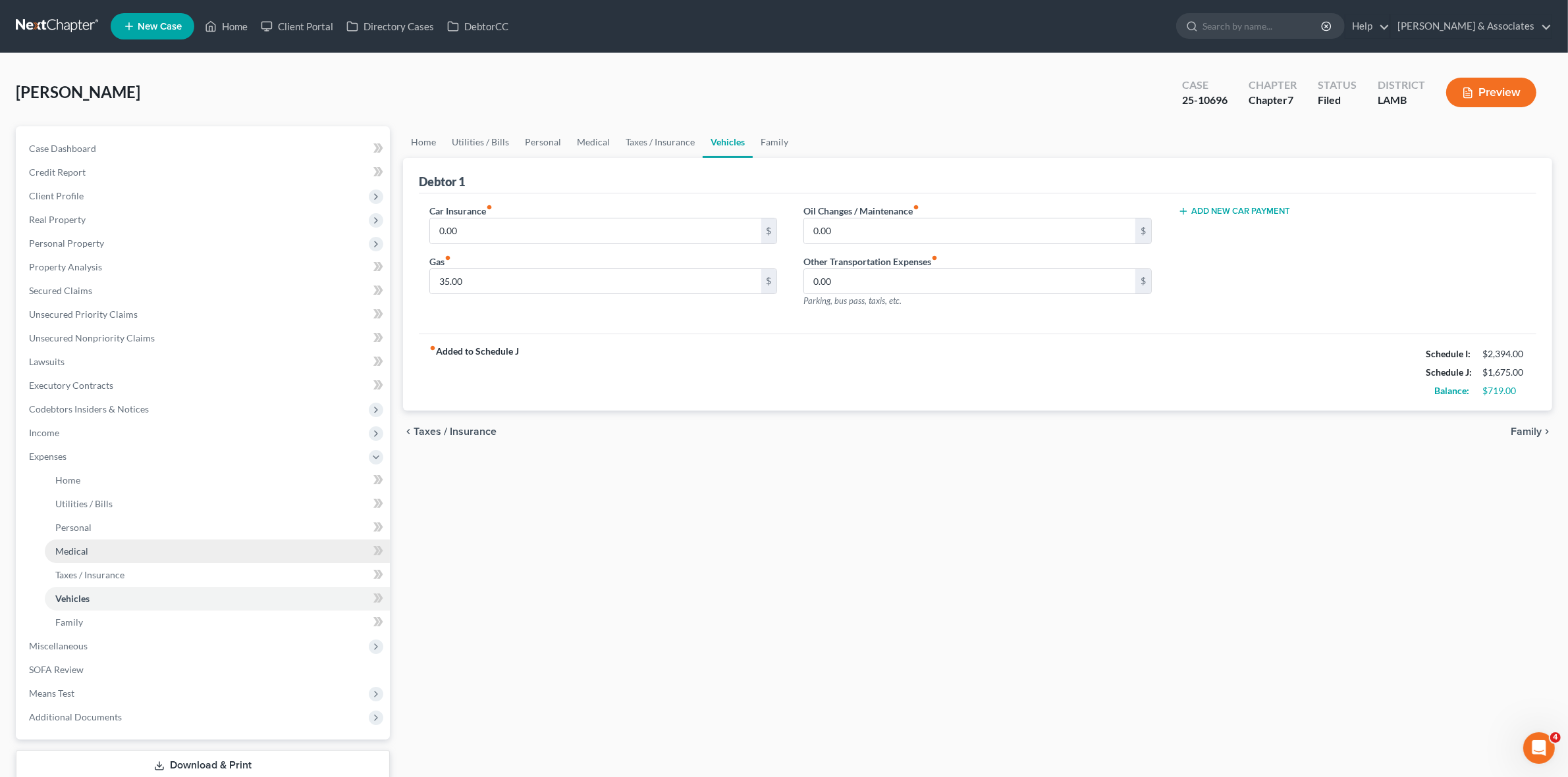
click at [218, 547] on link "Medical" at bounding box center [218, 551] width 345 height 24
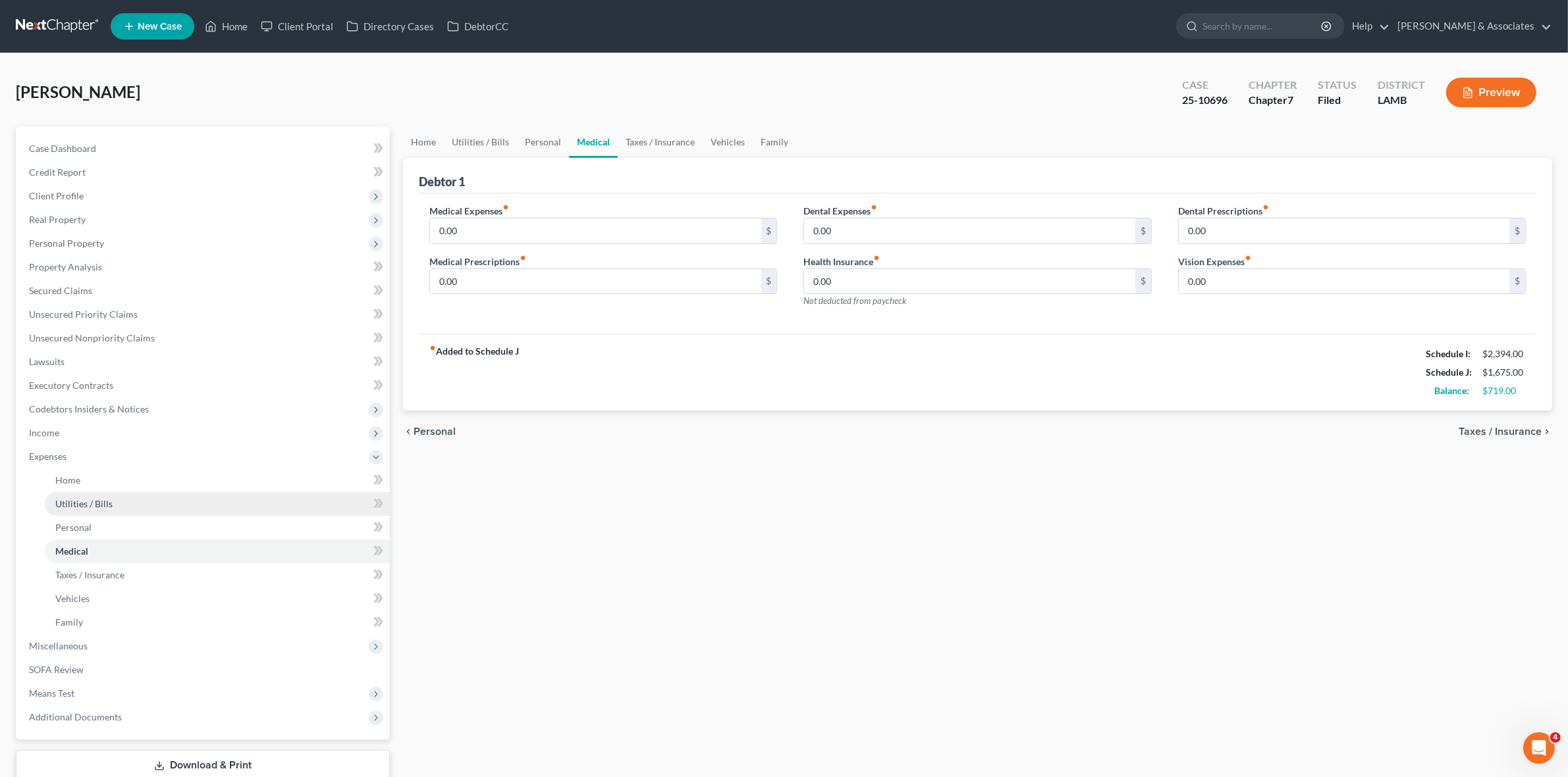
click at [178, 508] on link "Utilities / Bills" at bounding box center [218, 504] width 345 height 24
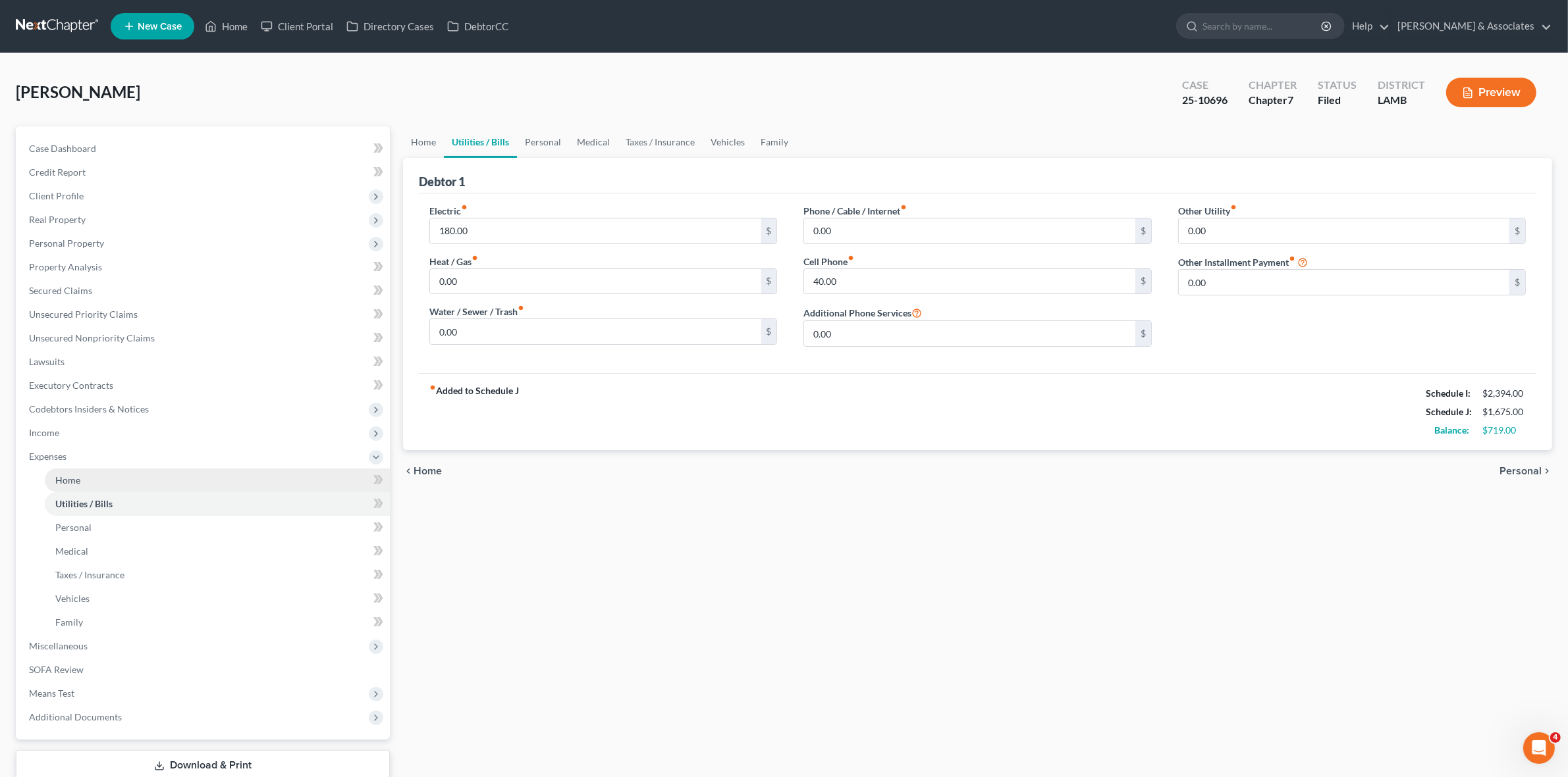
click at [178, 474] on link "Home" at bounding box center [218, 481] width 345 height 24
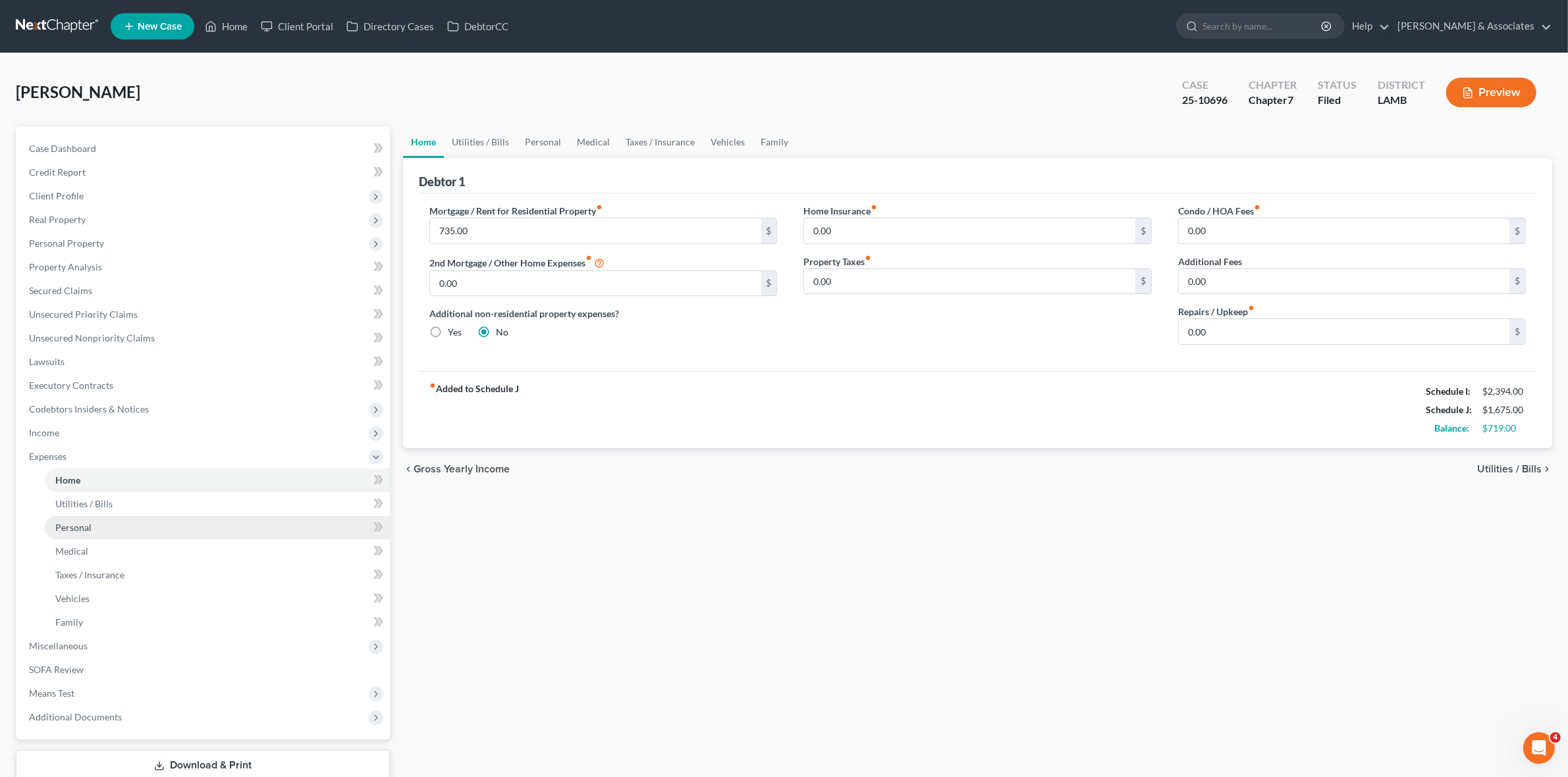
click at [201, 516] on link "Personal" at bounding box center [218, 528] width 345 height 24
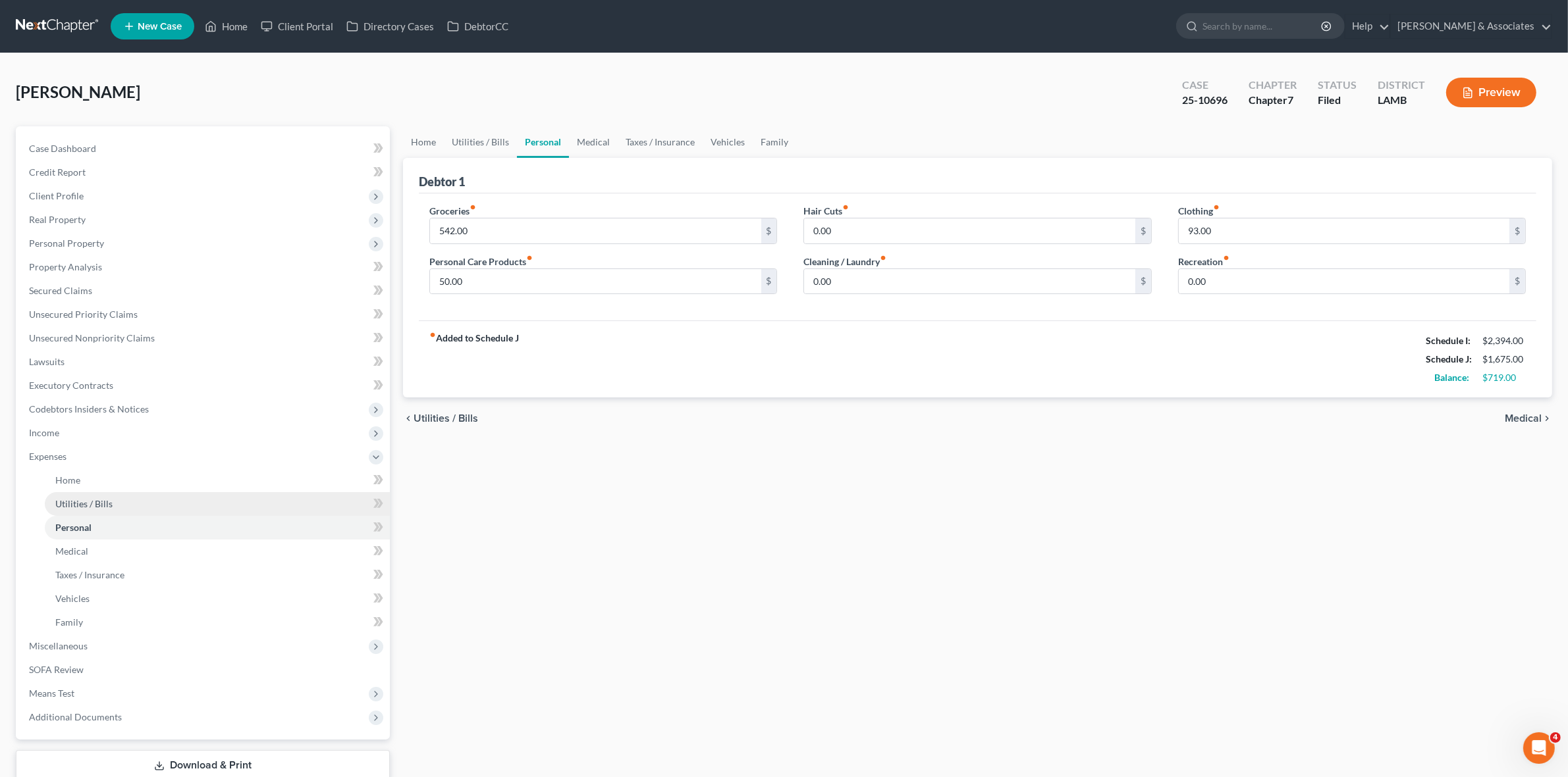
click at [199, 501] on link "Utilities / Bills" at bounding box center [218, 504] width 345 height 24
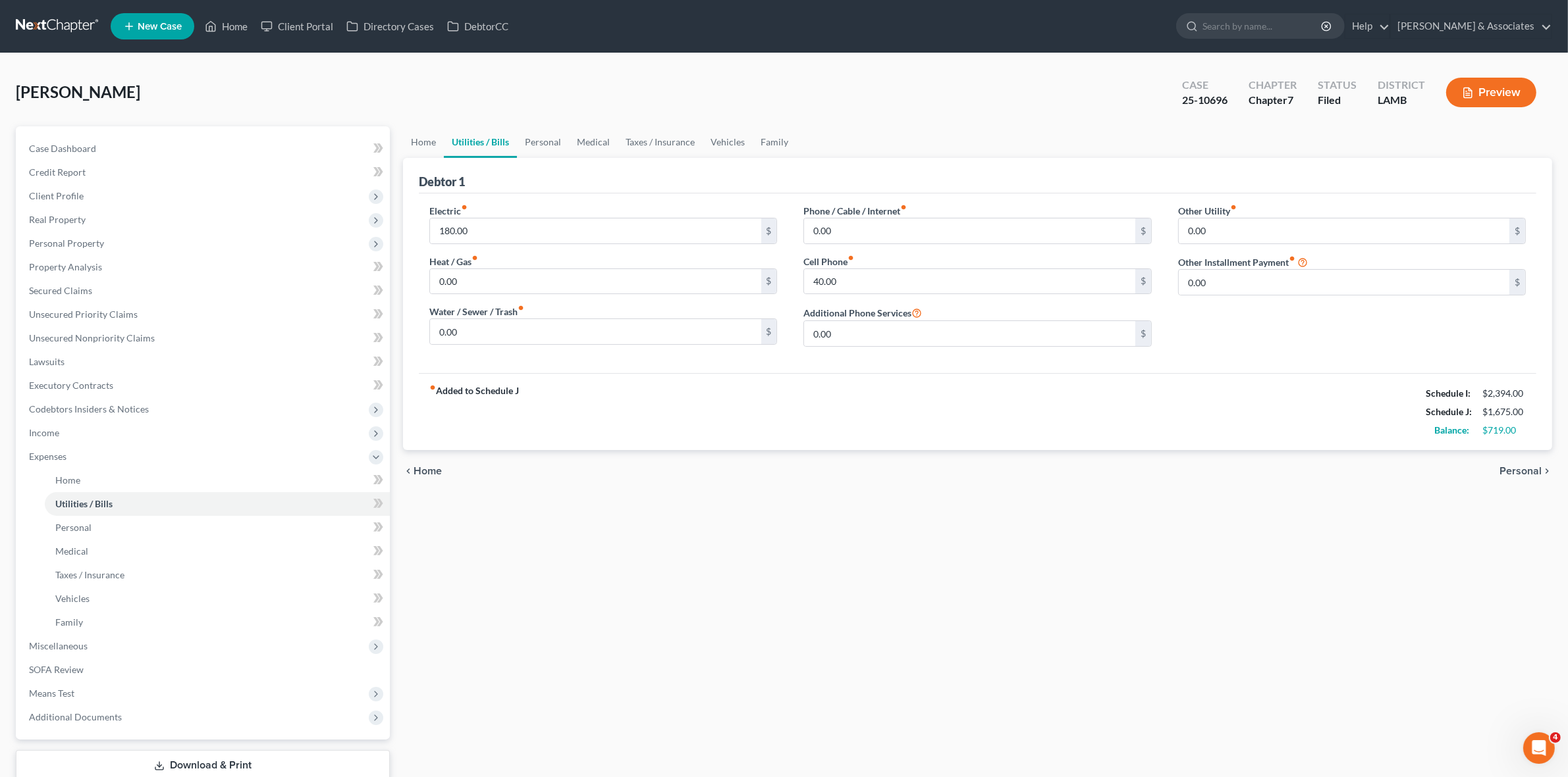
drag, startPoint x: 1118, startPoint y: 458, endPoint x: 1127, endPoint y: 458, distance: 9.0
click at [1127, 458] on div "chevron_left Home Personal chevron_right" at bounding box center [978, 471] width 1149 height 42
click at [135, 152] on link "Case Dashboard" at bounding box center [204, 149] width 371 height 24
select select "8"
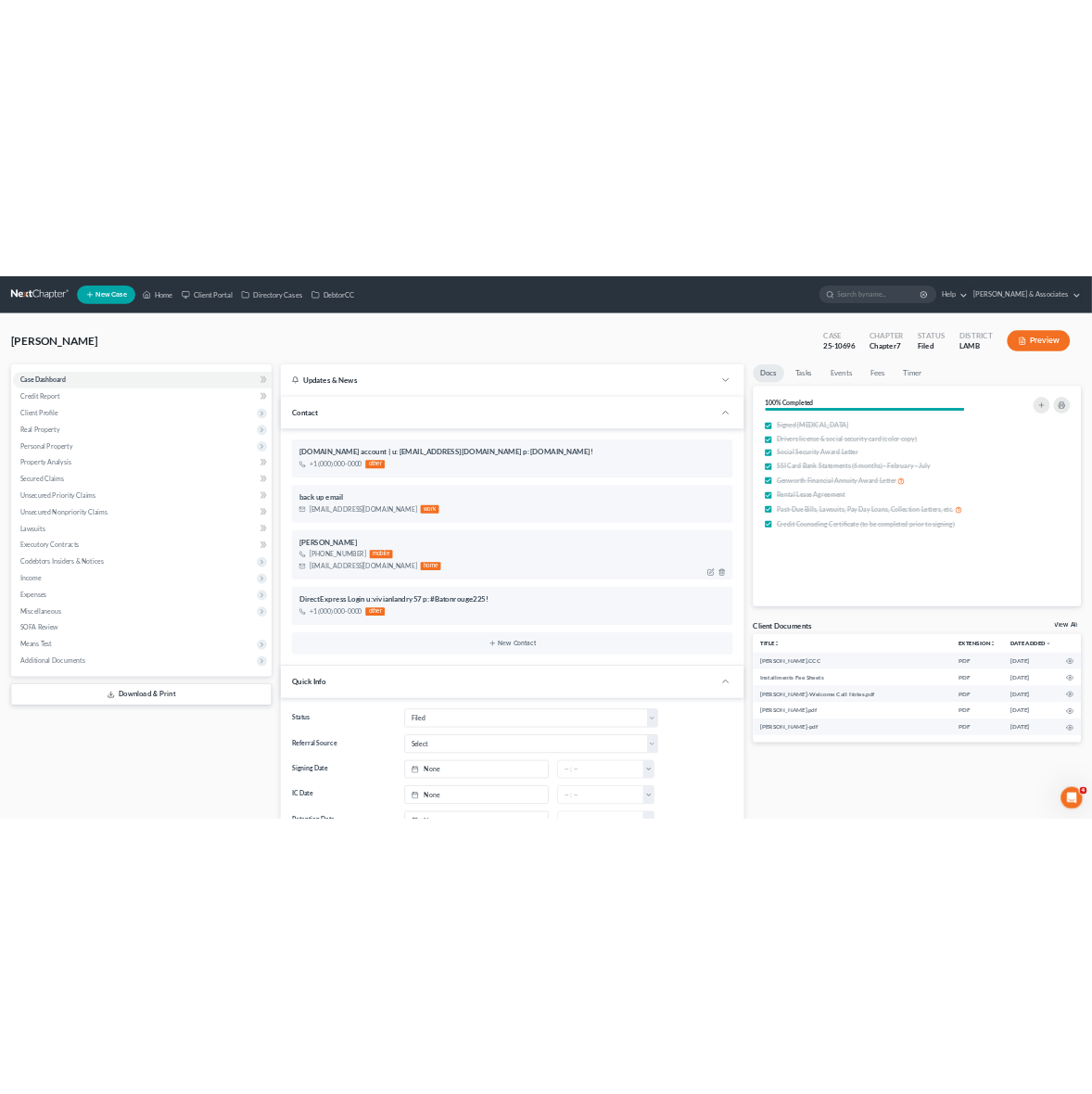
scroll to position [1261, 0]
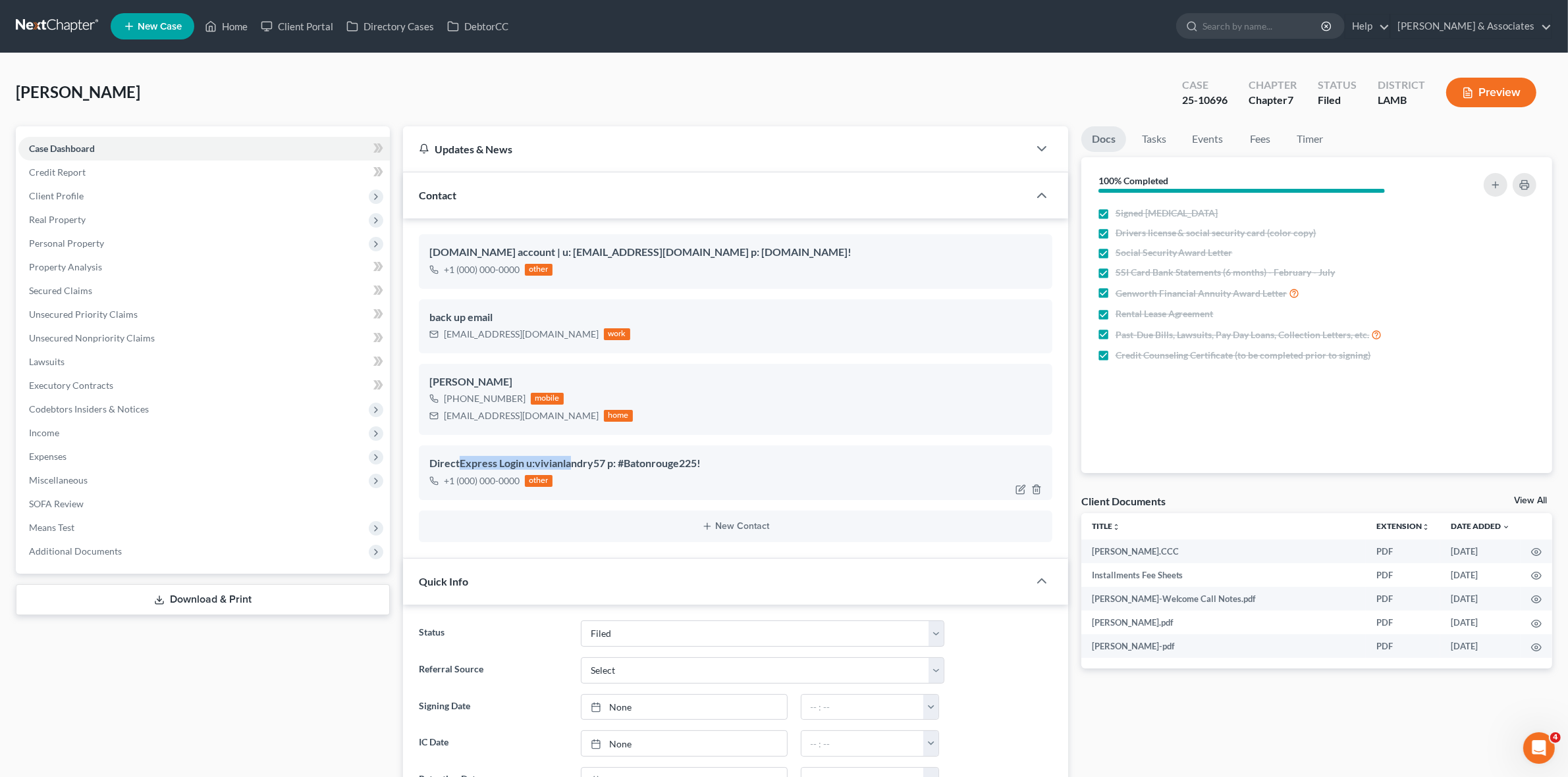
click at [588, 467] on div "DirectExpress Login u:vivianlandry57 p: #Batonrouge225!" at bounding box center [735, 464] width 612 height 16
click at [1255, 732] on div "Docs Tasks Events Fees Timer 100% Completed Nothing here yet! Signed Retainer D…" at bounding box center [1316, 777] width 484 height 1303
drag, startPoint x: 534, startPoint y: 458, endPoint x: 603, endPoint y: 469, distance: 69.9
click at [603, 469] on div "DirectExpress Login u:vivianlandry57 p: #Batonrouge225!" at bounding box center [735, 464] width 612 height 16
copy div "vivianlandry57"
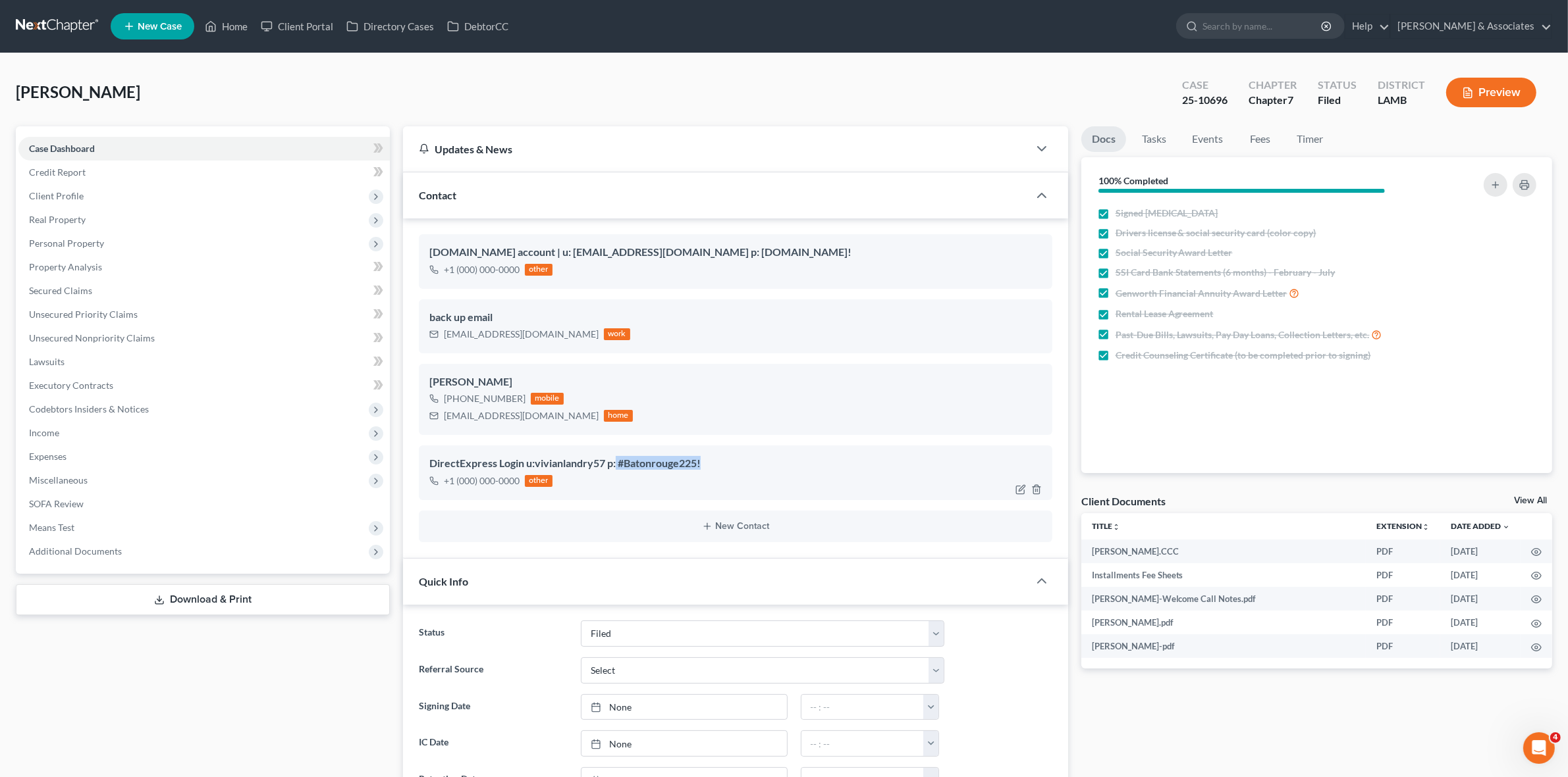
drag, startPoint x: 616, startPoint y: 463, endPoint x: 703, endPoint y: 466, distance: 87.1
click at [703, 466] on div "DirectExpress Login u:vivianlandry57 p: #Batonrouge225!" at bounding box center [735, 464] width 612 height 16
copy div "#Batonrouge225!"
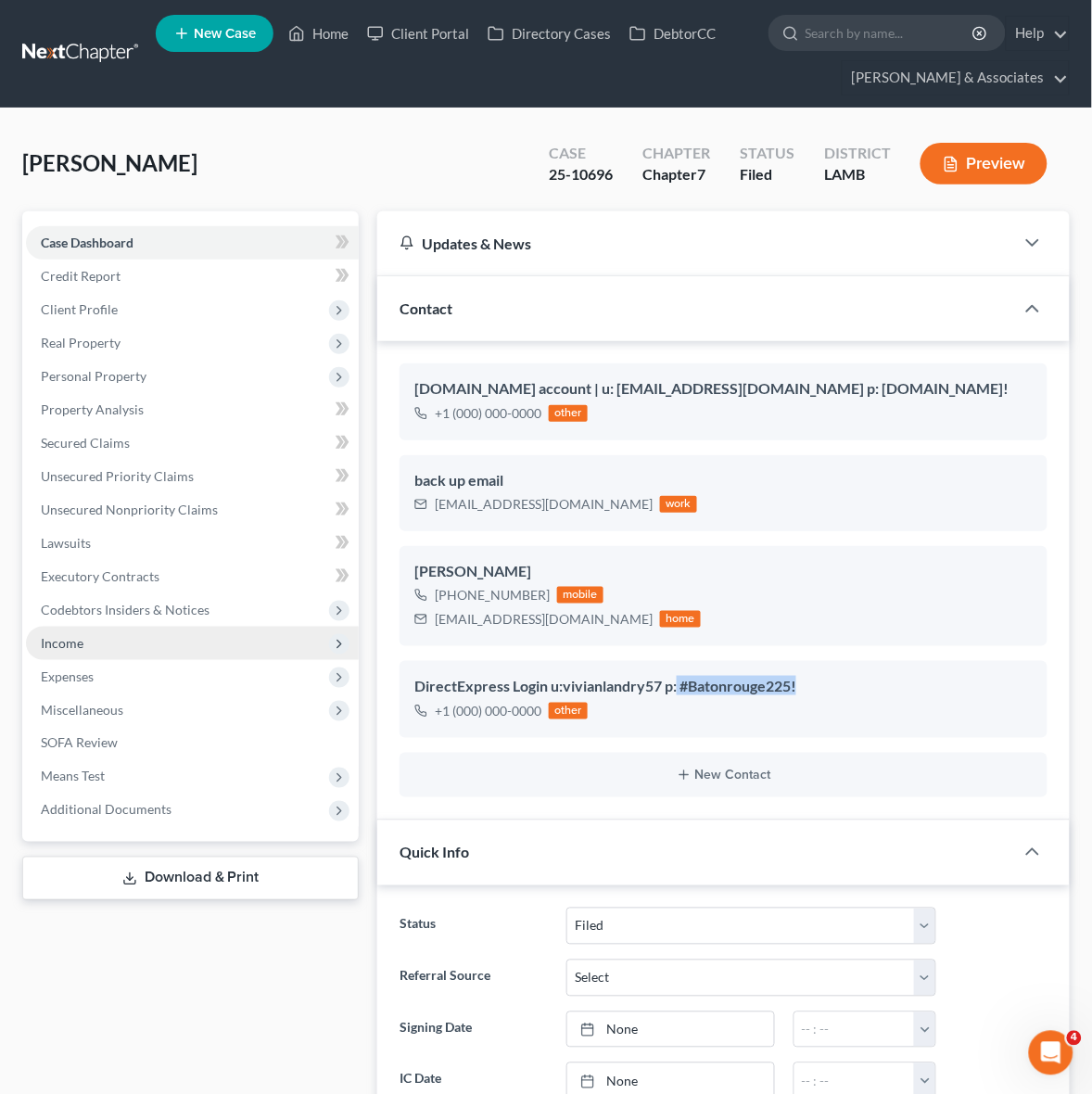
drag, startPoint x: 684, startPoint y: 679, endPoint x: 47, endPoint y: 644, distance: 638.0
click at [684, 679] on div "DirectExpress Login u:vivianlandry57 p: #Batonrouge225!" at bounding box center [724, 687] width 619 height 22
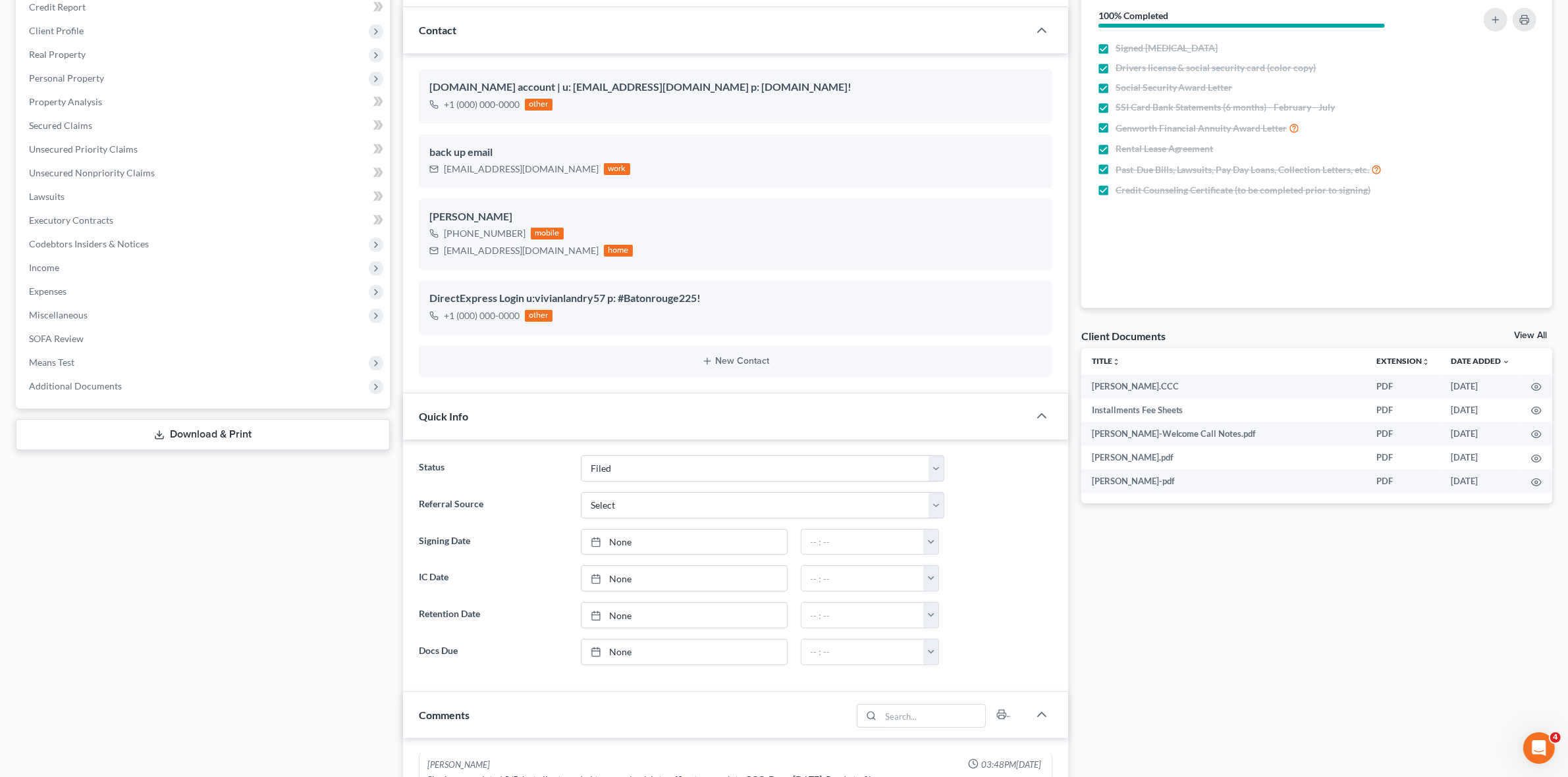
scroll to position [0, 0]
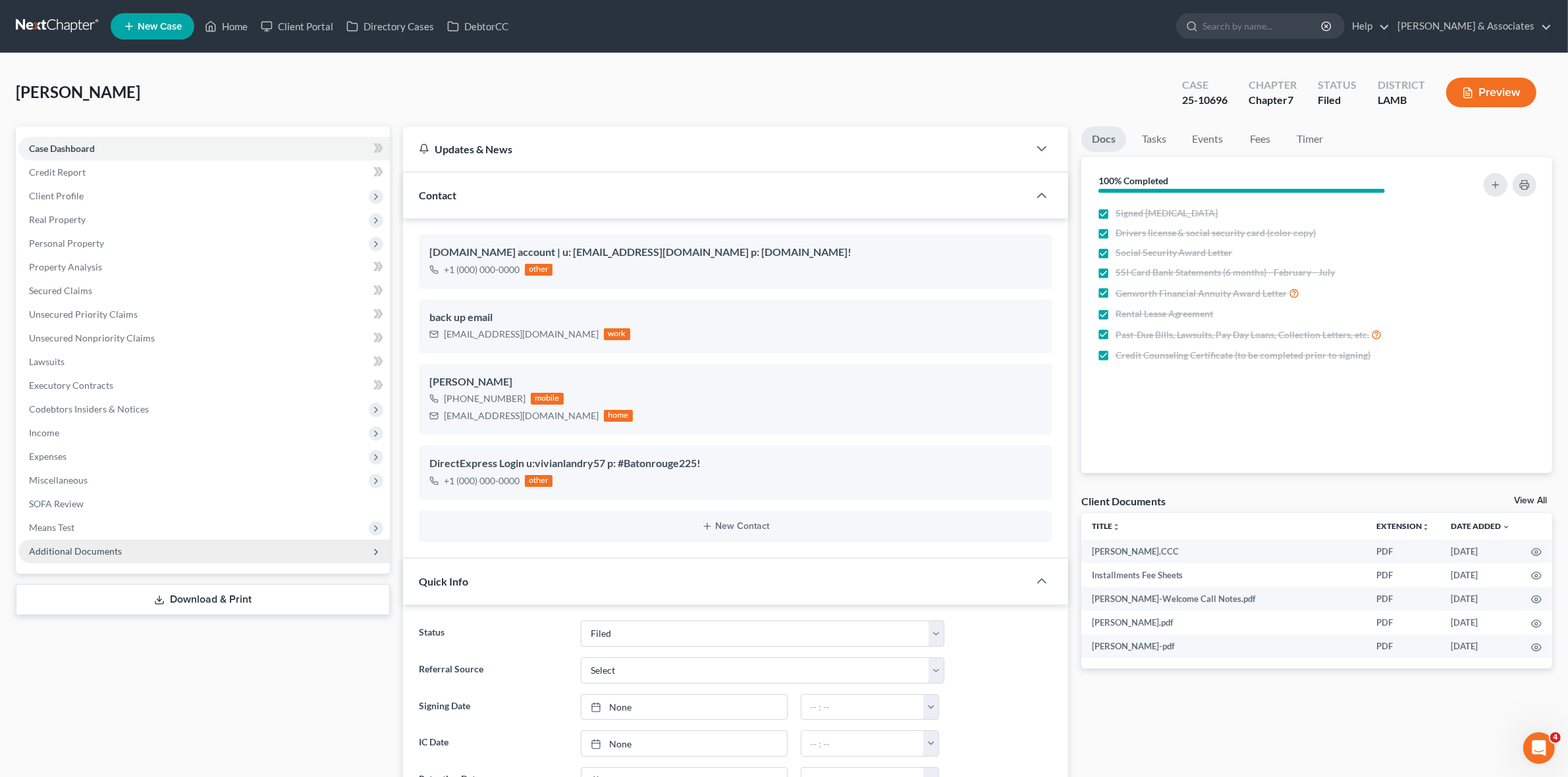
click at [271, 547] on span "Additional Documents" at bounding box center [204, 551] width 371 height 24
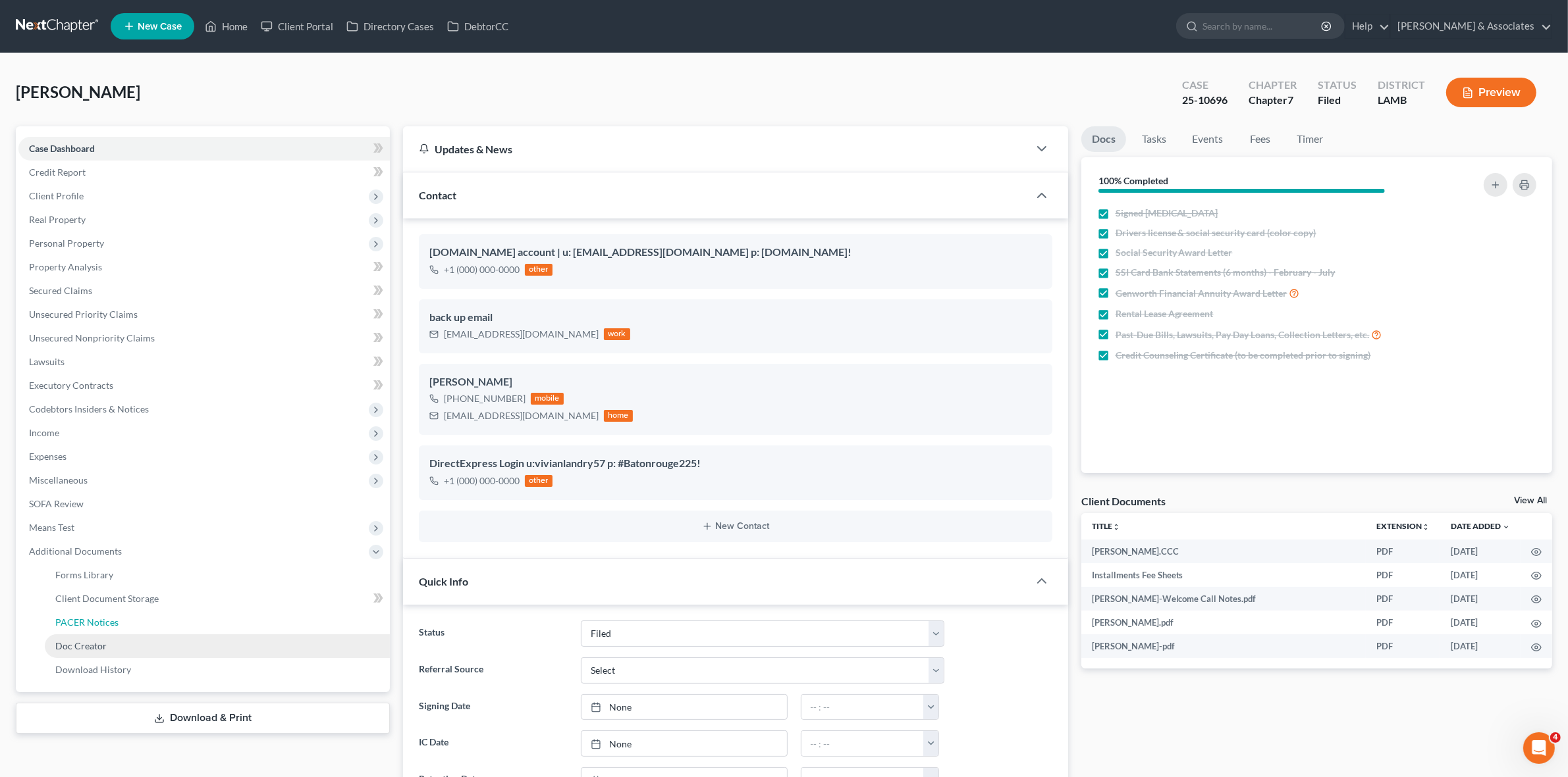
drag, startPoint x: 274, startPoint y: 623, endPoint x: 281, endPoint y: 655, distance: 32.8
click at [274, 623] on link "PACER Notices" at bounding box center [218, 623] width 345 height 24
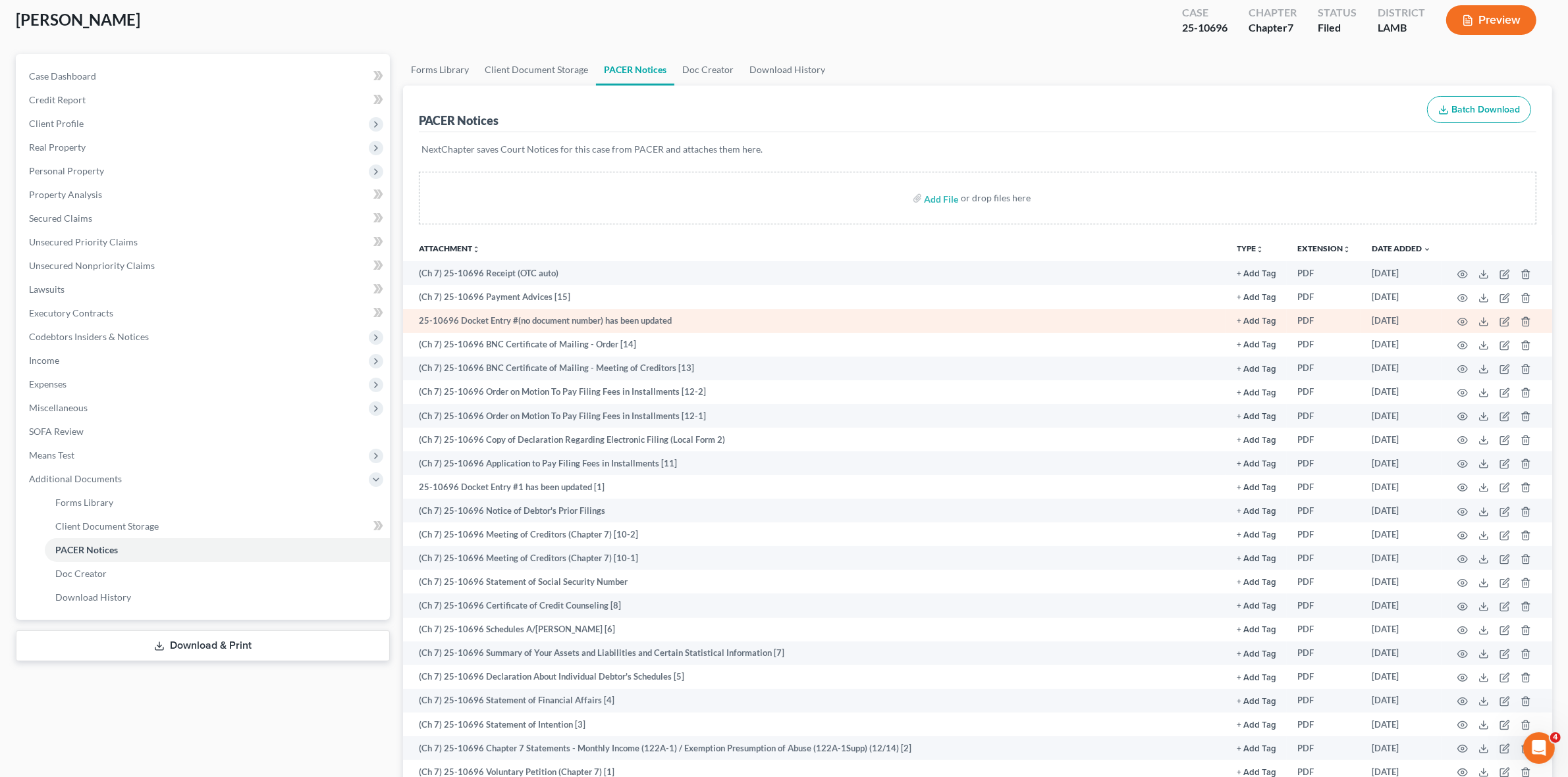
scroll to position [179, 0]
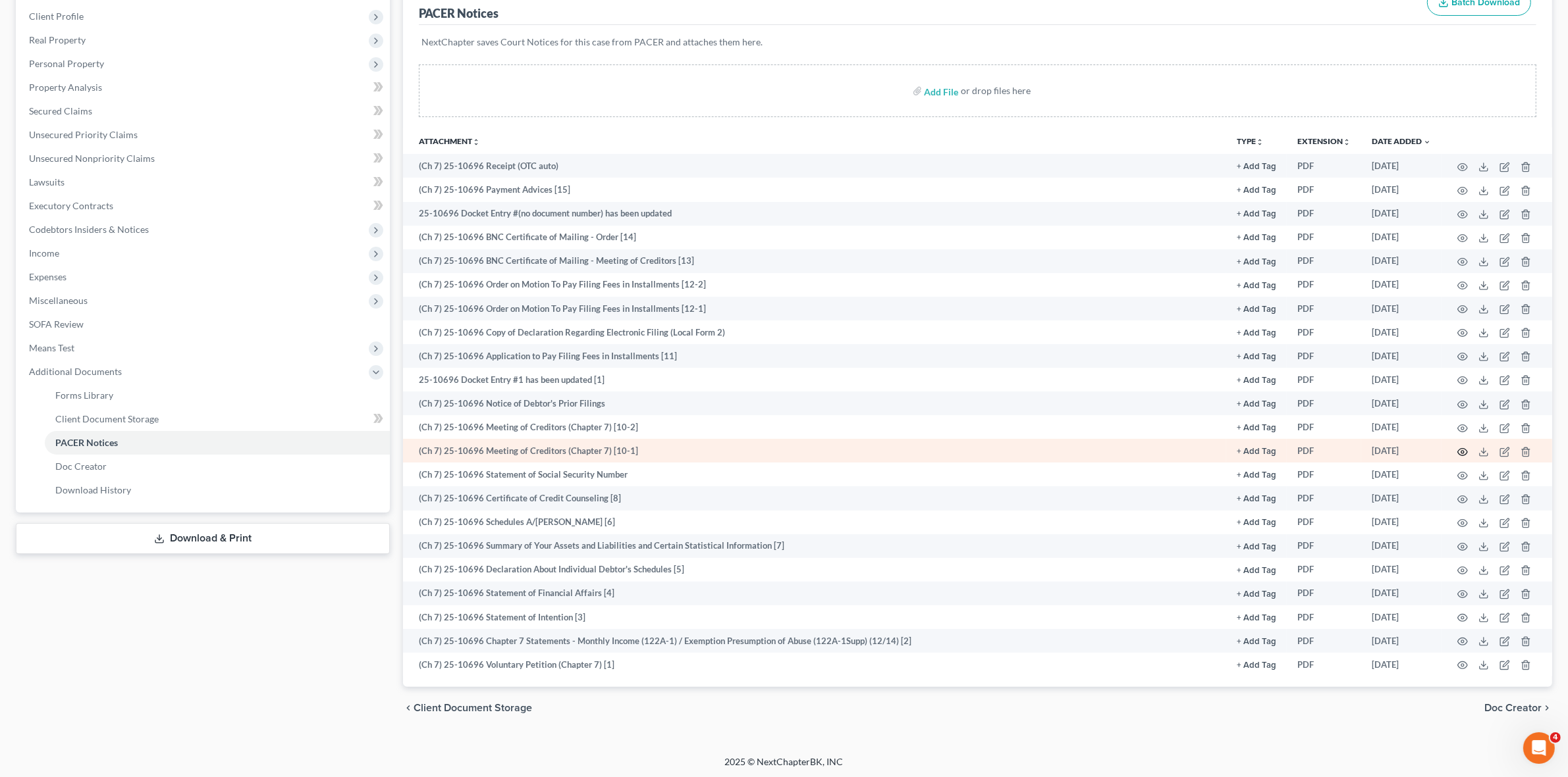
click at [1463, 448] on icon "button" at bounding box center [1463, 452] width 10 height 7
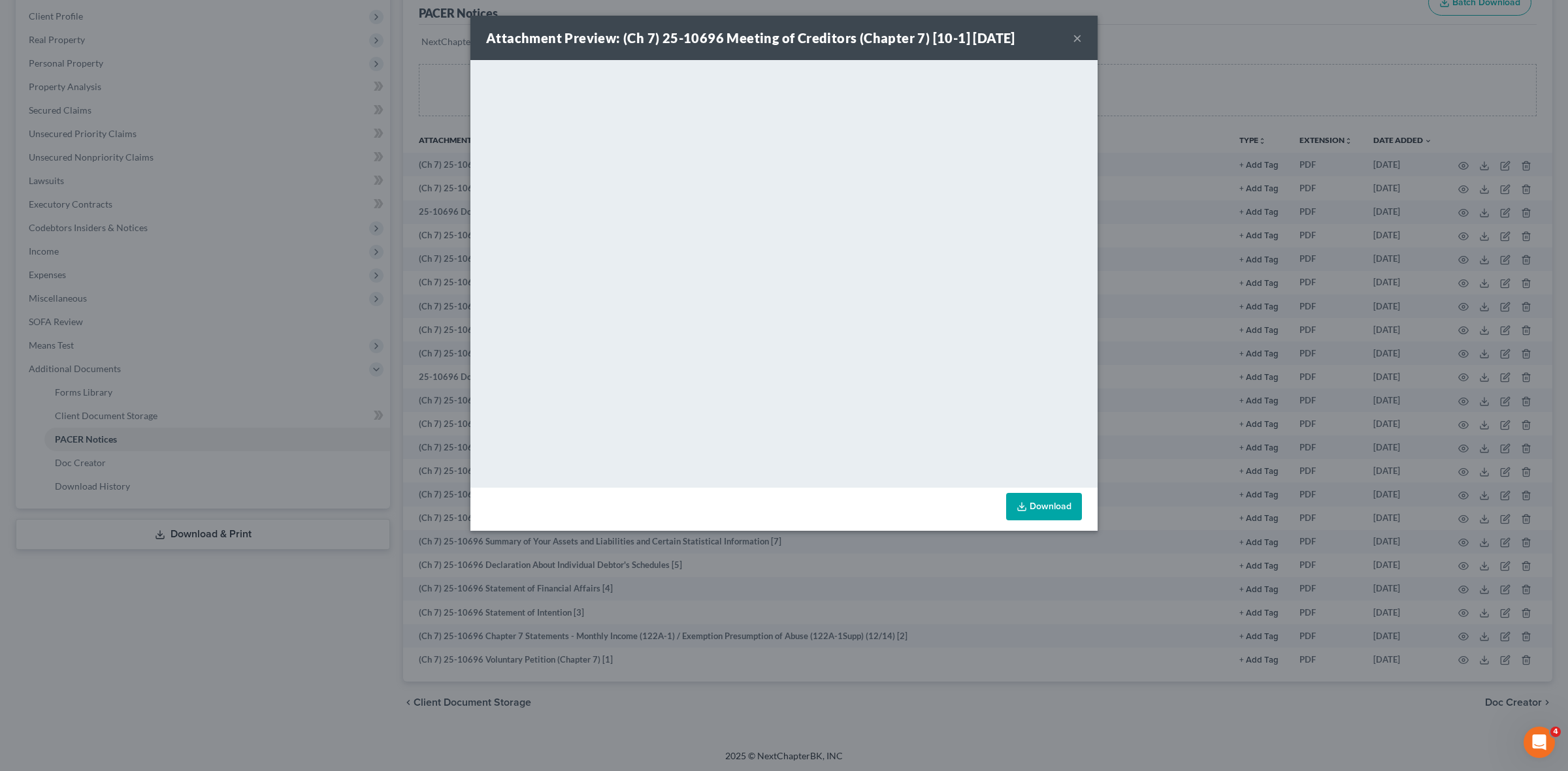
click at [366, 653] on div "Attachment Preview: (Ch 7) 25-10696 Meeting of Creditors (Chapter 7) [10-1] 08/…" at bounding box center [784, 386] width 1568 height 771
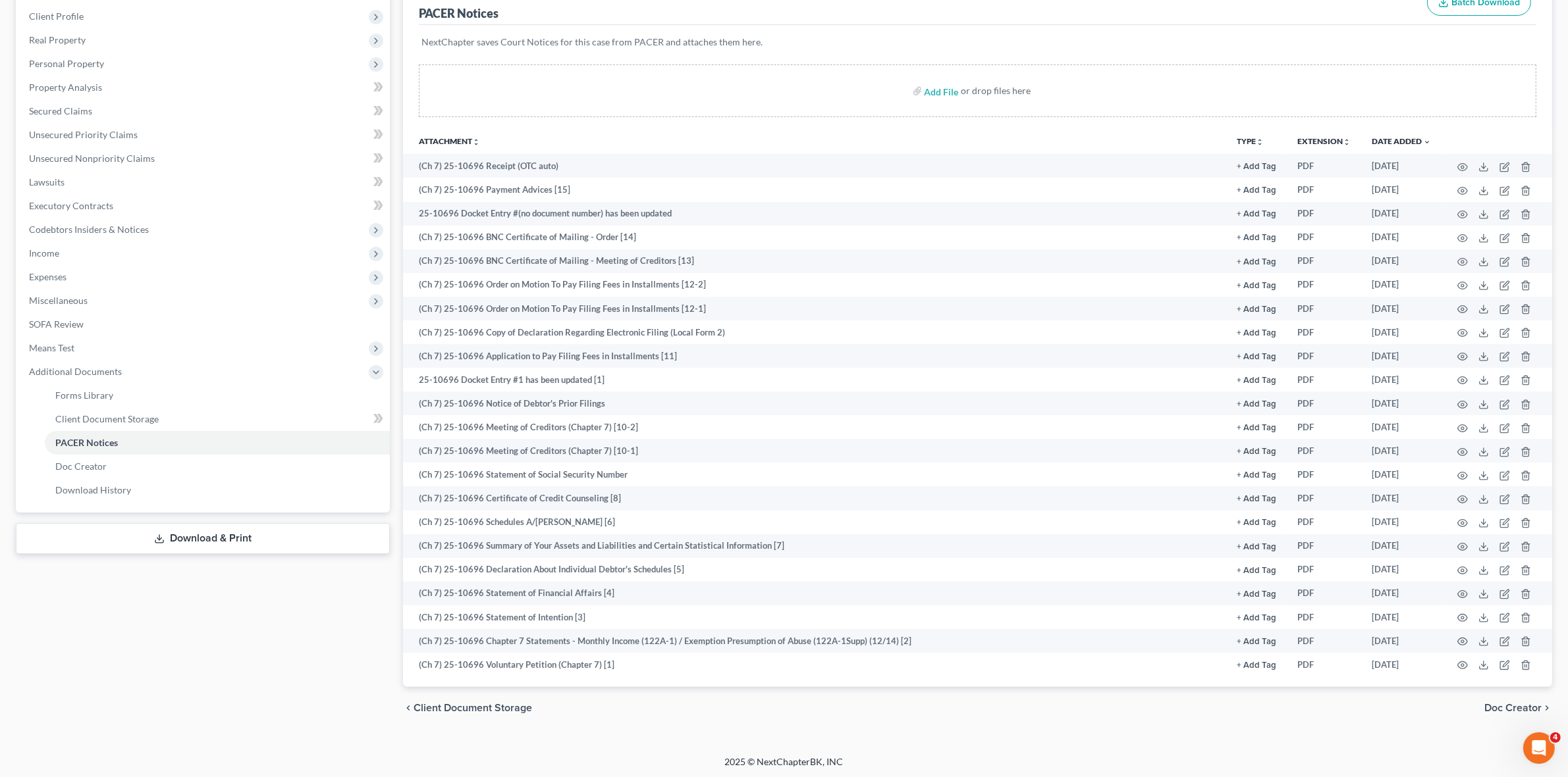
drag, startPoint x: 392, startPoint y: 102, endPoint x: 390, endPoint y: 87, distance: 15.1
click at [390, 87] on div "Case Dashboard Payments Invoices Payments Payments Credit Report Client Profile" at bounding box center [202, 338] width 387 height 783
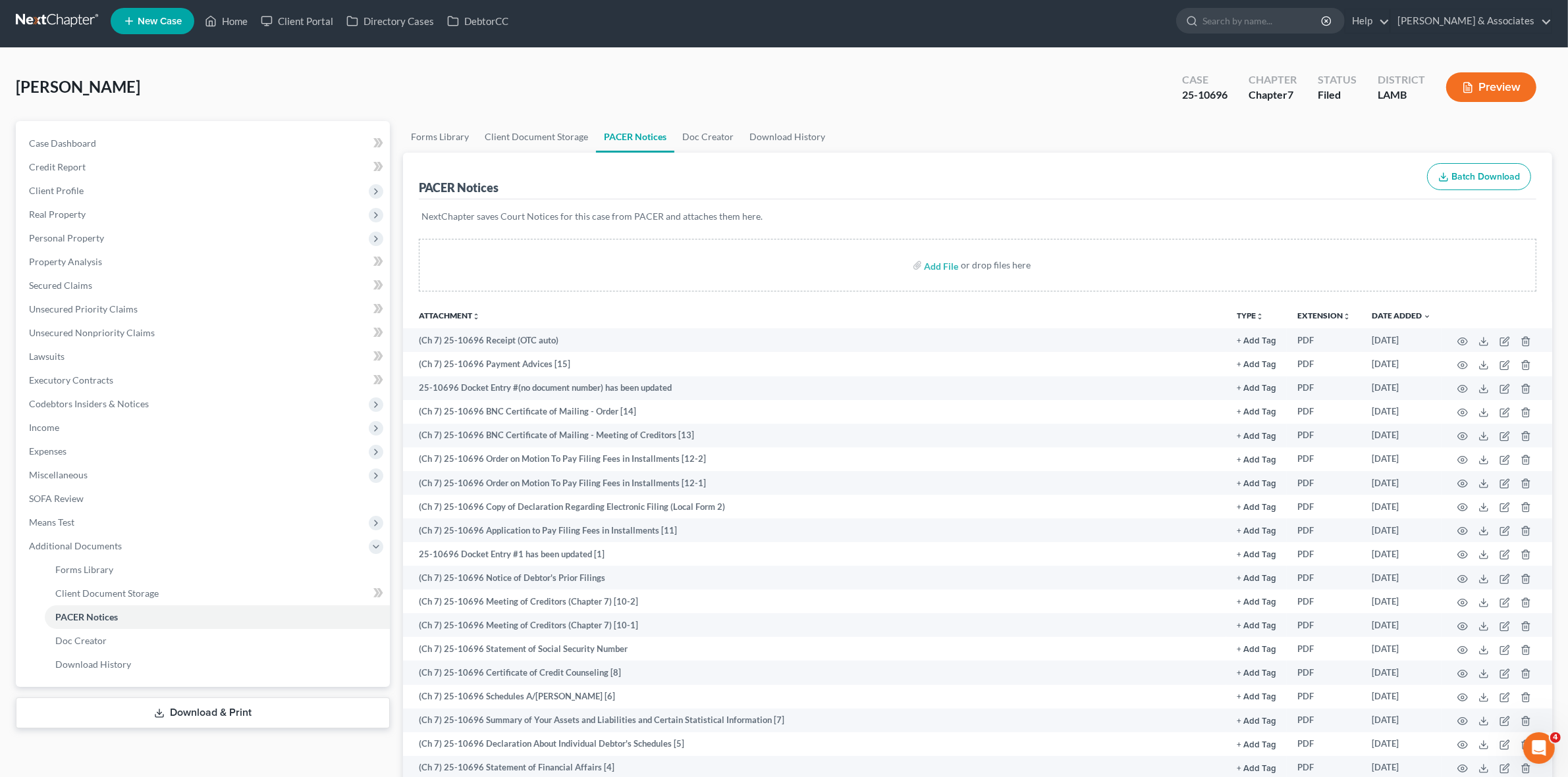
scroll to position [0, 0]
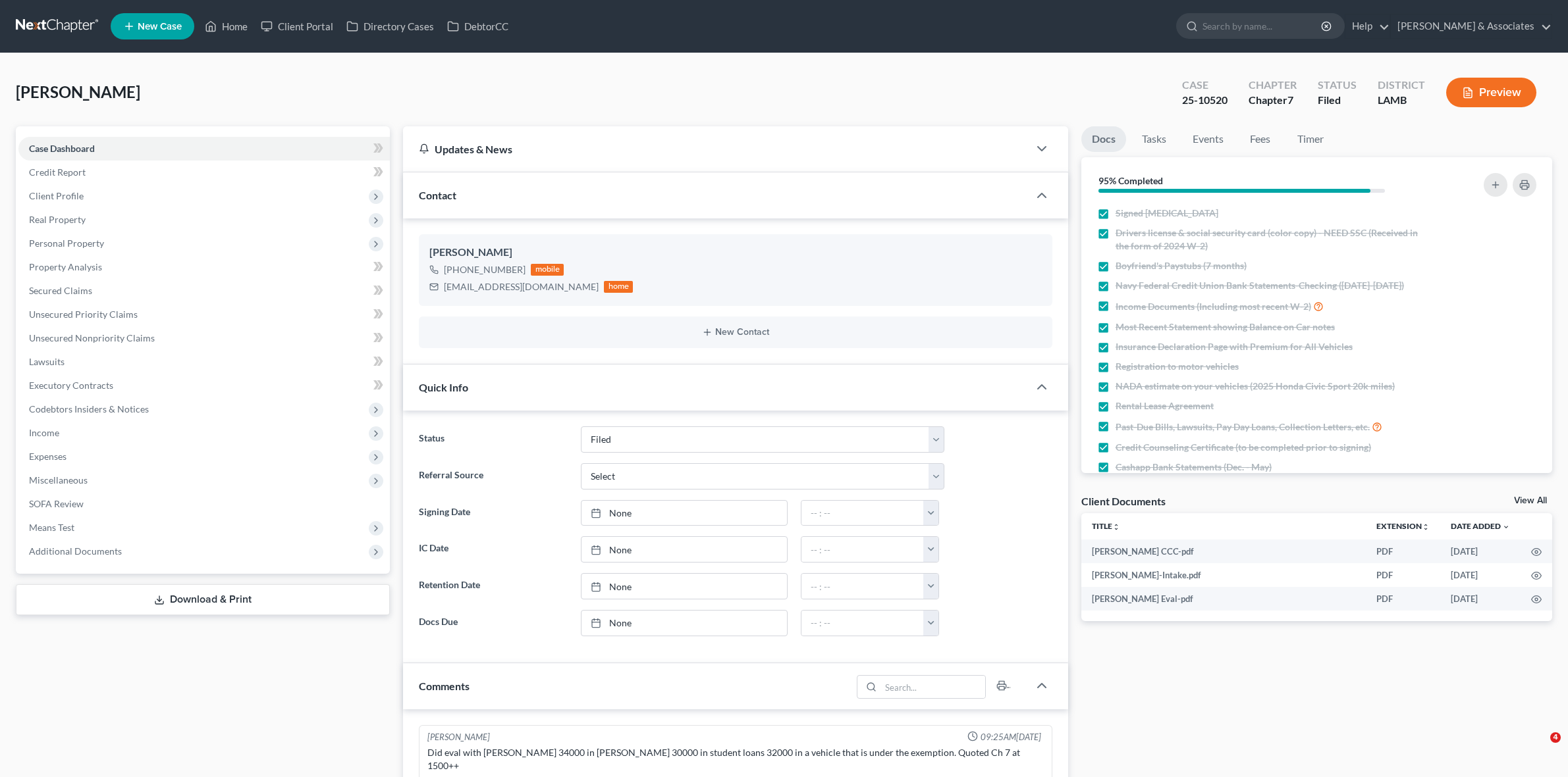
select select "8"
select select "0"
